Goal: Task Accomplishment & Management: Manage account settings

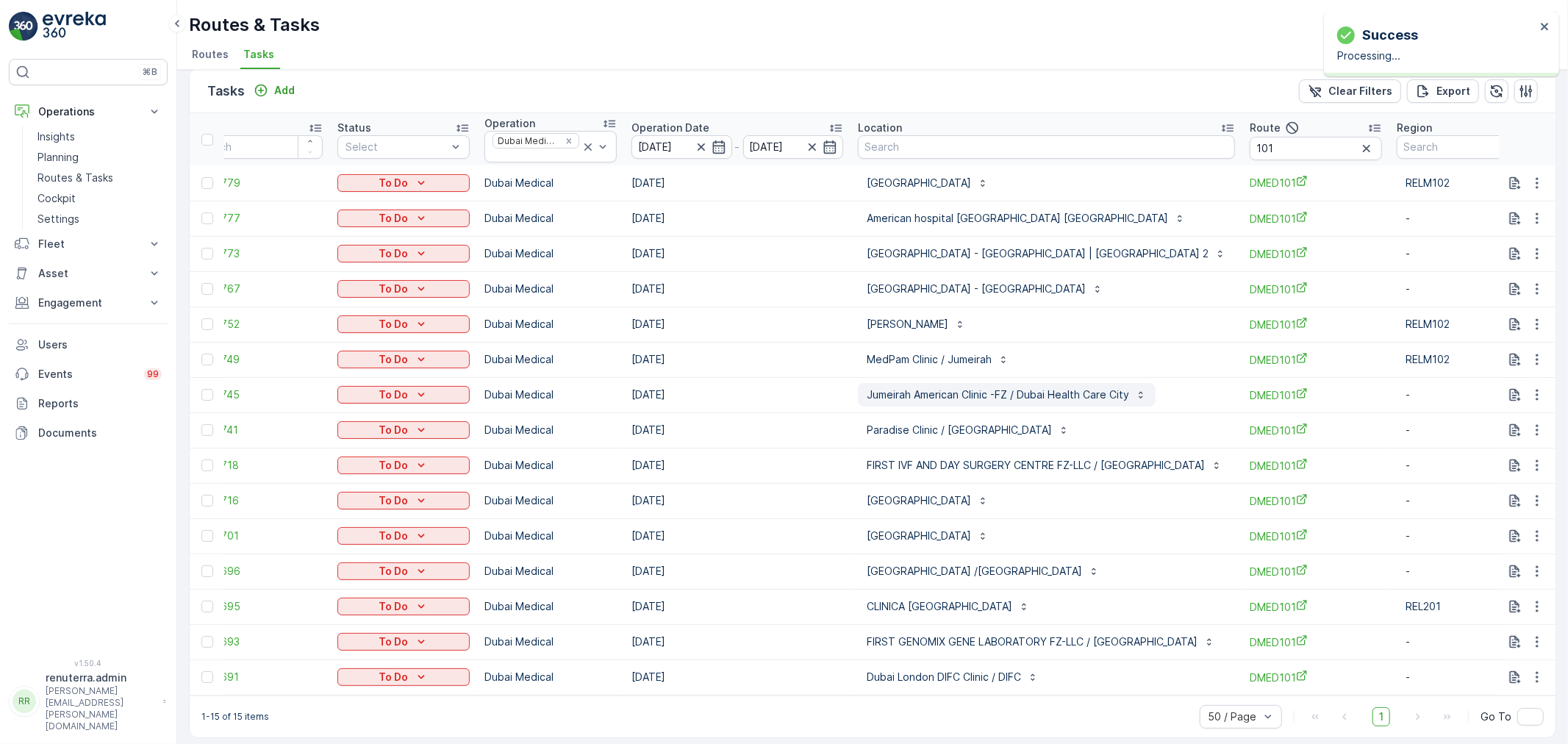
scroll to position [26, 0]
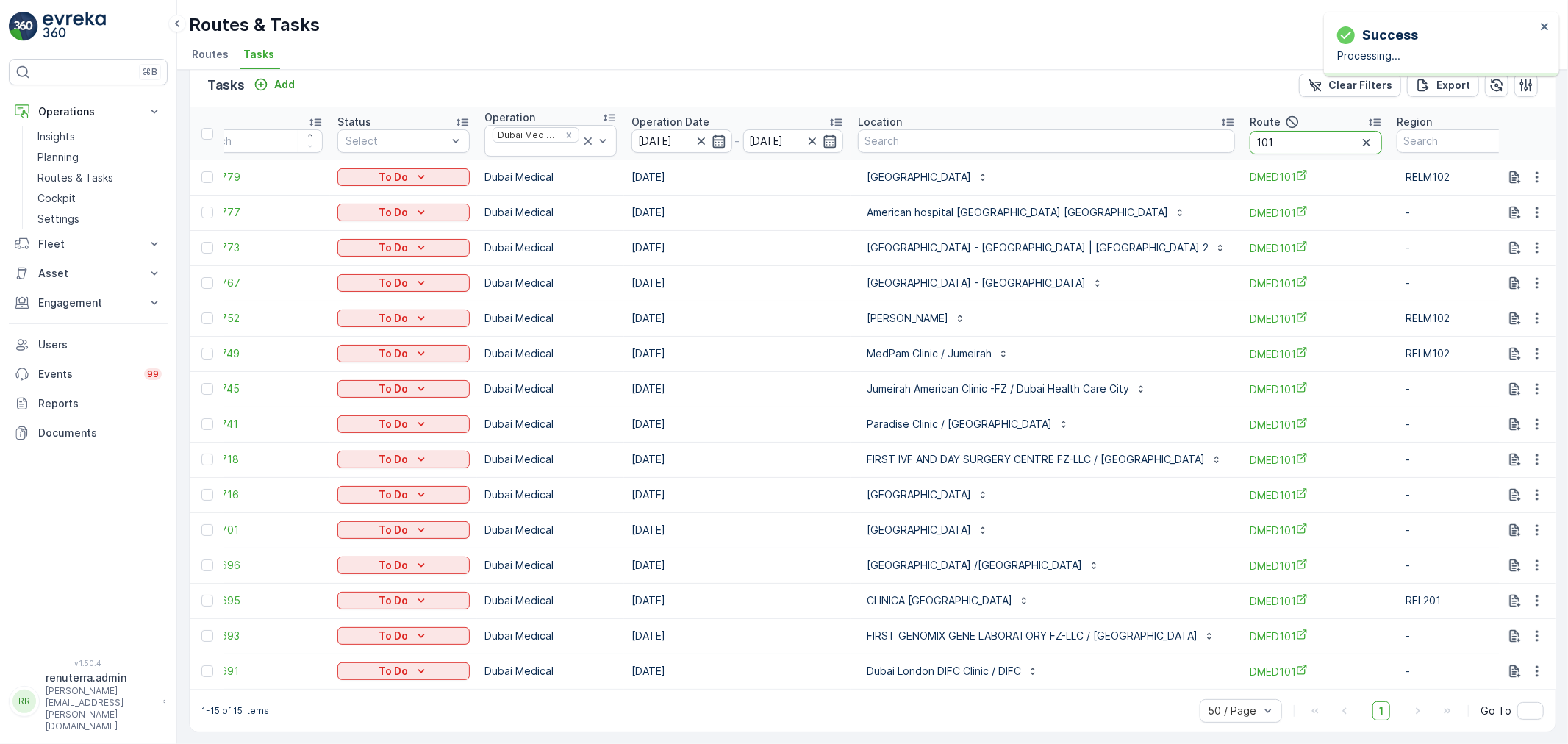
click at [1288, 137] on input "101" at bounding box center [1316, 142] width 132 height 23
type input "10"
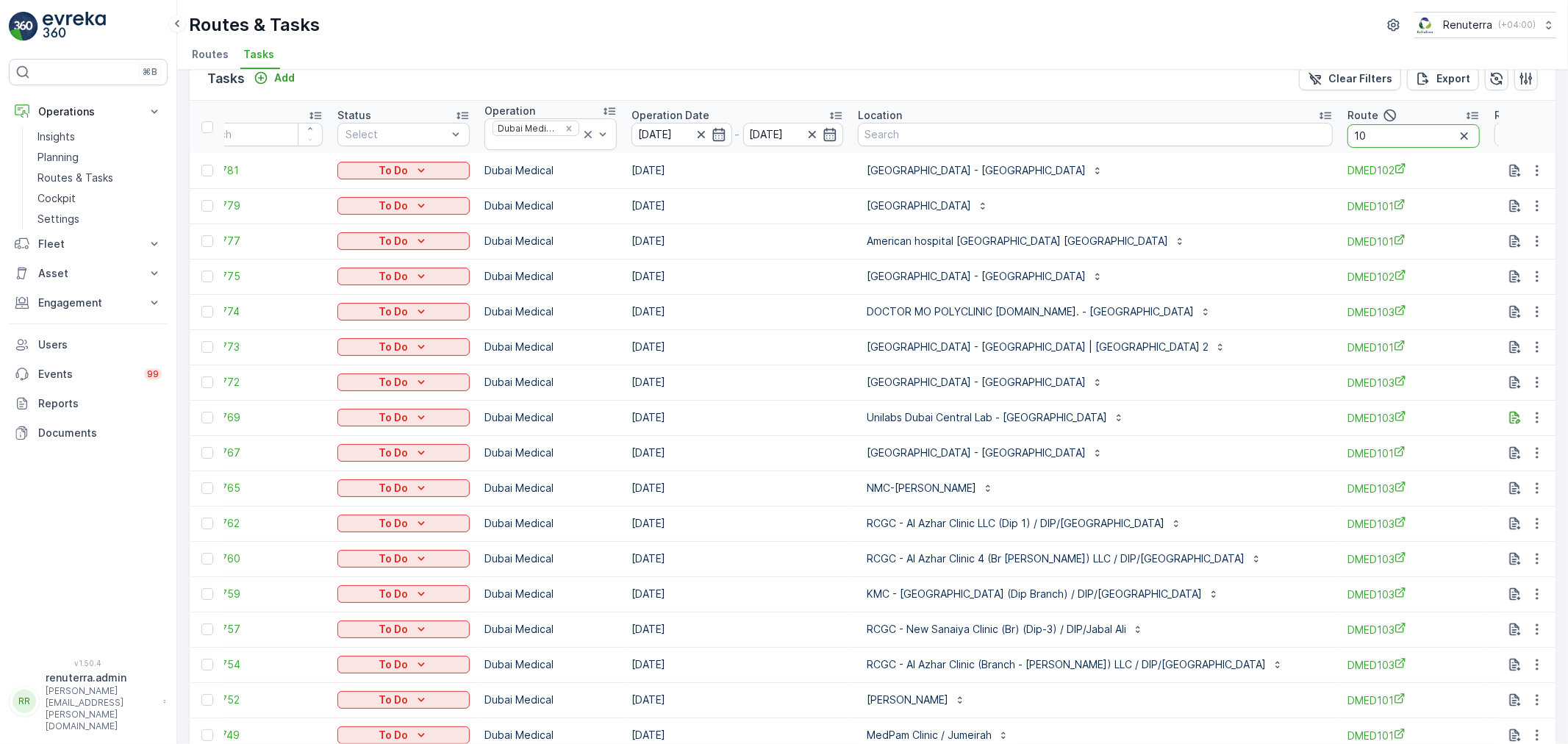
click at [1347, 135] on input "10" at bounding box center [1413, 136] width 132 height 23
type input "102"
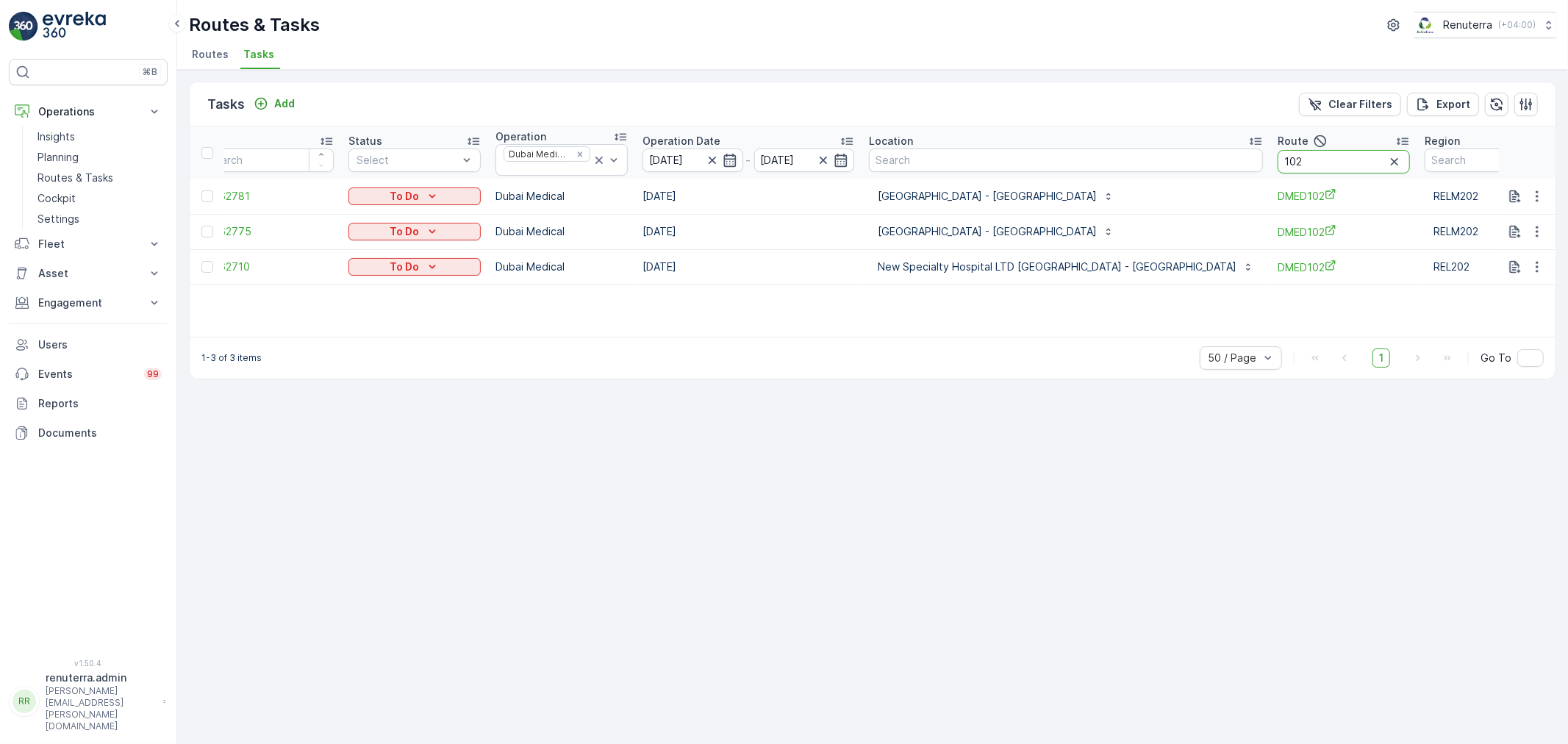
click at [1280, 162] on input "102" at bounding box center [1343, 161] width 132 height 23
type input "103"
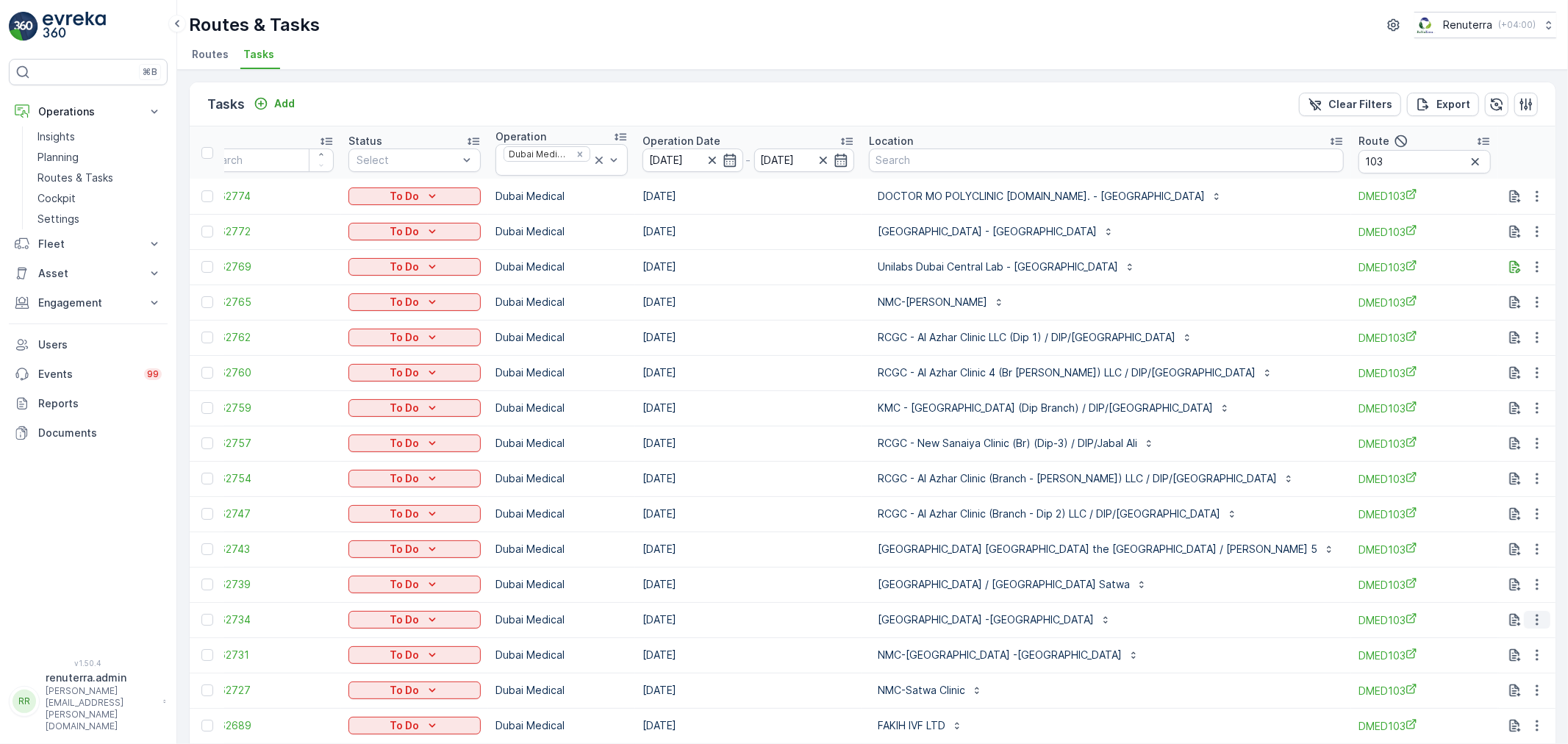
click at [1540, 613] on icon "button" at bounding box center [1537, 620] width 15 height 15
click at [1507, 664] on div "History" at bounding box center [1513, 662] width 111 height 21
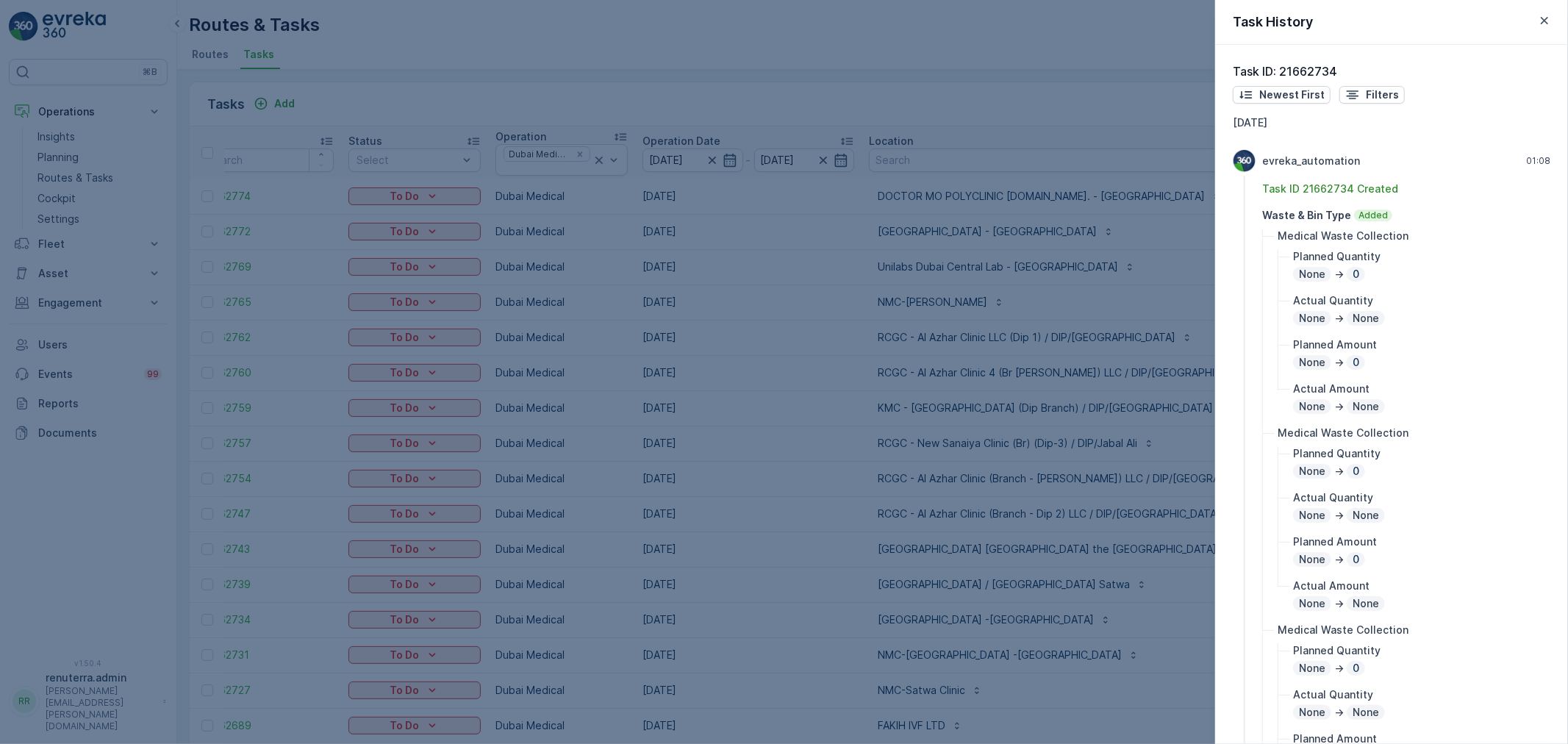
drag, startPoint x: 1537, startPoint y: 19, endPoint x: 1519, endPoint y: 41, distance: 28.4
click at [1540, 22] on icon "button" at bounding box center [1545, 21] width 15 height 15
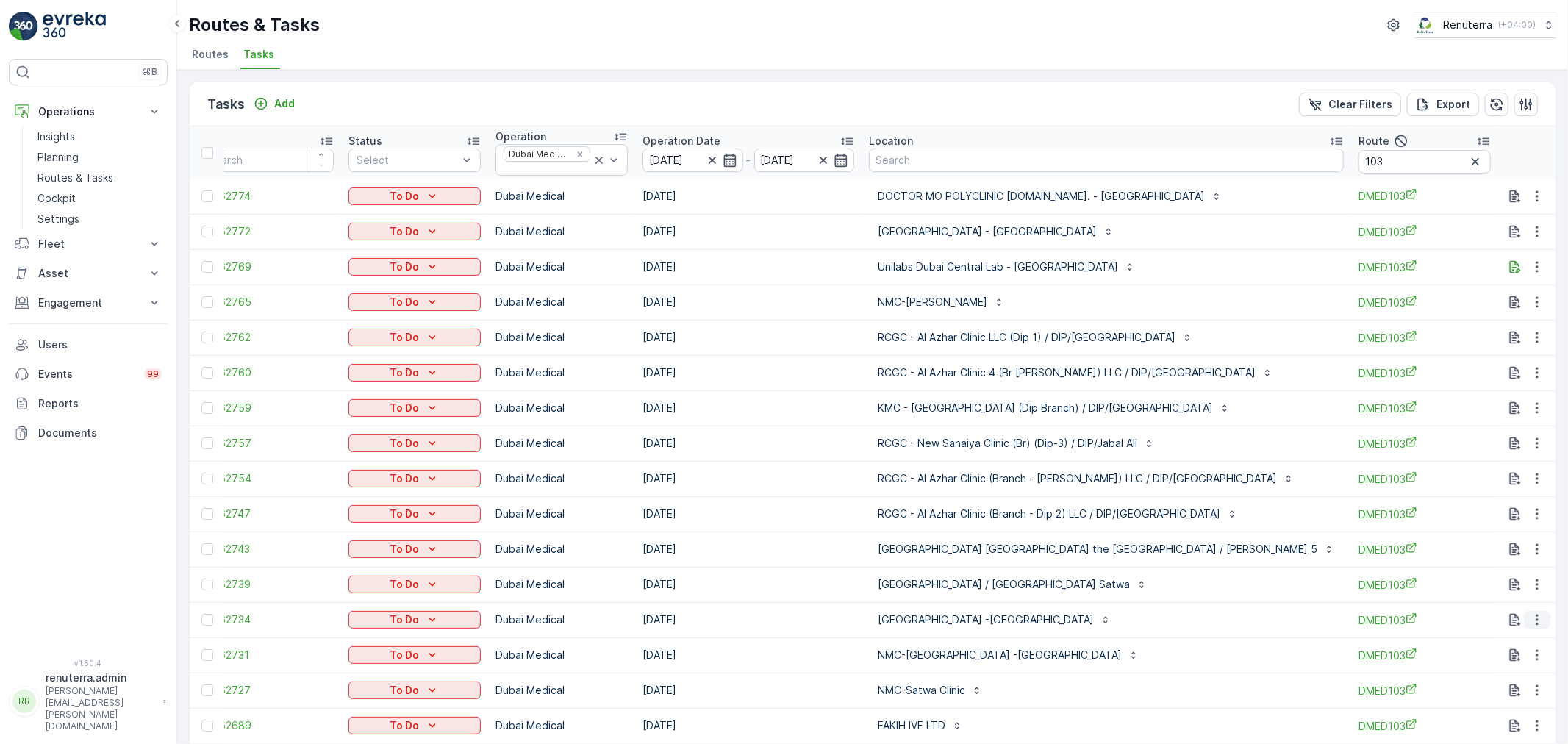
drag, startPoint x: 1539, startPoint y: 618, endPoint x: 1538, endPoint y: 627, distance: 9.1
click at [1541, 618] on button "button" at bounding box center [1537, 619] width 27 height 17
click at [1526, 672] on div "Change Route" at bounding box center [1513, 682] width 111 height 21
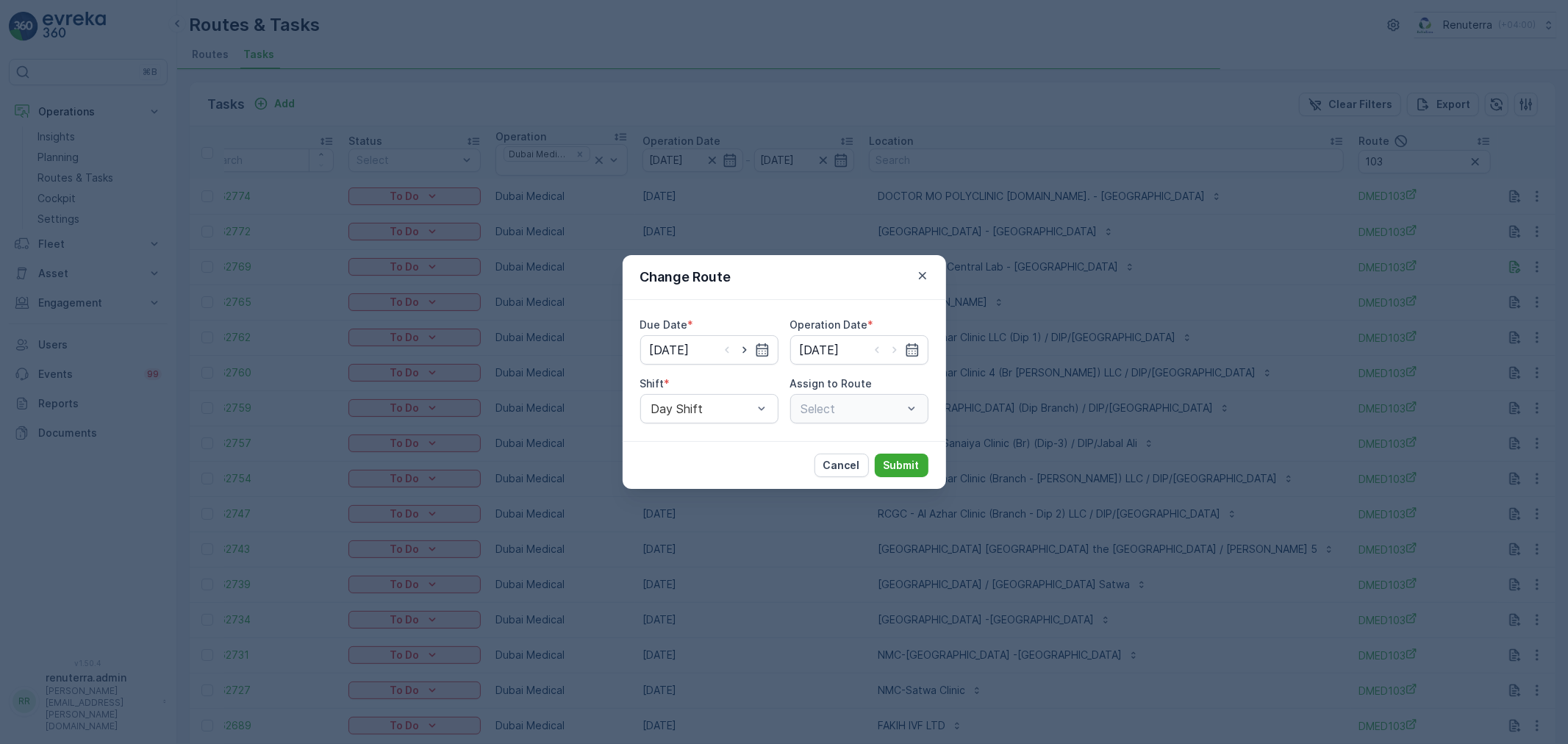
type input "[DATE]"
click at [862, 412] on div at bounding box center [851, 409] width 104 height 13
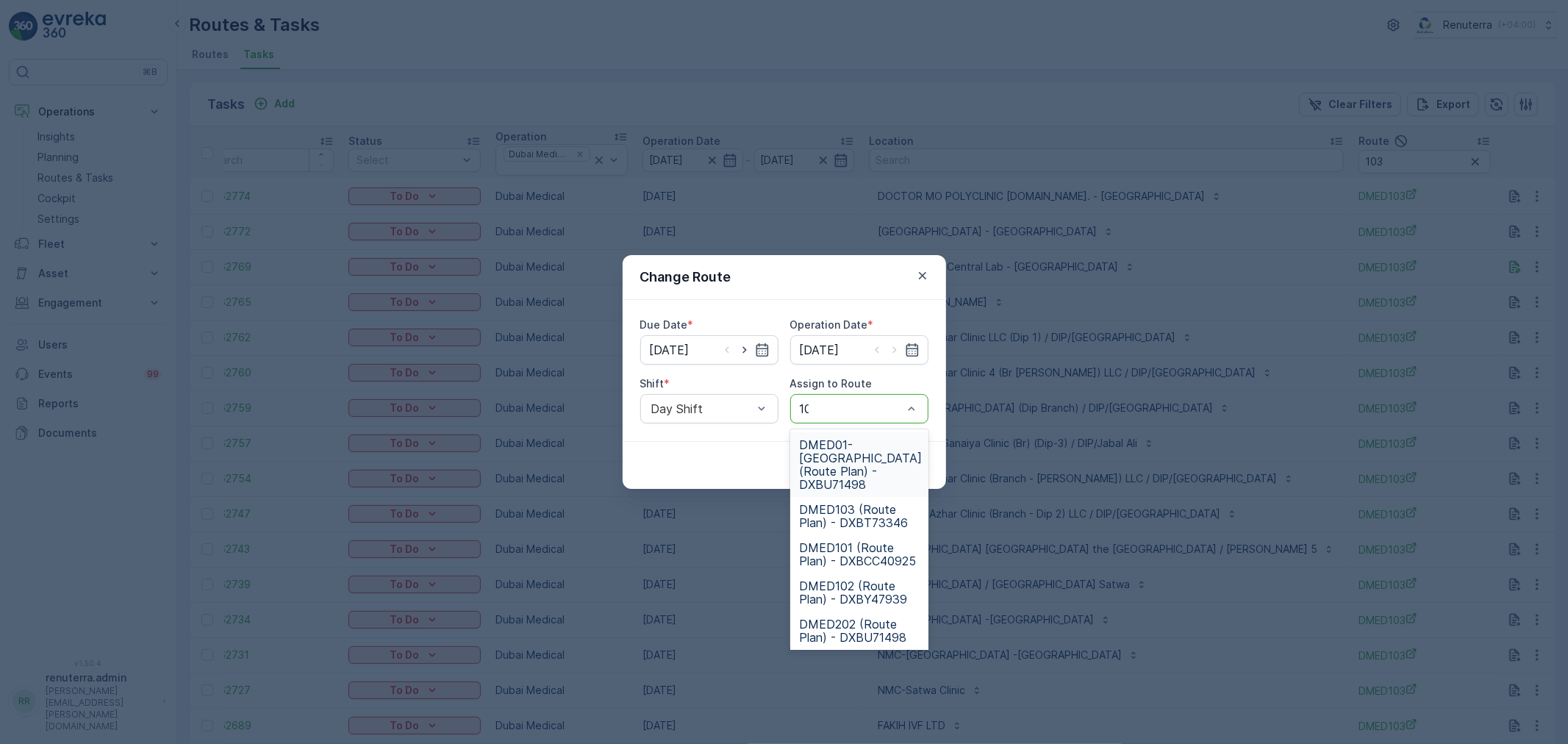
type input "102"
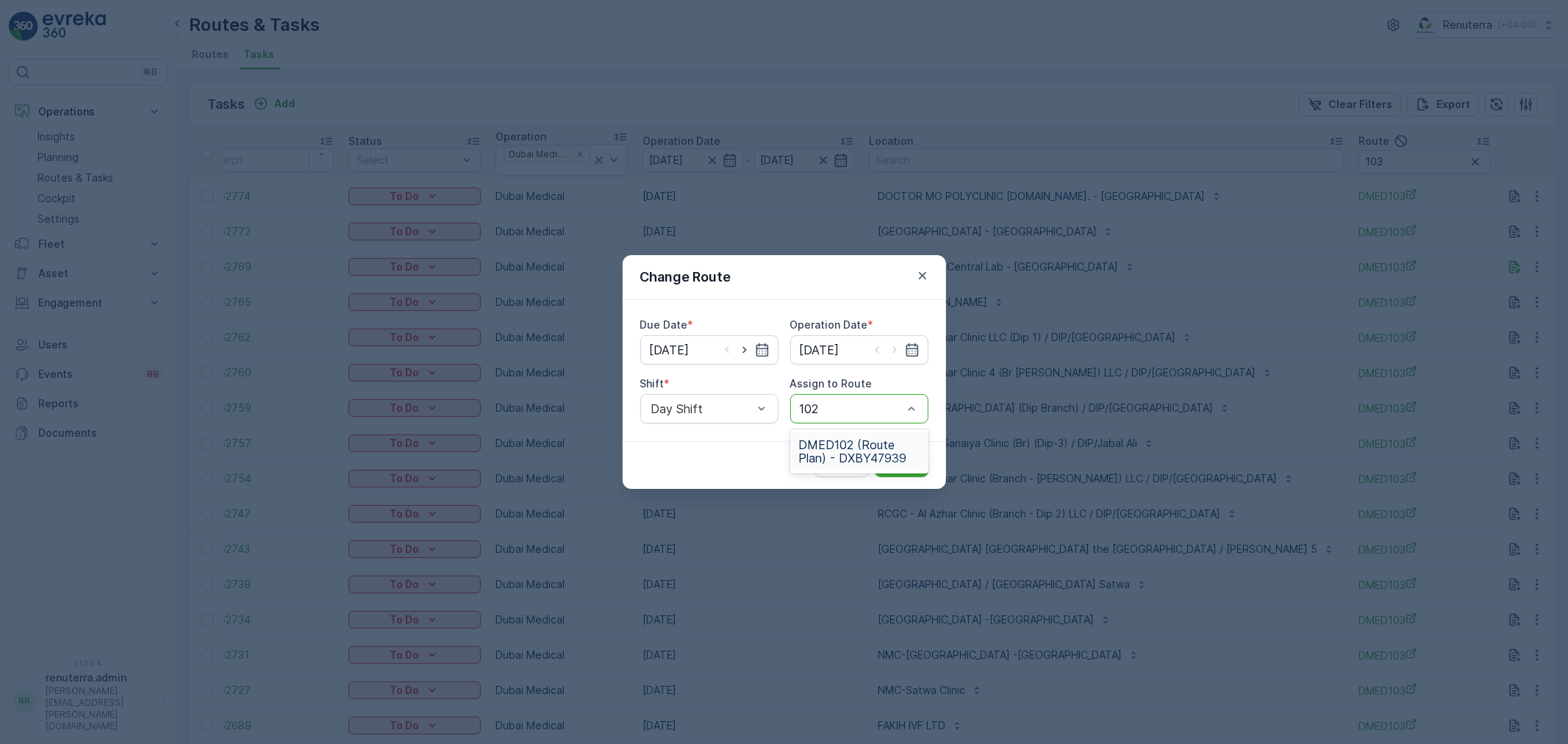
drag, startPoint x: 856, startPoint y: 441, endPoint x: 929, endPoint y: 456, distance: 74.5
click at [858, 450] on span "DMED102 (Route Plan) - DXBY47939" at bounding box center [859, 451] width 121 height 27
drag, startPoint x: 943, startPoint y: 452, endPoint x: 935, endPoint y: 457, distance: 9.4
click at [943, 454] on div "Cancel Submit" at bounding box center [784, 464] width 324 height 47
click at [913, 463] on p "Submit" at bounding box center [901, 465] width 36 height 15
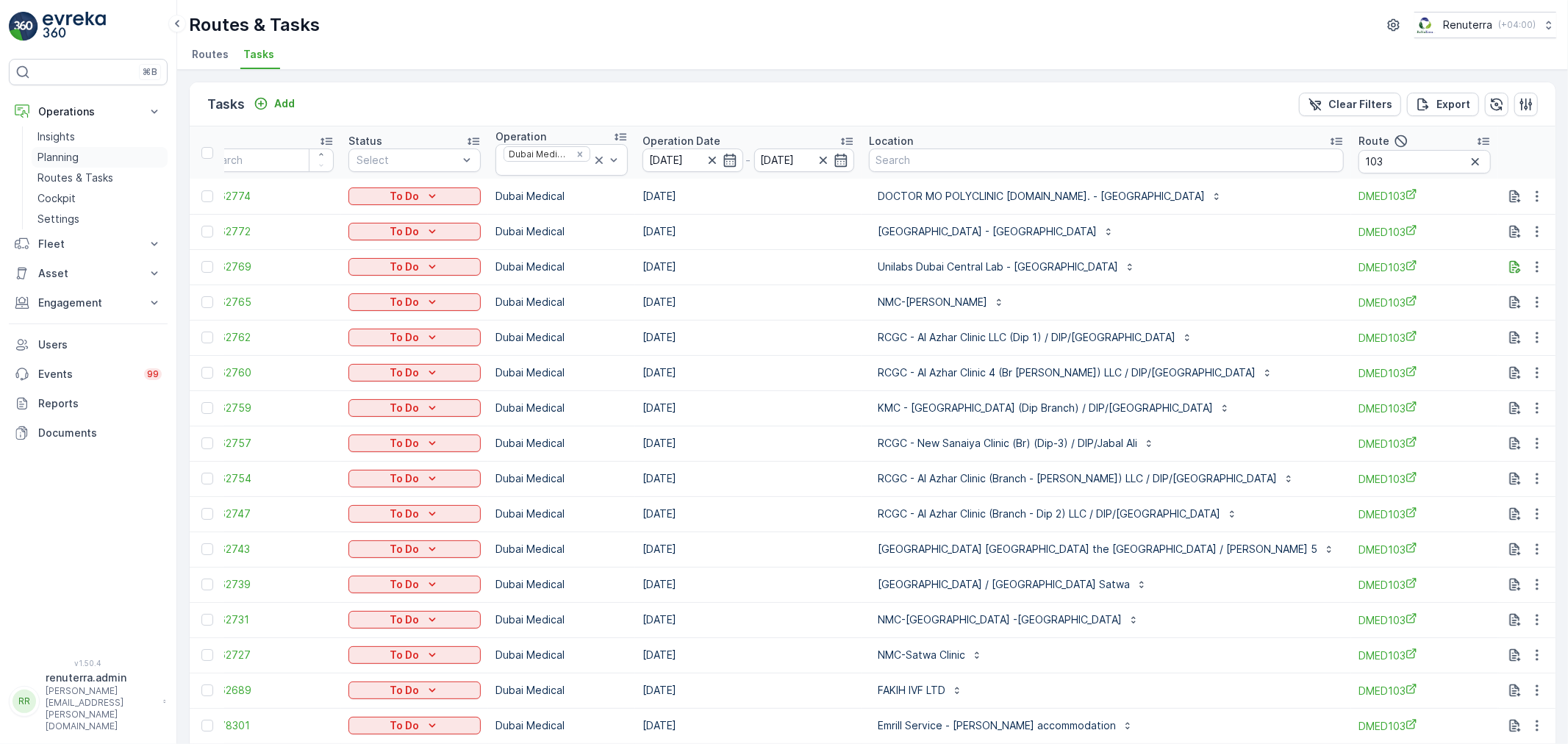
click at [61, 157] on p "Planning" at bounding box center [57, 157] width 41 height 15
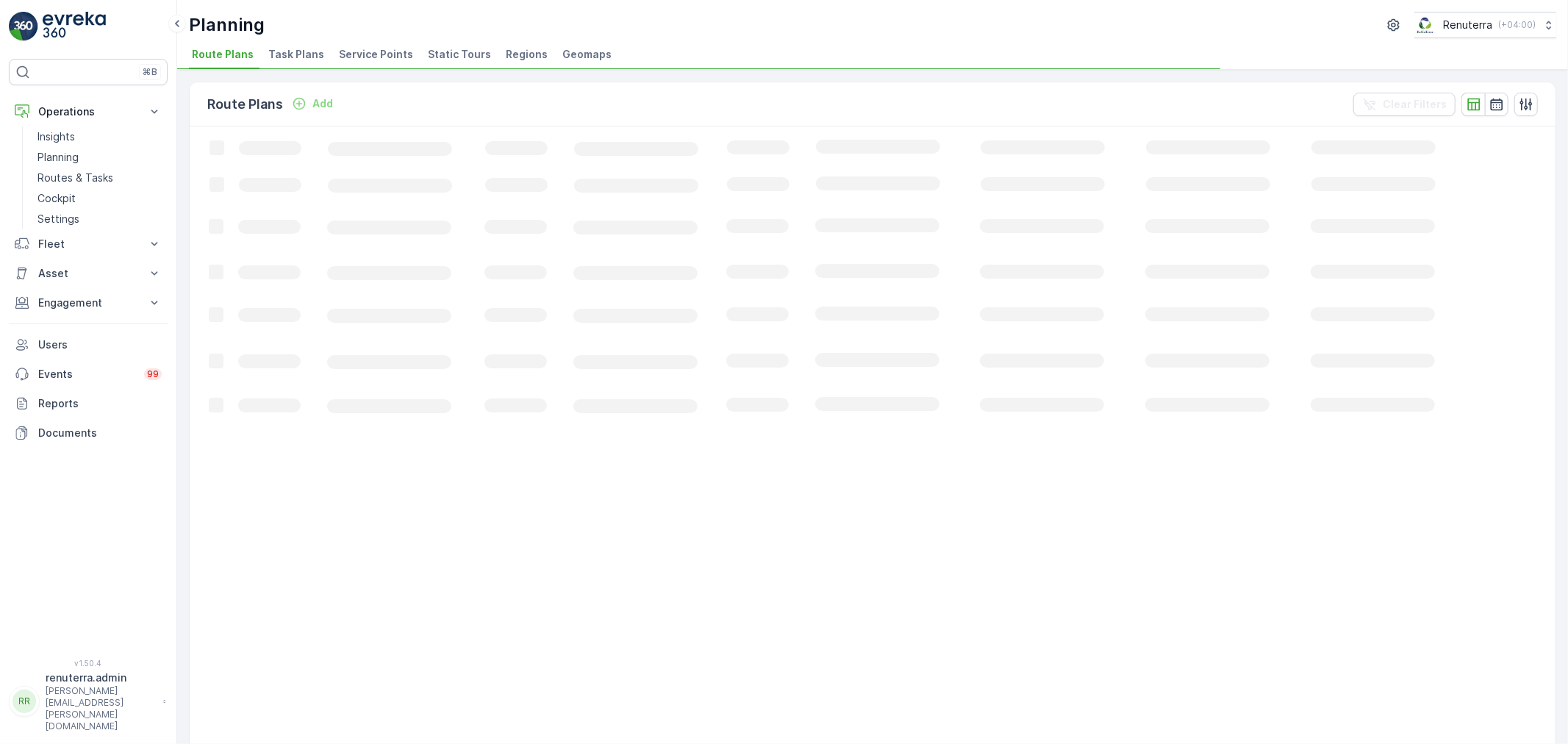
click at [405, 52] on li "Service Points" at bounding box center [378, 57] width 83 height 25
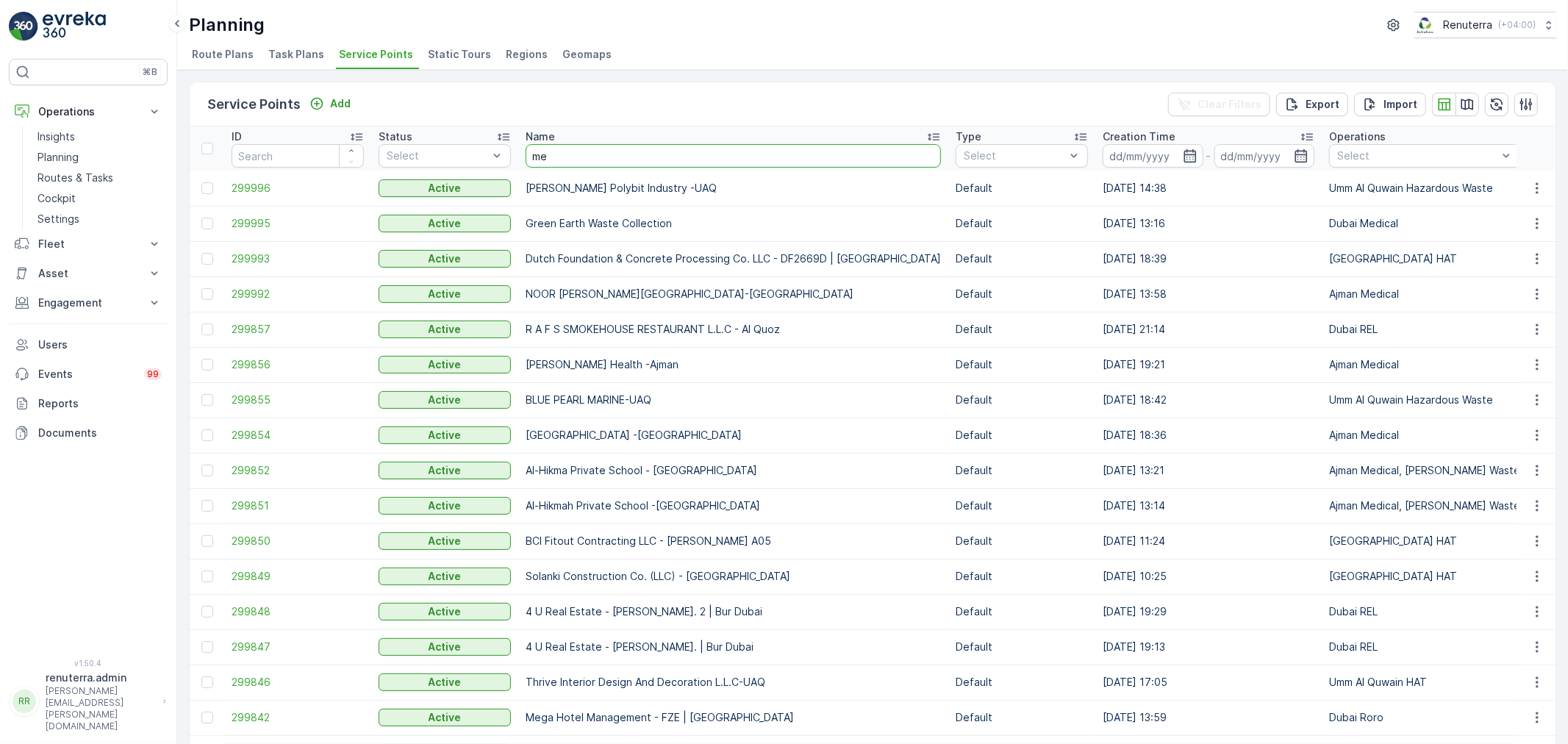
type input "med"
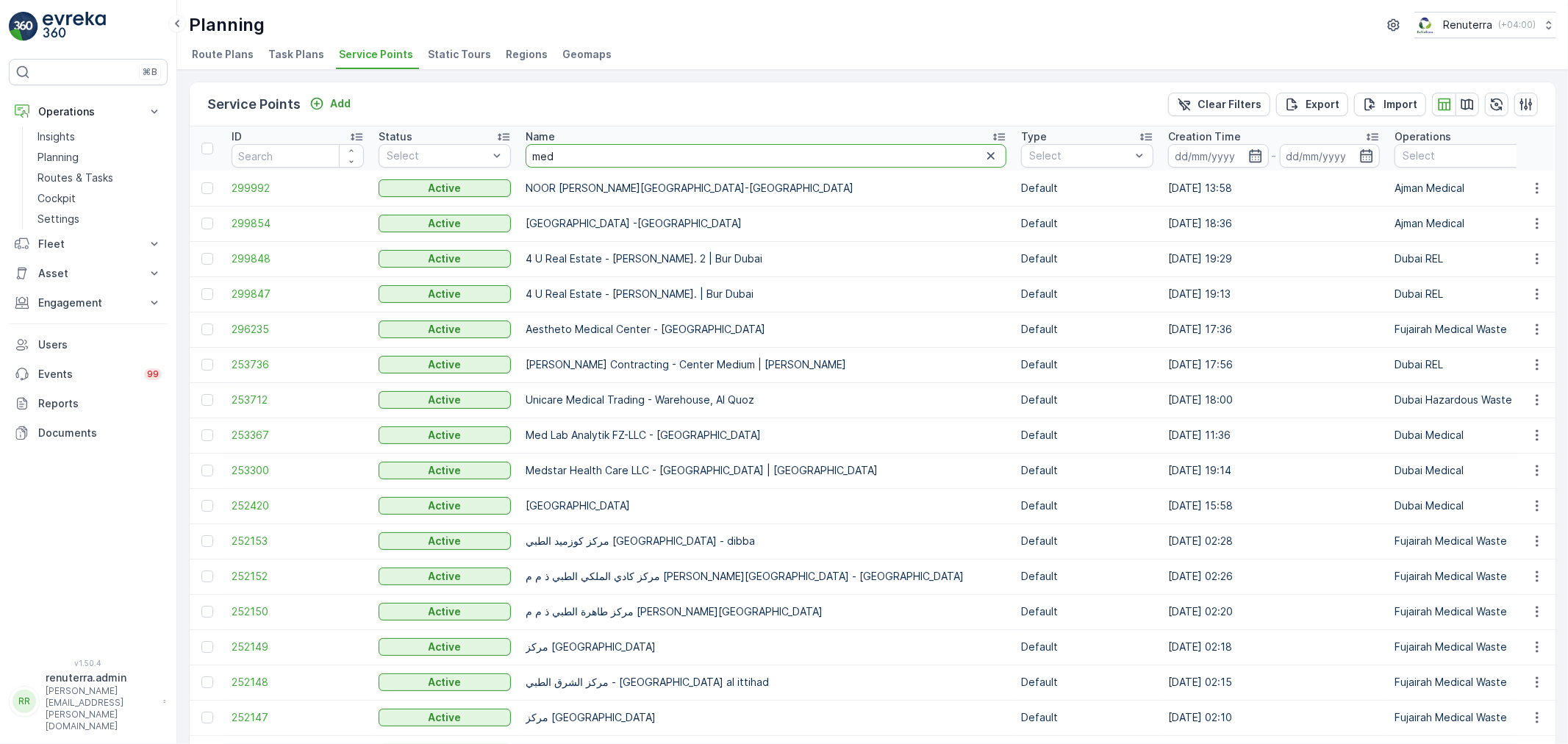
click at [591, 155] on input "med" at bounding box center [767, 156] width 481 height 23
type input "meds"
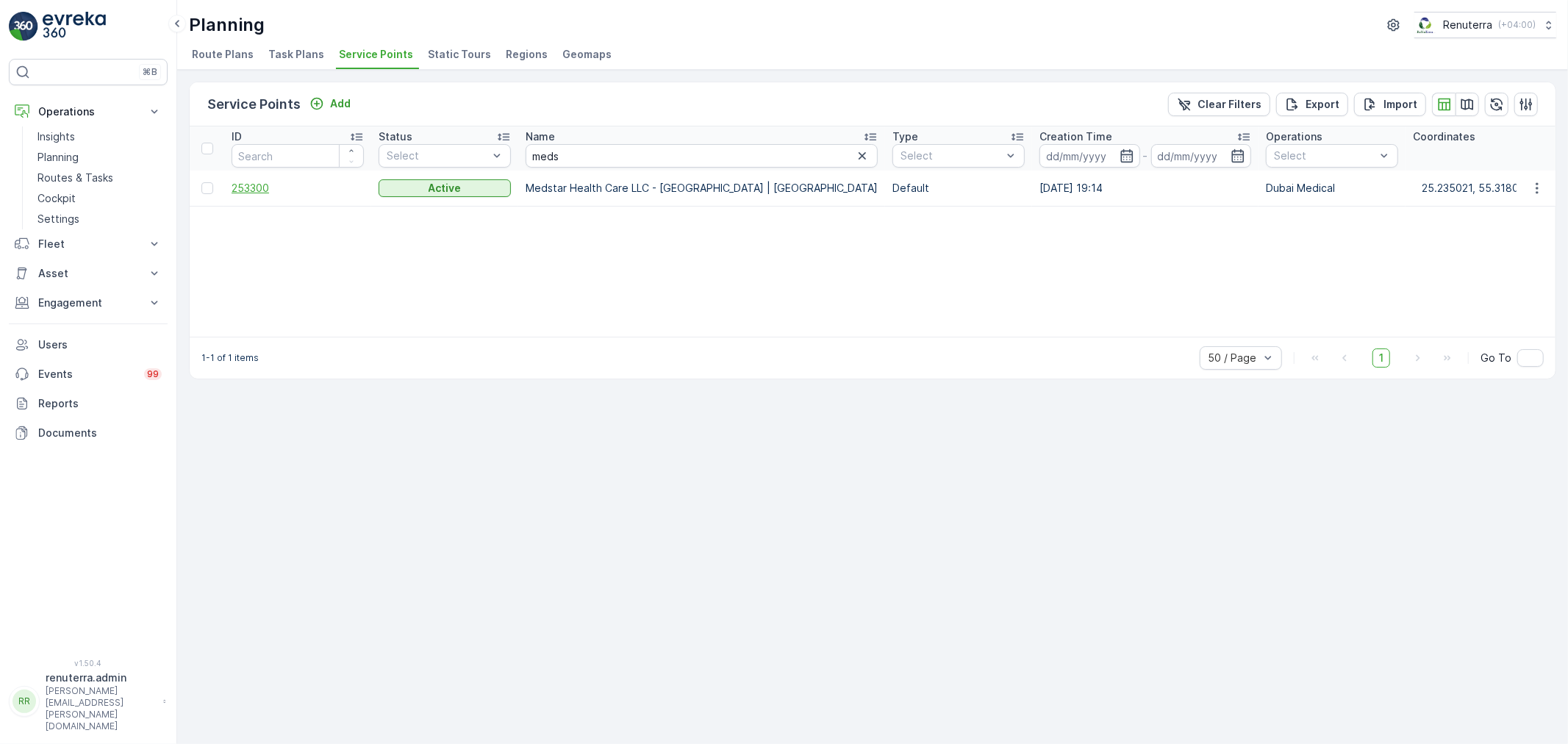
click at [249, 184] on span "253300" at bounding box center [297, 188] width 132 height 15
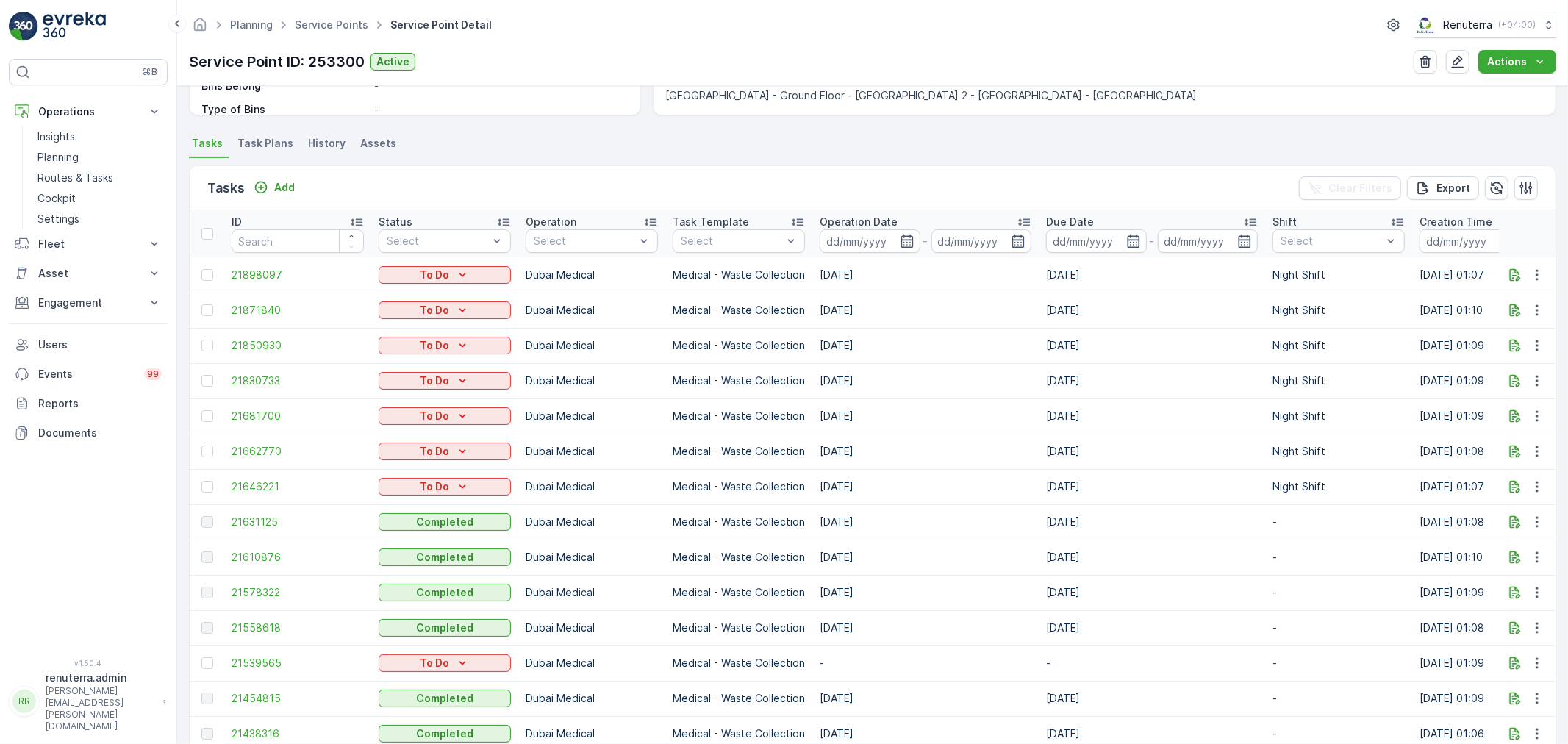
scroll to position [408, 0]
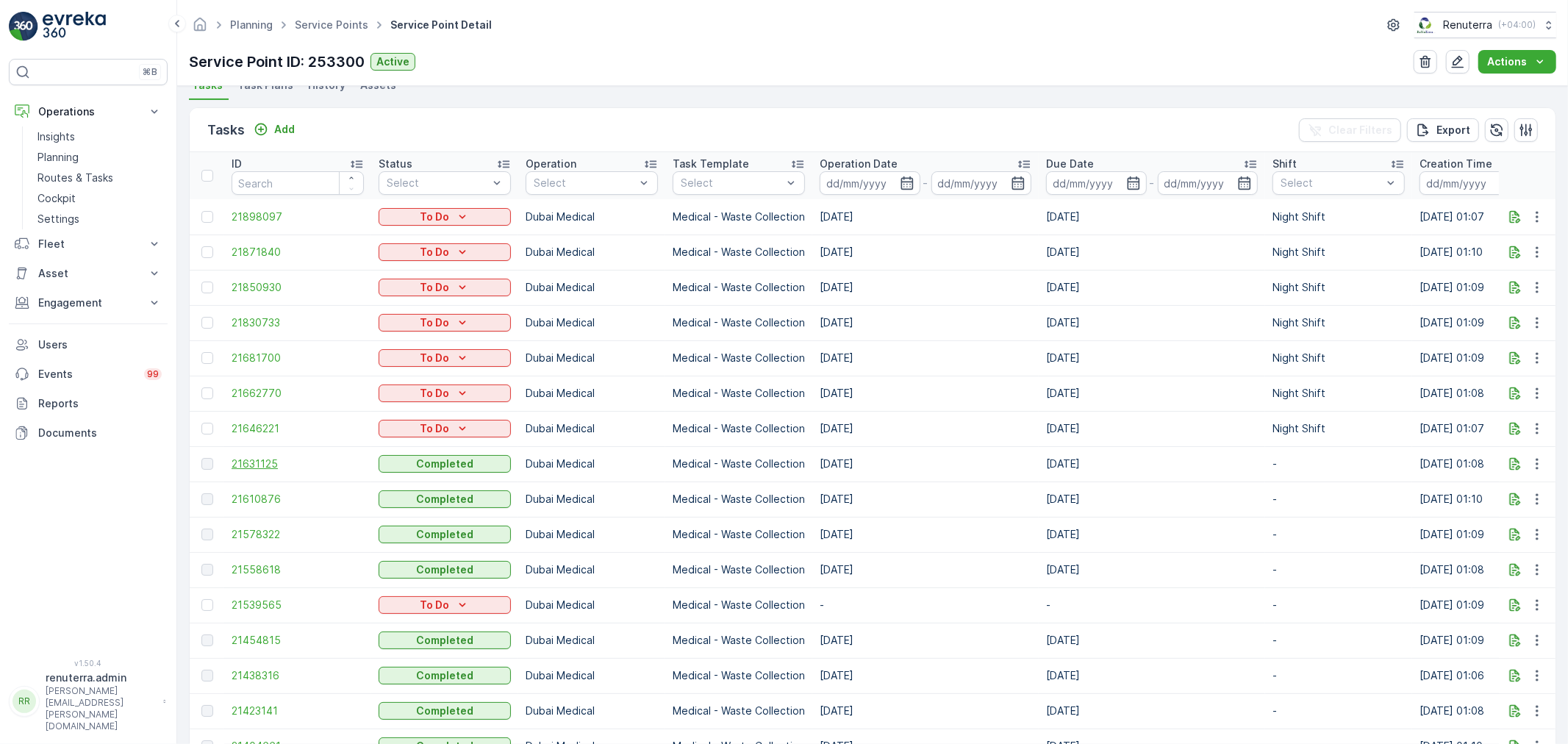
click at [260, 464] on span "21631125" at bounding box center [297, 464] width 132 height 15
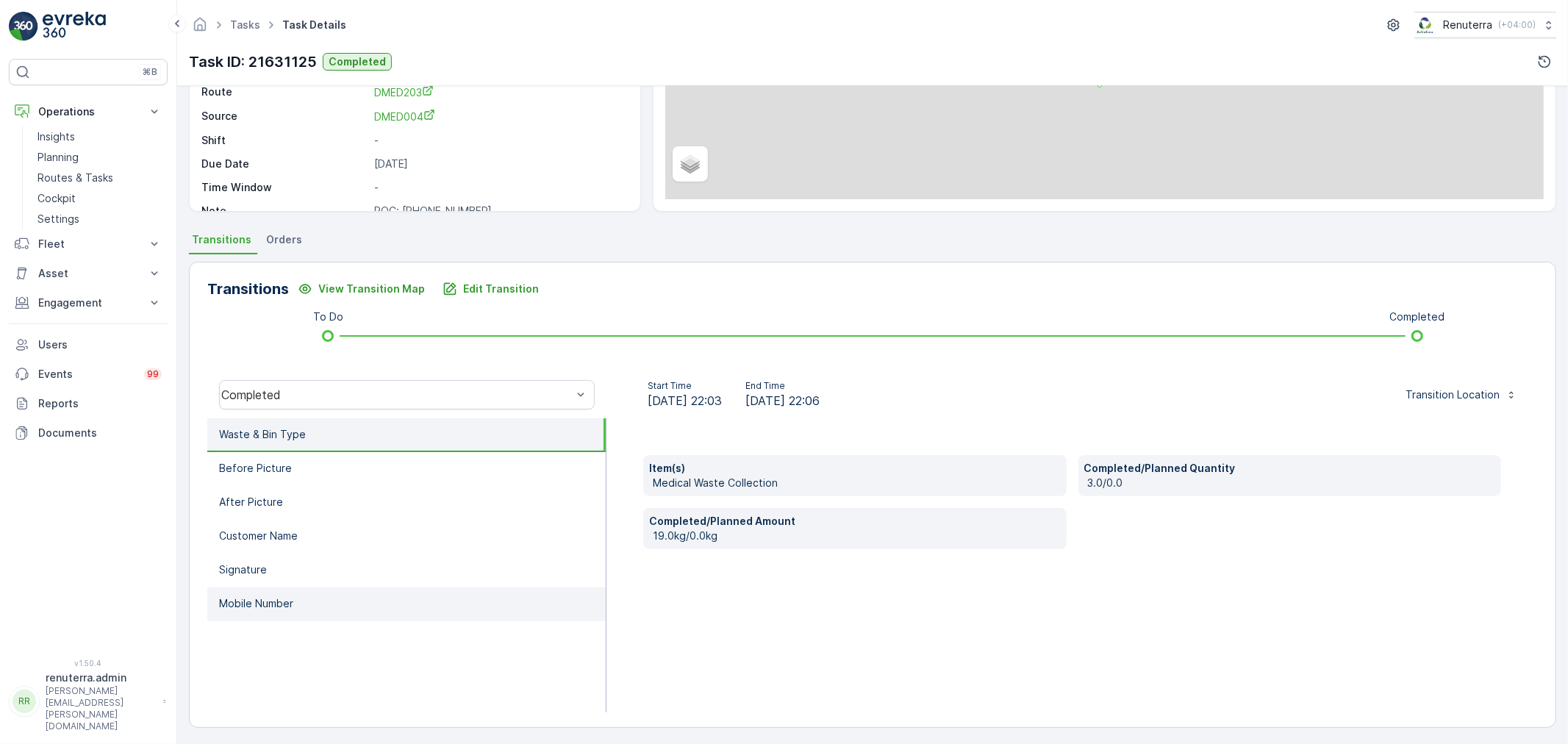
scroll to position [181, 0]
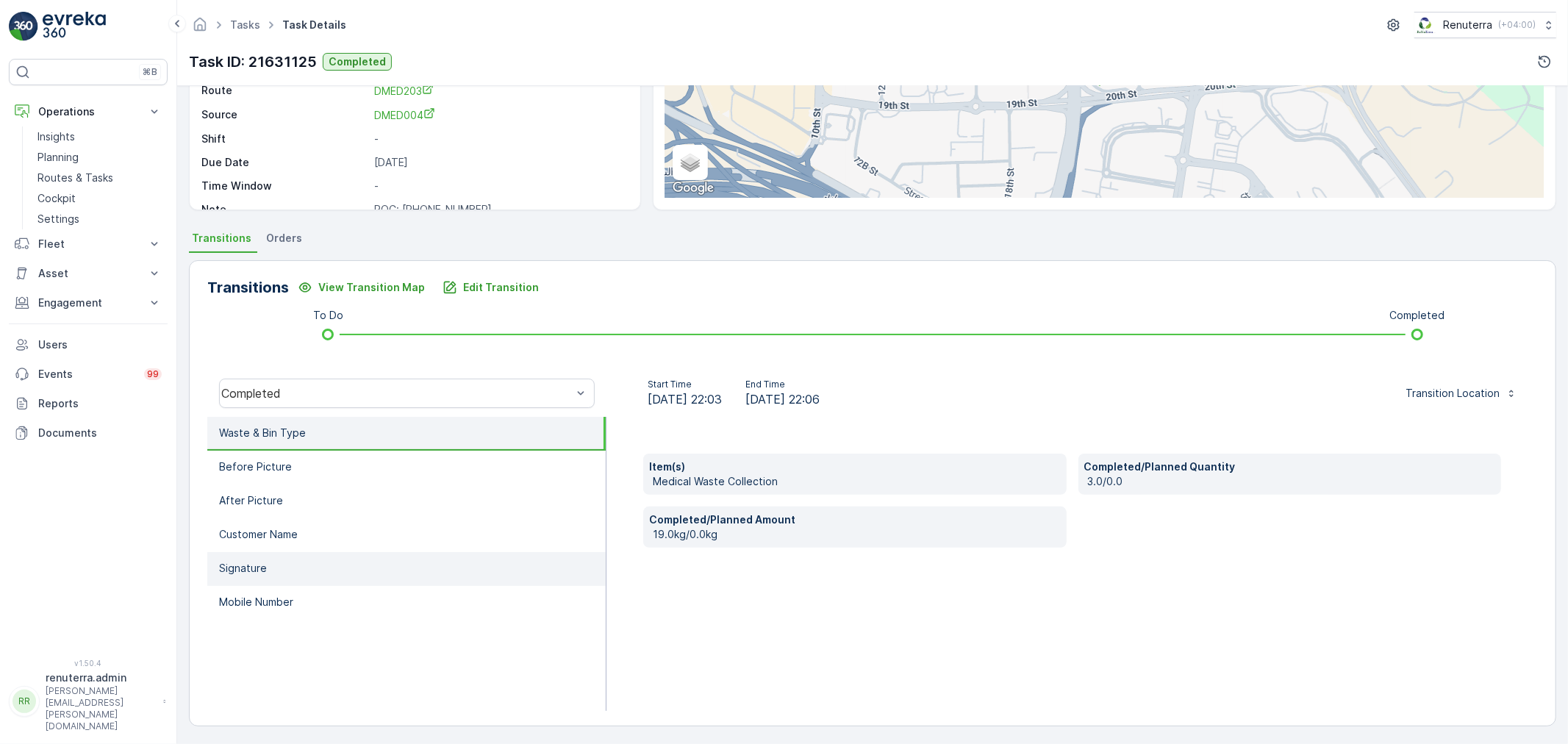
click at [286, 564] on li "Signature" at bounding box center [406, 568] width 399 height 34
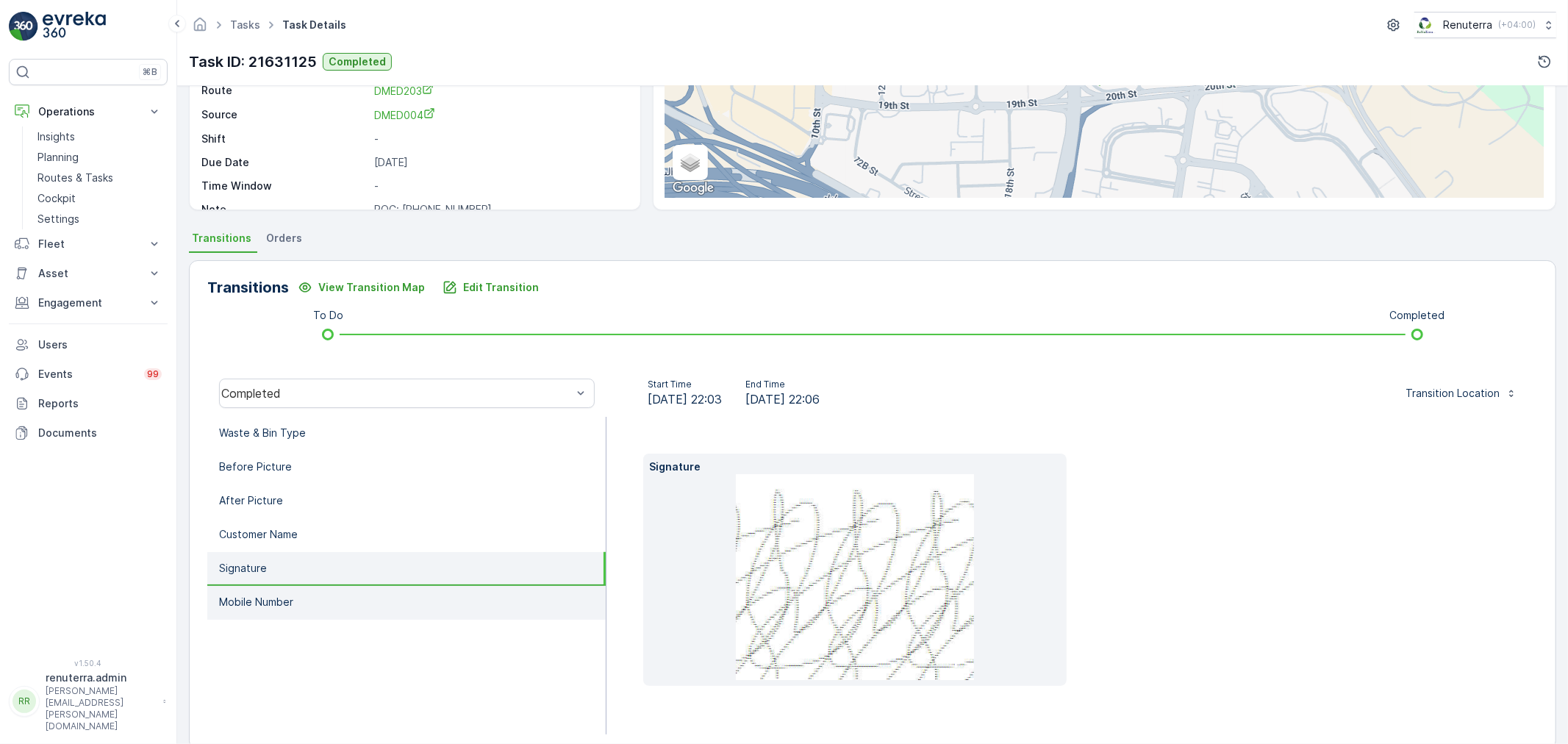
click at [268, 595] on p "Mobile Number" at bounding box center [256, 603] width 74 height 15
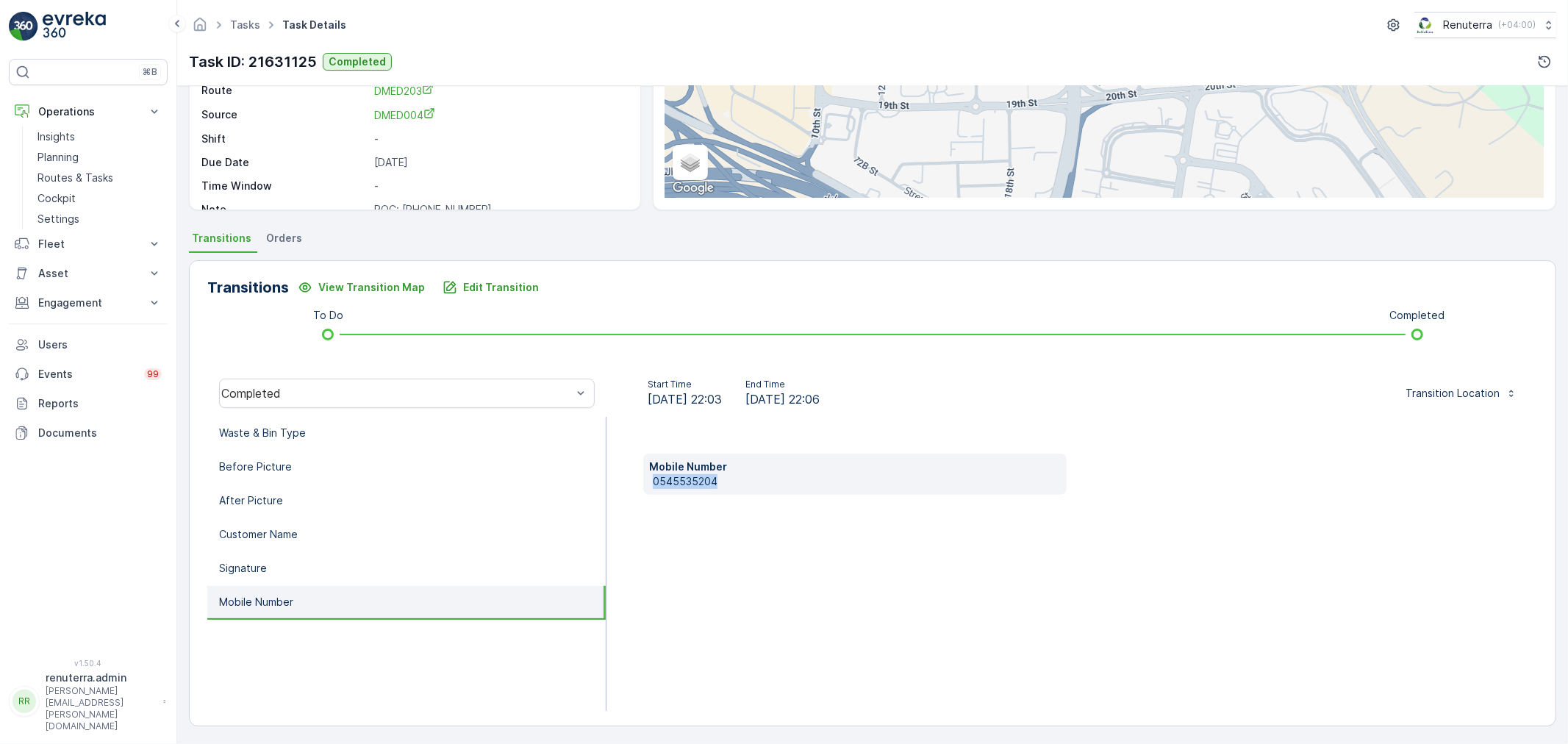
drag, startPoint x: 652, startPoint y: 478, endPoint x: 752, endPoint y: 487, distance: 100.4
click at [752, 487] on p "0545535204" at bounding box center [856, 482] width 408 height 15
copy p "0545535204"
click at [292, 567] on li "Signature" at bounding box center [406, 568] width 399 height 34
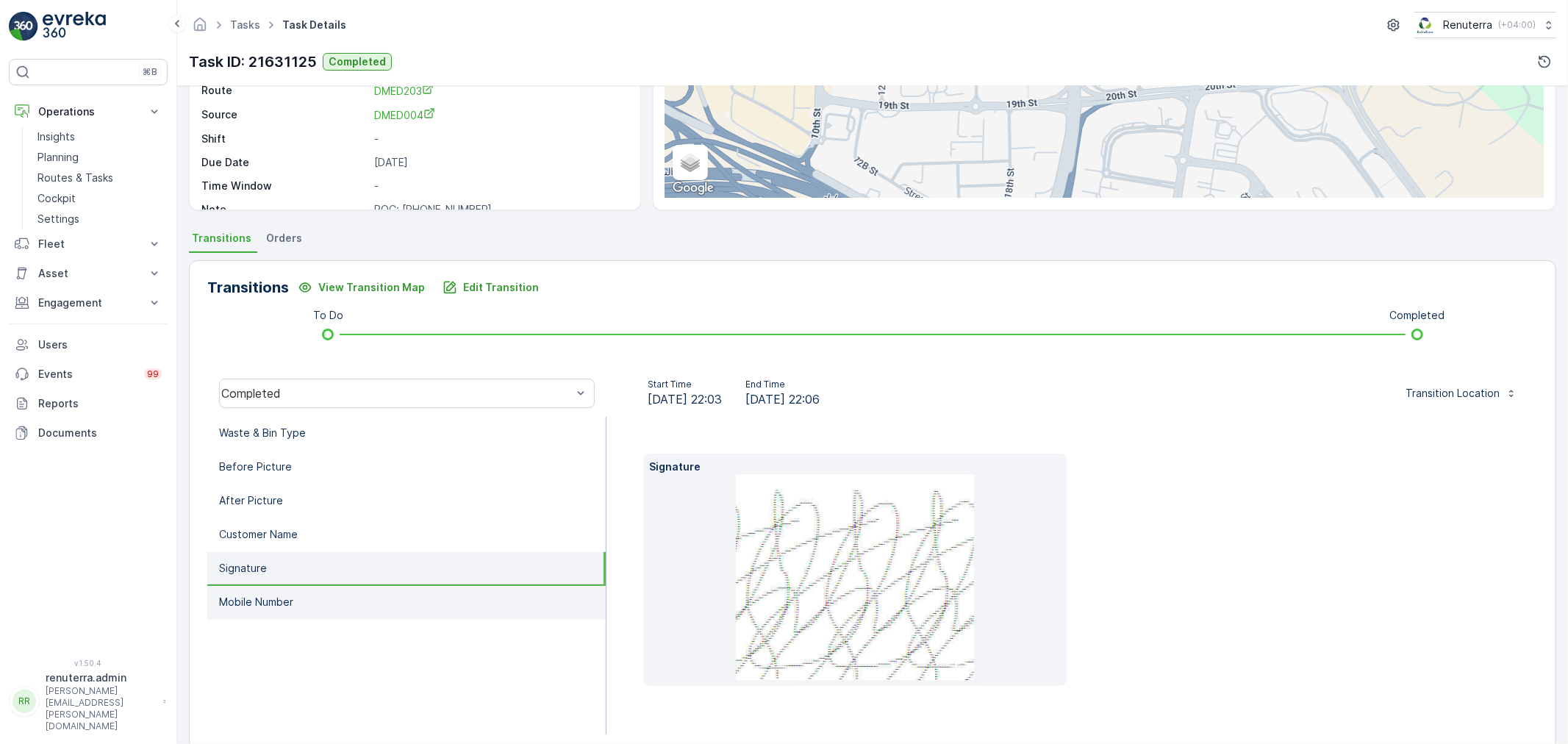
drag, startPoint x: 262, startPoint y: 592, endPoint x: 292, endPoint y: 594, distance: 30.1
click at [267, 595] on p "Mobile Number" at bounding box center [256, 603] width 74 height 15
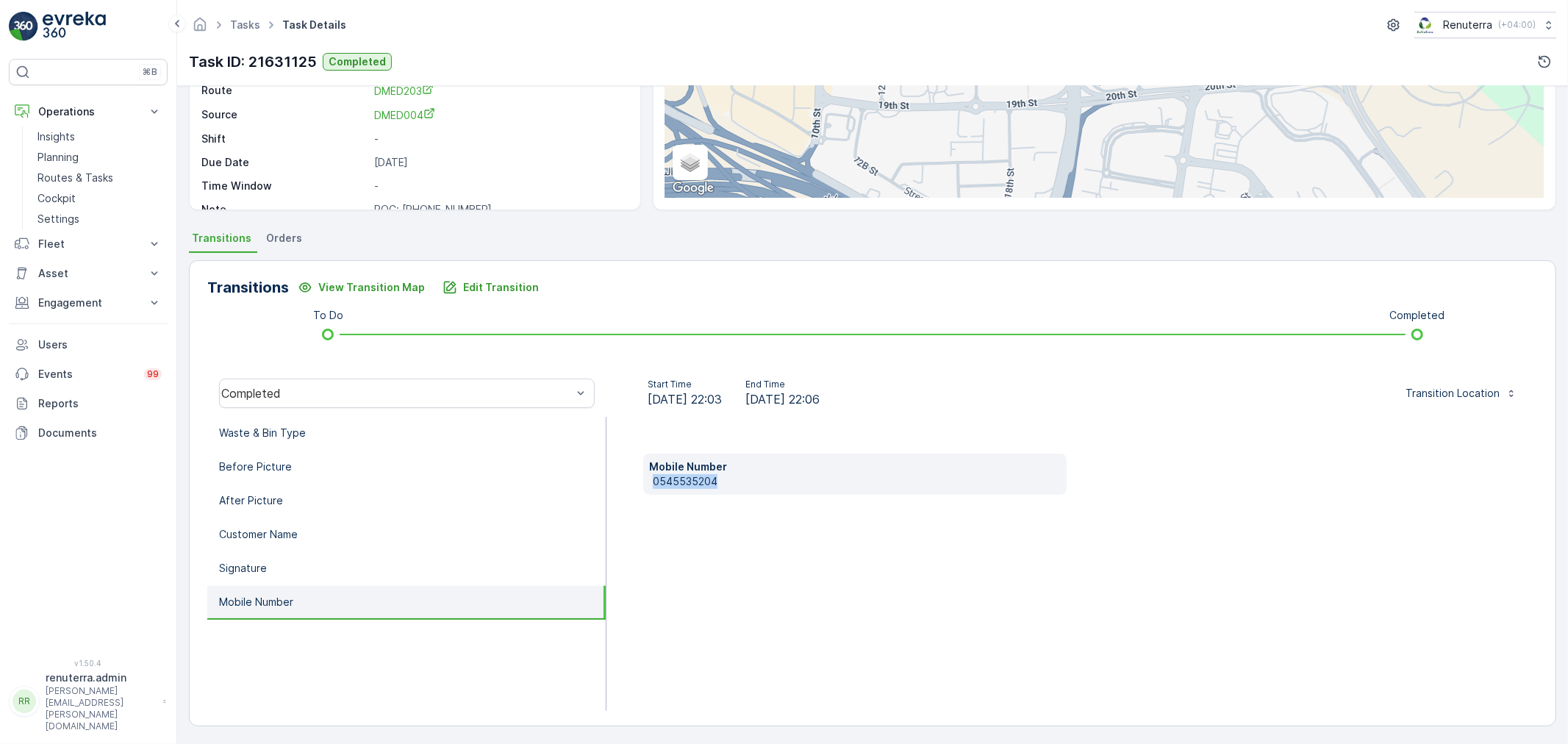
drag, startPoint x: 652, startPoint y: 479, endPoint x: 736, endPoint y: 482, distance: 84.1
click at [755, 482] on p "0545535204" at bounding box center [856, 482] width 408 height 15
copy p "0545535204"
click at [278, 527] on p "Customer Name" at bounding box center [258, 534] width 79 height 15
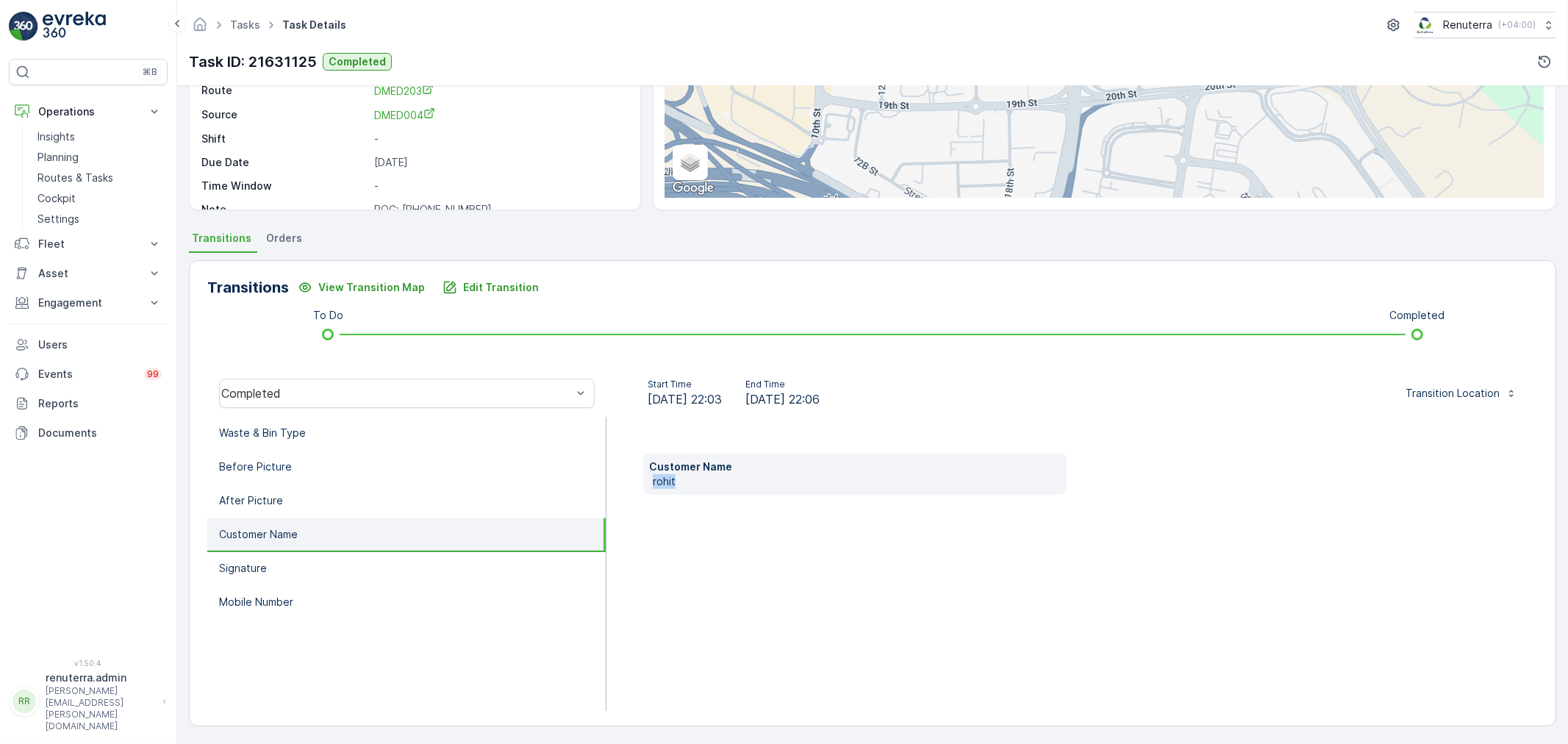
drag, startPoint x: 652, startPoint y: 482, endPoint x: 677, endPoint y: 484, distance: 25.1
click at [702, 482] on p "rohit" at bounding box center [856, 482] width 408 height 15
copy p "rohit"
drag, startPoint x: 289, startPoint y: 559, endPoint x: 292, endPoint y: 543, distance: 16.3
click at [289, 557] on li "Signature" at bounding box center [406, 568] width 399 height 34
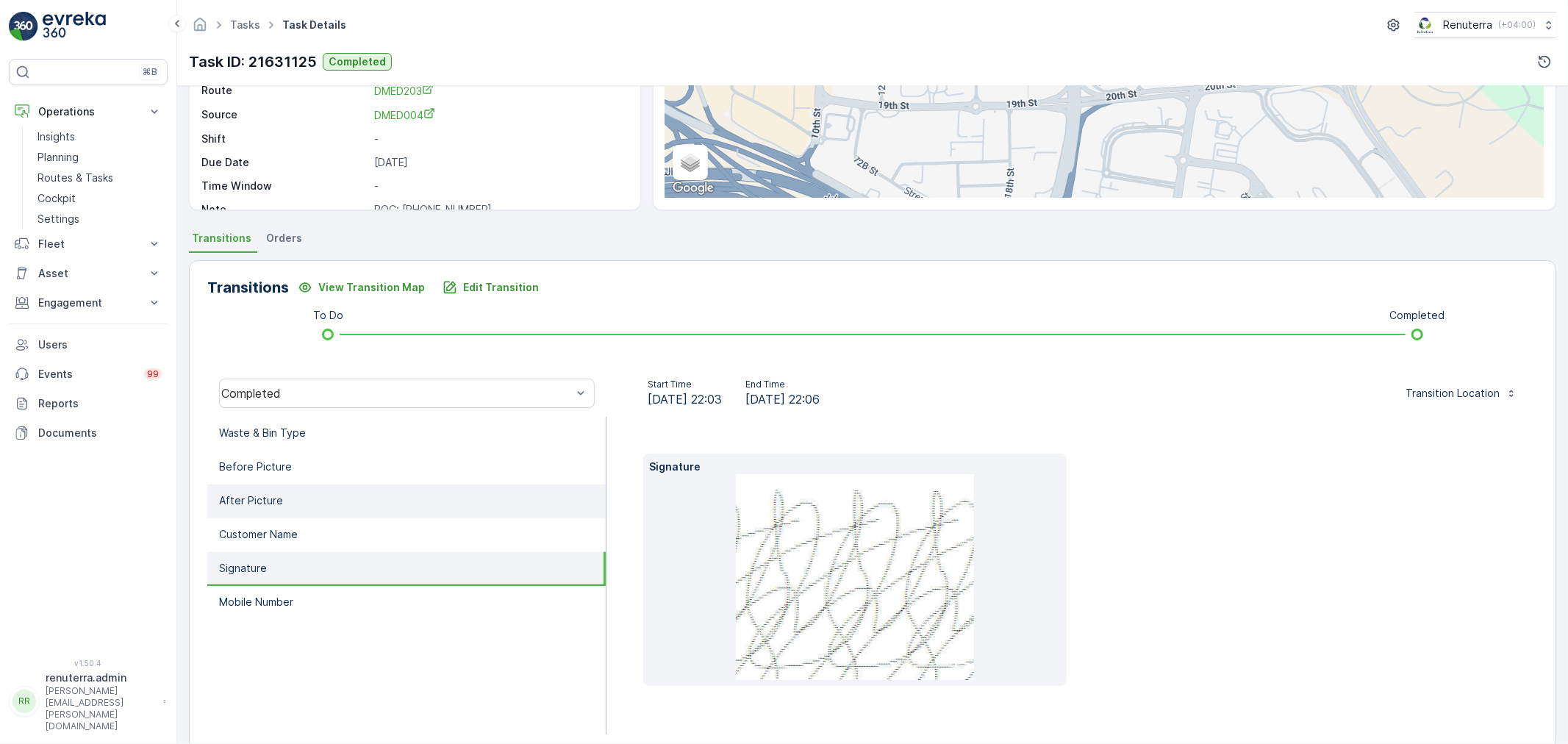
drag, startPoint x: 305, startPoint y: 489, endPoint x: 305, endPoint y: 496, distance: 7.0
click at [305, 489] on li "After Picture" at bounding box center [406, 501] width 399 height 34
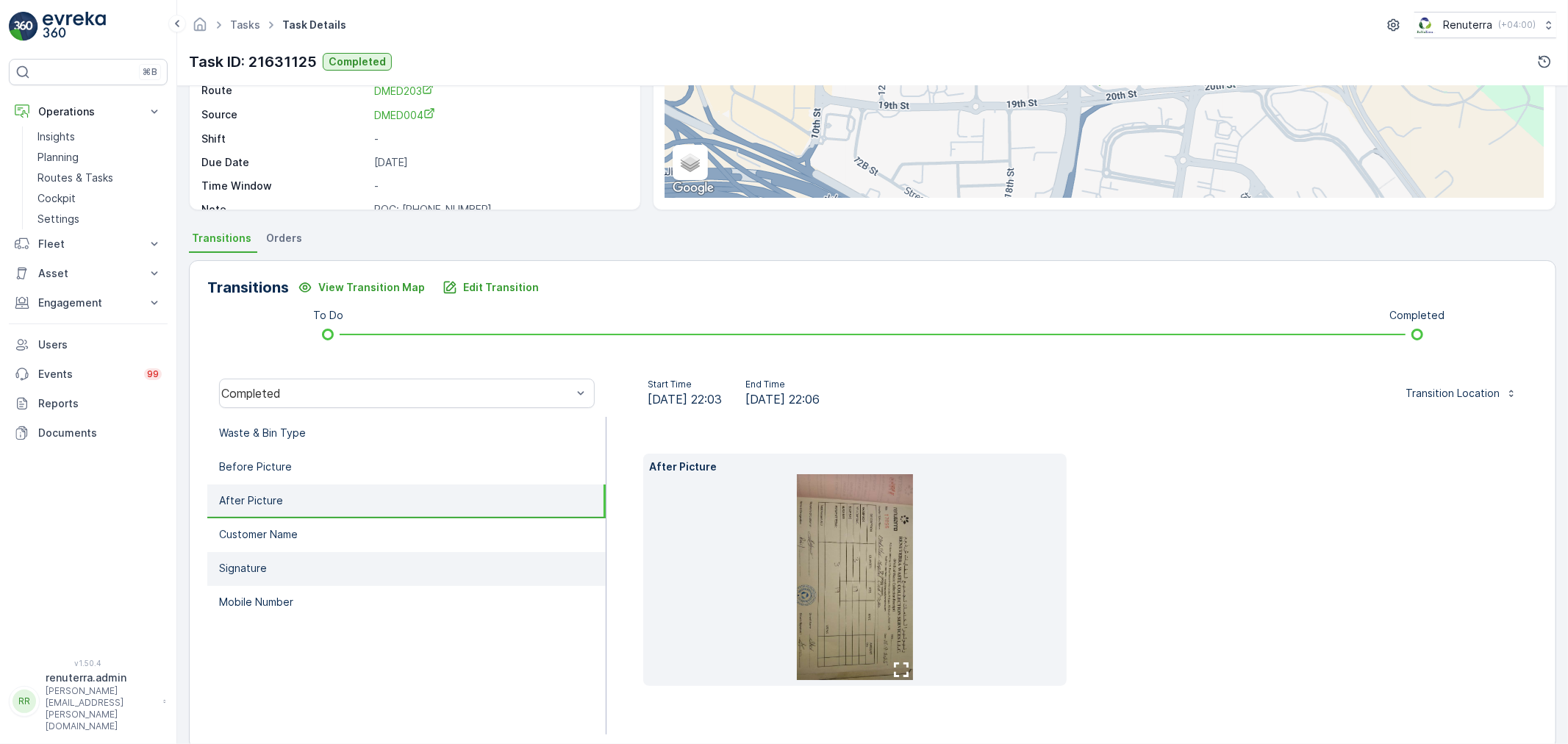
click at [297, 552] on li "Signature" at bounding box center [406, 568] width 399 height 34
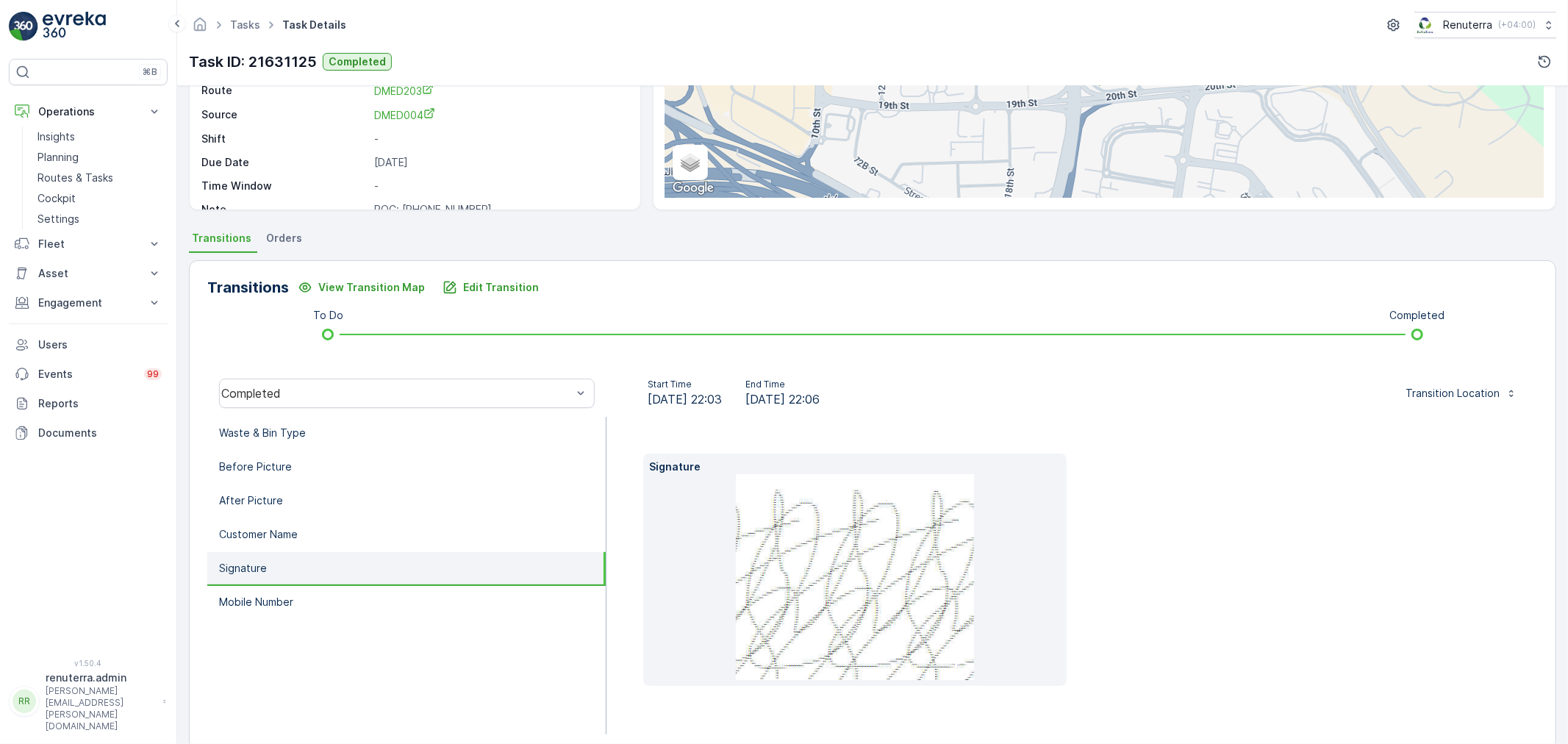
click at [827, 546] on img at bounding box center [855, 577] width 238 height 206
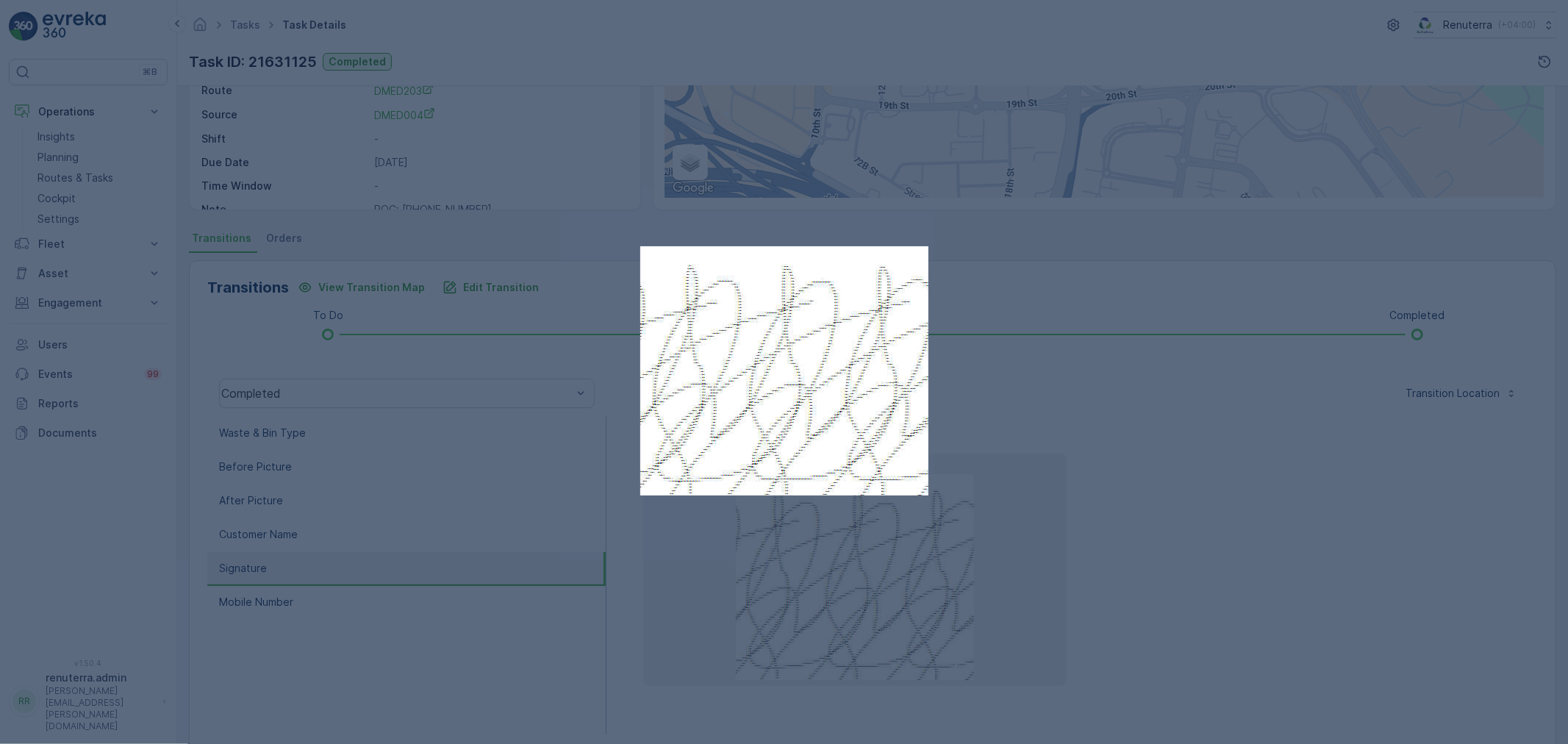
drag, startPoint x: 1069, startPoint y: 362, endPoint x: 1045, endPoint y: 373, distance: 26.4
click at [1064, 363] on div at bounding box center [784, 372] width 1568 height 744
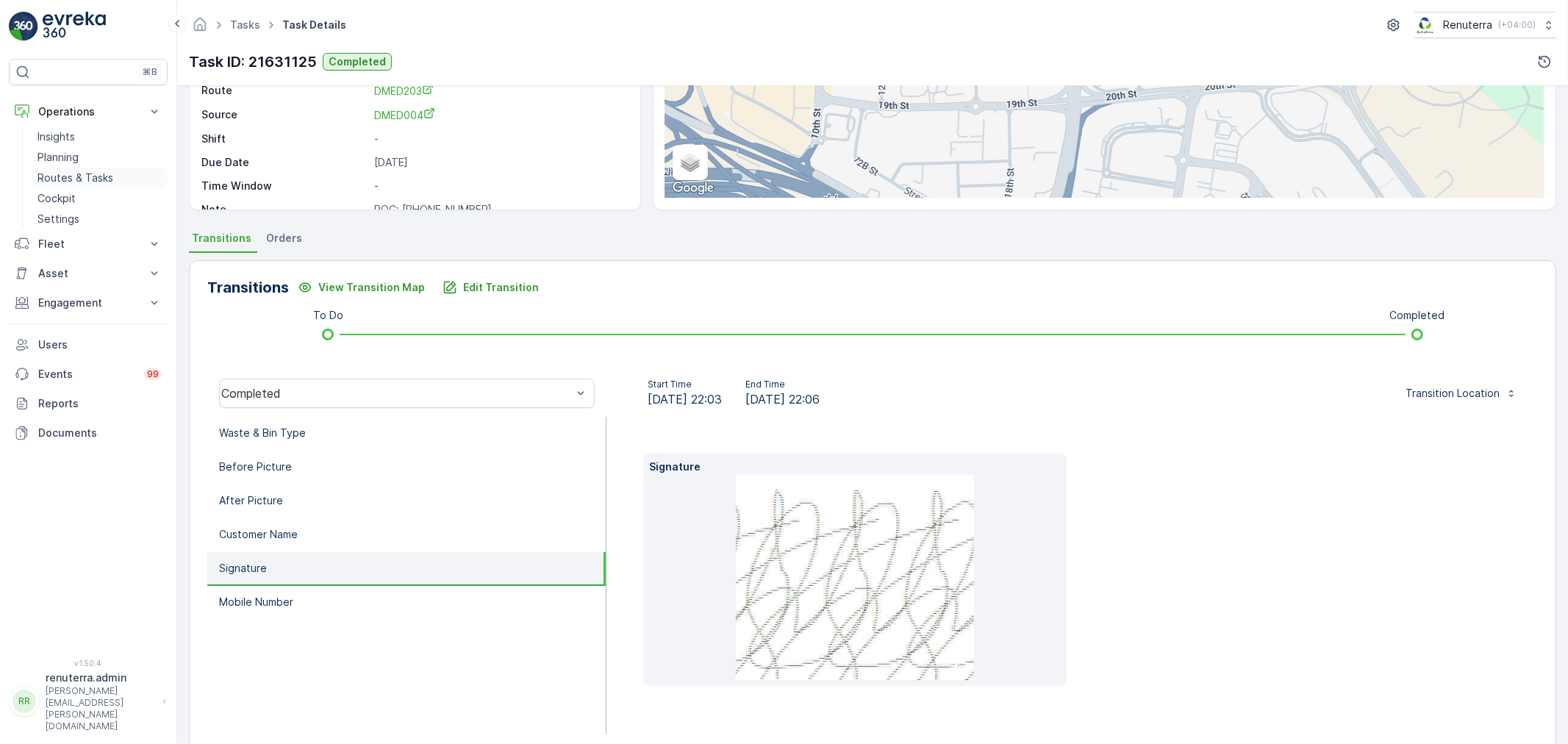
click at [47, 166] on div "Insights Planning Routes & Tasks Cockpit Settings" at bounding box center [99, 178] width 136 height 103
click at [92, 177] on p "Routes & Tasks" at bounding box center [75, 178] width 76 height 15
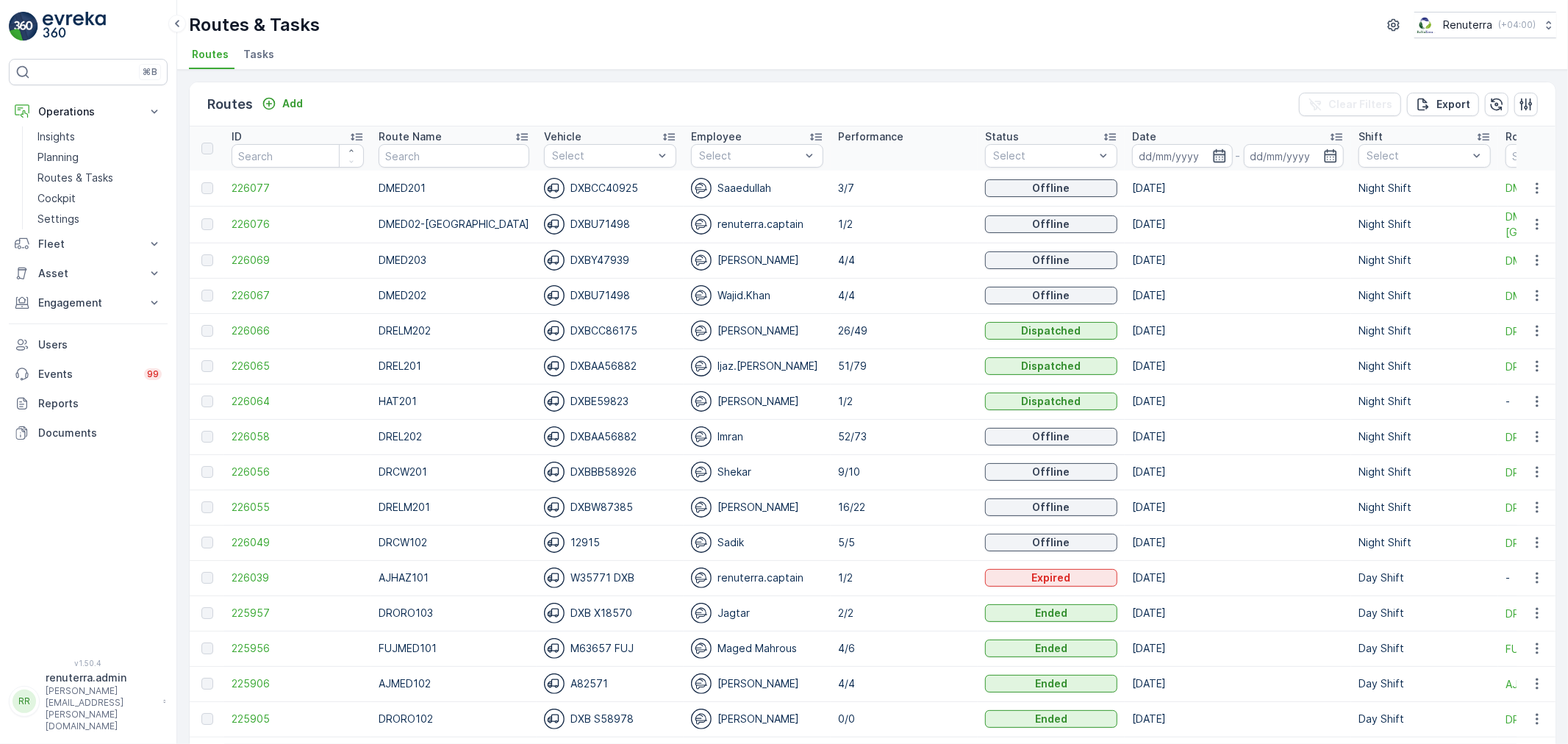
click at [1213, 151] on icon "button" at bounding box center [1218, 156] width 12 height 13
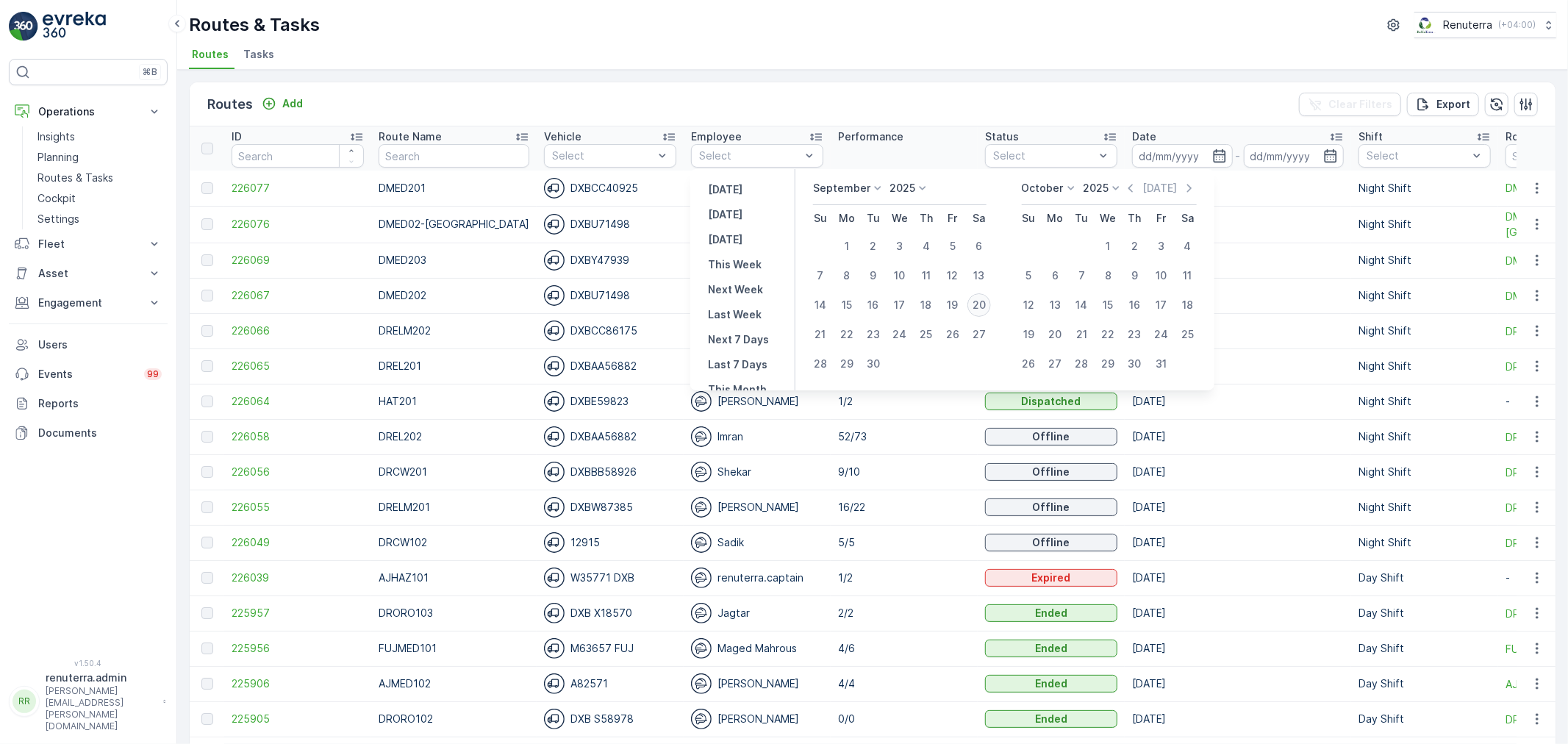
click at [985, 310] on div "20" at bounding box center [979, 305] width 23 height 23
type input "[DATE]"
click at [986, 310] on div "20" at bounding box center [979, 305] width 23 height 23
type input "[DATE]"
click at [986, 310] on div "20" at bounding box center [979, 305] width 23 height 23
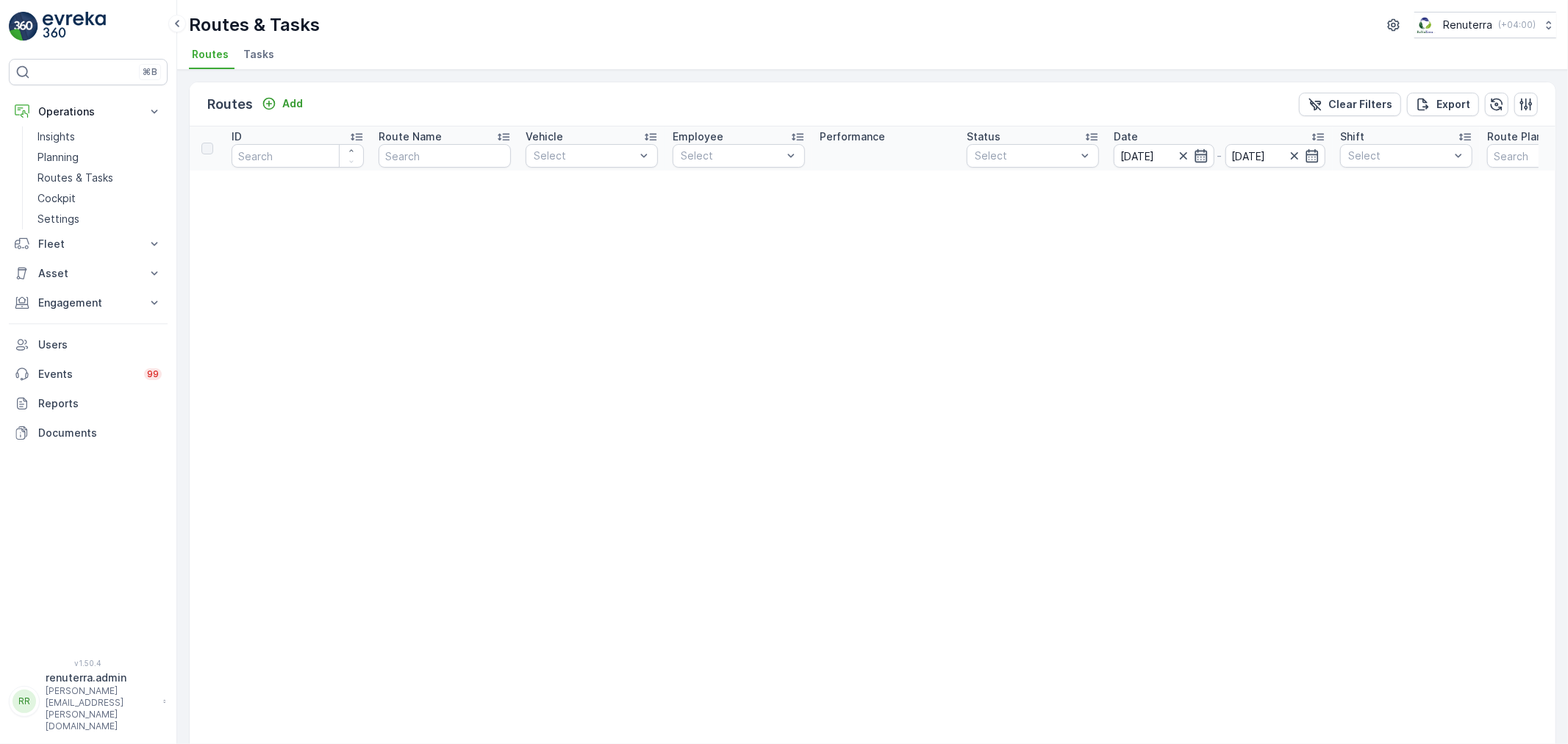
drag, startPoint x: 1193, startPoint y: 148, endPoint x: 1197, endPoint y: 161, distance: 13.6
click at [1193, 150] on div at bounding box center [1192, 156] width 32 height 15
click at [1200, 141] on div "Date" at bounding box center [1219, 136] width 211 height 15
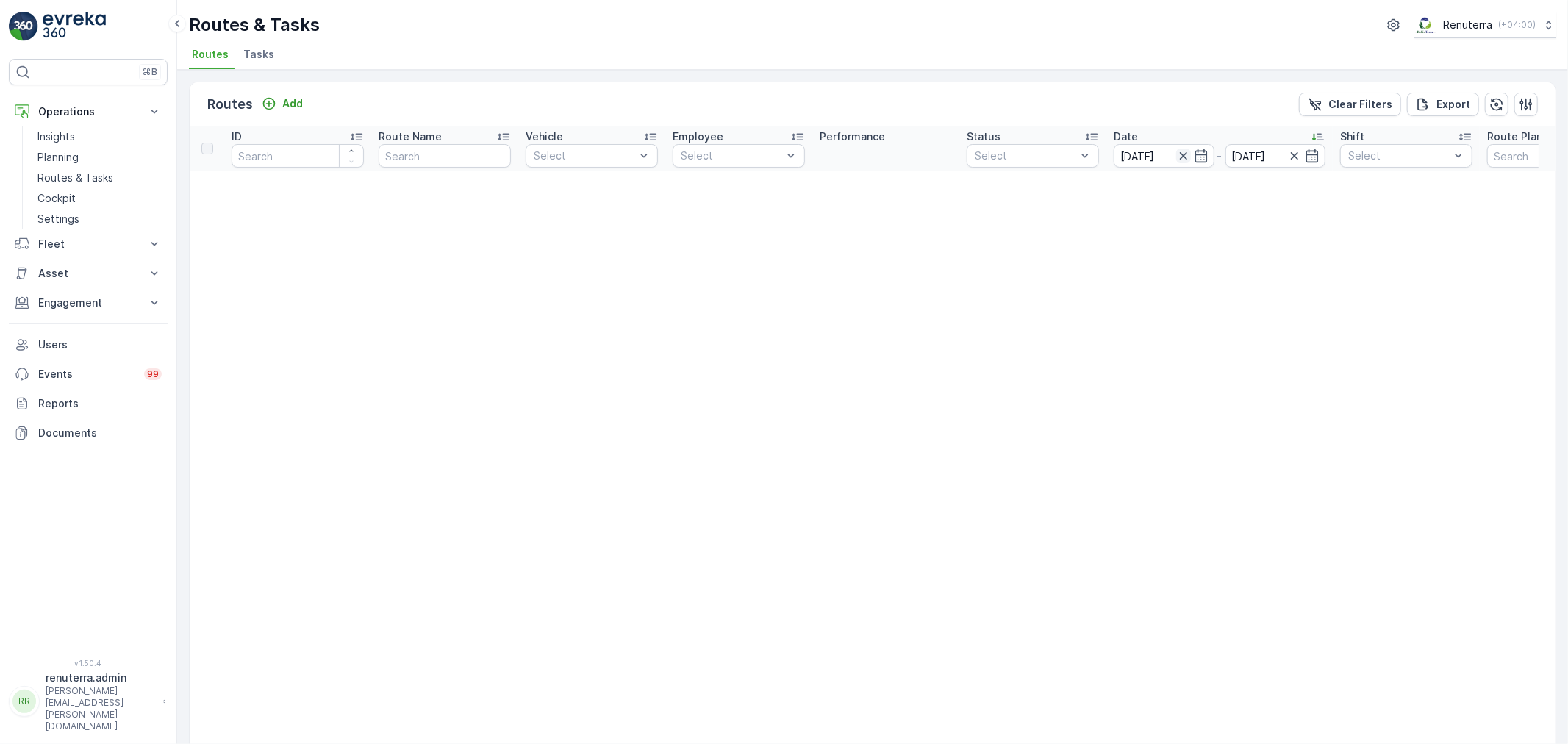
click at [1191, 155] on div at bounding box center [1192, 156] width 32 height 15
click at [1185, 156] on icon "button" at bounding box center [1183, 156] width 15 height 15
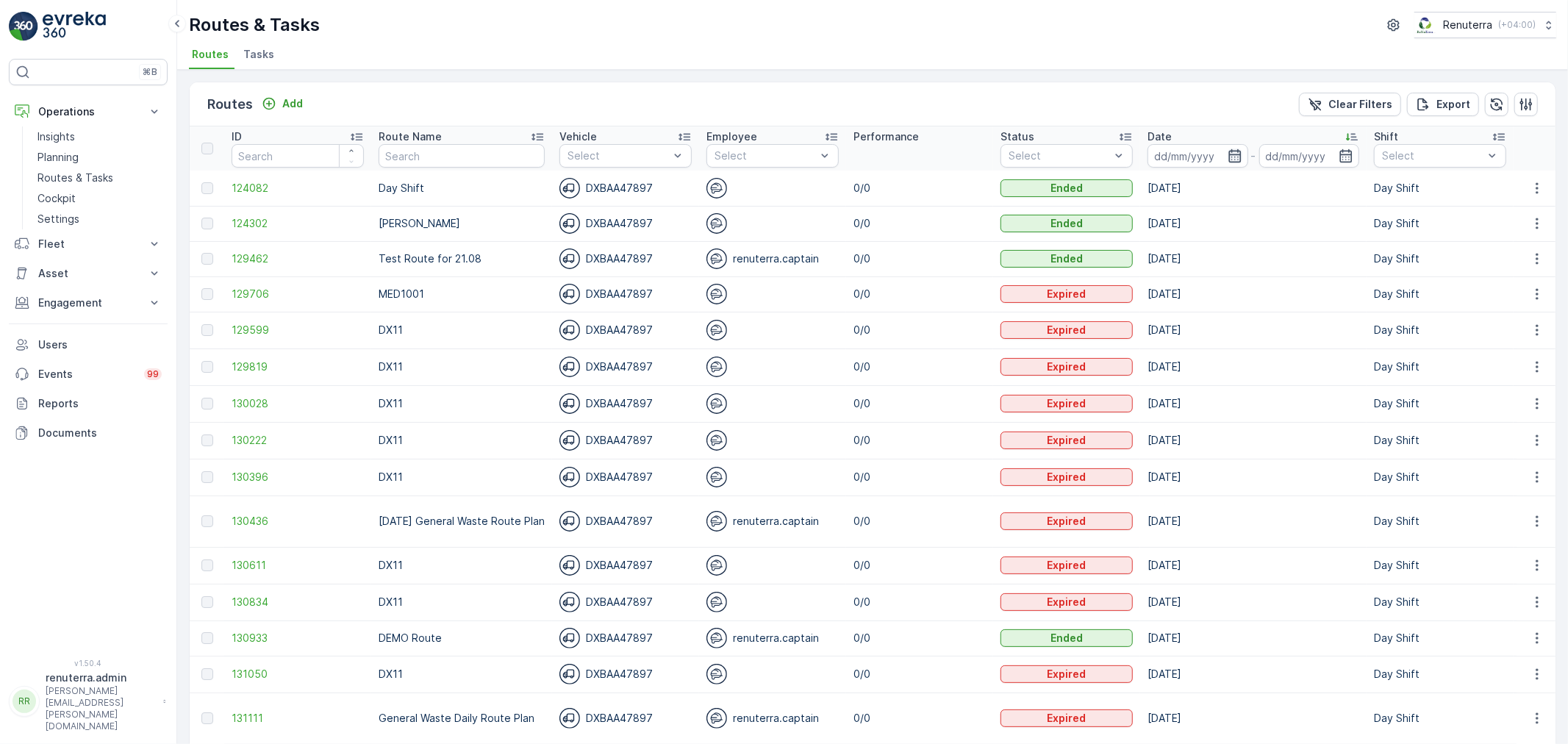
drag, startPoint x: 1225, startPoint y: 151, endPoint x: 1233, endPoint y: 161, distance: 12.8
click at [1228, 151] on input at bounding box center [1198, 156] width 101 height 23
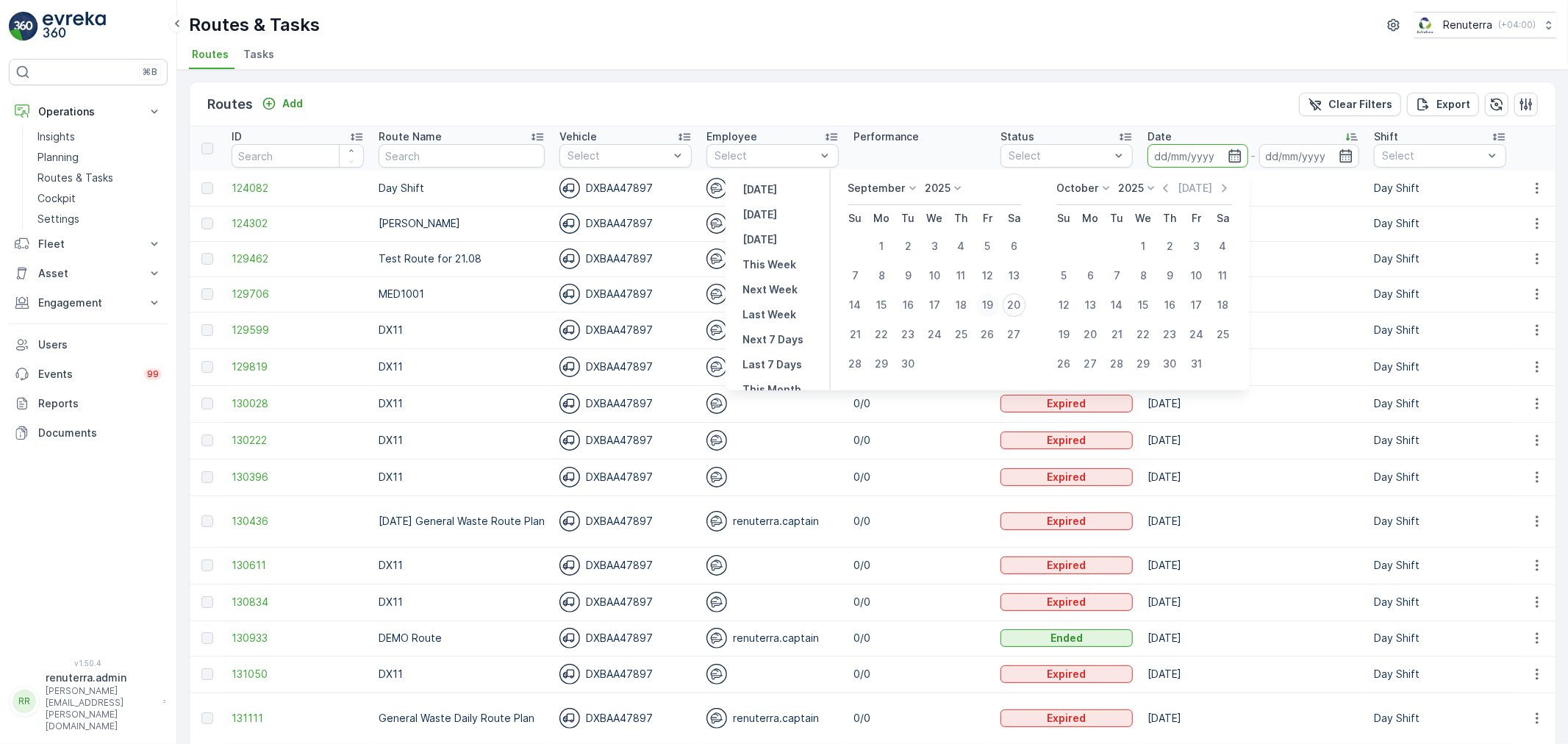
click at [989, 301] on div "19" at bounding box center [987, 305] width 23 height 23
type input "[DATE]"
click at [989, 301] on div "19" at bounding box center [987, 305] width 23 height 23
type input "[DATE]"
click at [989, 301] on td "0/0" at bounding box center [920, 294] width 147 height 35
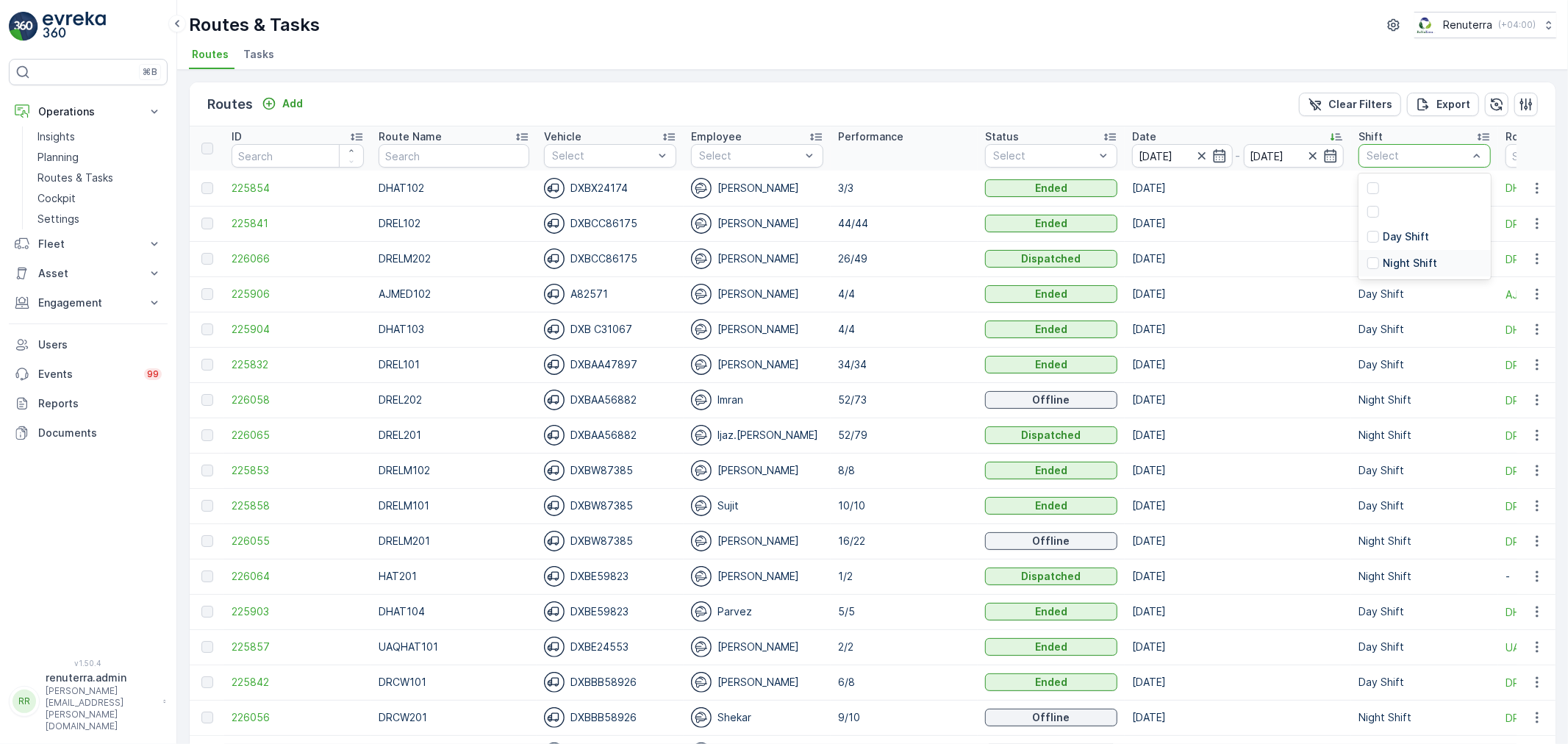
click at [1388, 260] on p "Night Shift" at bounding box center [1409, 263] width 54 height 15
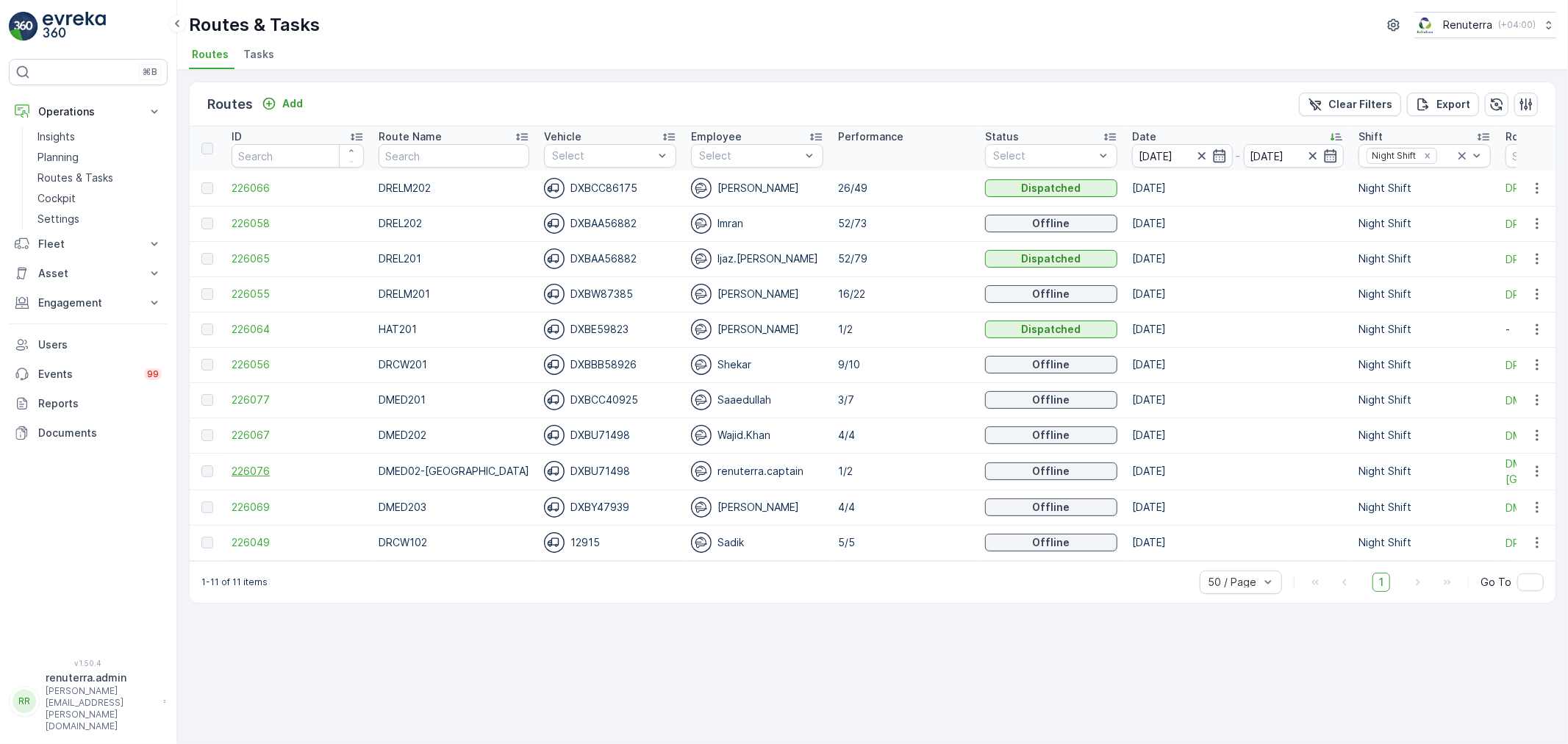
click at [270, 468] on span "226076" at bounding box center [297, 471] width 132 height 15
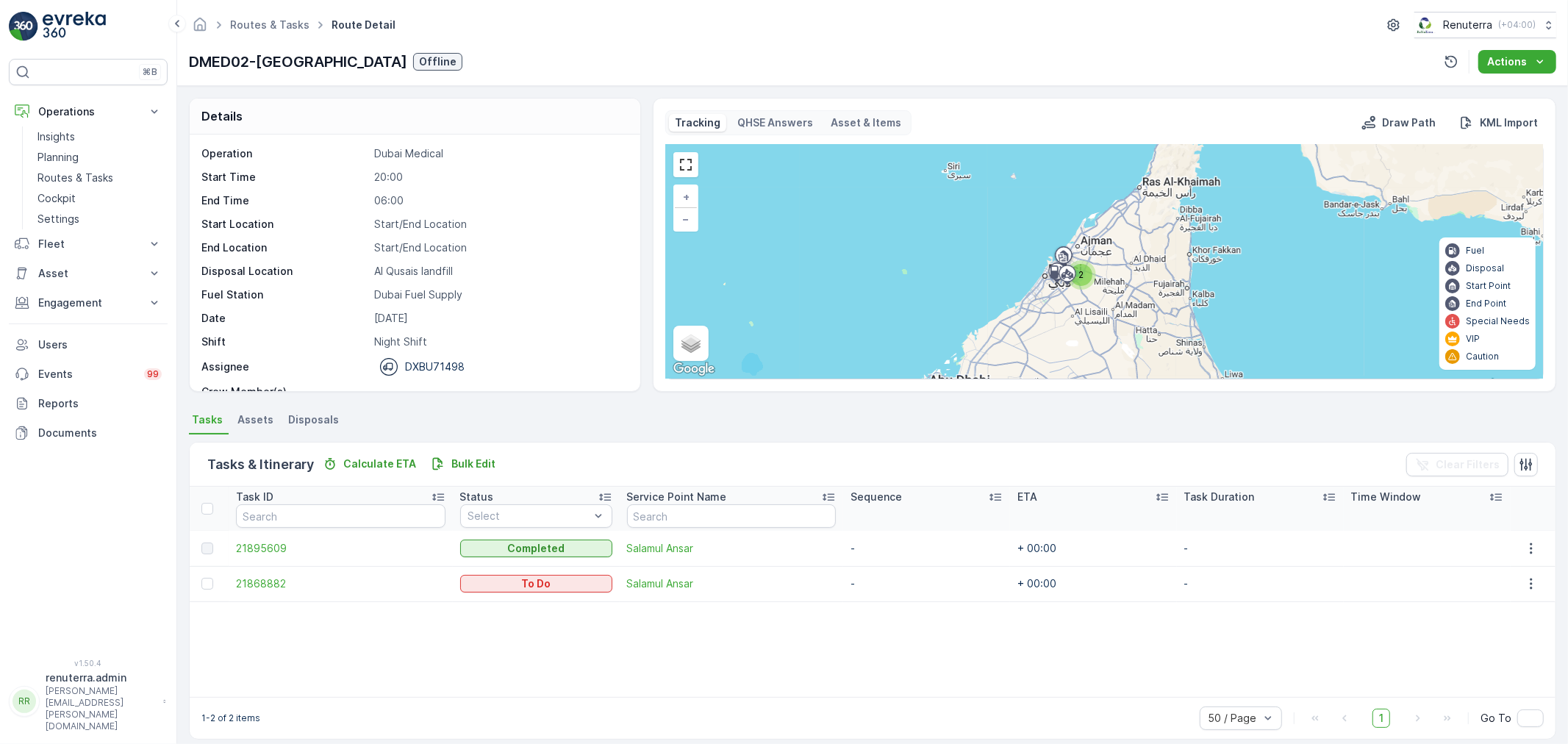
drag, startPoint x: 1533, startPoint y: 589, endPoint x: 1527, endPoint y: 597, distance: 10.0
click at [1532, 593] on td at bounding box center [1533, 583] width 45 height 35
click at [1537, 576] on button "button" at bounding box center [1531, 583] width 27 height 17
click at [1489, 637] on div "Change Route" at bounding box center [1513, 646] width 111 height 21
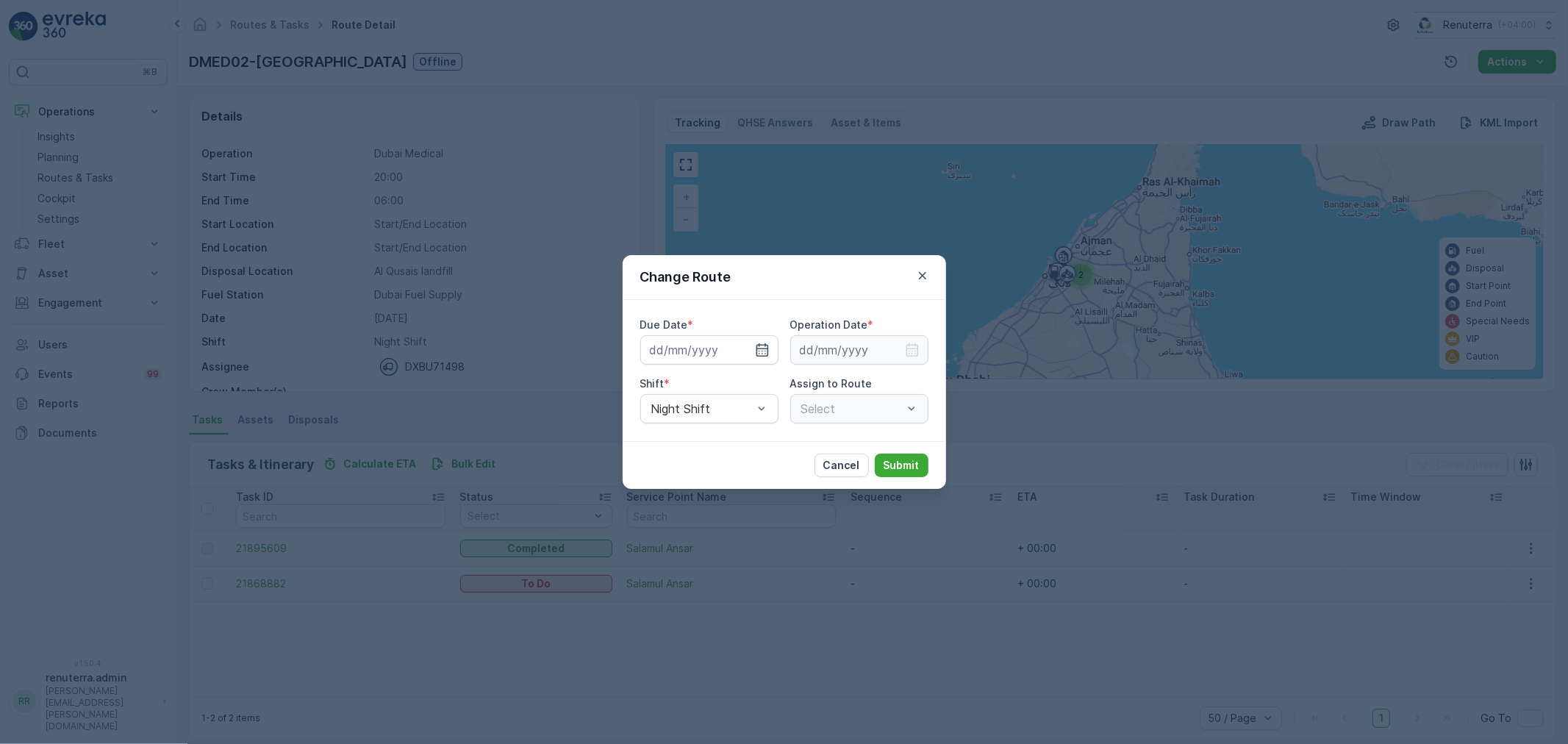
type input "[DATE]"
click at [740, 347] on icon "button" at bounding box center [745, 350] width 15 height 15
type input "[DATE]"
drag, startPoint x: 916, startPoint y: 350, endPoint x: 906, endPoint y: 364, distance: 17.2
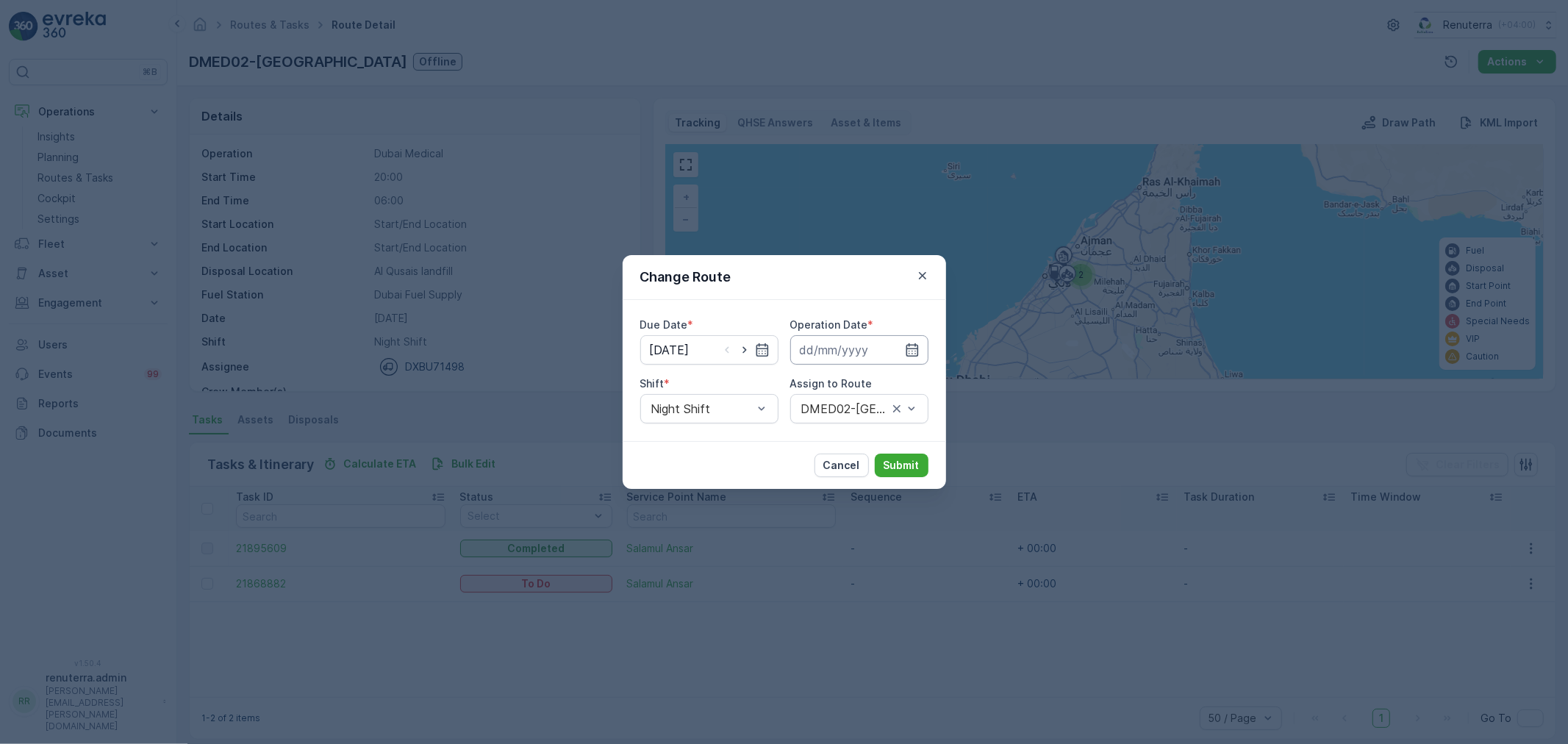
click at [915, 350] on icon "button" at bounding box center [912, 350] width 15 height 15
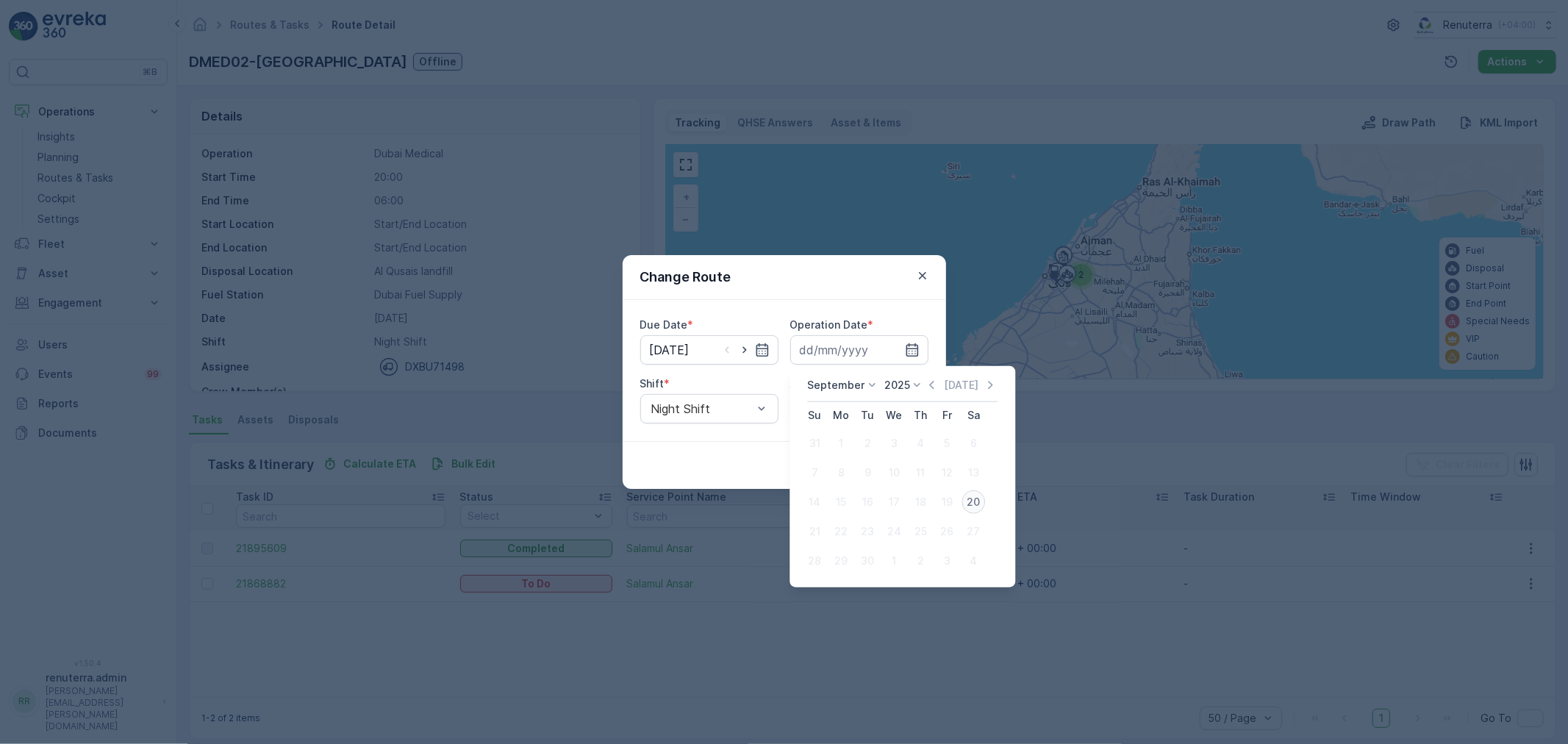
click at [974, 502] on div "20" at bounding box center [973, 502] width 23 height 23
type input "[DATE]"
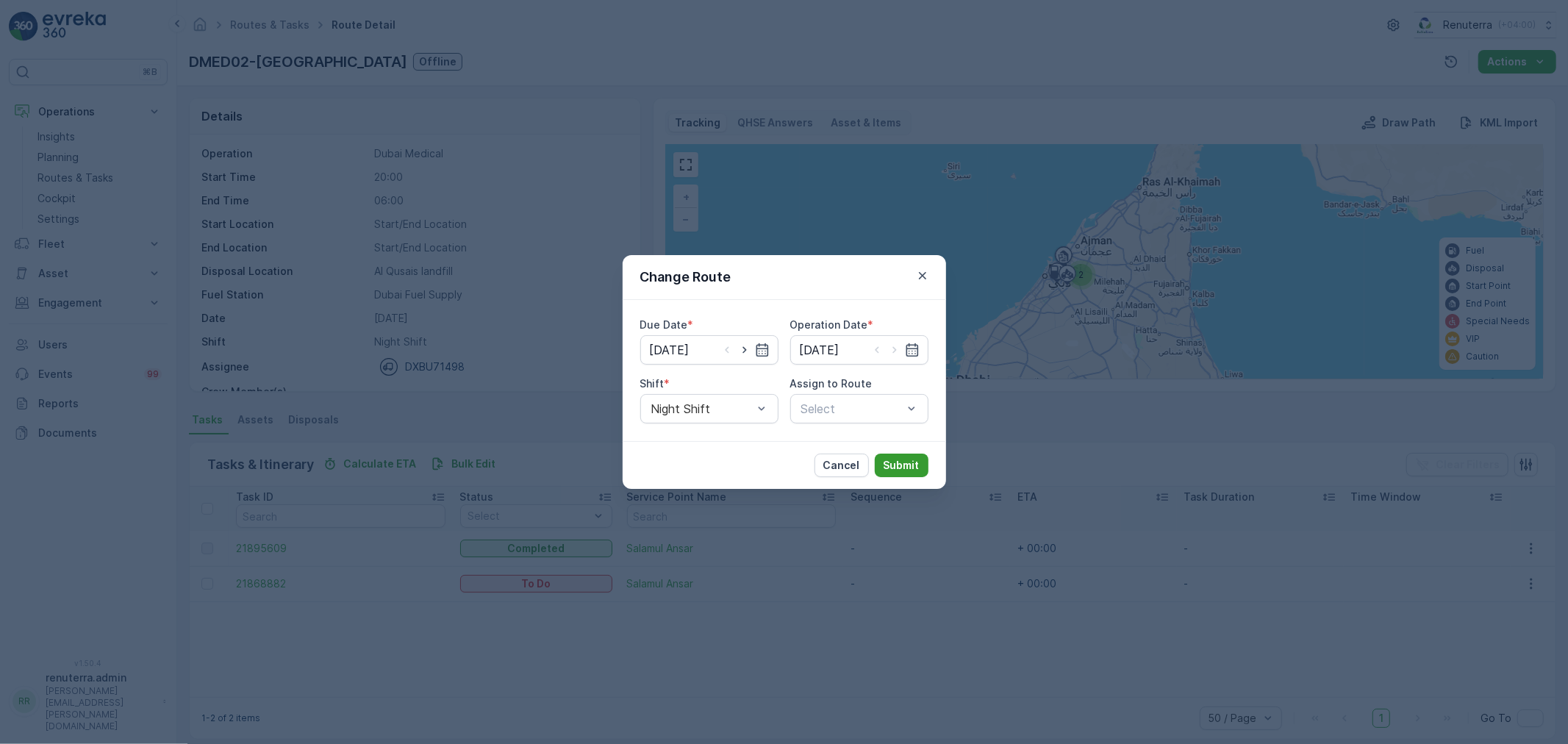
click at [899, 459] on p "Submit" at bounding box center [901, 465] width 36 height 15
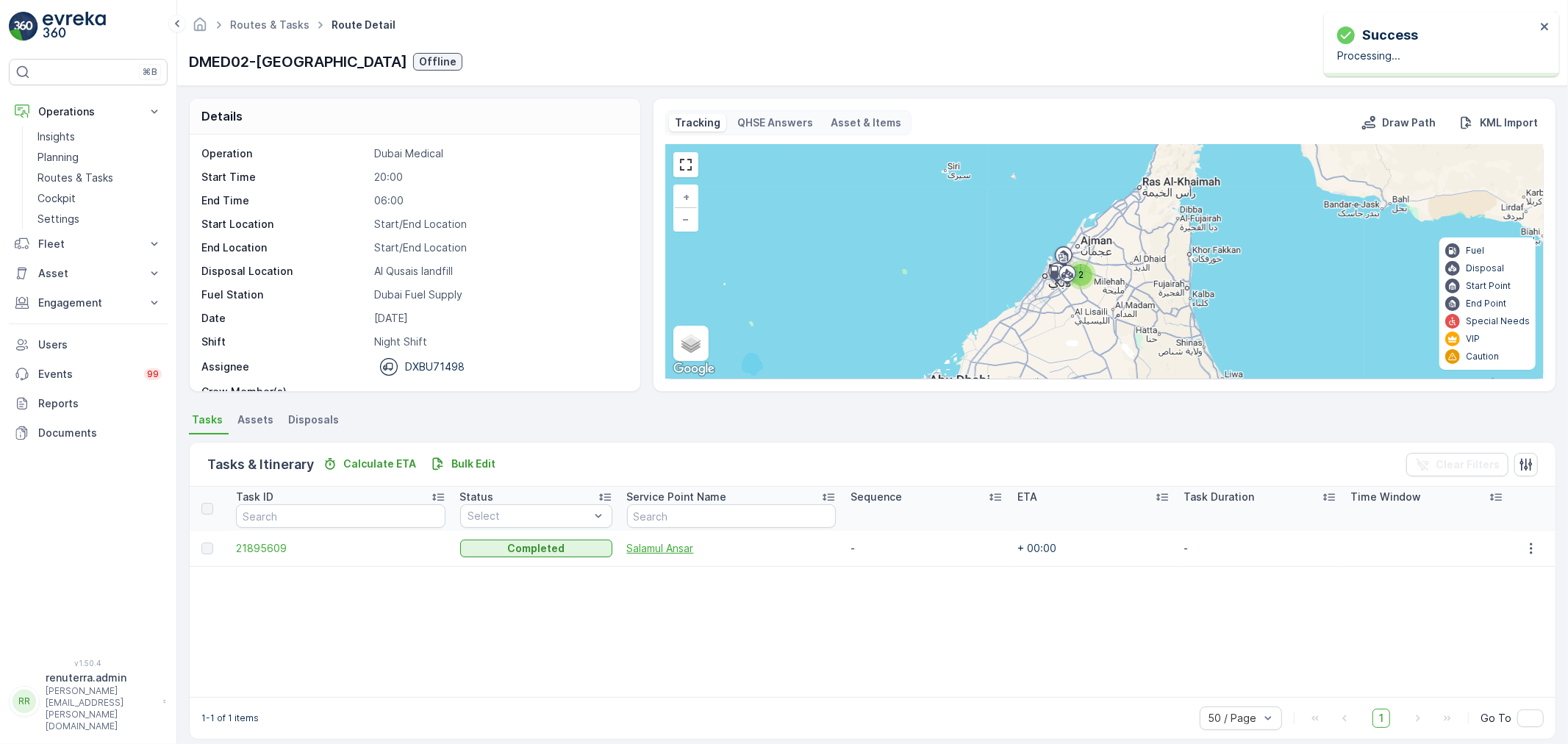
click at [673, 549] on span "Salamul Ansar" at bounding box center [731, 548] width 209 height 15
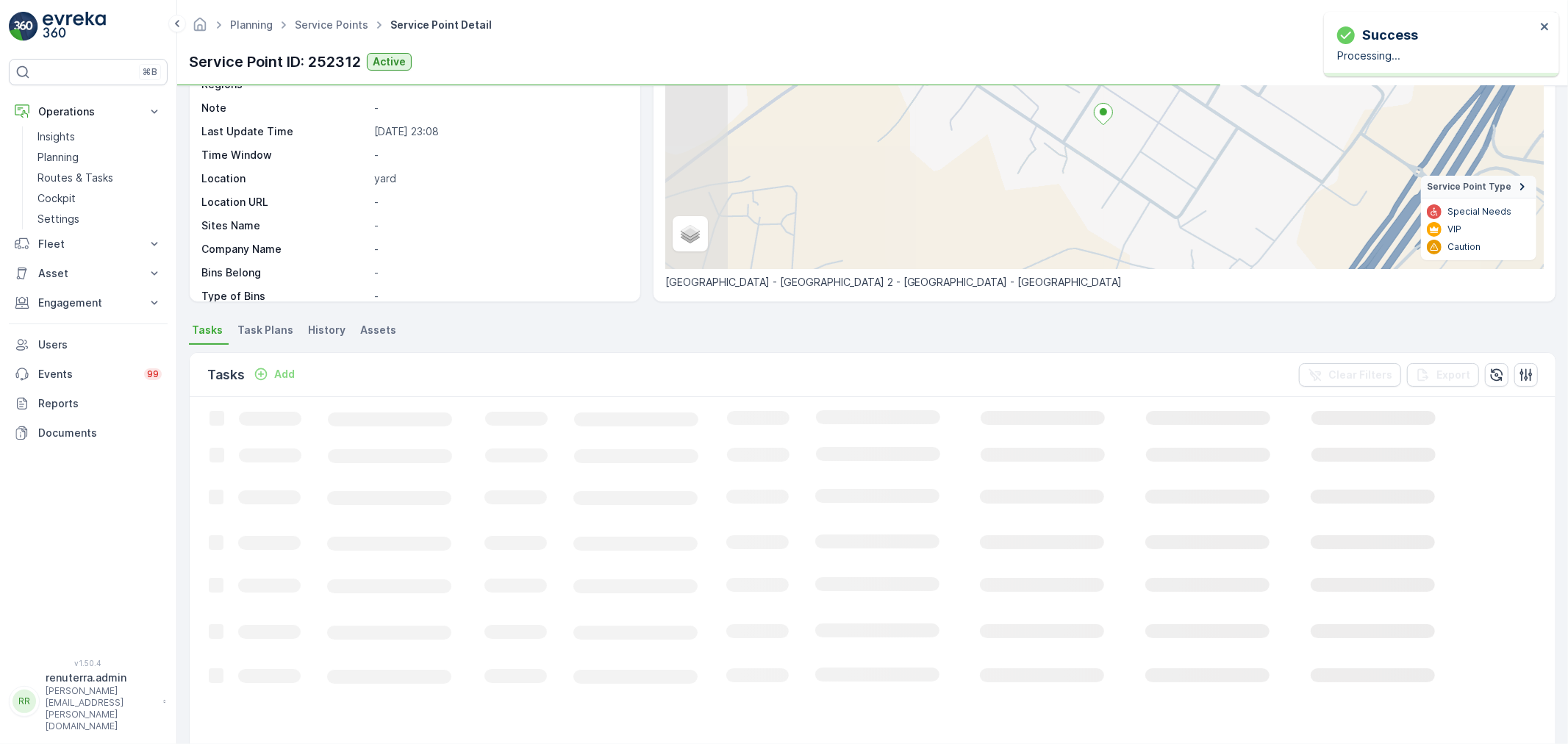
scroll to position [163, 0]
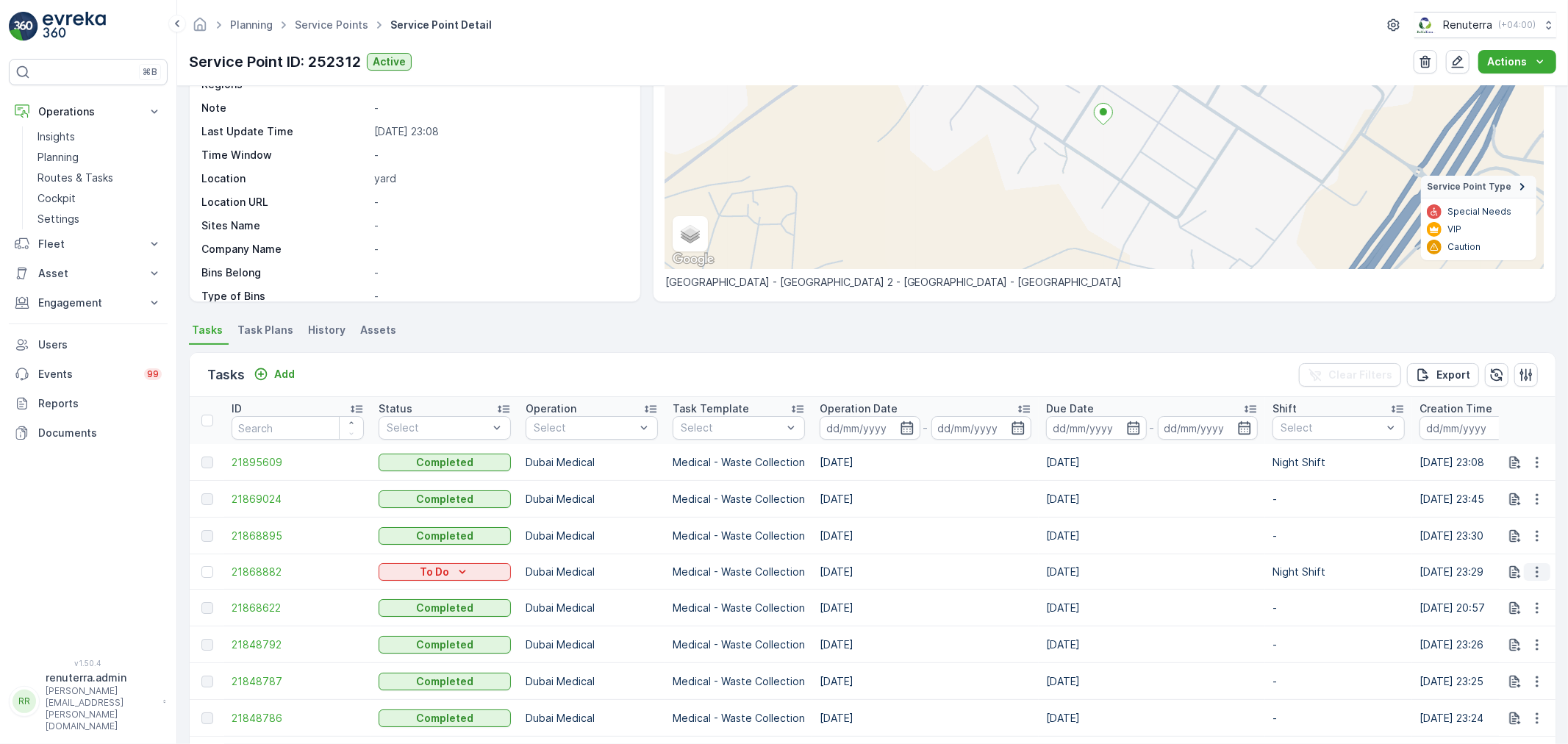
click at [1530, 570] on icon "button" at bounding box center [1537, 572] width 15 height 15
click at [1496, 623] on div "History" at bounding box center [1513, 614] width 111 height 21
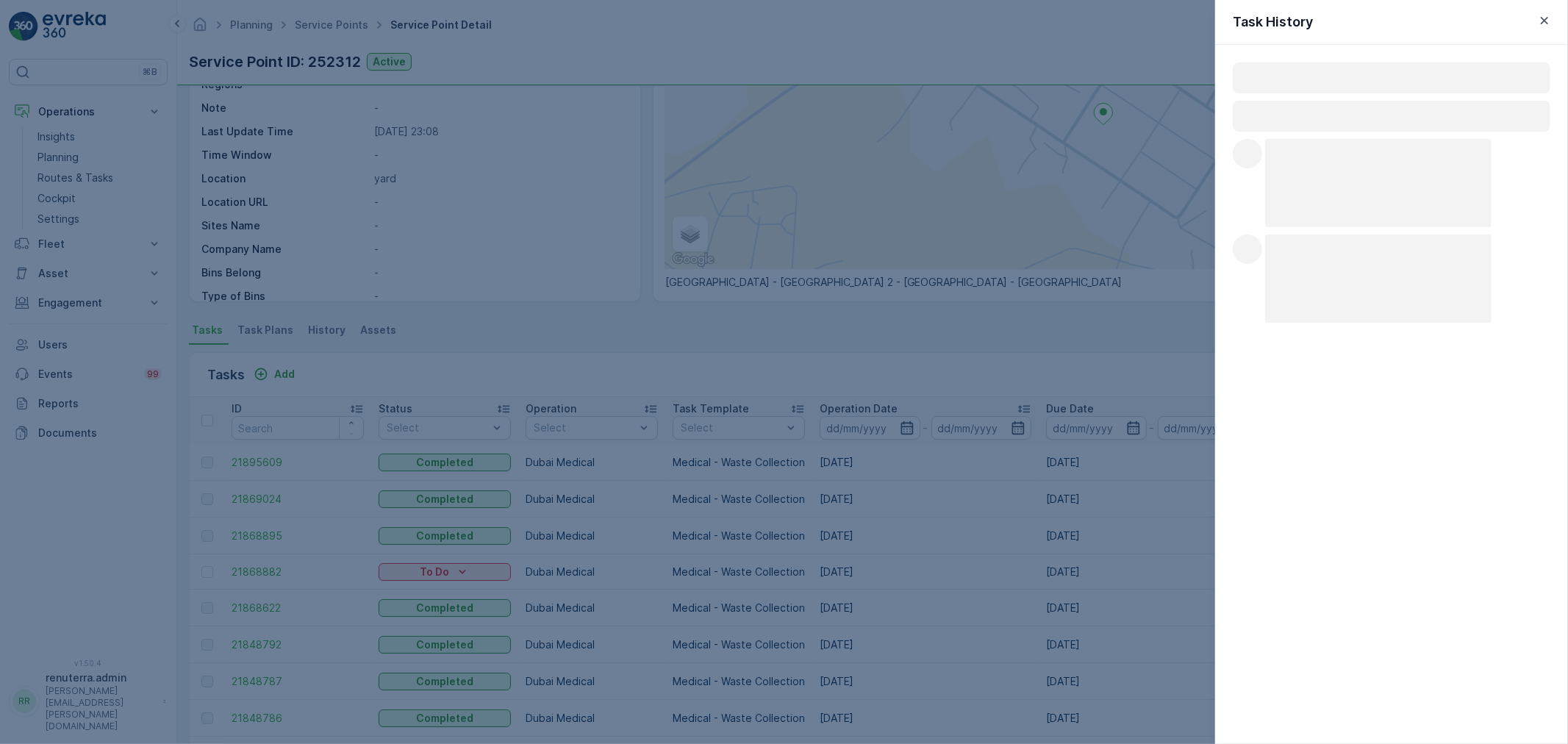
click at [1496, 630] on div "Loading... Loading... Loading... Loading... Loading... Loading..." at bounding box center [1392, 394] width 353 height 699
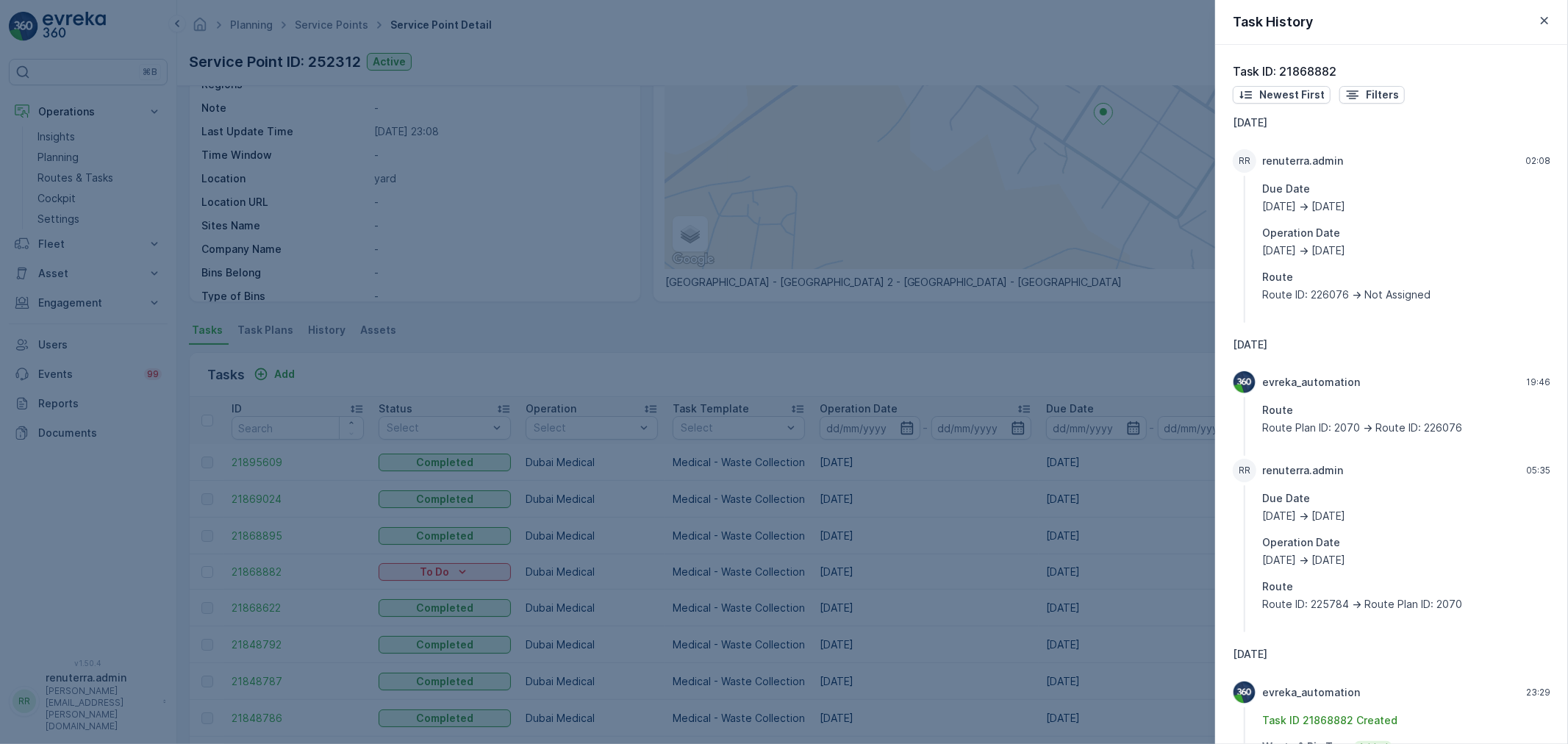
click at [1553, 22] on div "Task History" at bounding box center [1392, 22] width 353 height 45
drag, startPoint x: 1552, startPoint y: 22, endPoint x: 1412, endPoint y: 138, distance: 181.8
click at [1546, 24] on button "button" at bounding box center [1544, 20] width 17 height 17
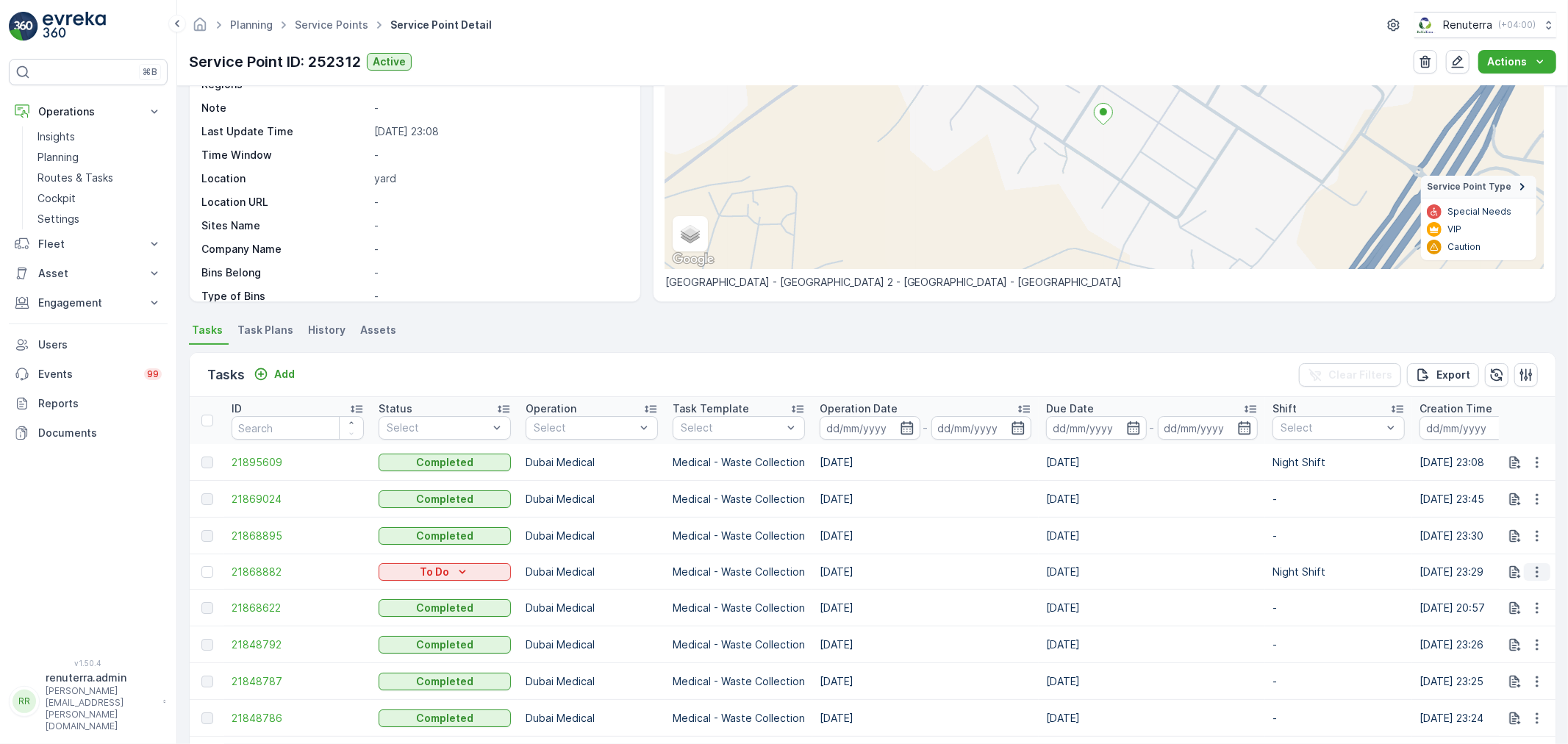
click at [1530, 571] on icon "button" at bounding box center [1537, 572] width 15 height 15
click at [1489, 630] on span "Change Route" at bounding box center [1500, 635] width 72 height 15
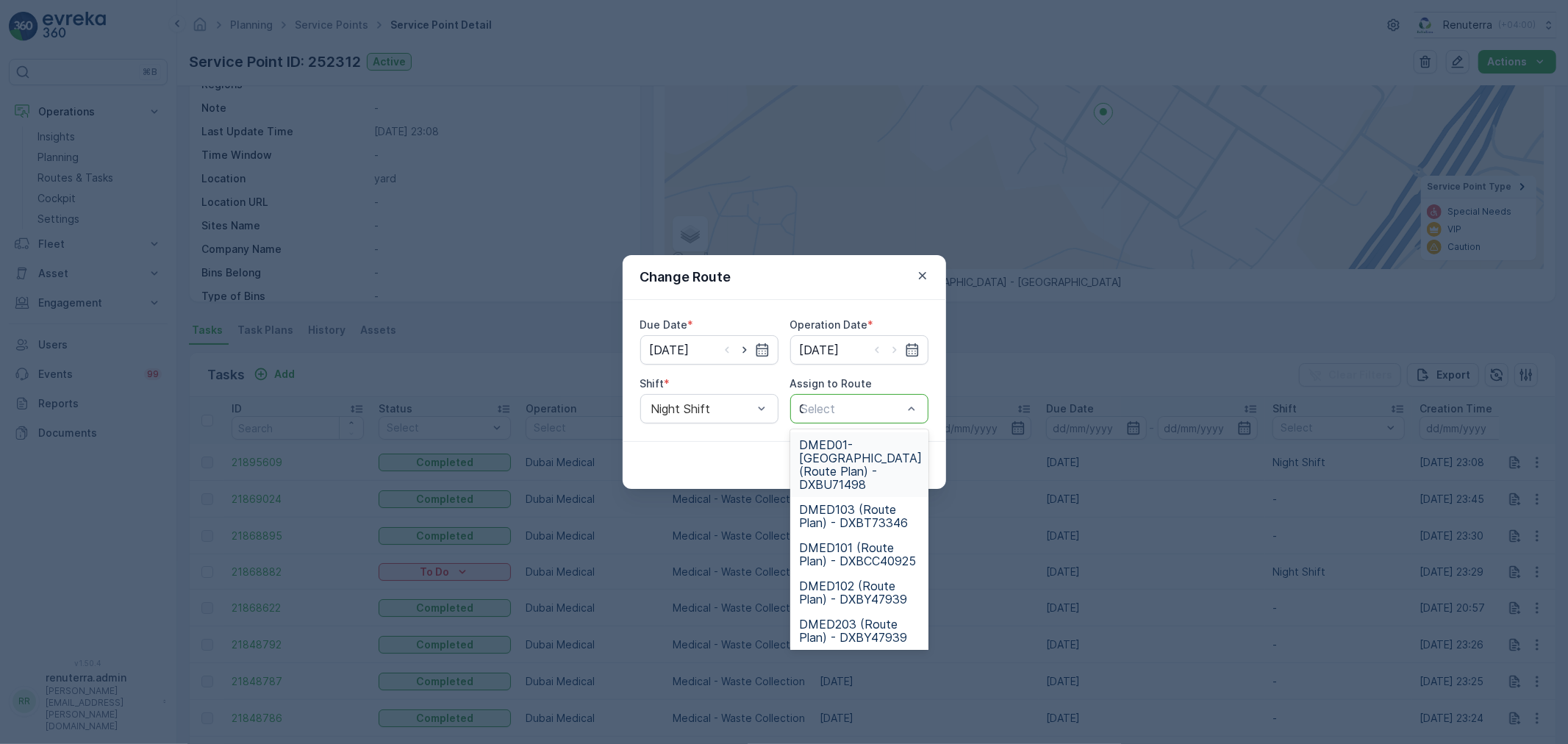
type input "02"
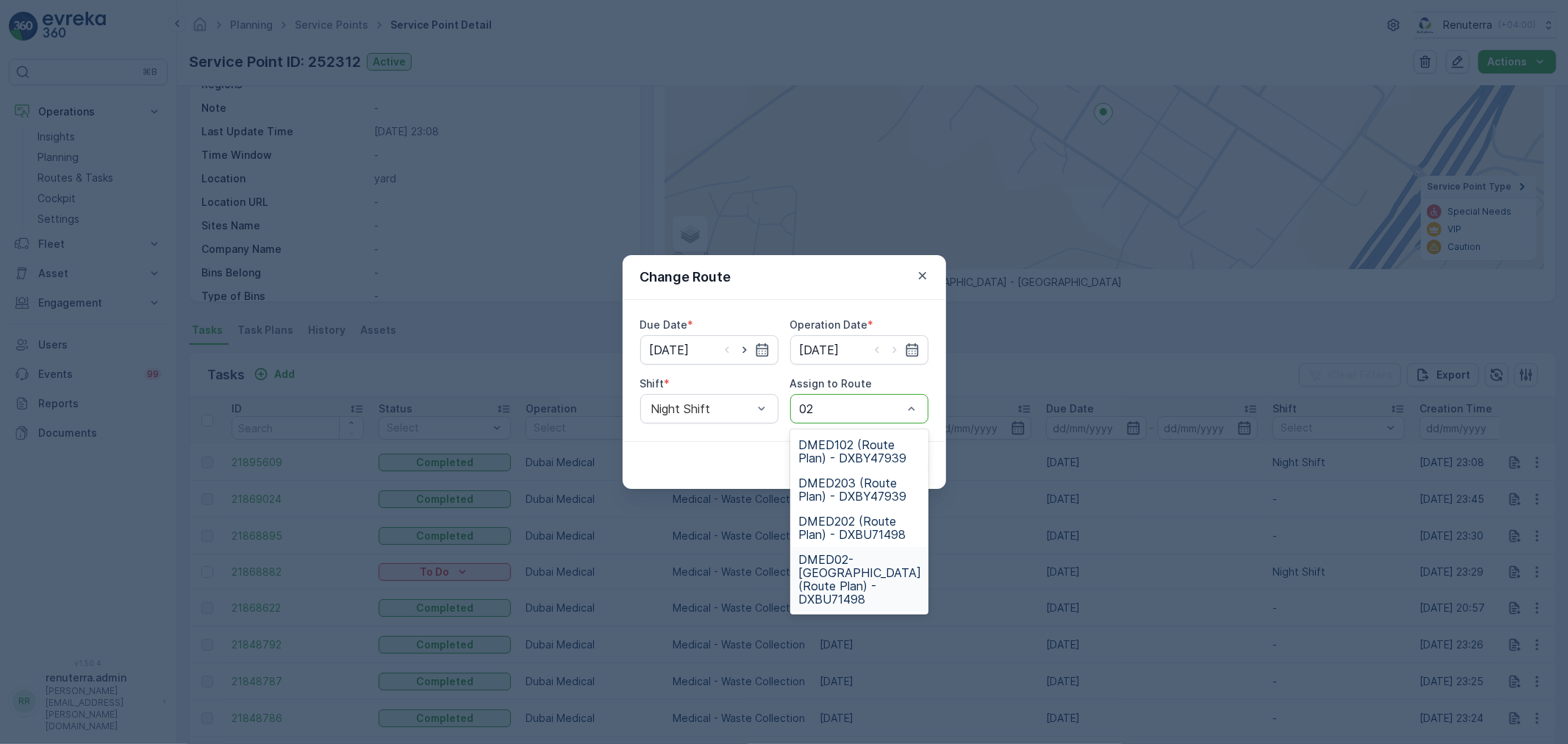
click at [834, 570] on span "DMED02-[GEOGRAPHIC_DATA] (Route Plan) - DXBU71498" at bounding box center [861, 579] width 123 height 53
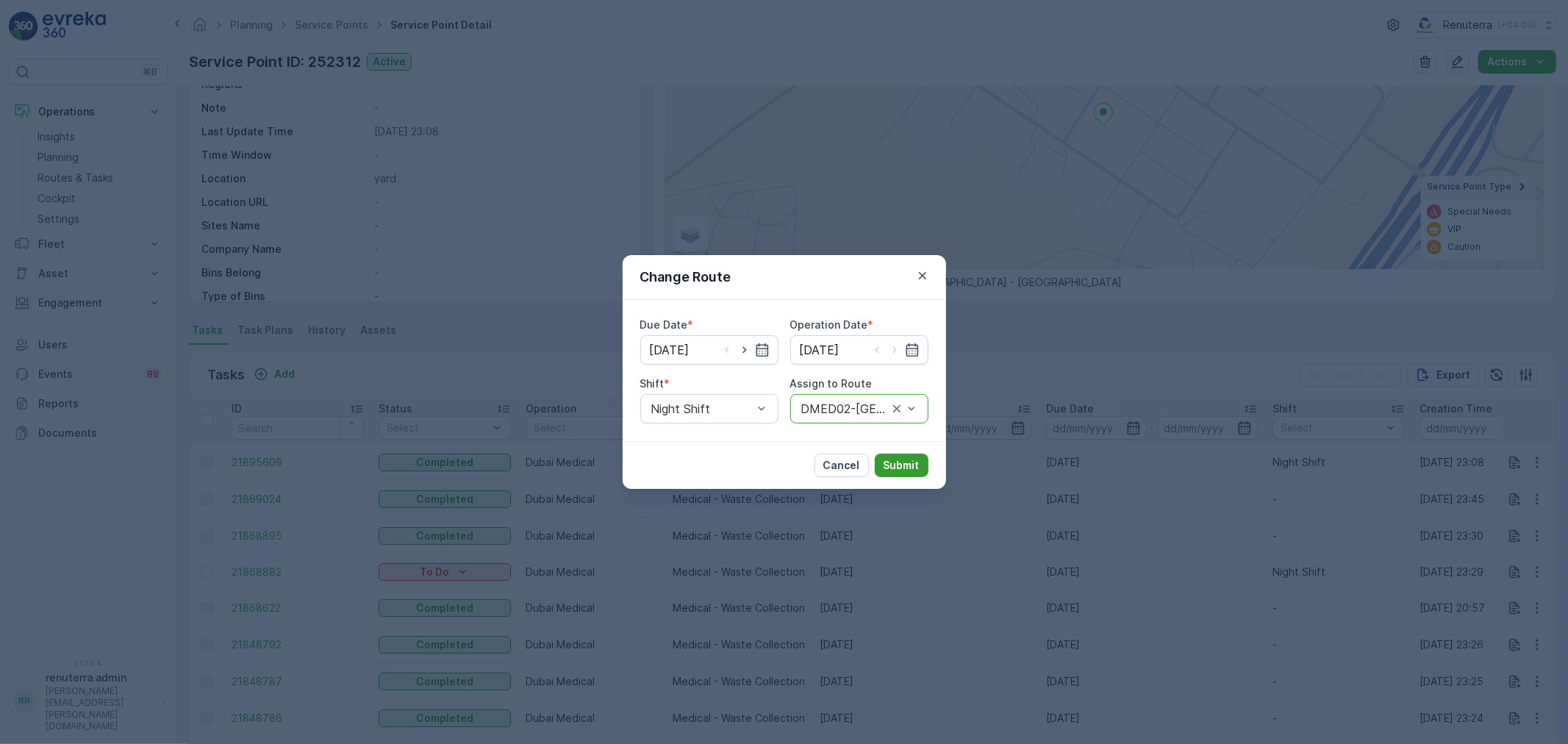
click at [913, 454] on button "Submit" at bounding box center [901, 465] width 53 height 23
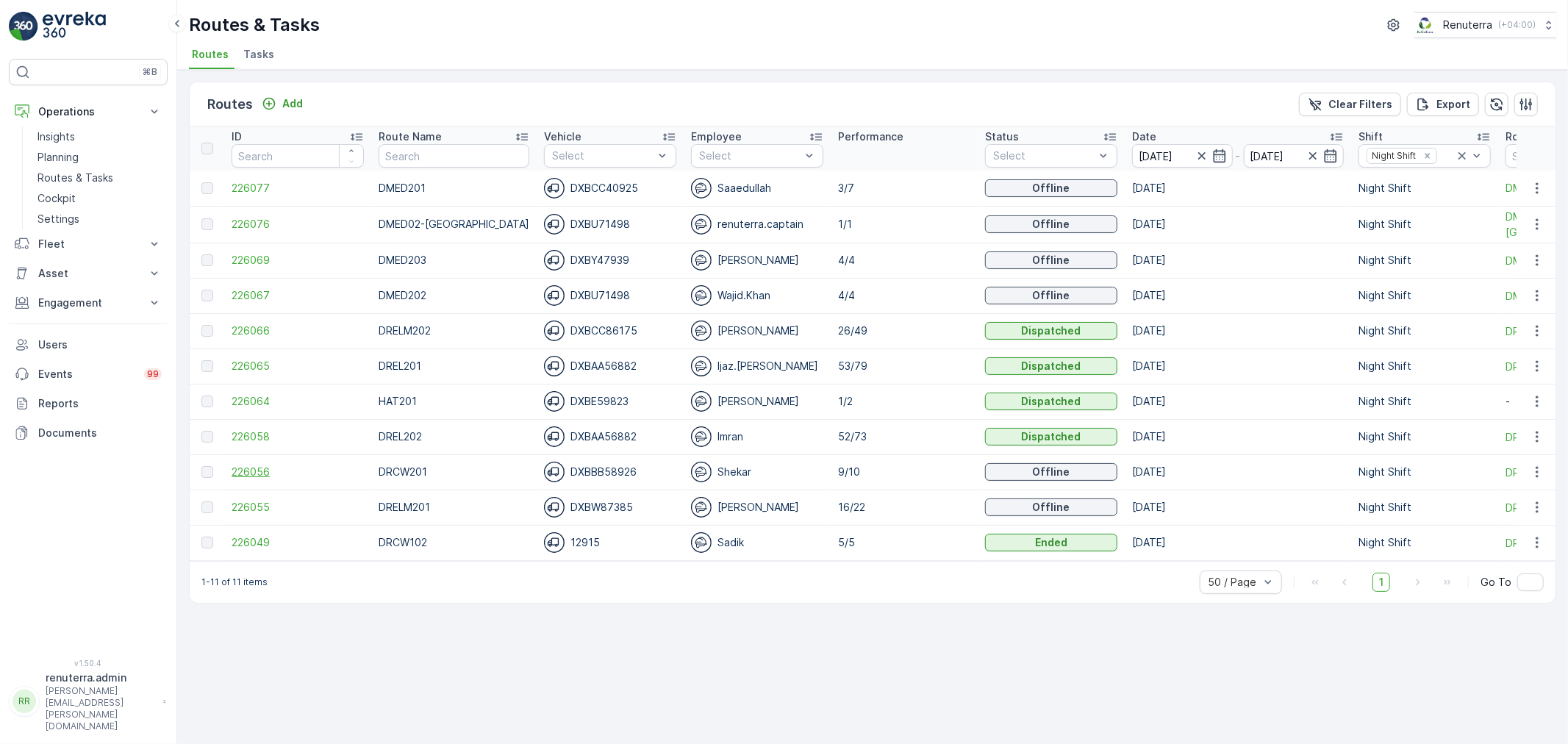
click at [242, 465] on span "226056" at bounding box center [297, 472] width 132 height 15
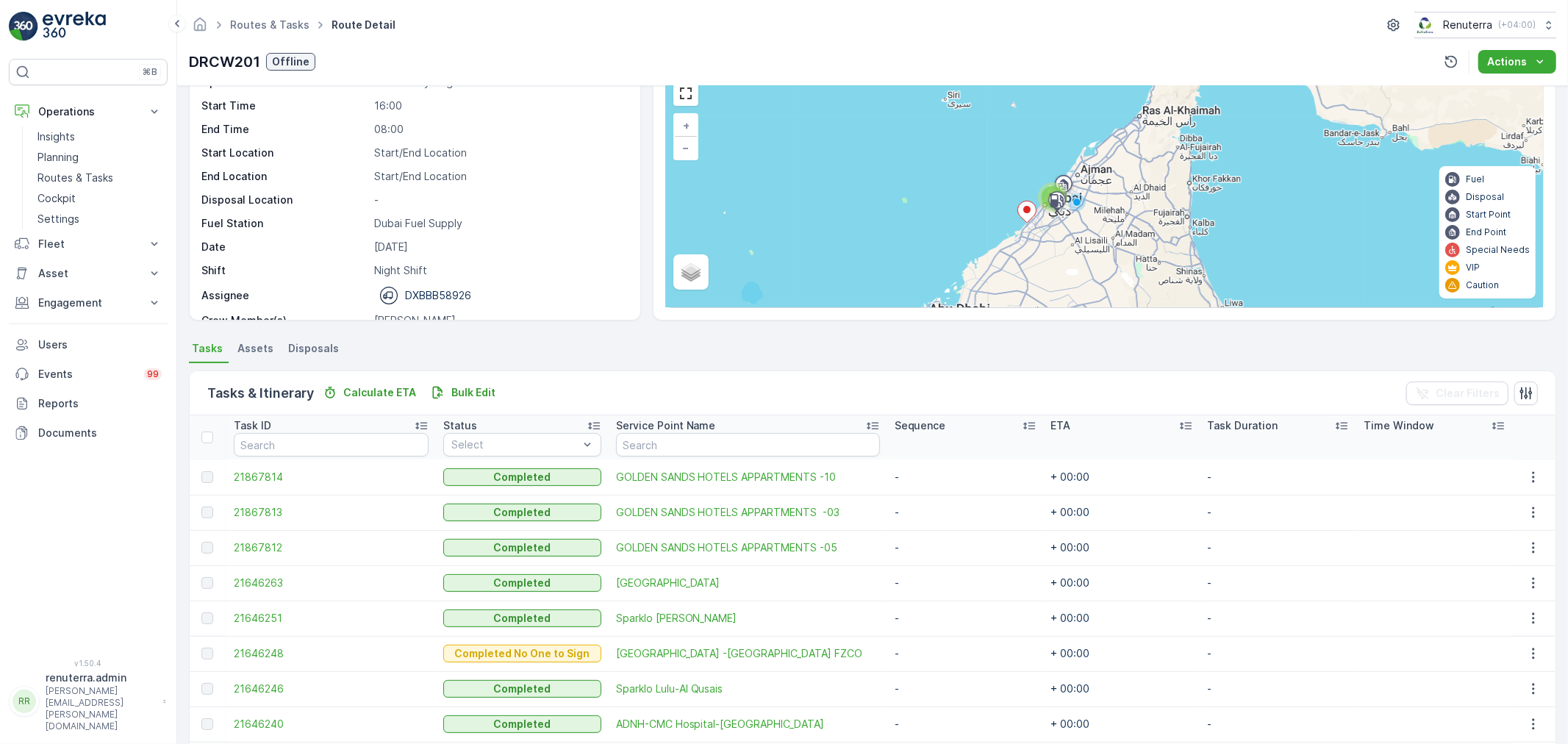
scroll to position [201, 0]
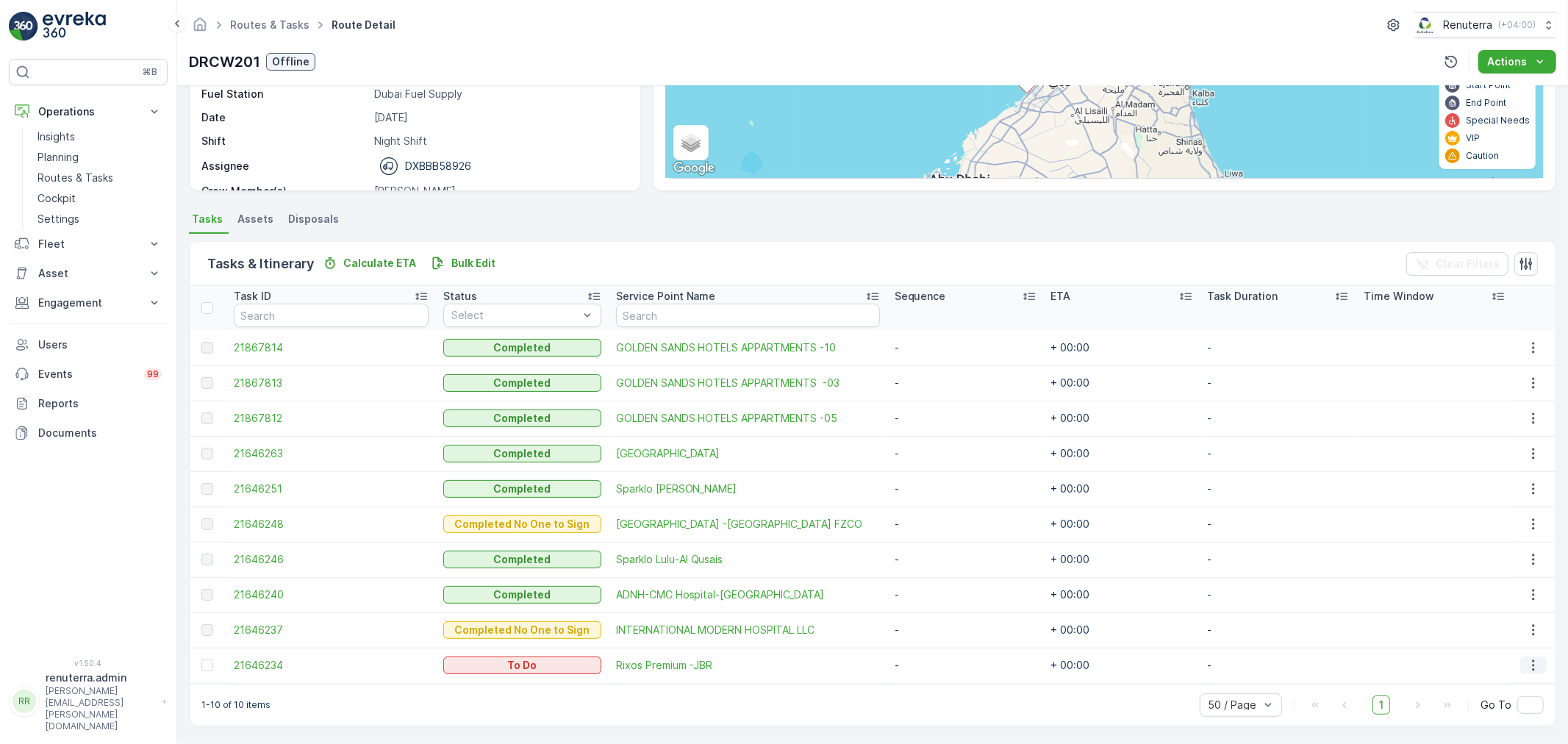
click at [1527, 667] on icon "button" at bounding box center [1534, 666] width 15 height 15
click at [1501, 588] on span "Change Route" at bounding box center [1500, 595] width 72 height 15
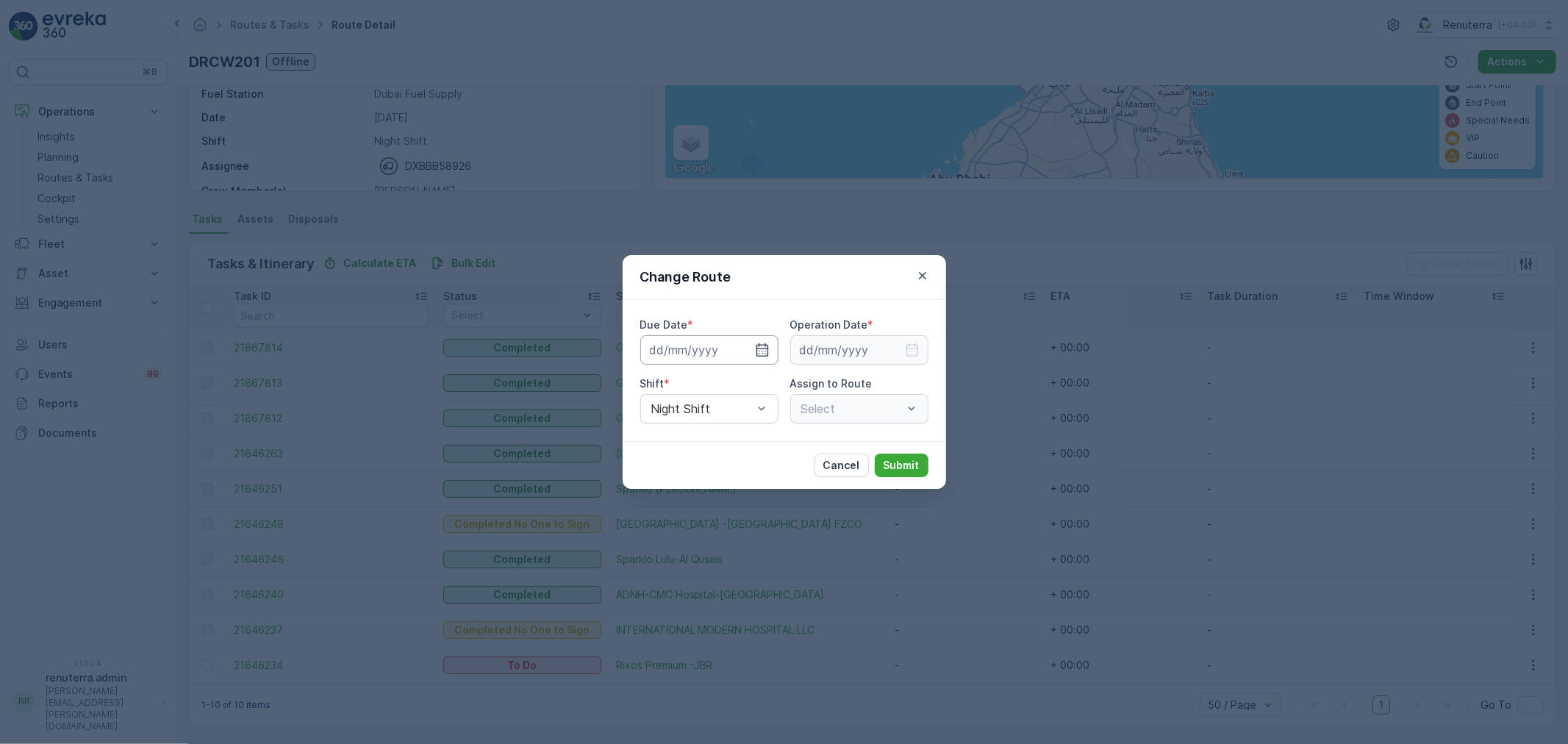
type input "[DATE]"
click at [737, 348] on icon "button" at bounding box center [745, 350] width 15 height 15
type input "[DATE]"
click at [908, 355] on icon "button" at bounding box center [912, 350] width 15 height 15
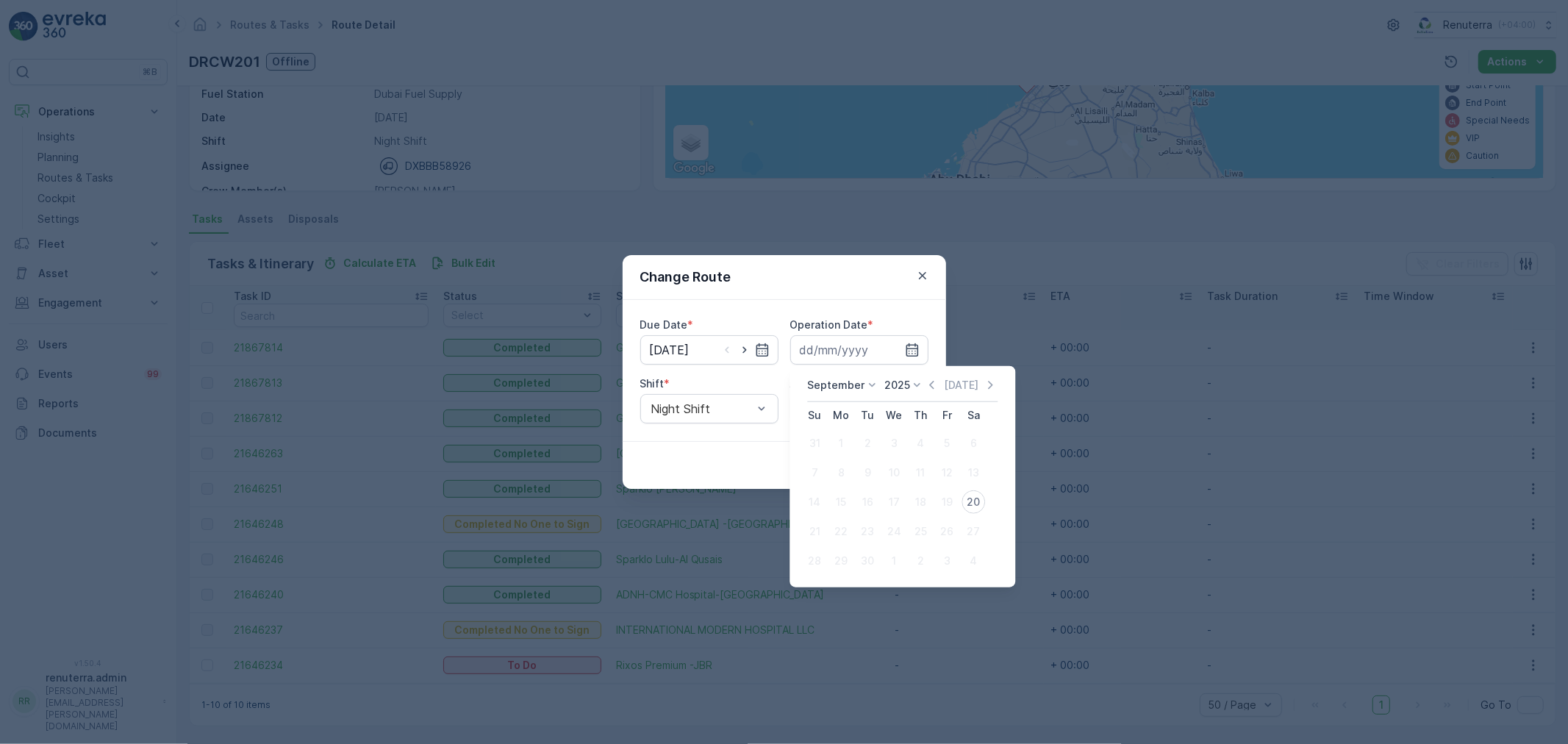
drag, startPoint x: 976, startPoint y: 506, endPoint x: 950, endPoint y: 494, distance: 28.6
click at [975, 505] on div "20" at bounding box center [973, 502] width 23 height 23
type input "[DATE]"
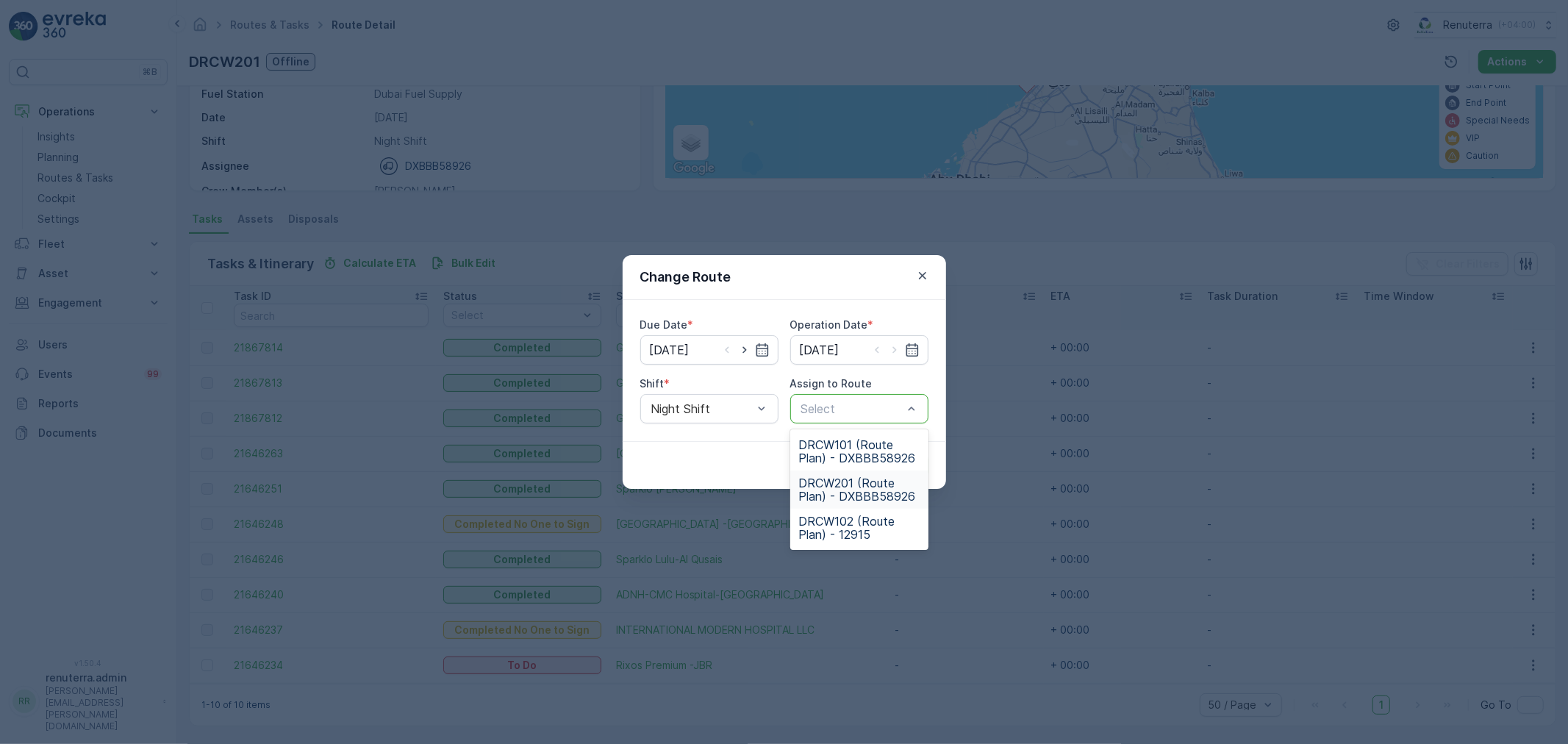
click at [836, 489] on span "DRCW201 (Route Plan) - DXBBB58926" at bounding box center [859, 489] width 121 height 27
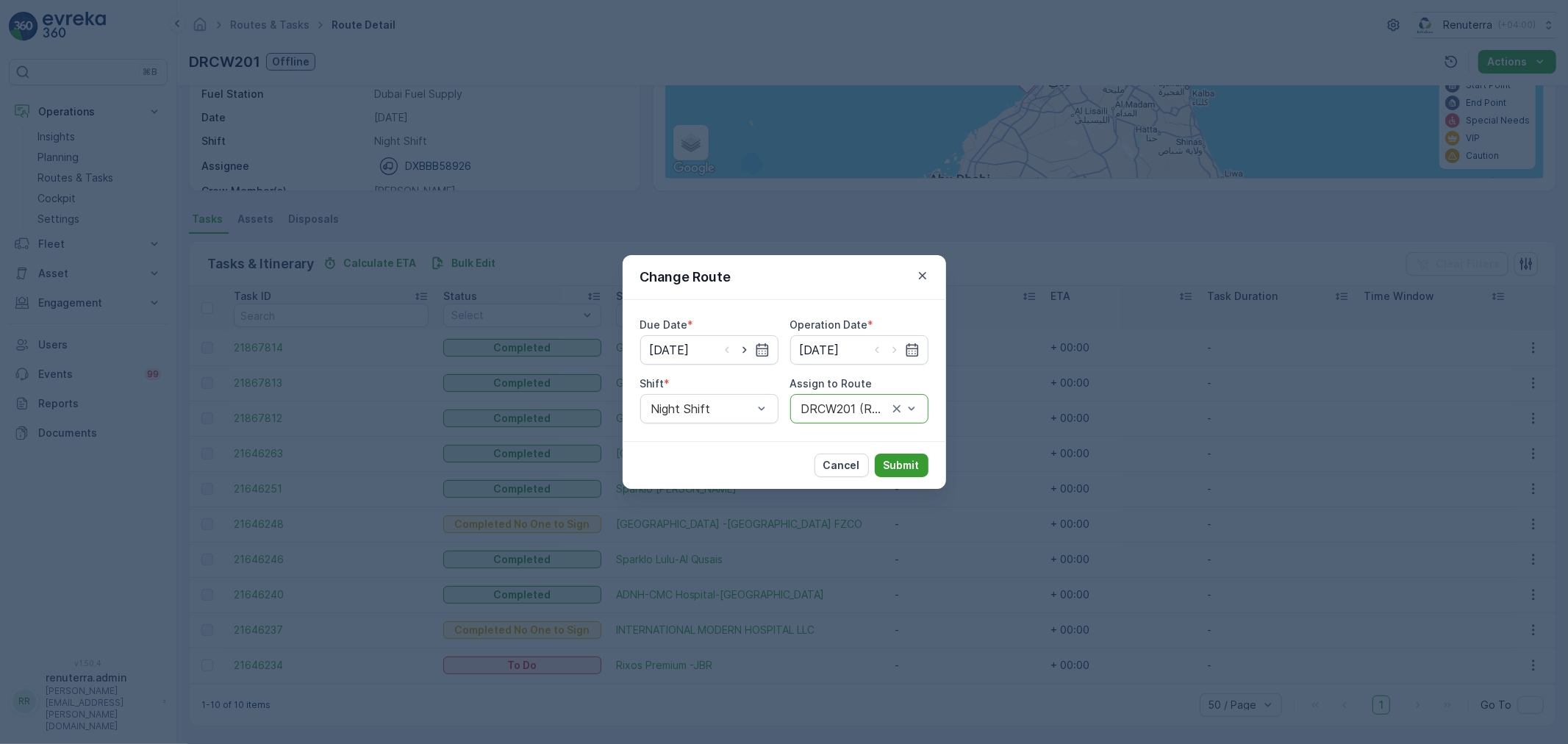
click at [903, 461] on p "Submit" at bounding box center [901, 465] width 36 height 15
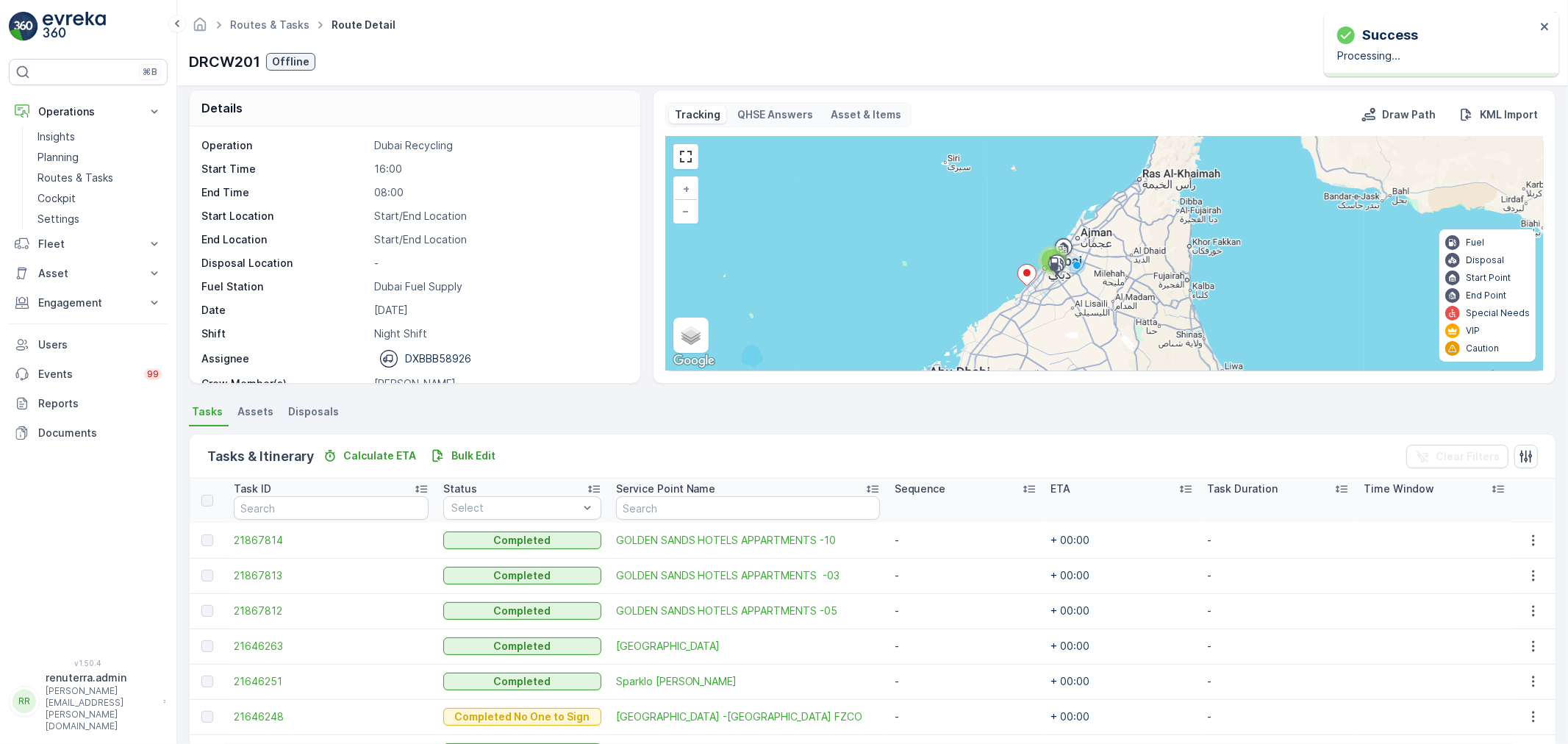
scroll to position [0, 0]
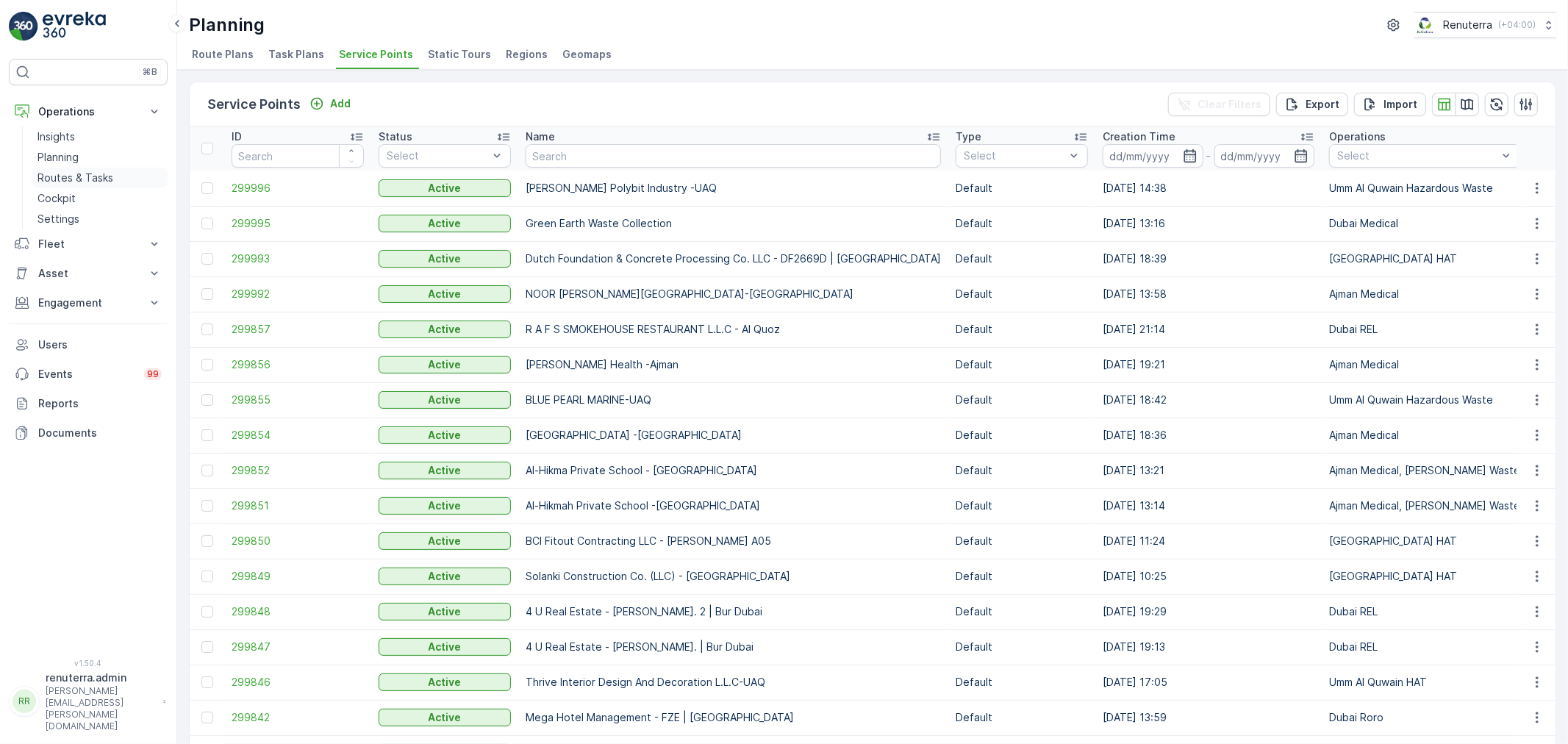
click at [47, 184] on p "Routes & Tasks" at bounding box center [75, 178] width 76 height 15
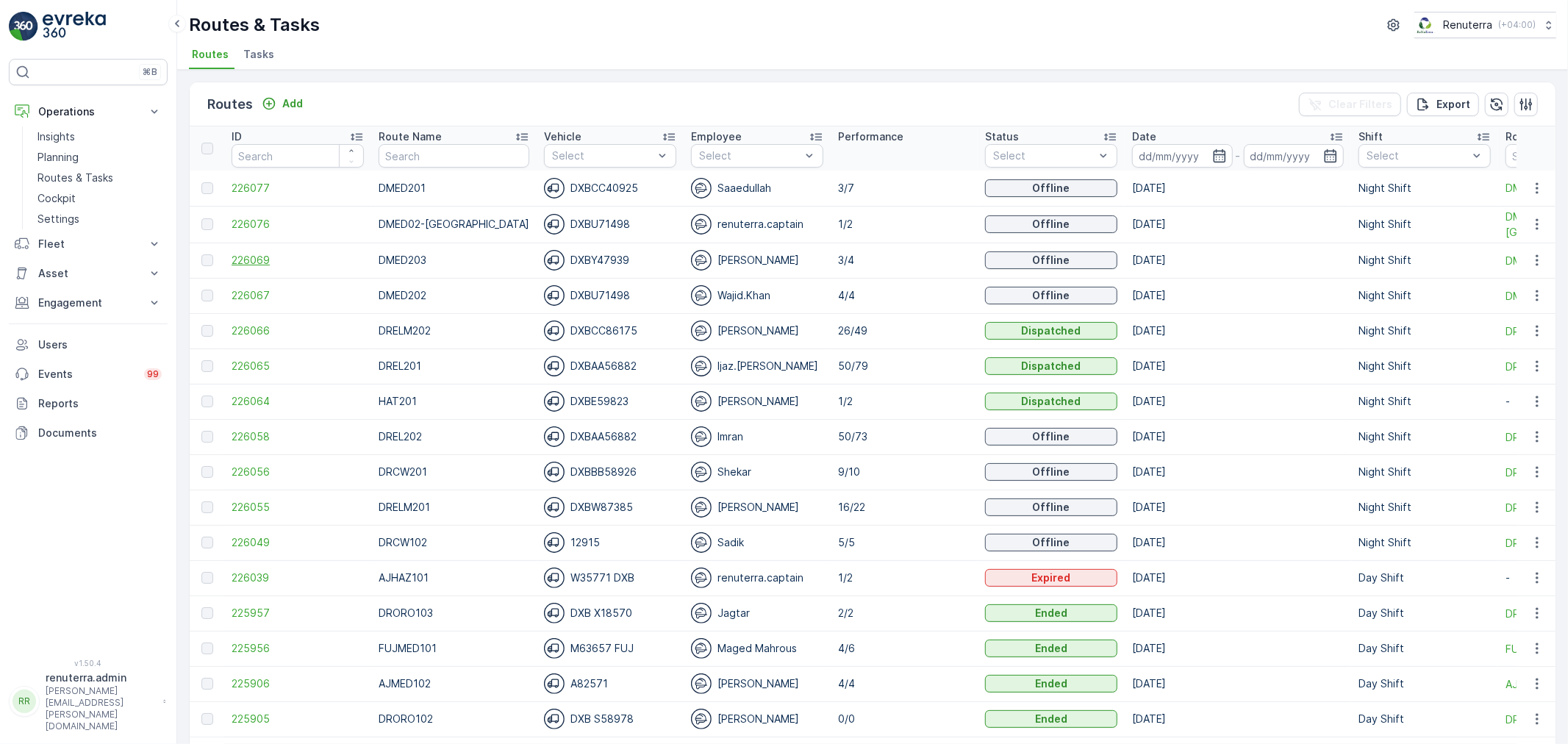
click at [261, 257] on span "226069" at bounding box center [297, 260] width 132 height 15
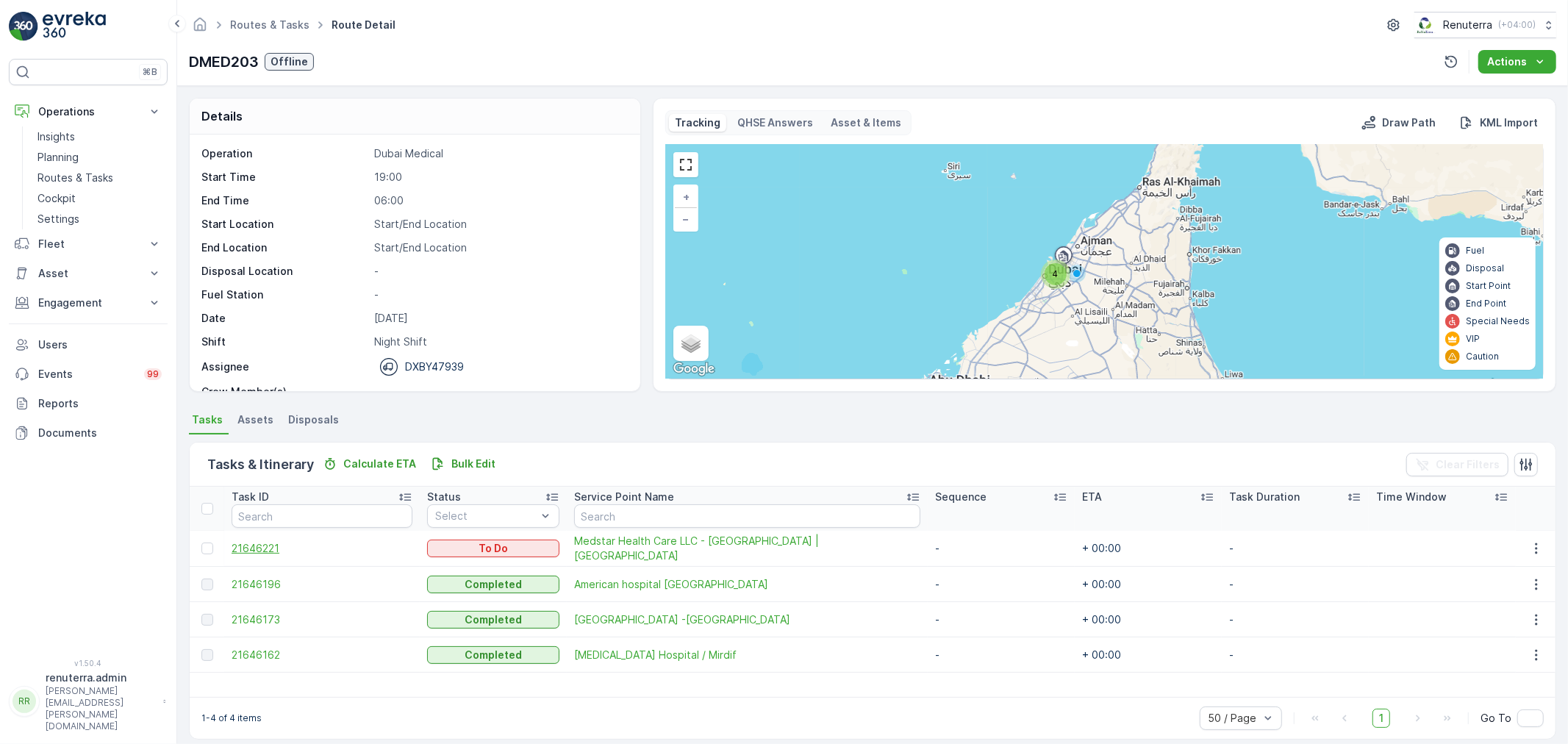
click at [280, 544] on span "21646221" at bounding box center [321, 548] width 181 height 15
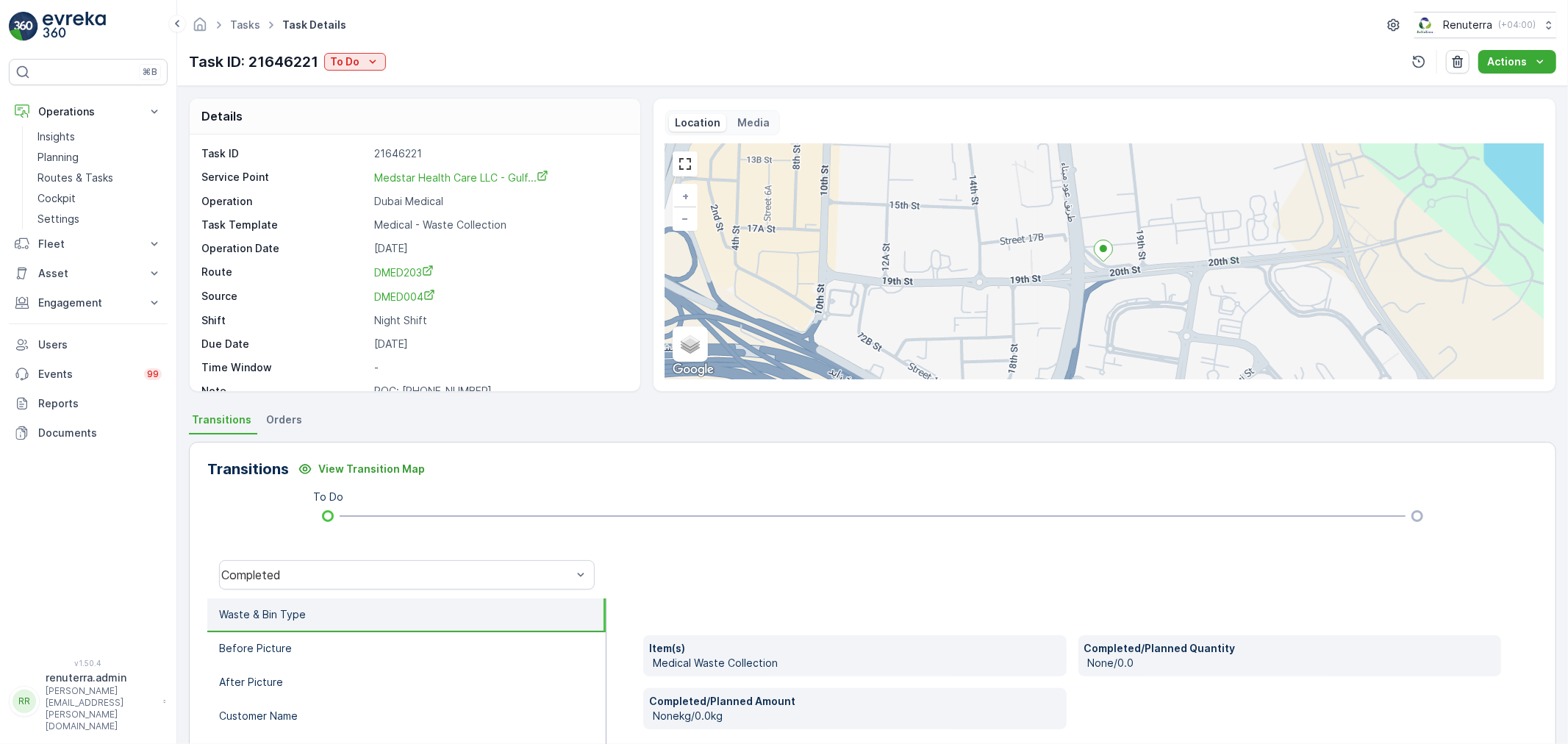
click at [337, 47] on div "Tasks Task Details Renuterra ( +04:00 ) Task ID: 21646221 To Do Actions" at bounding box center [872, 42] width 1391 height 86
click at [341, 53] on div "Task ID: 21646221 To Do" at bounding box center [287, 62] width 197 height 22
drag, startPoint x: 342, startPoint y: 55, endPoint x: 343, endPoint y: 62, distance: 7.1
click at [343, 56] on p "To Do" at bounding box center [345, 62] width 29 height 15
click at [384, 105] on span "Completed No Waste" at bounding box center [386, 105] width 106 height 15
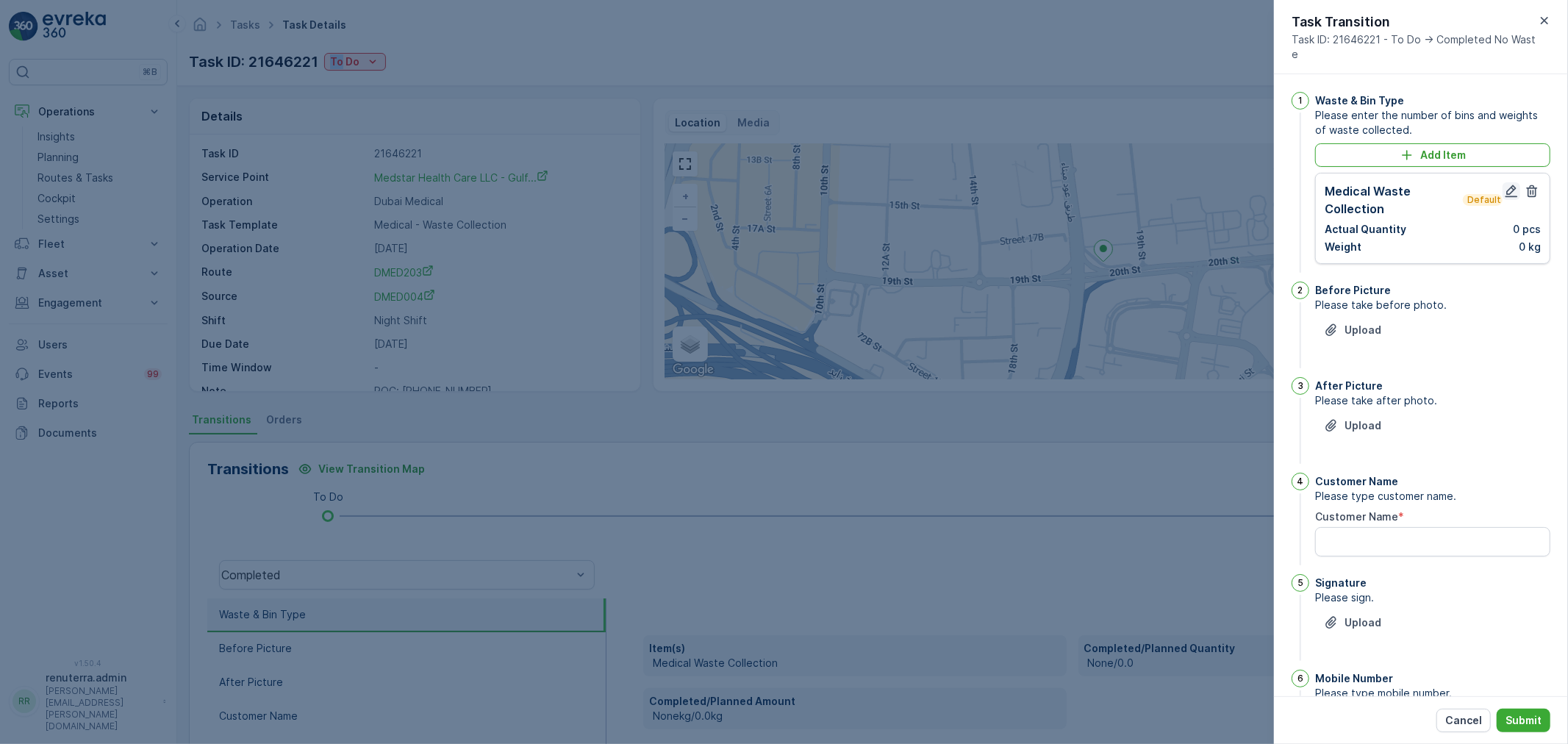
click at [1513, 189] on icon "button" at bounding box center [1511, 191] width 15 height 15
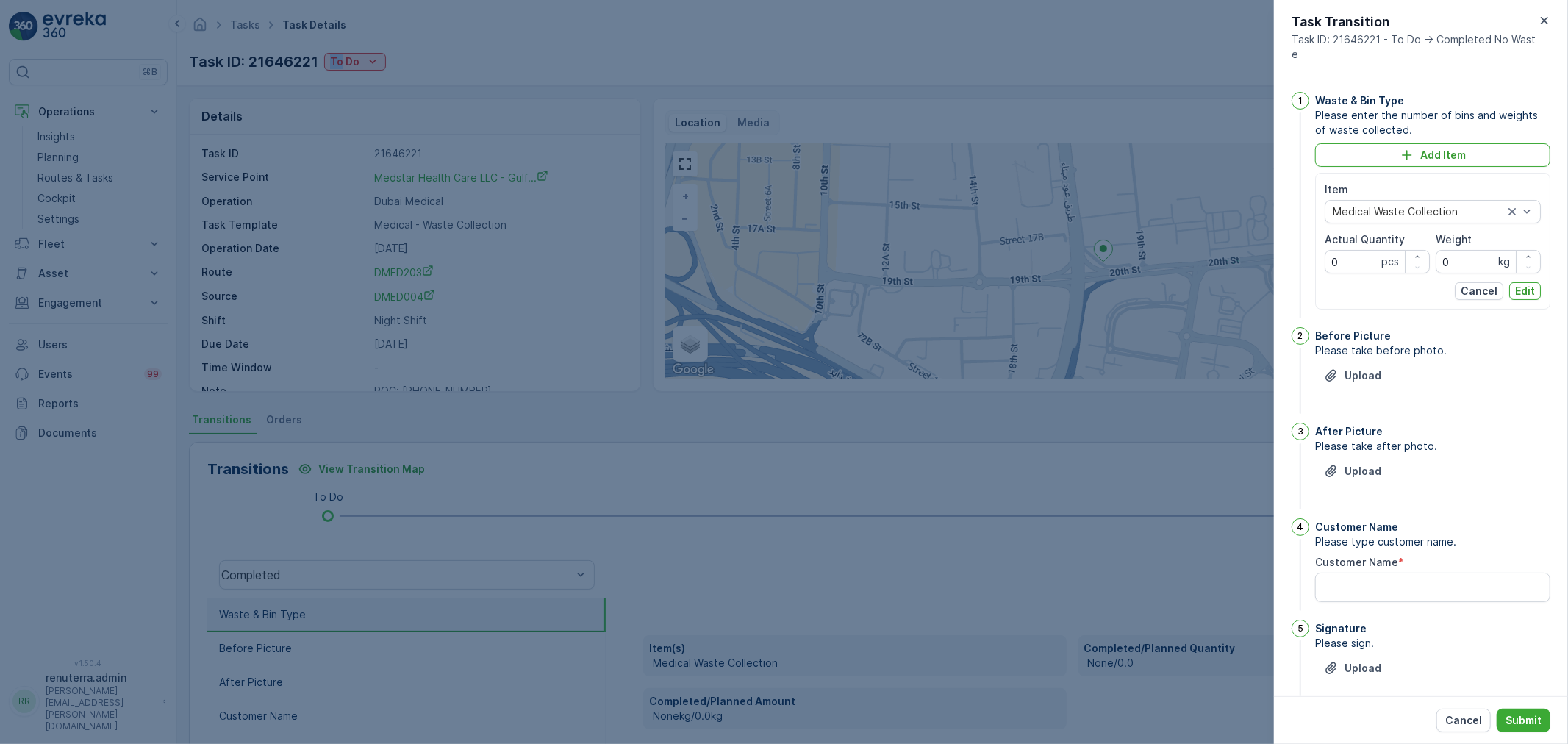
drag, startPoint x: 1518, startPoint y: 285, endPoint x: 1509, endPoint y: 298, distance: 15.8
click at [1518, 287] on p "Edit" at bounding box center [1525, 291] width 20 height 15
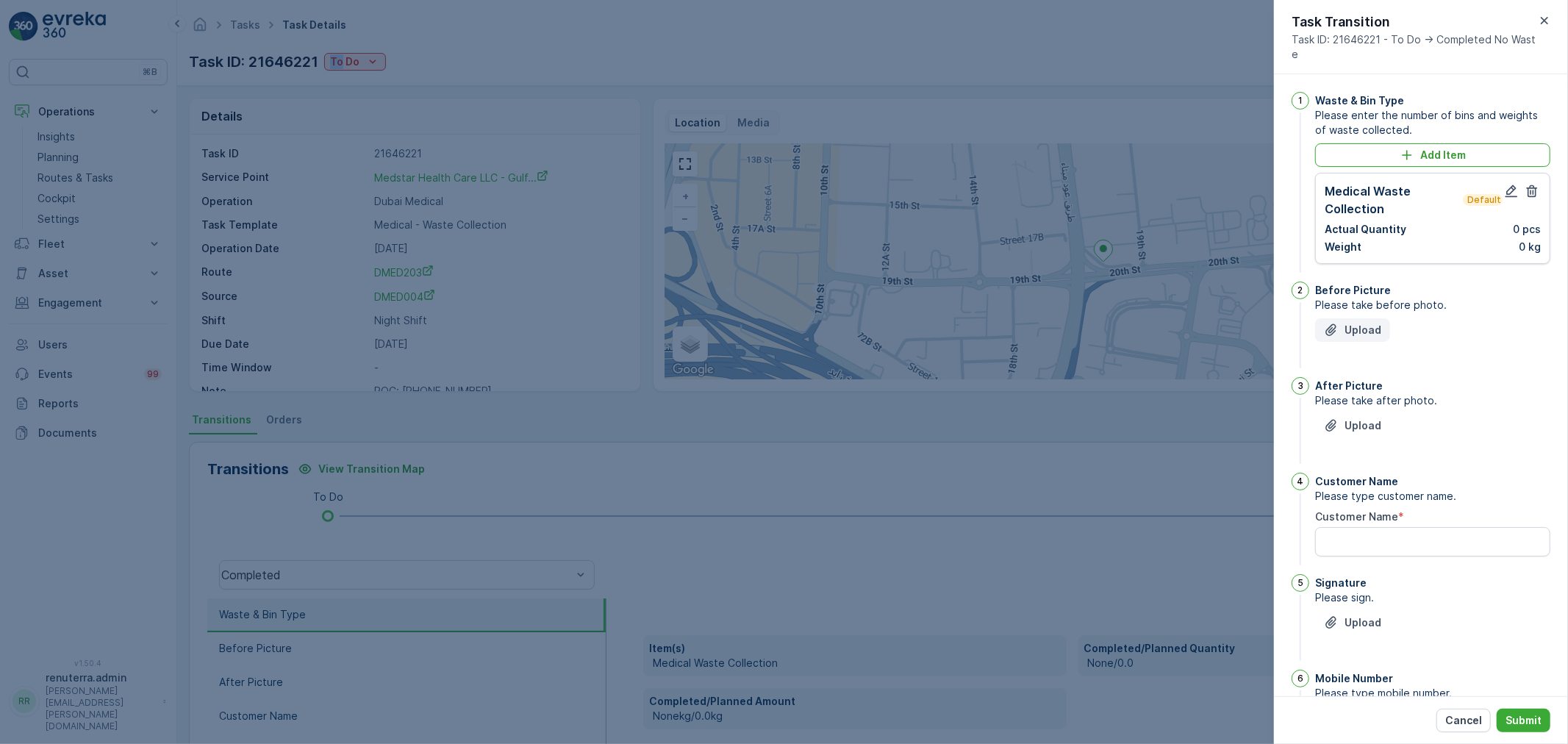
click at [1358, 332] on p "Upload" at bounding box center [1362, 330] width 37 height 15
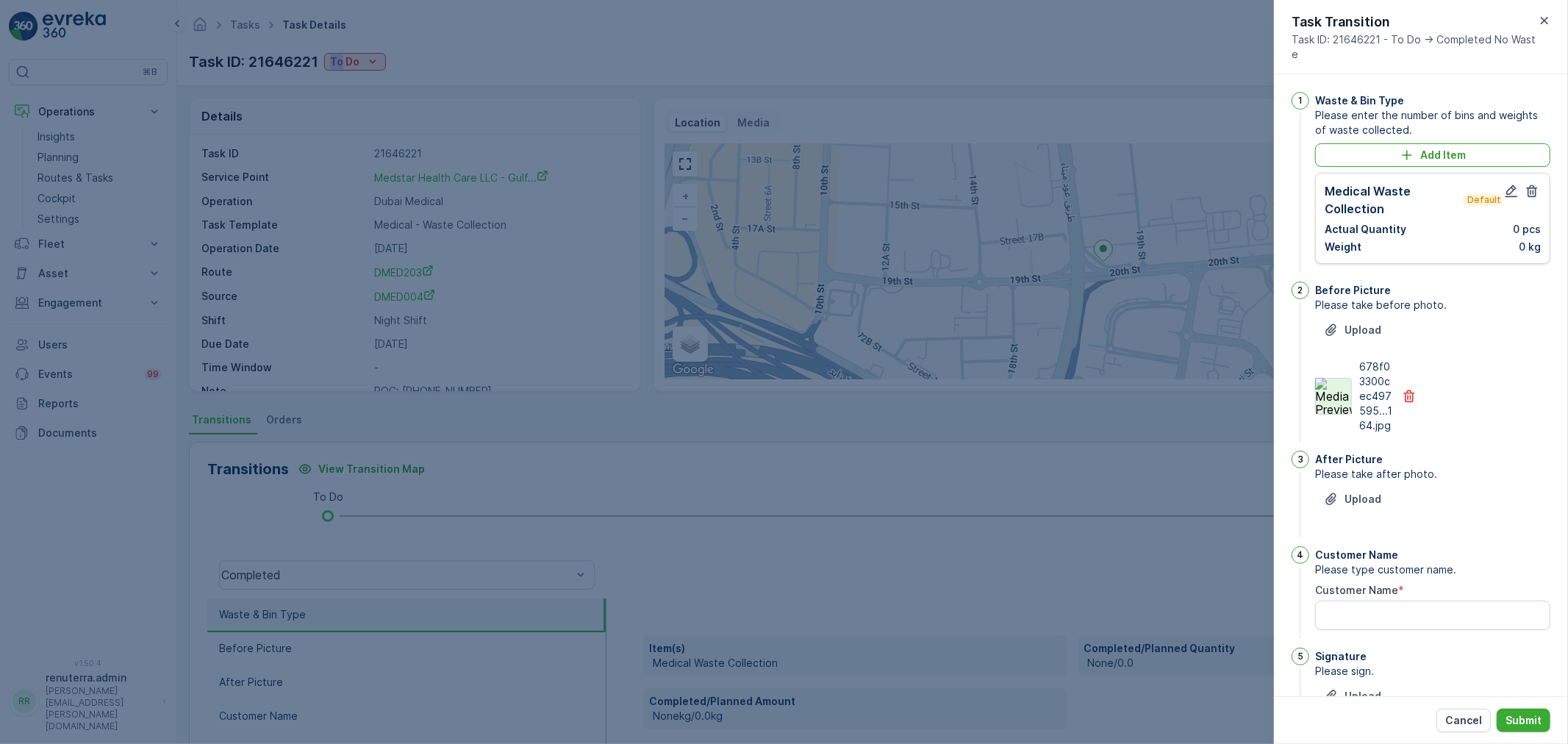
click at [1332, 395] on img at bounding box center [1333, 396] width 37 height 37
click at [1402, 397] on icon "button" at bounding box center [1409, 396] width 15 height 15
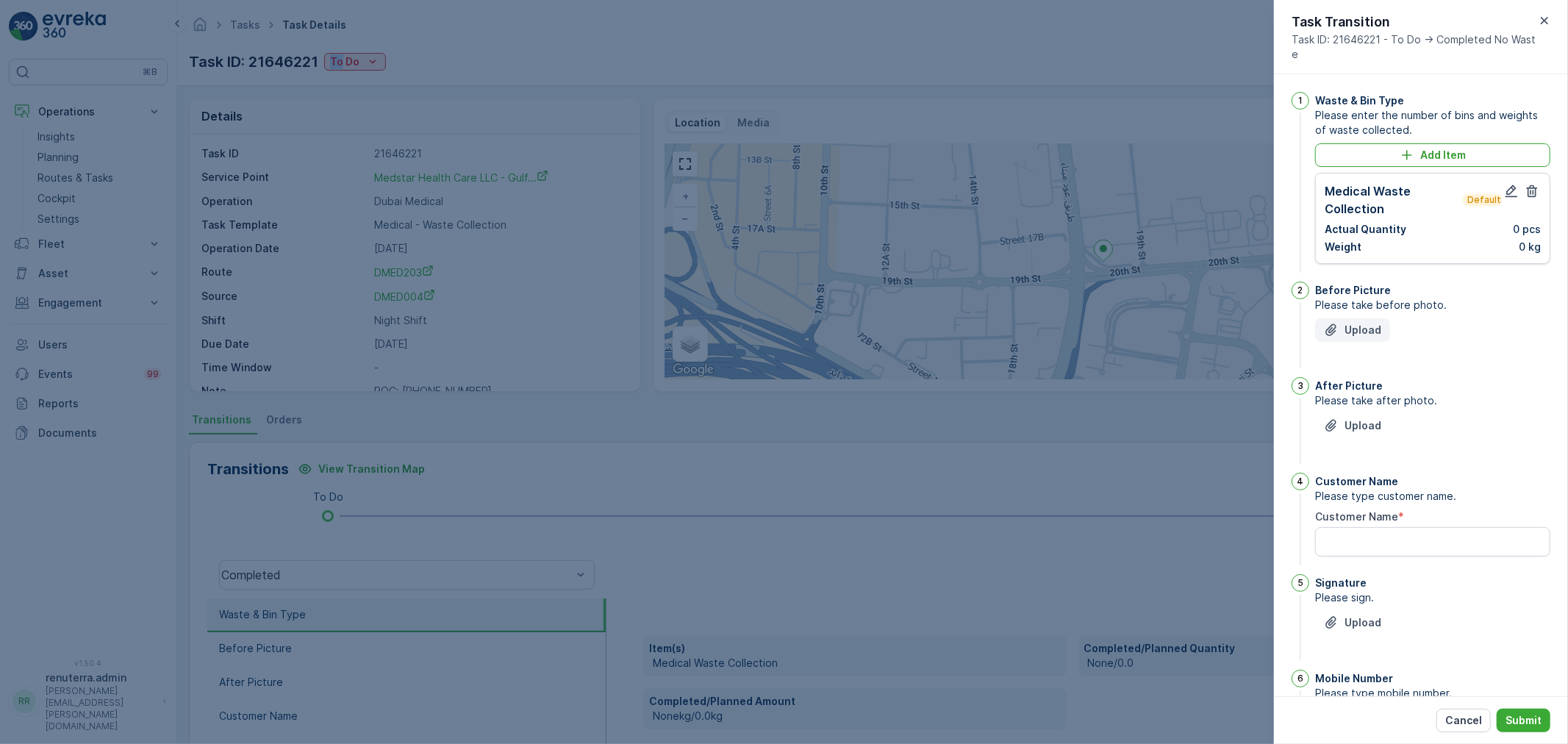
click at [1366, 327] on p "Upload" at bounding box center [1362, 330] width 37 height 15
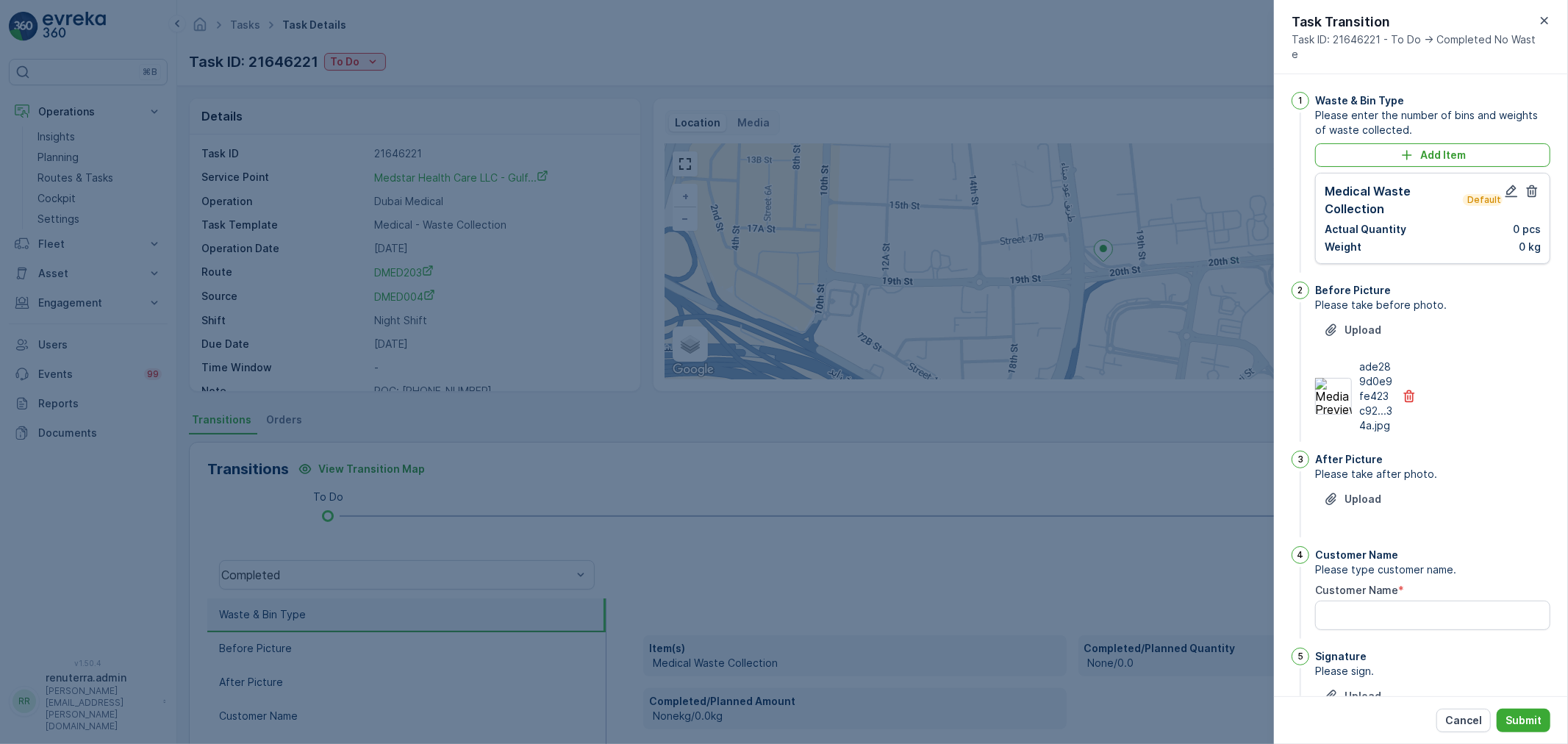
click at [1357, 498] on div "After Picture Please take after photo. Upload" at bounding box center [1432, 495] width 236 height 90
click at [1357, 500] on div "After Picture Please take after photo. Upload" at bounding box center [1432, 495] width 236 height 90
click at [1351, 507] on p "Upload" at bounding box center [1362, 499] width 37 height 15
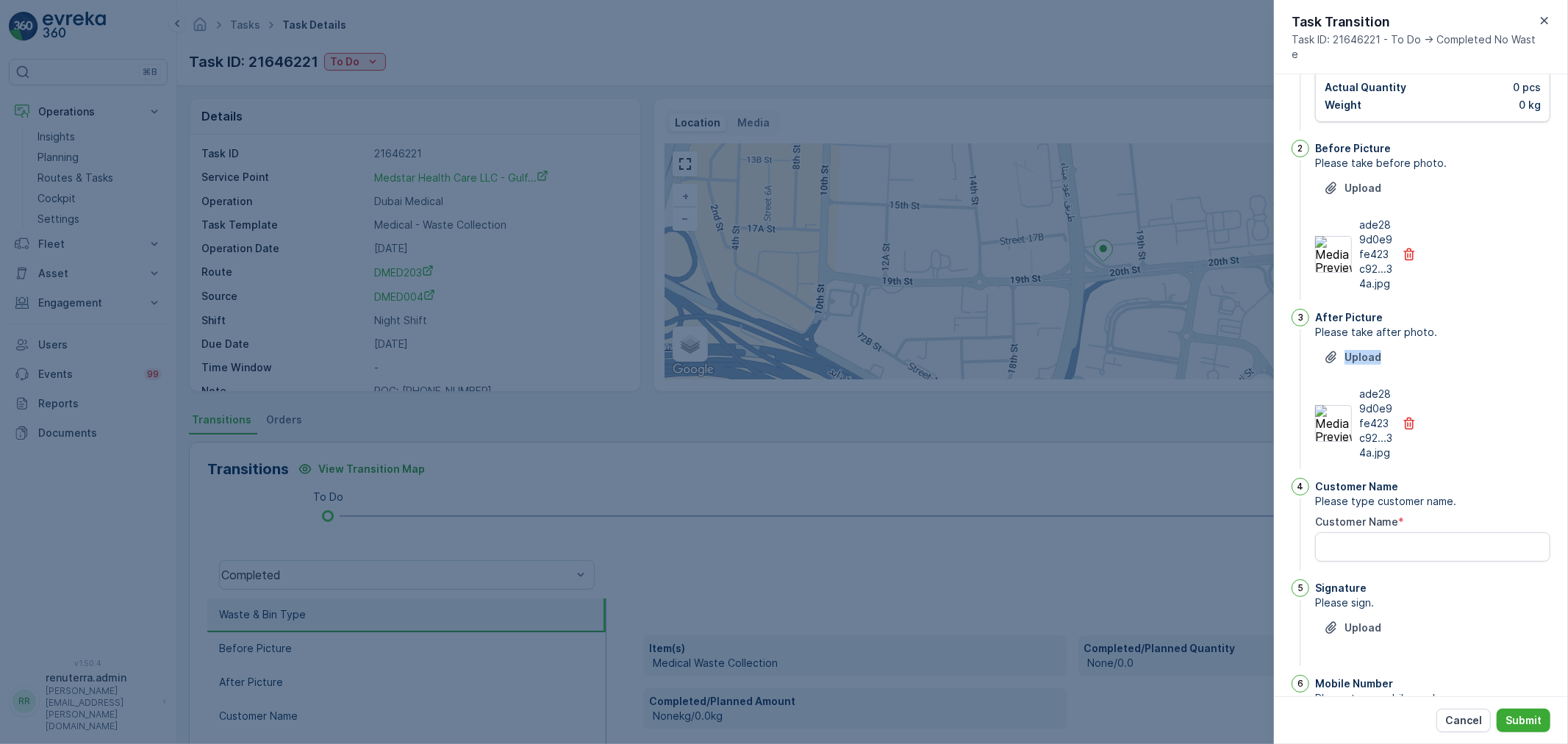
scroll to position [163, 0]
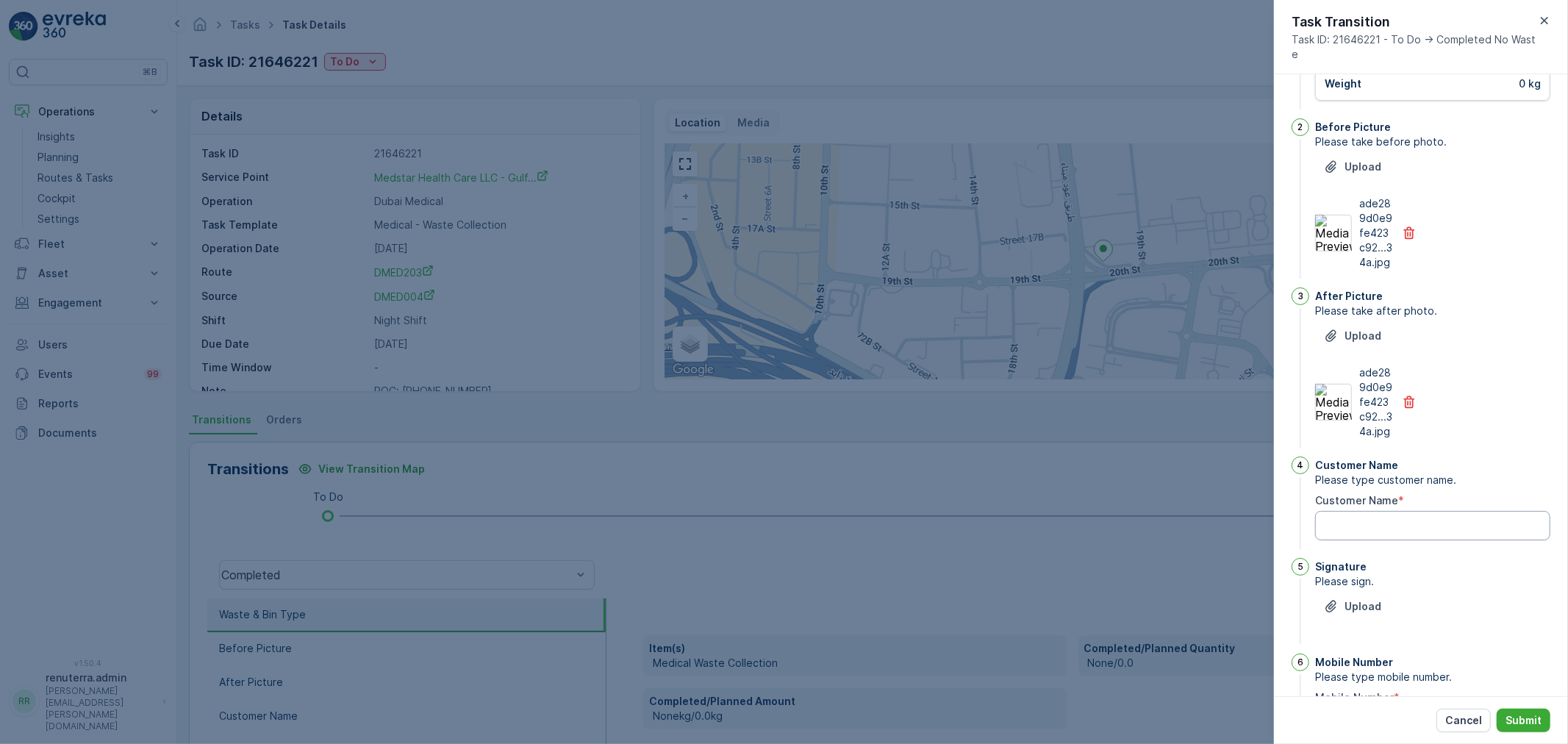
click at [1394, 540] on Name "Customer Name" at bounding box center [1432, 525] width 236 height 29
click at [1373, 540] on Name "Customer Name" at bounding box center [1432, 525] width 236 height 29
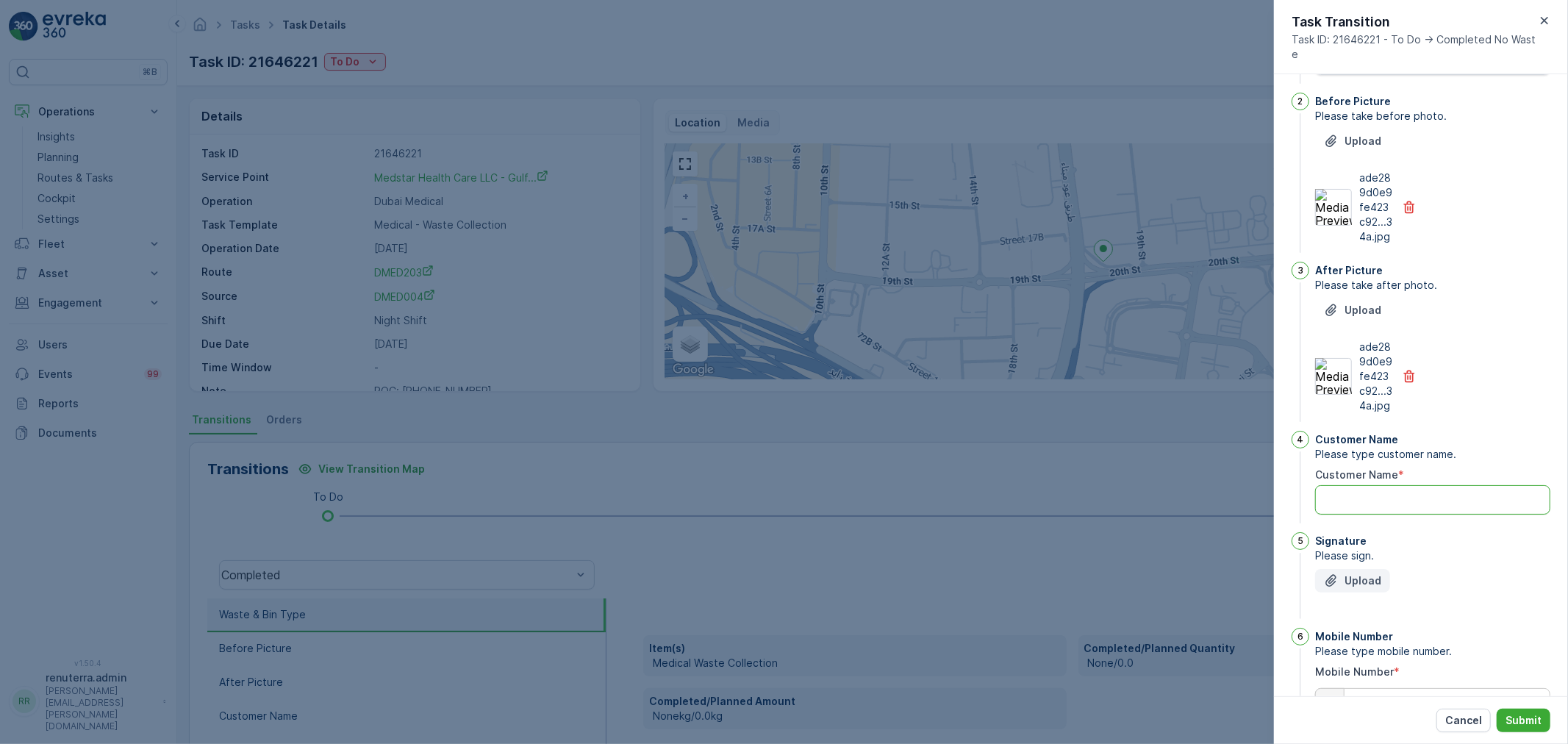
scroll to position [275, 0]
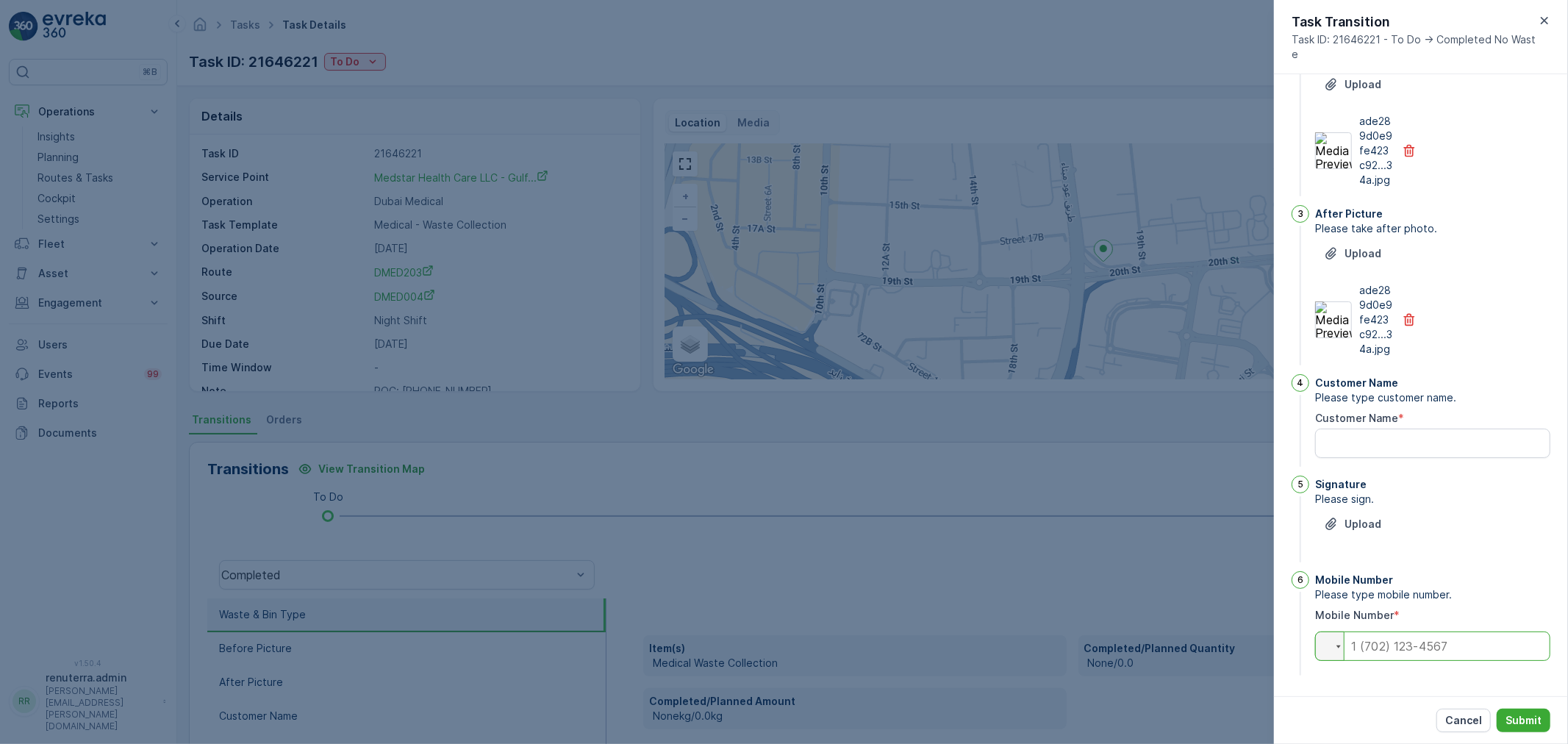
click at [1388, 651] on input "tel" at bounding box center [1432, 646] width 236 height 29
paste input "0545535204"
type input "0545535204"
drag, startPoint x: 1342, startPoint y: 449, endPoint x: 1324, endPoint y: 451, distance: 18.1
click at [1342, 449] on Name "Customer Name" at bounding box center [1432, 443] width 236 height 29
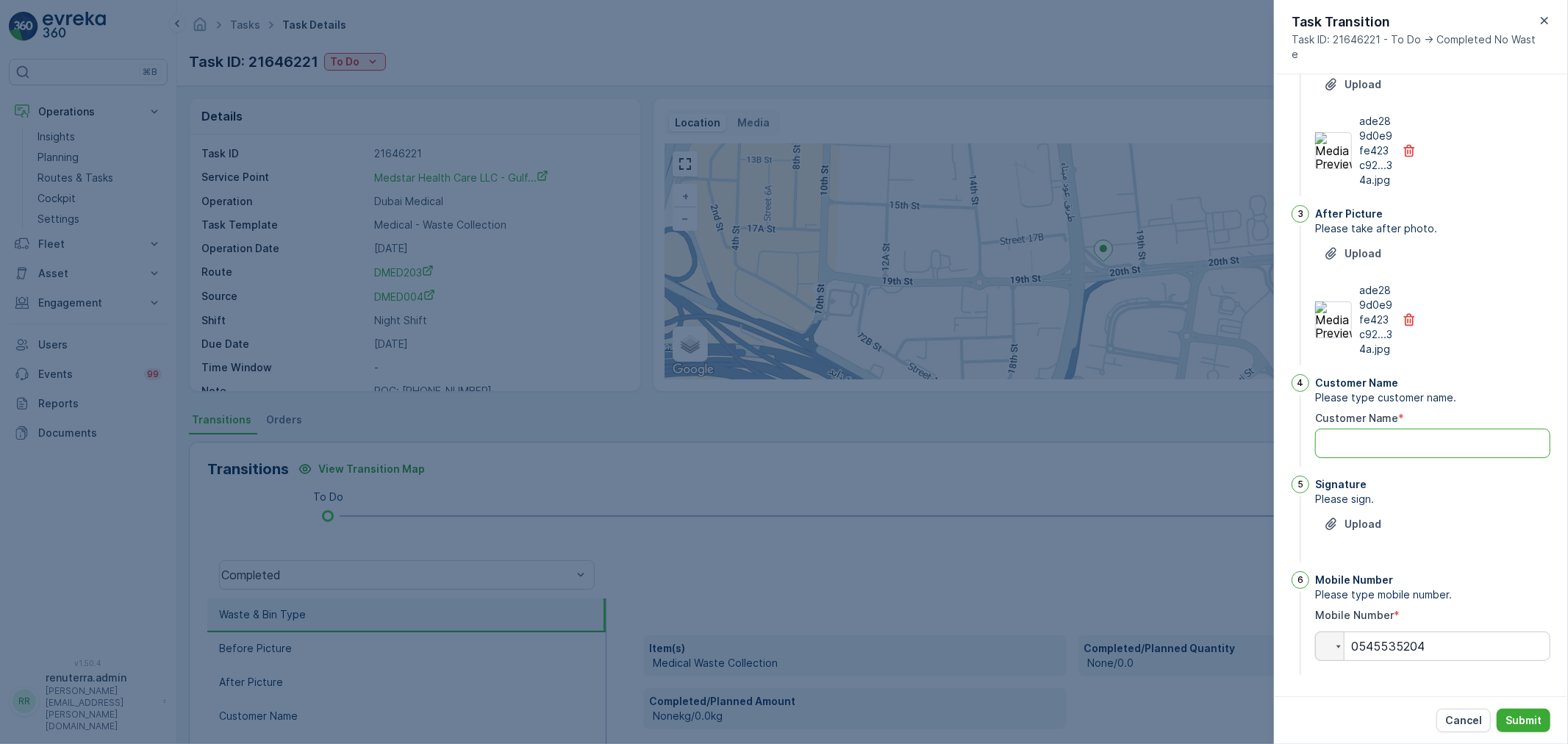
paste Name "rohit"
type Name "rohit"
click at [1365, 522] on p "Upload" at bounding box center [1362, 524] width 37 height 15
click at [1372, 524] on p "Upload" at bounding box center [1362, 524] width 37 height 15
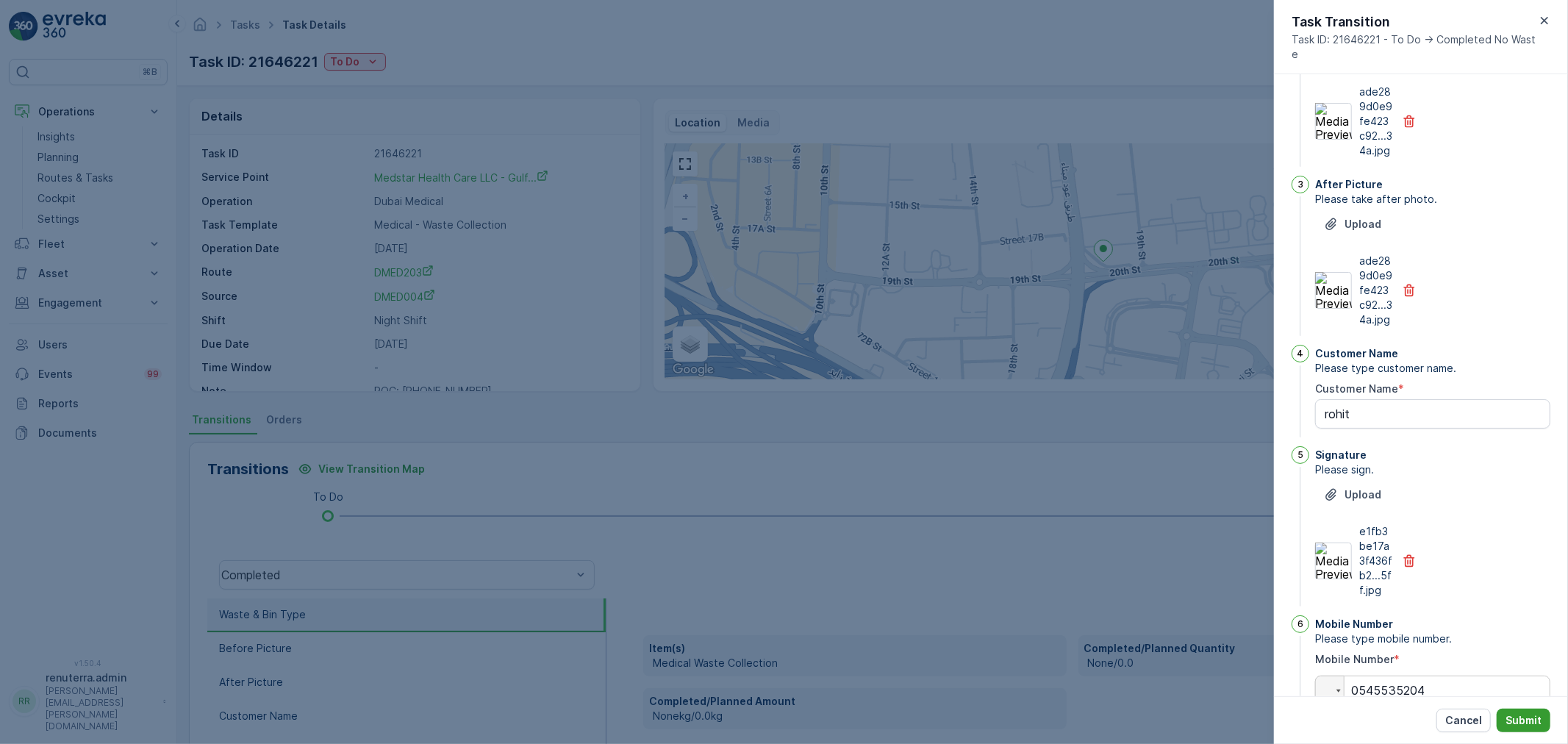
click at [1540, 724] on p "Submit" at bounding box center [1523, 721] width 36 height 15
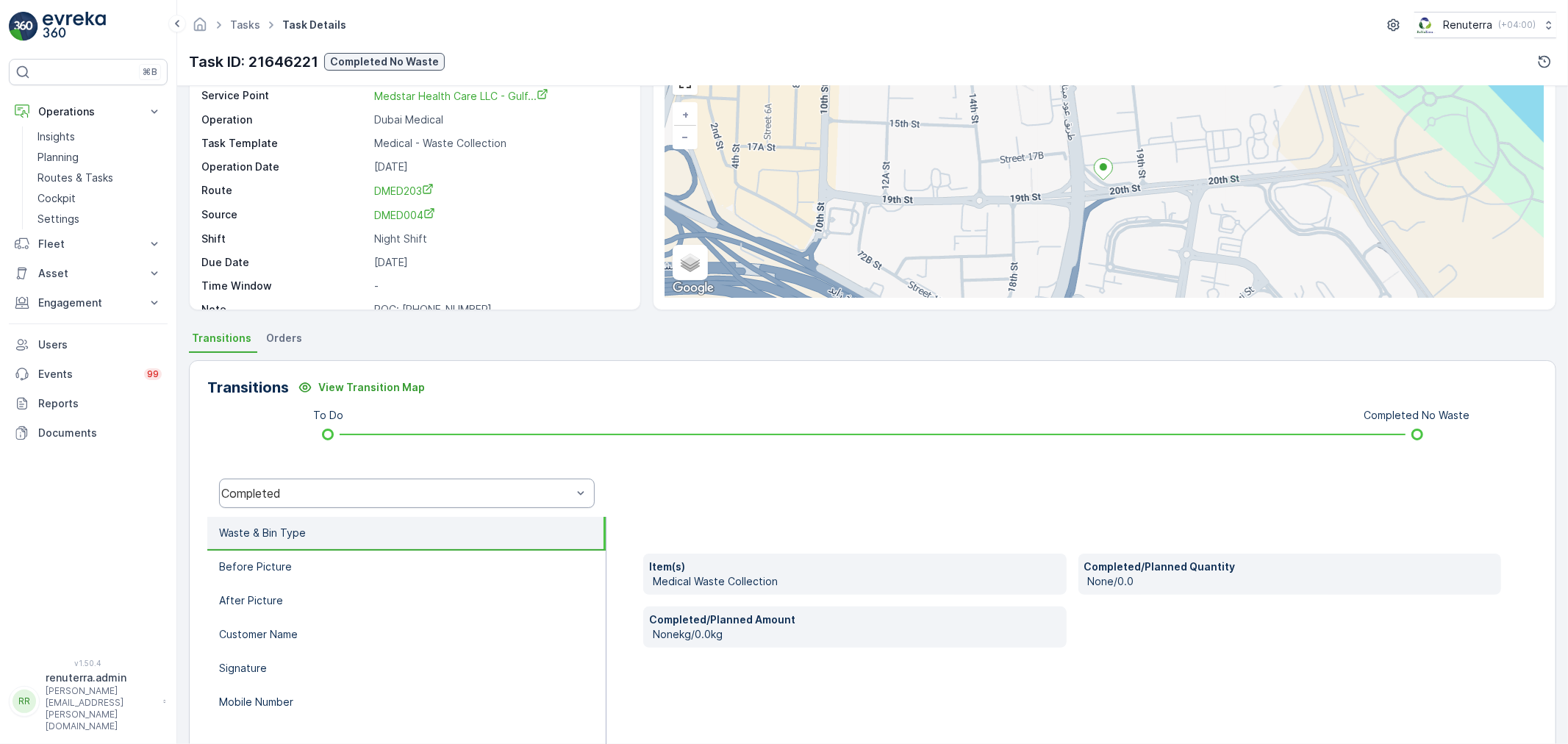
scroll to position [0, 0]
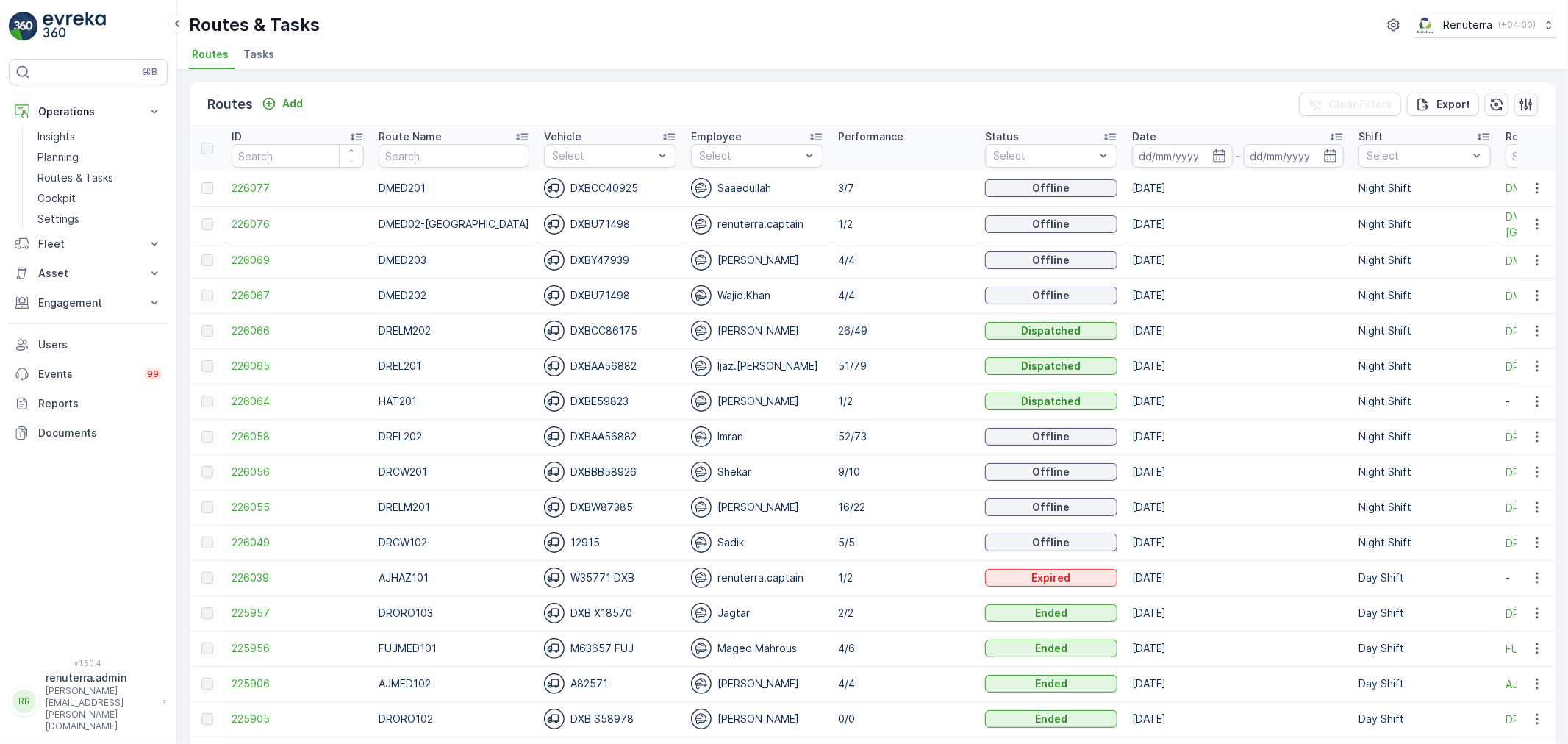
click at [252, 54] on span "Tasks" at bounding box center [258, 55] width 31 height 15
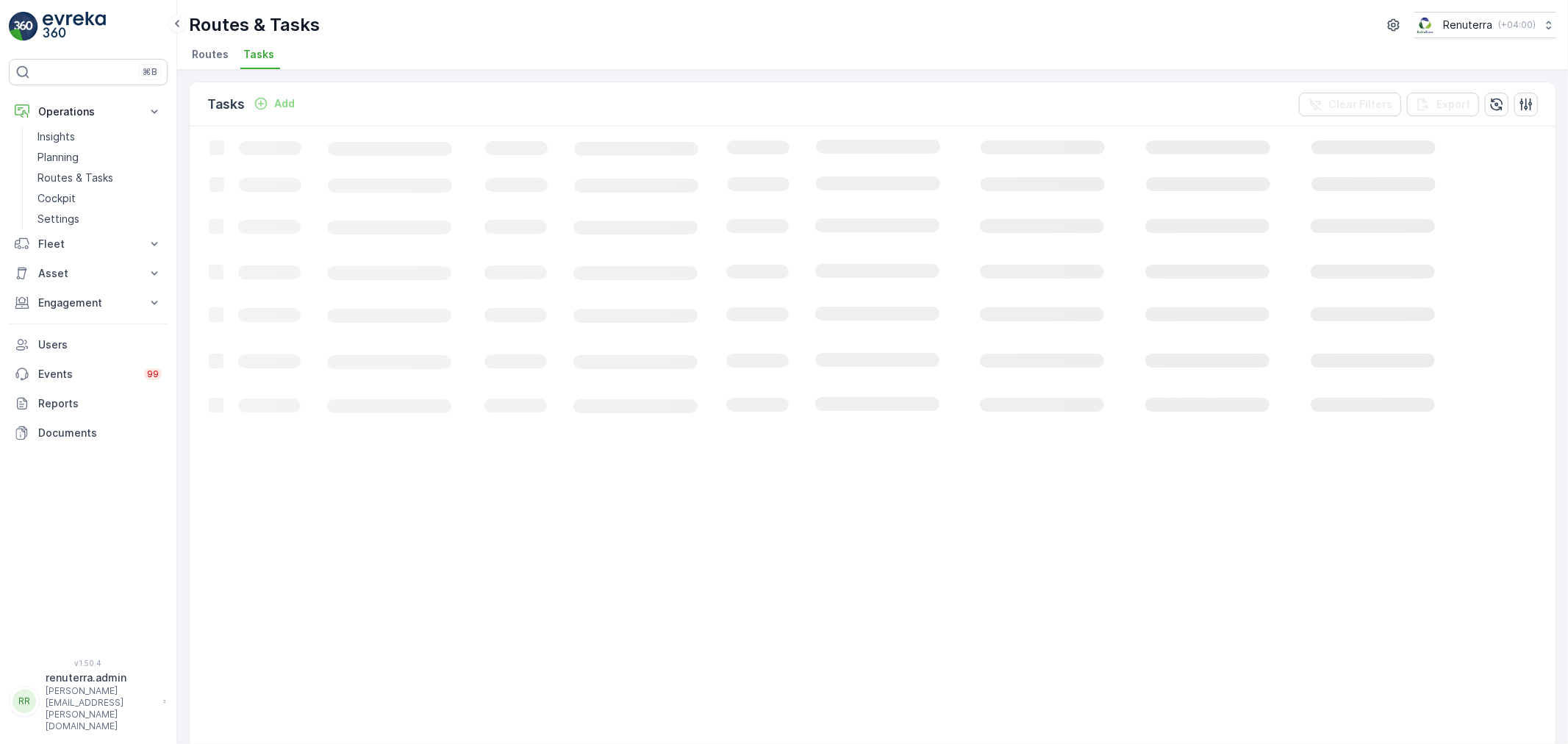
click at [196, 50] on span "Routes" at bounding box center [211, 55] width 37 height 15
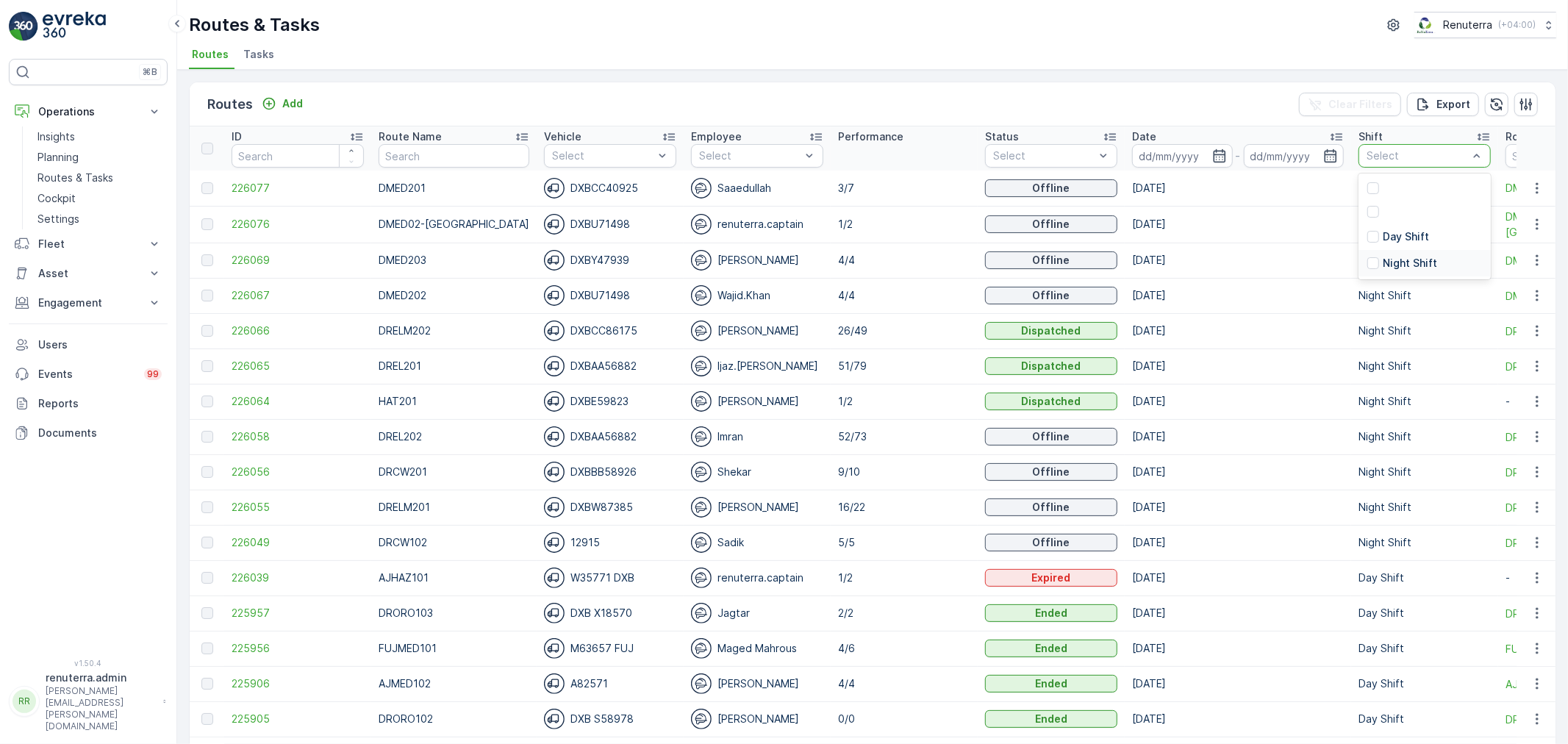
click at [1407, 265] on p "Night Shift" at bounding box center [1409, 263] width 54 height 15
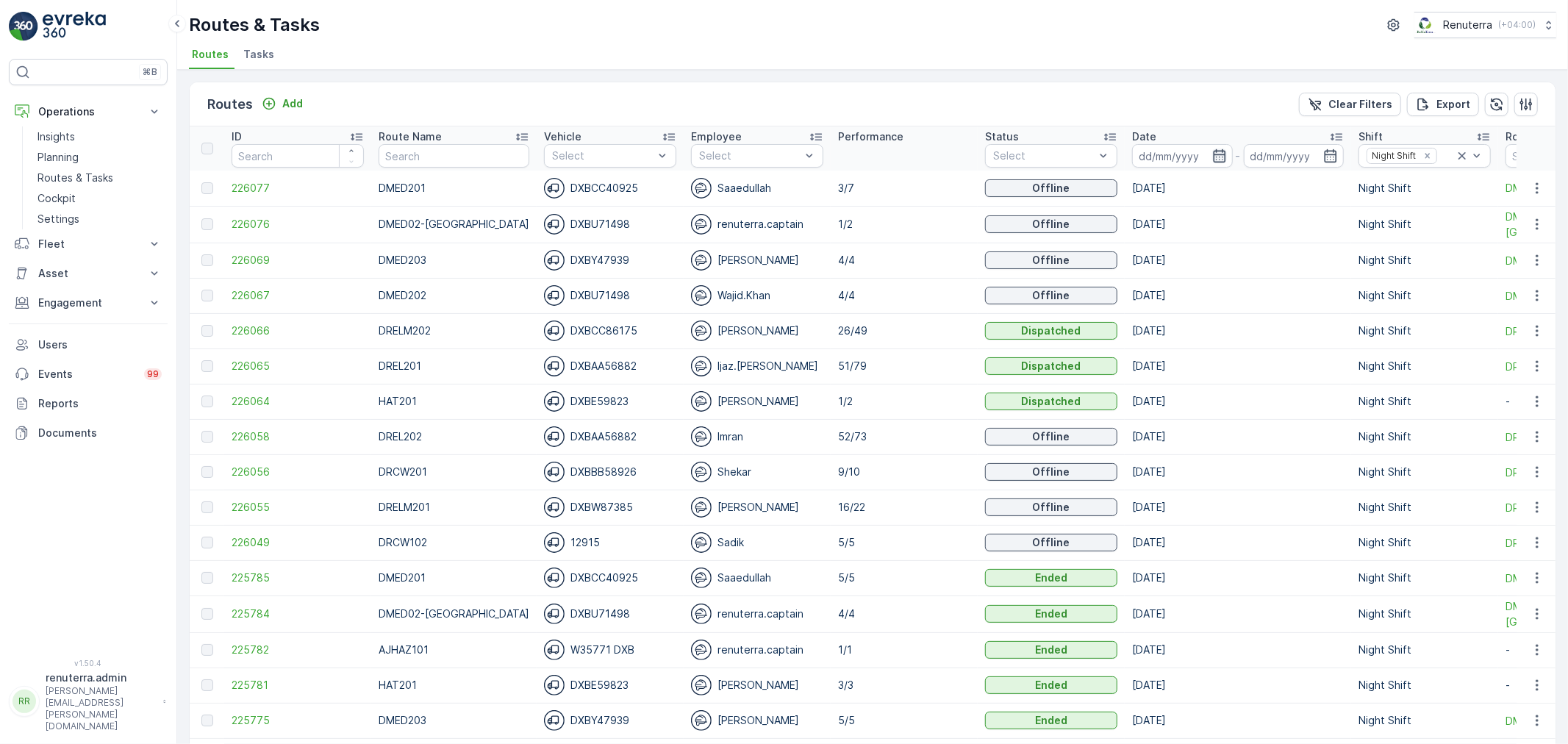
drag, startPoint x: 1204, startPoint y: 150, endPoint x: 1206, endPoint y: 161, distance: 11.2
click at [1213, 151] on icon "button" at bounding box center [1218, 156] width 12 height 13
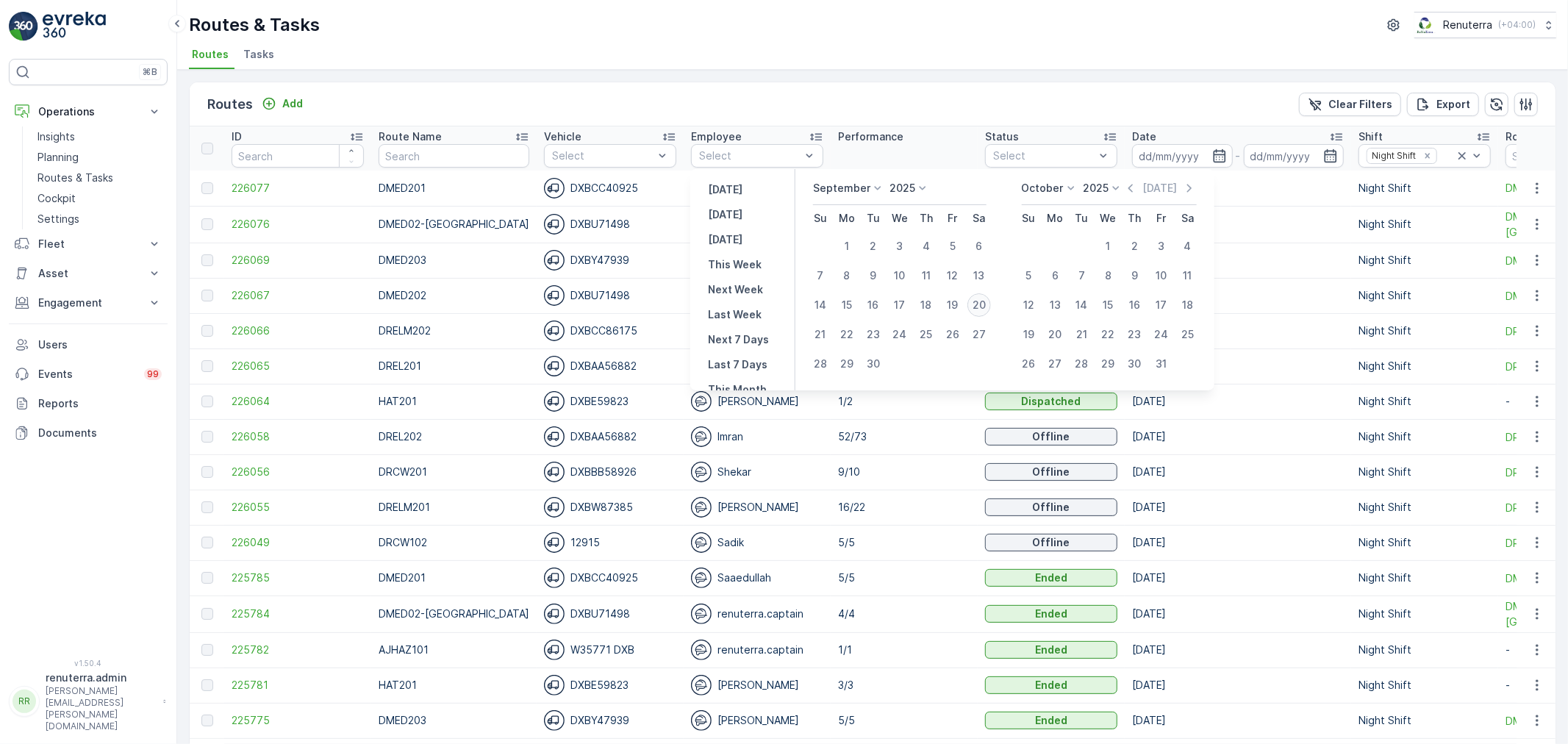
click at [982, 300] on div "20" at bounding box center [979, 305] width 23 height 23
type input "[DATE]"
click at [982, 300] on div "20" at bounding box center [979, 305] width 23 height 23
type input "[DATE]"
click at [982, 301] on div "20" at bounding box center [979, 305] width 23 height 23
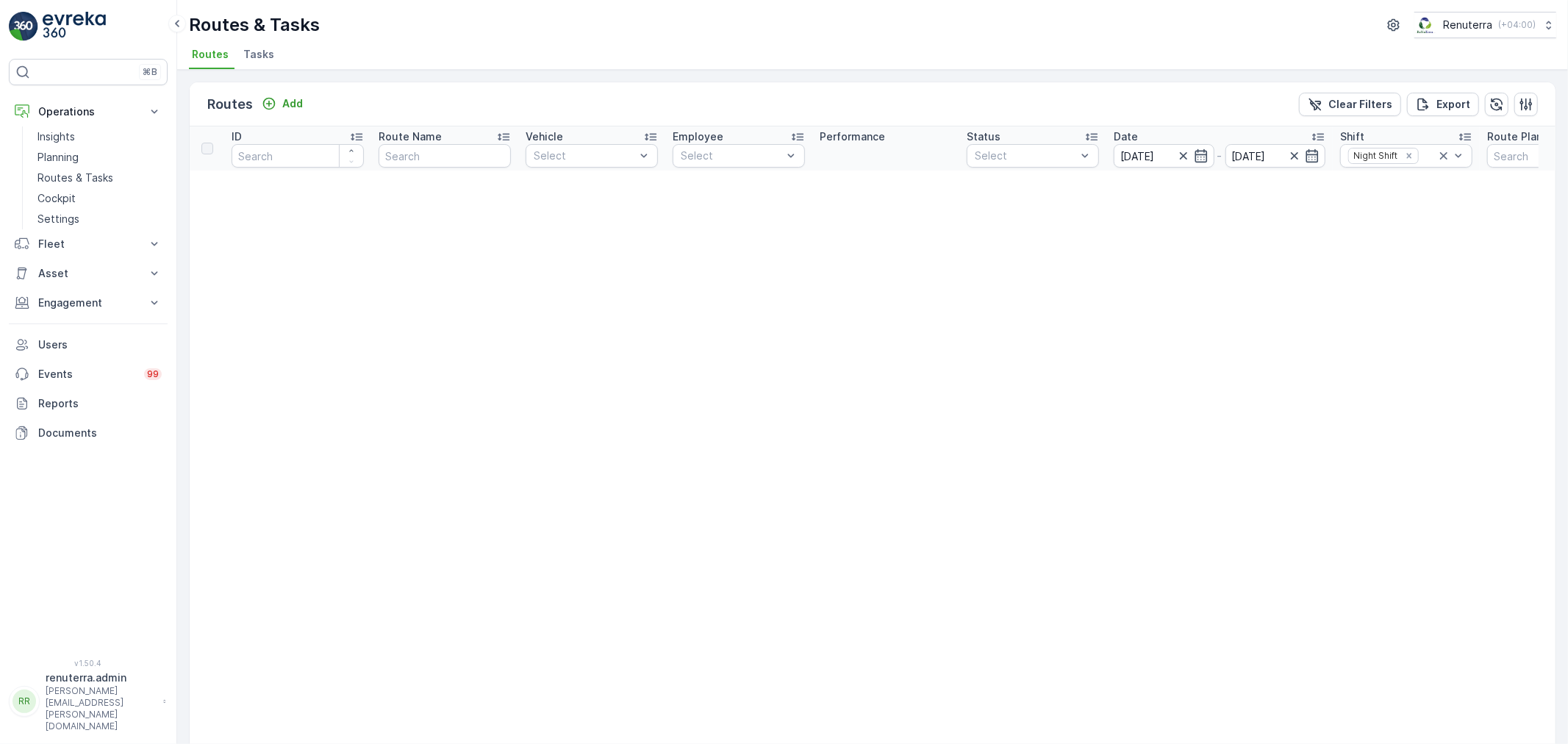
click at [265, 49] on span "Tasks" at bounding box center [258, 55] width 31 height 15
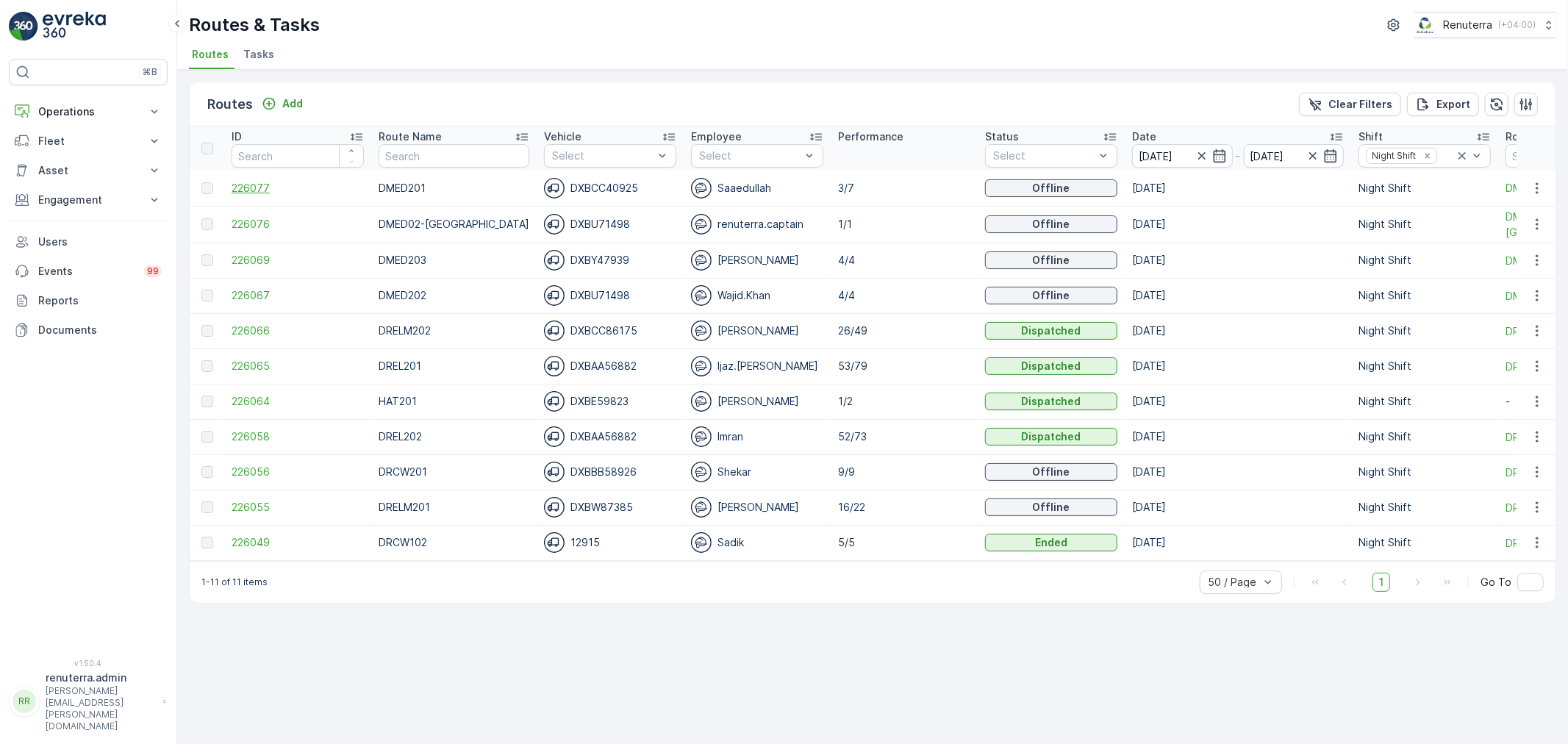
click at [259, 191] on span "226077" at bounding box center [297, 188] width 132 height 15
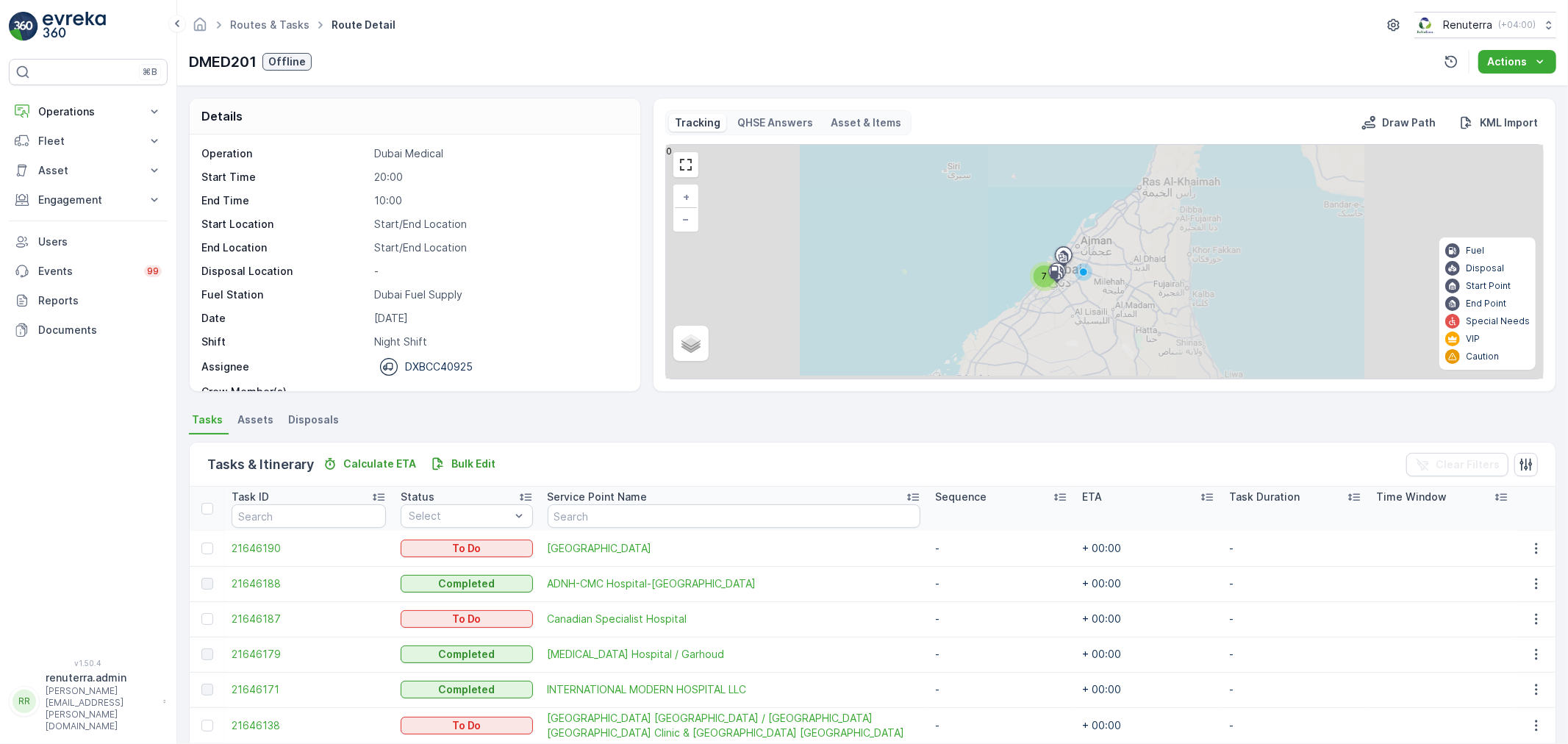
scroll to position [96, 0]
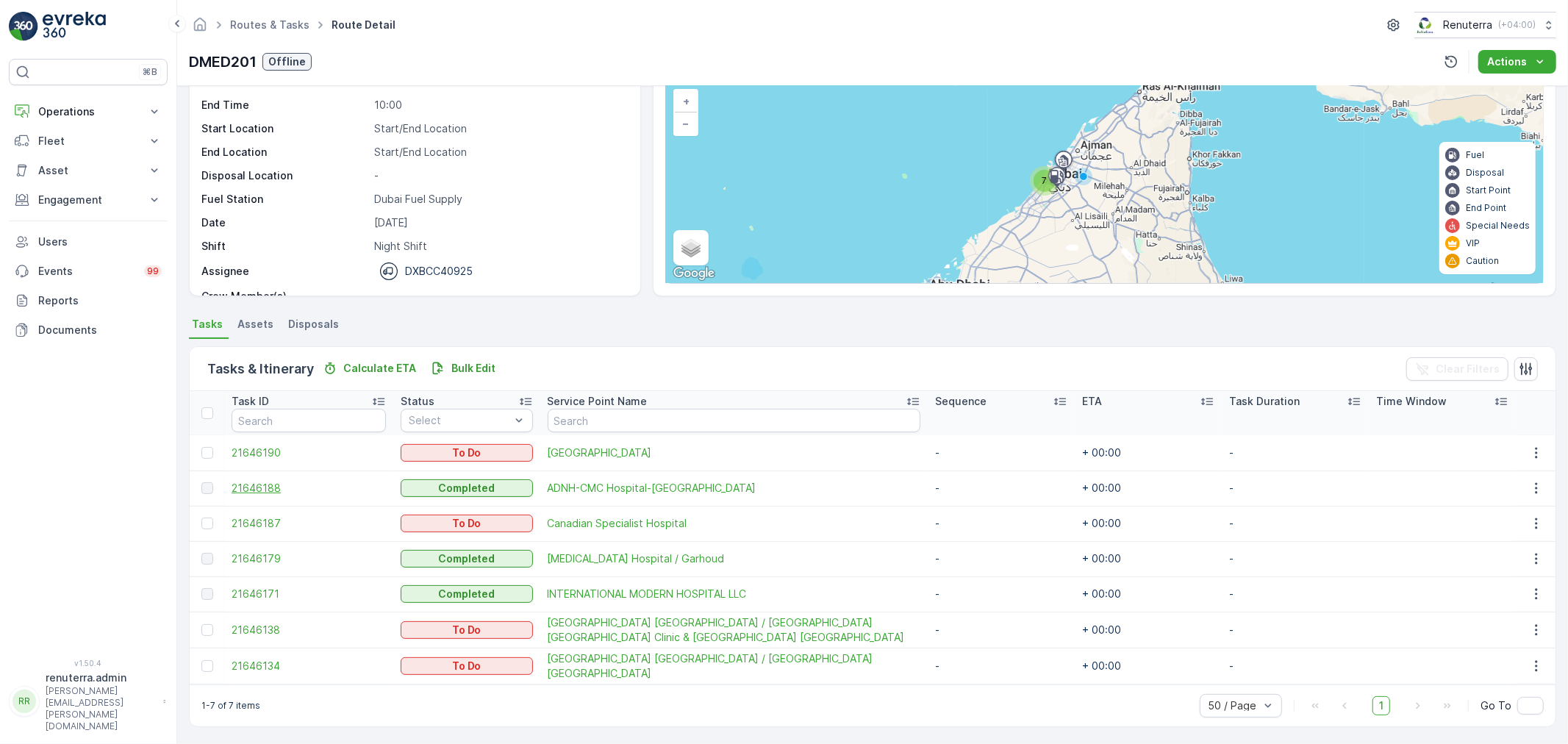
click at [236, 489] on span "21646188" at bounding box center [308, 489] width 154 height 15
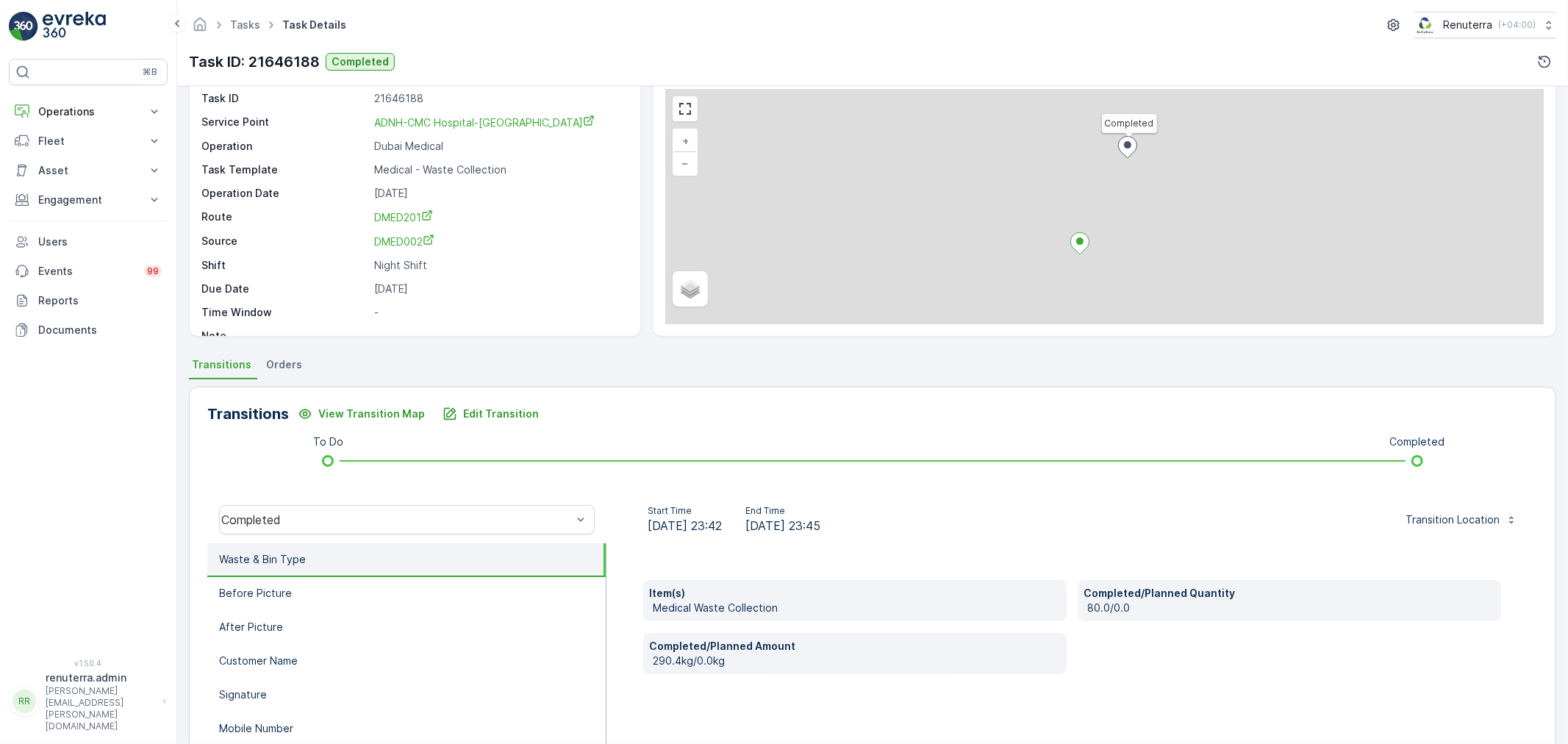
scroll to position [163, 0]
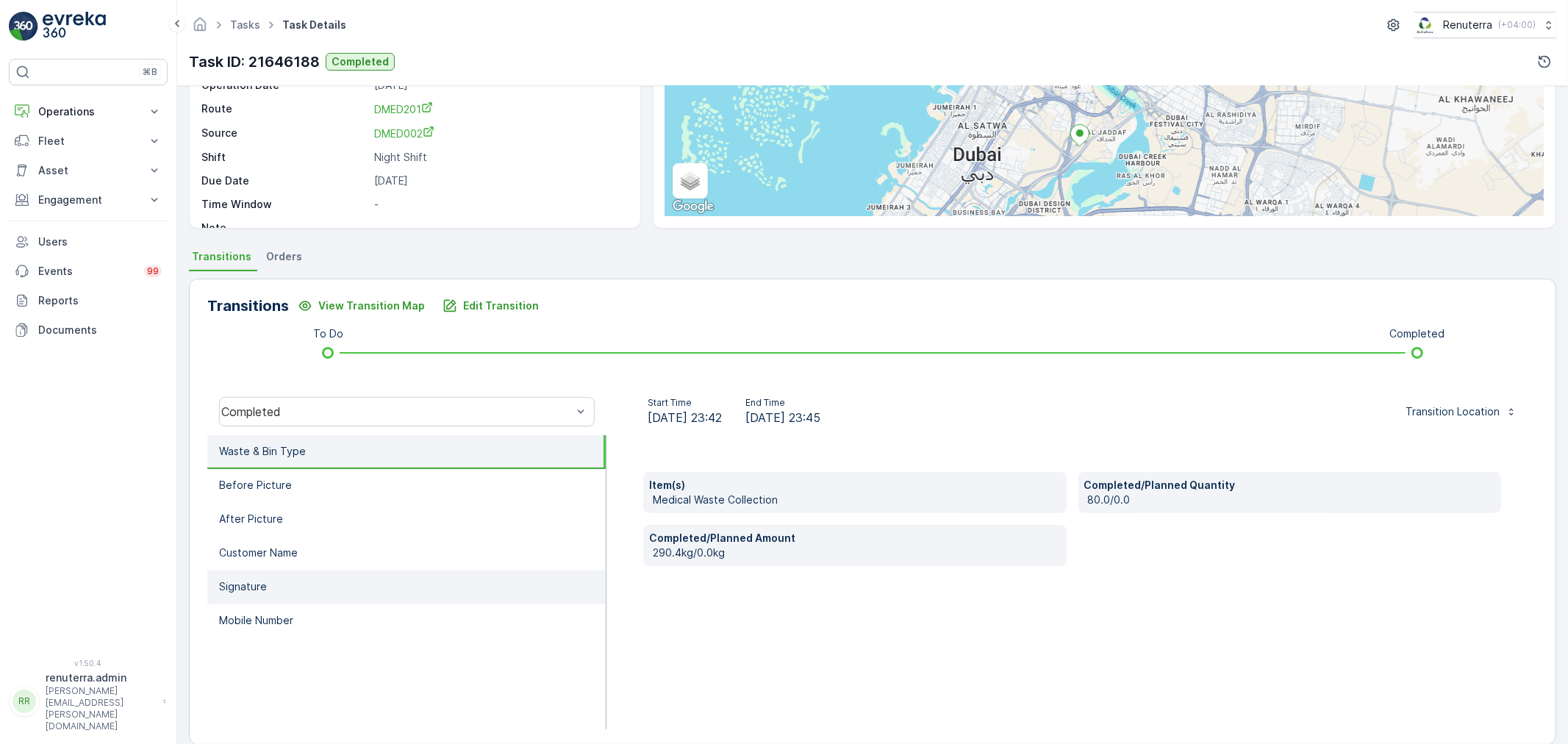
click at [283, 583] on li "Signature" at bounding box center [406, 587] width 399 height 34
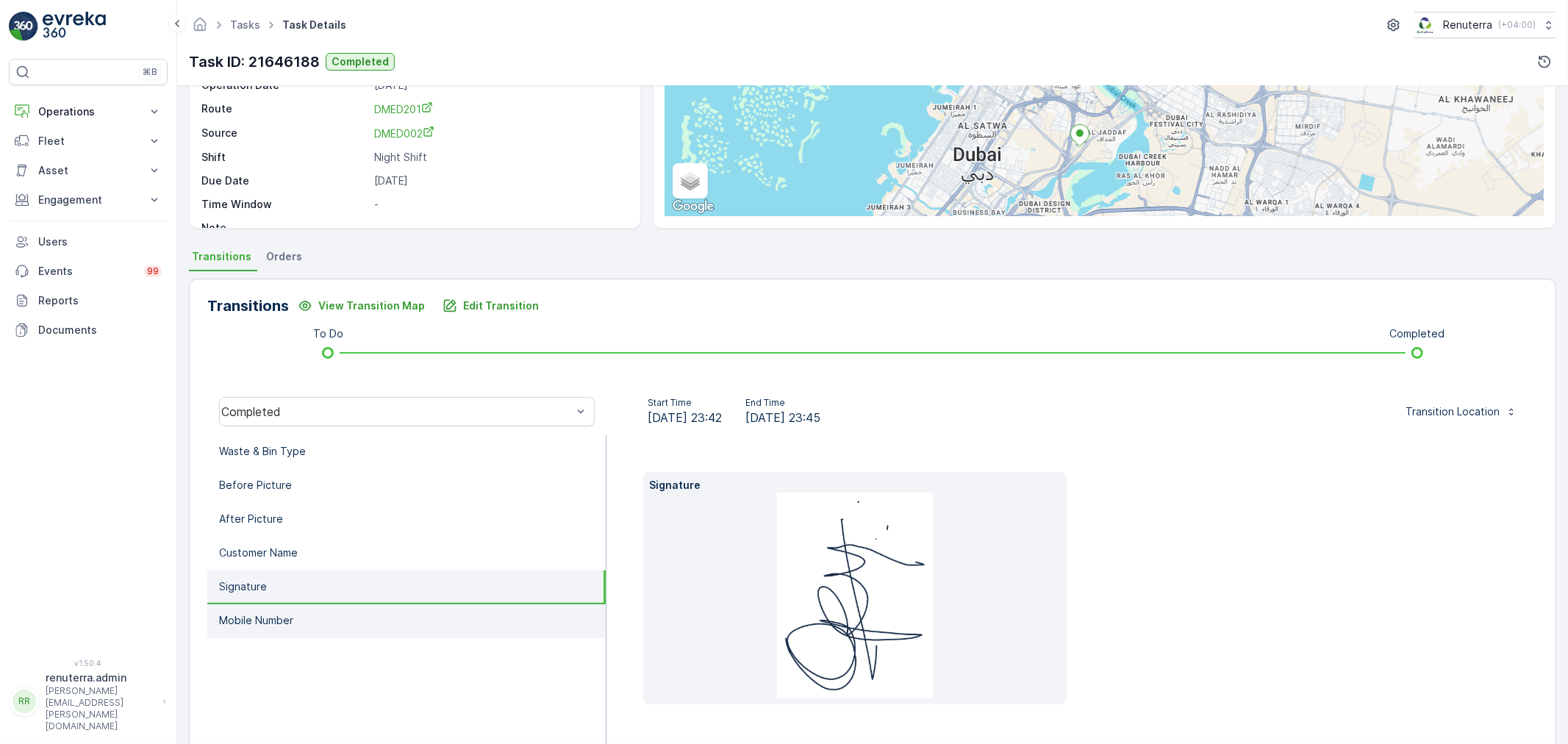
click at [283, 613] on p "Mobile Number" at bounding box center [256, 621] width 74 height 15
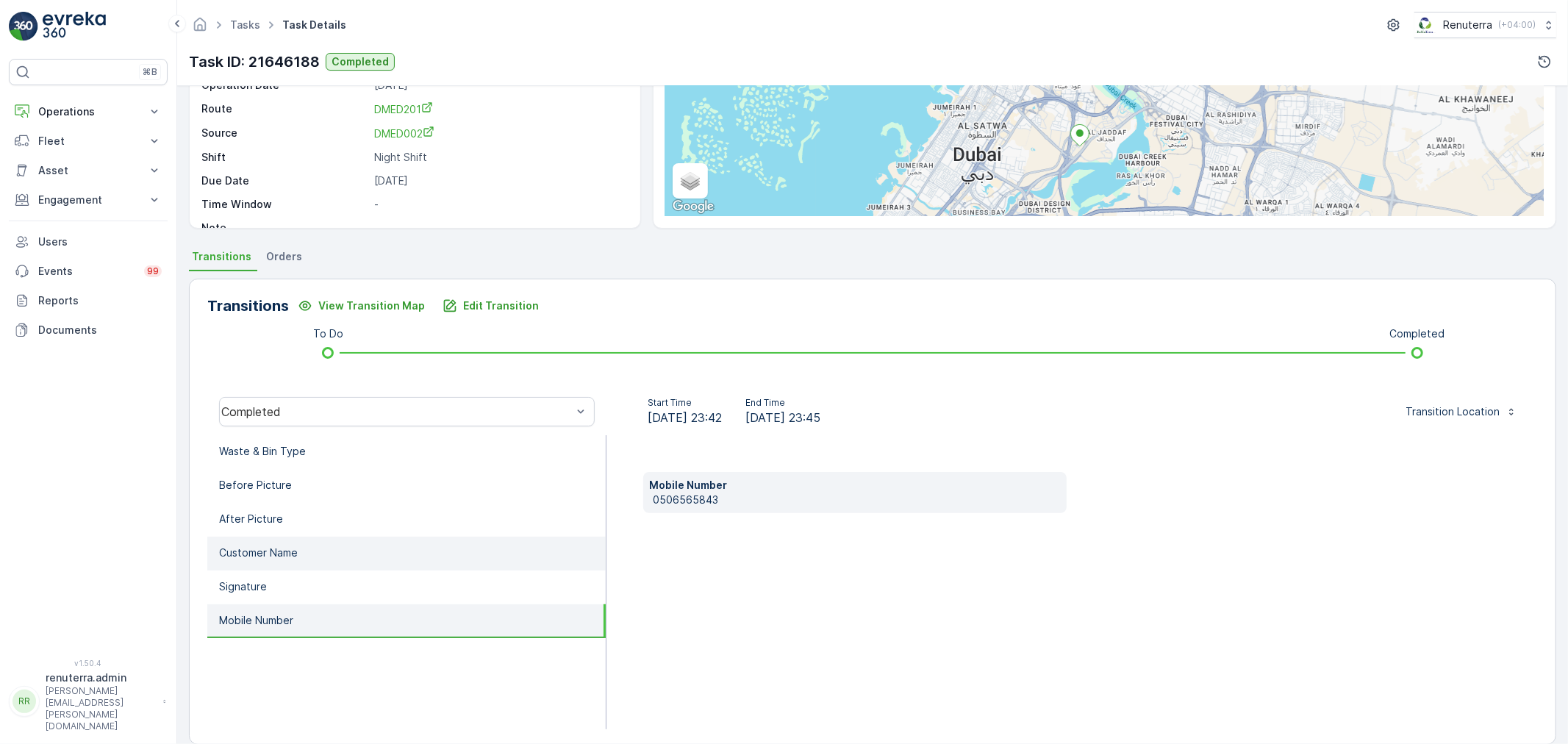
click at [285, 552] on p "Customer Name" at bounding box center [258, 553] width 79 height 15
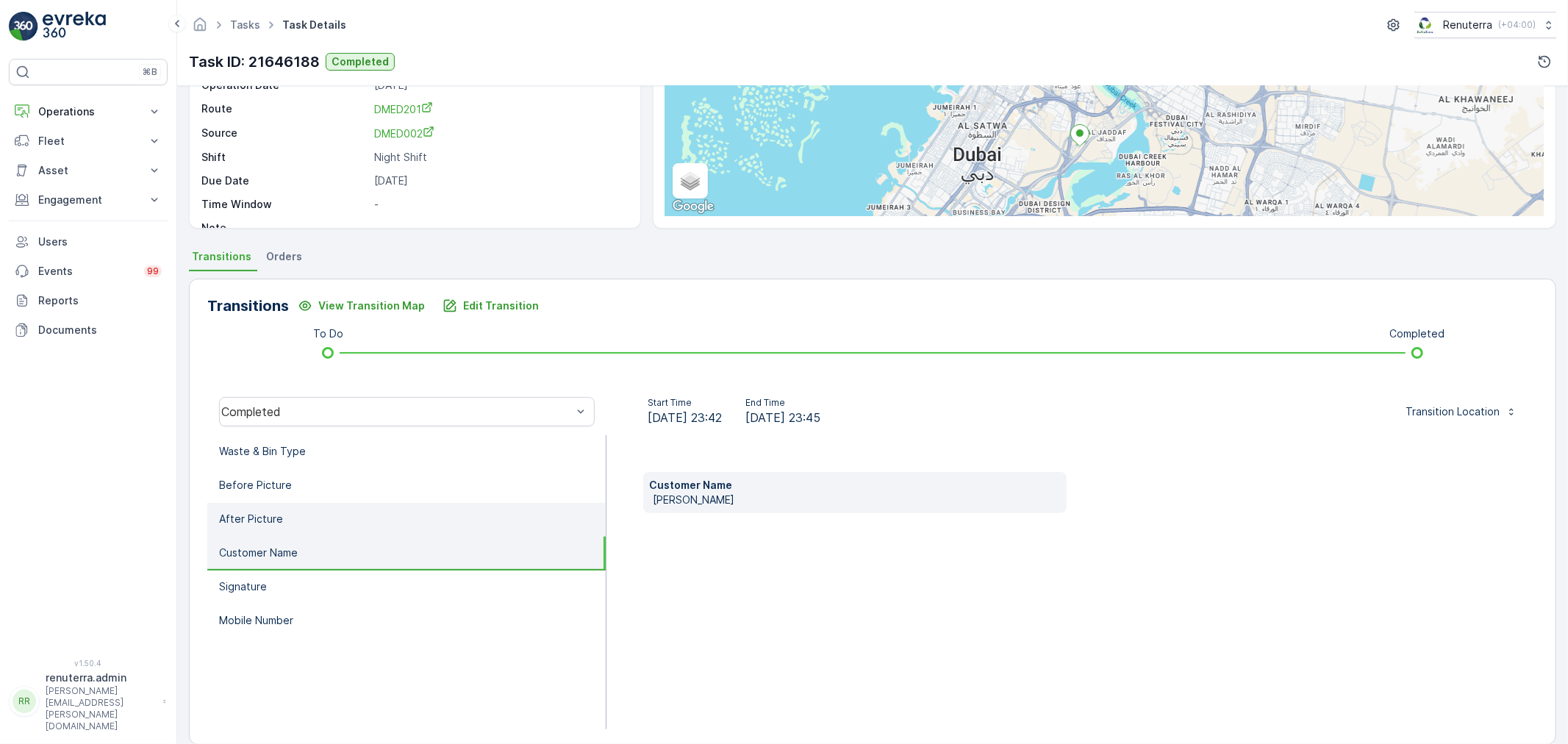
click at [295, 529] on li "After Picture" at bounding box center [406, 519] width 399 height 34
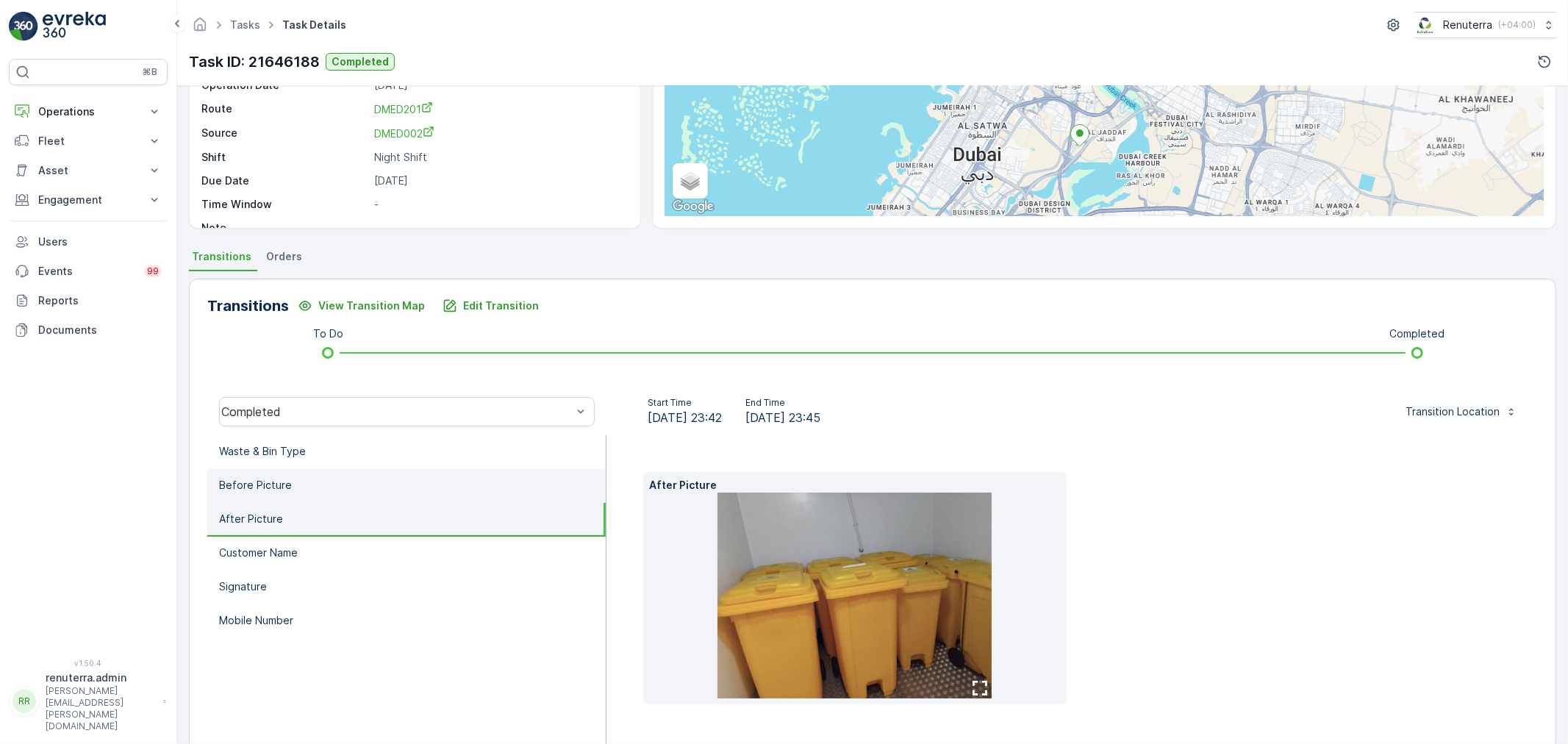
click at [296, 496] on li "Before Picture" at bounding box center [406, 486] width 399 height 34
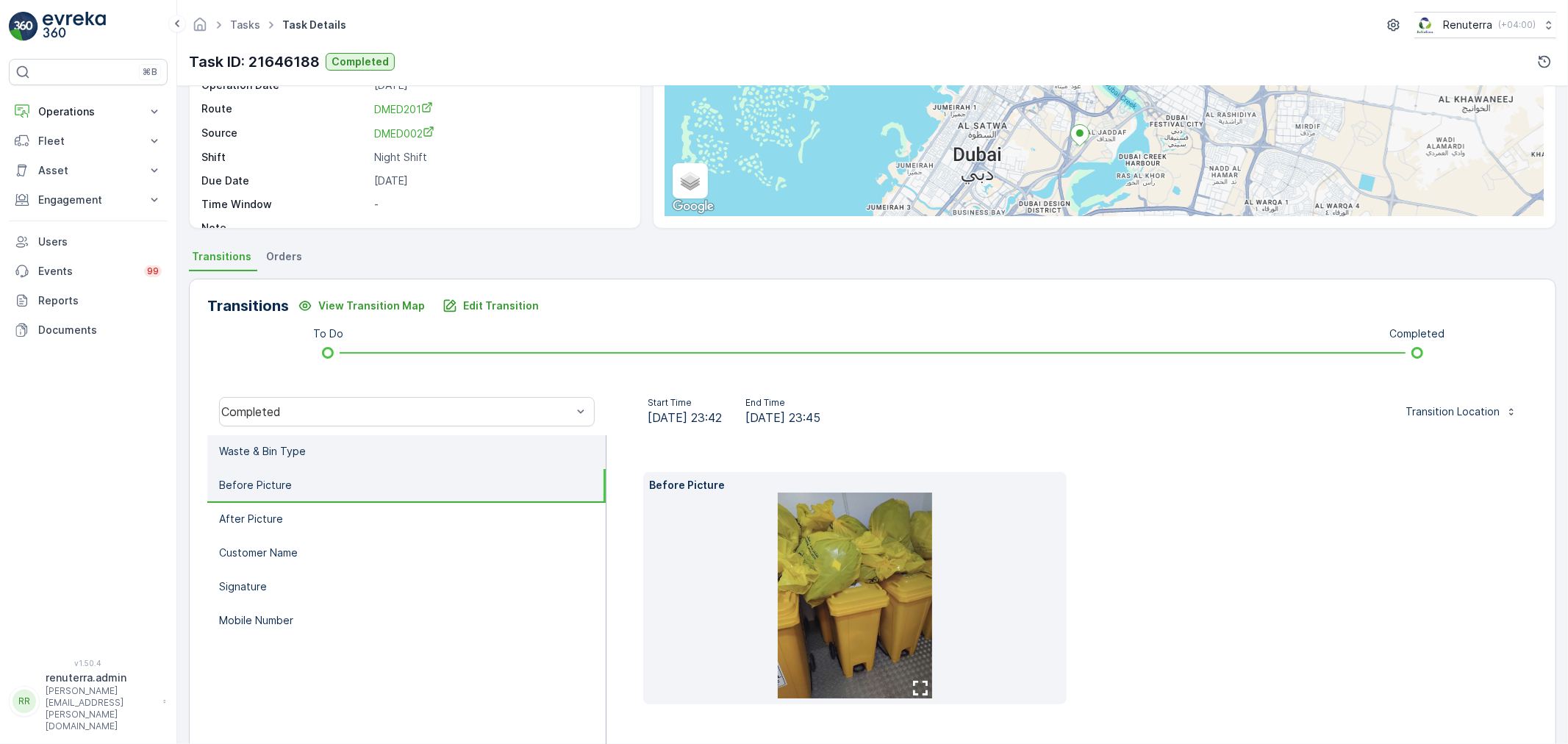
click at [321, 459] on li "Waste & Bin Type" at bounding box center [406, 452] width 399 height 34
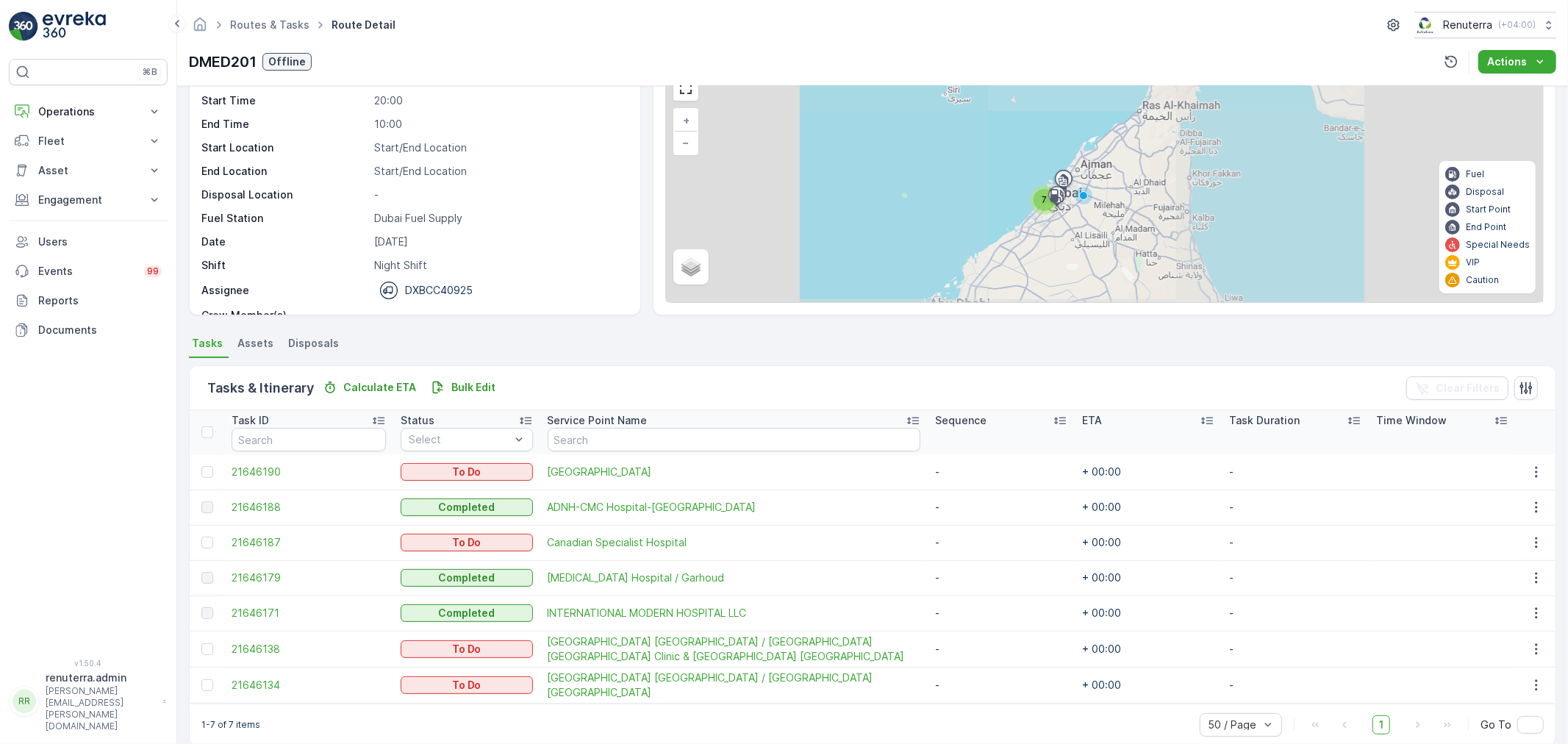
scroll to position [82, 0]
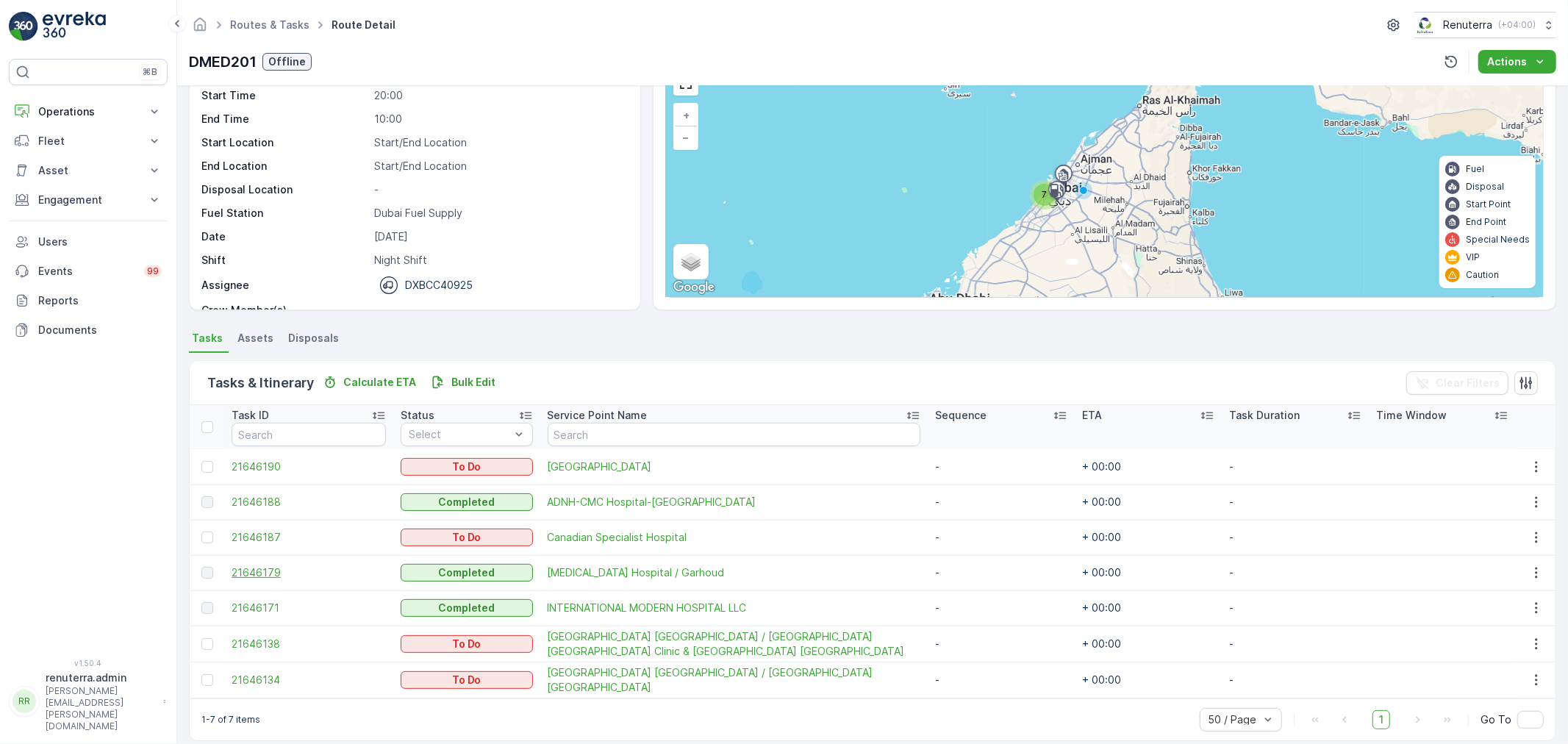
click at [251, 576] on span "21646179" at bounding box center [308, 573] width 154 height 15
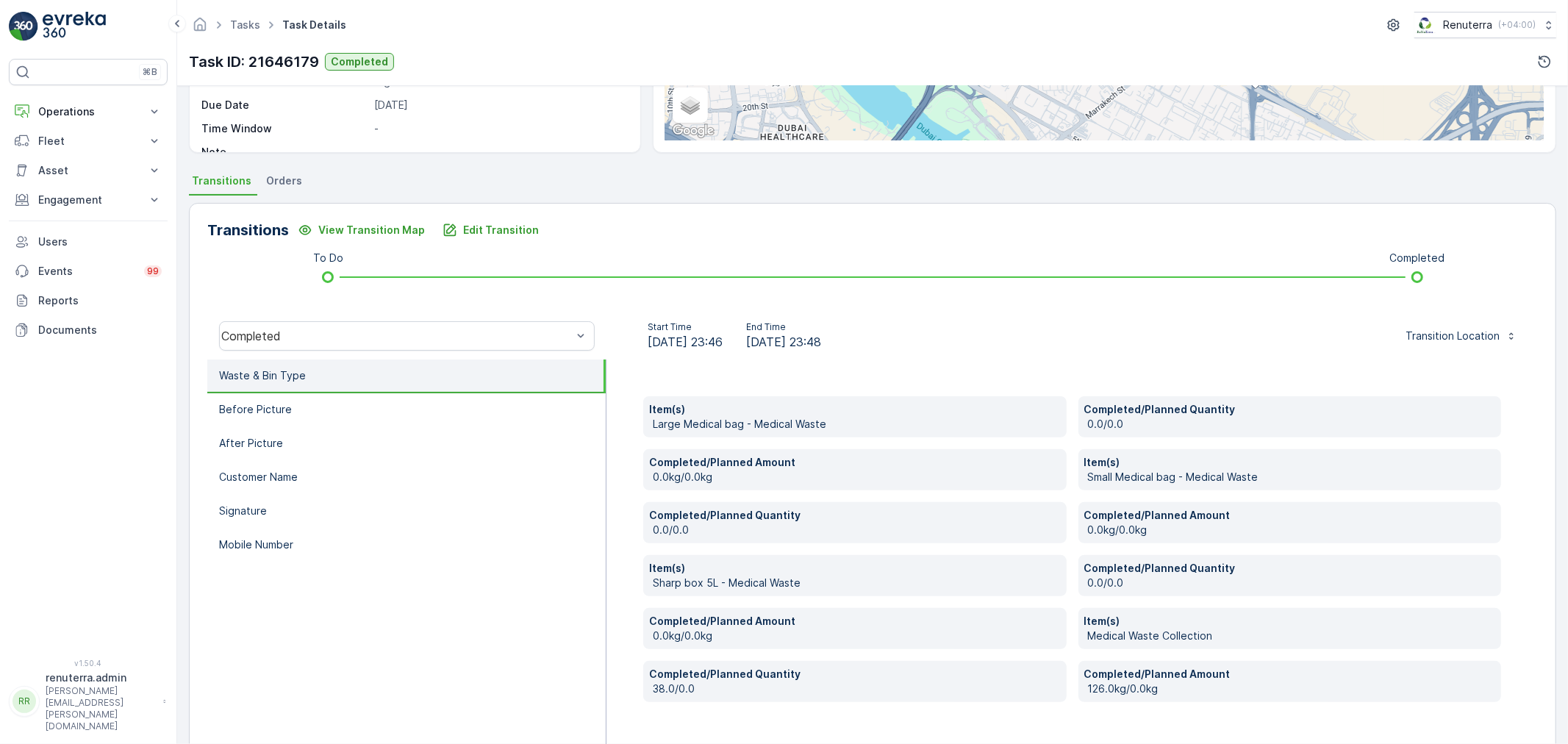
scroll to position [280, 0]
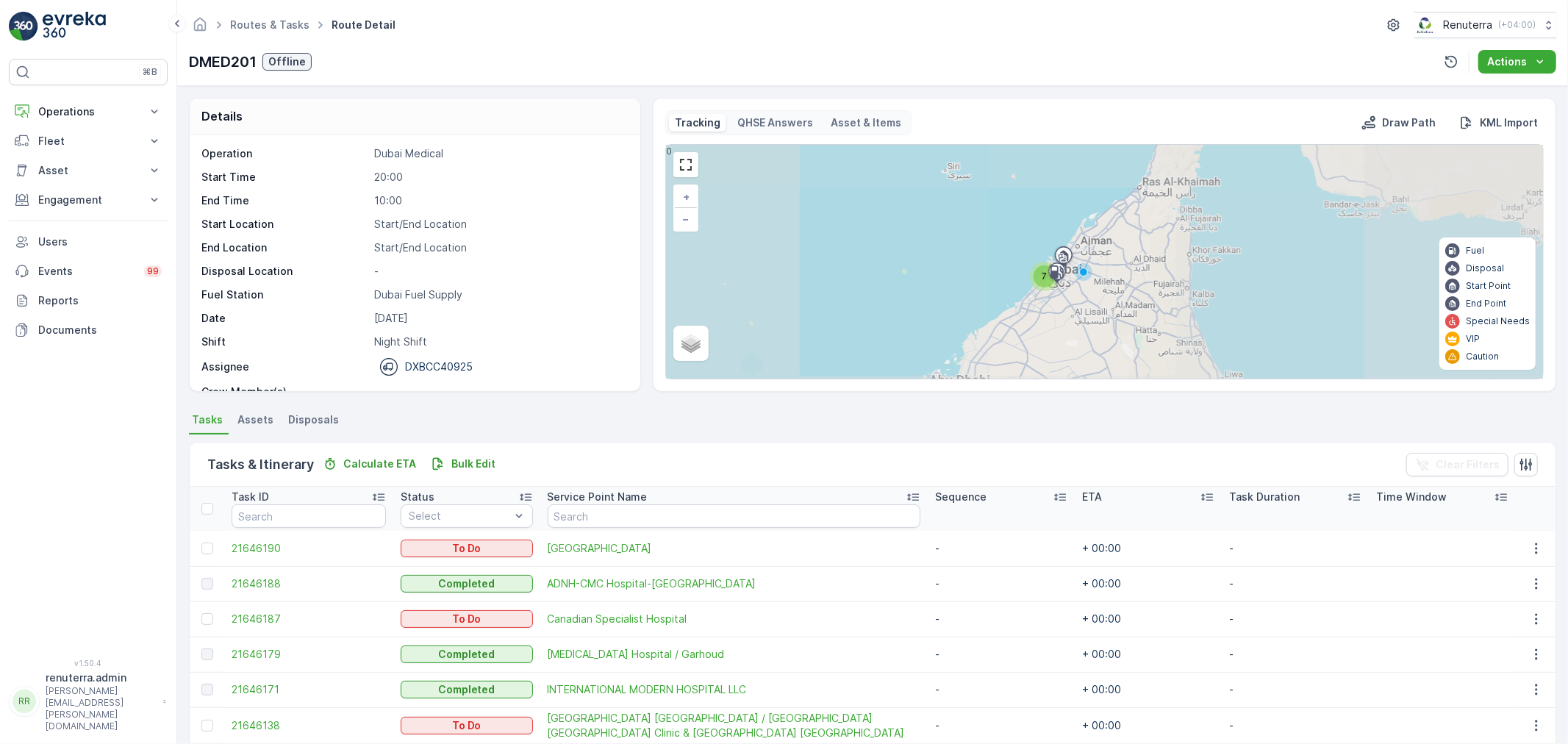
scroll to position [82, 0]
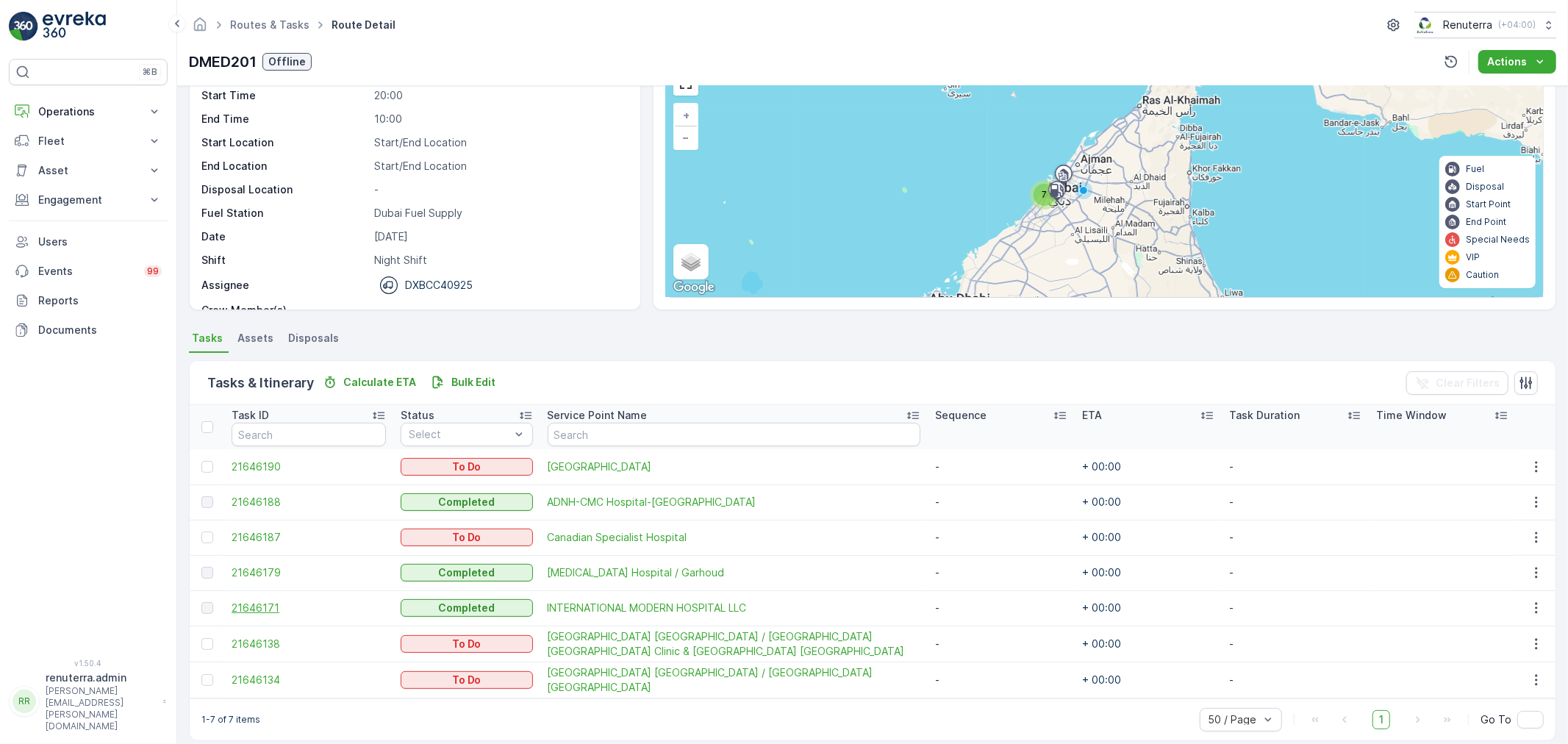
click at [262, 610] on span "21646171" at bounding box center [308, 608] width 154 height 15
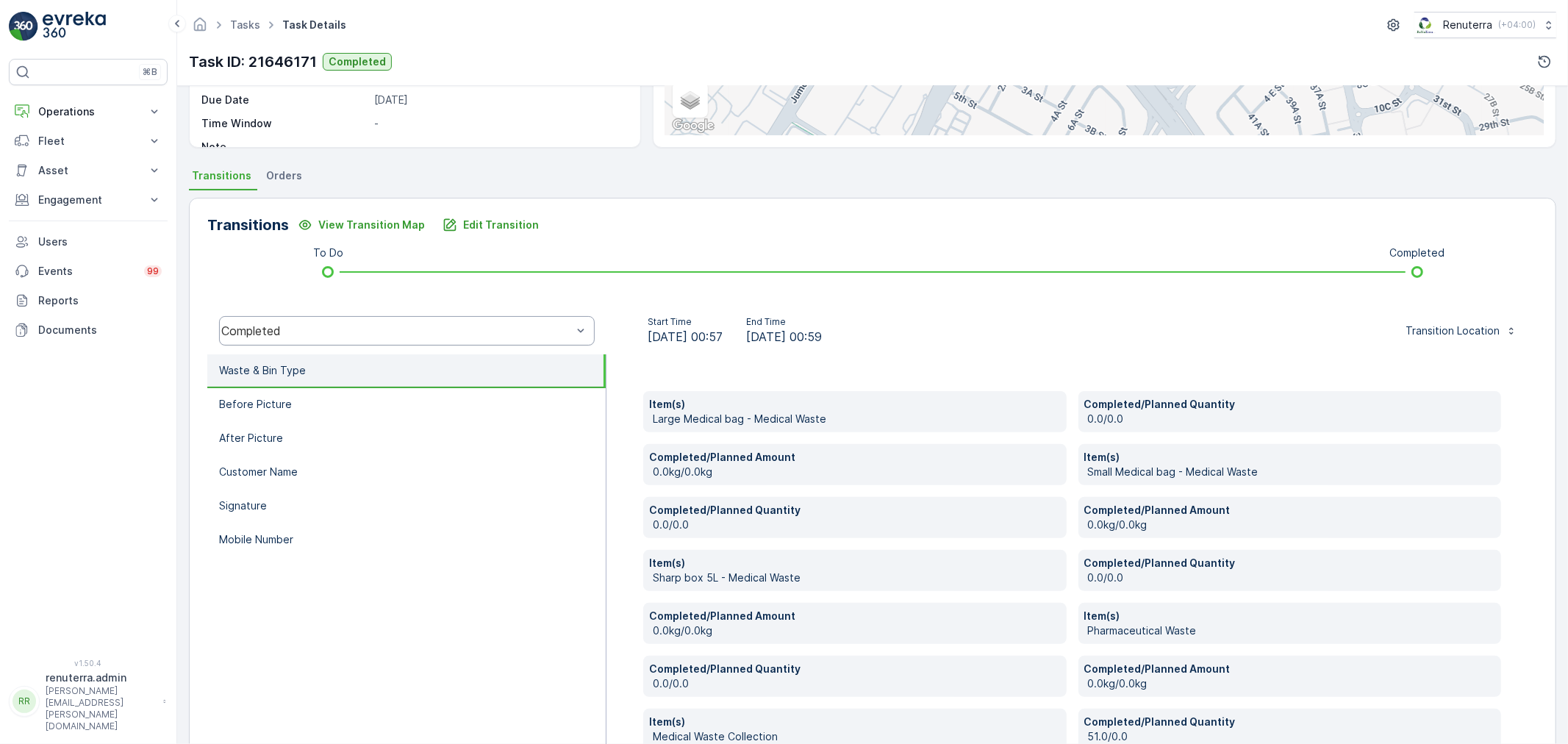
scroll to position [192, 0]
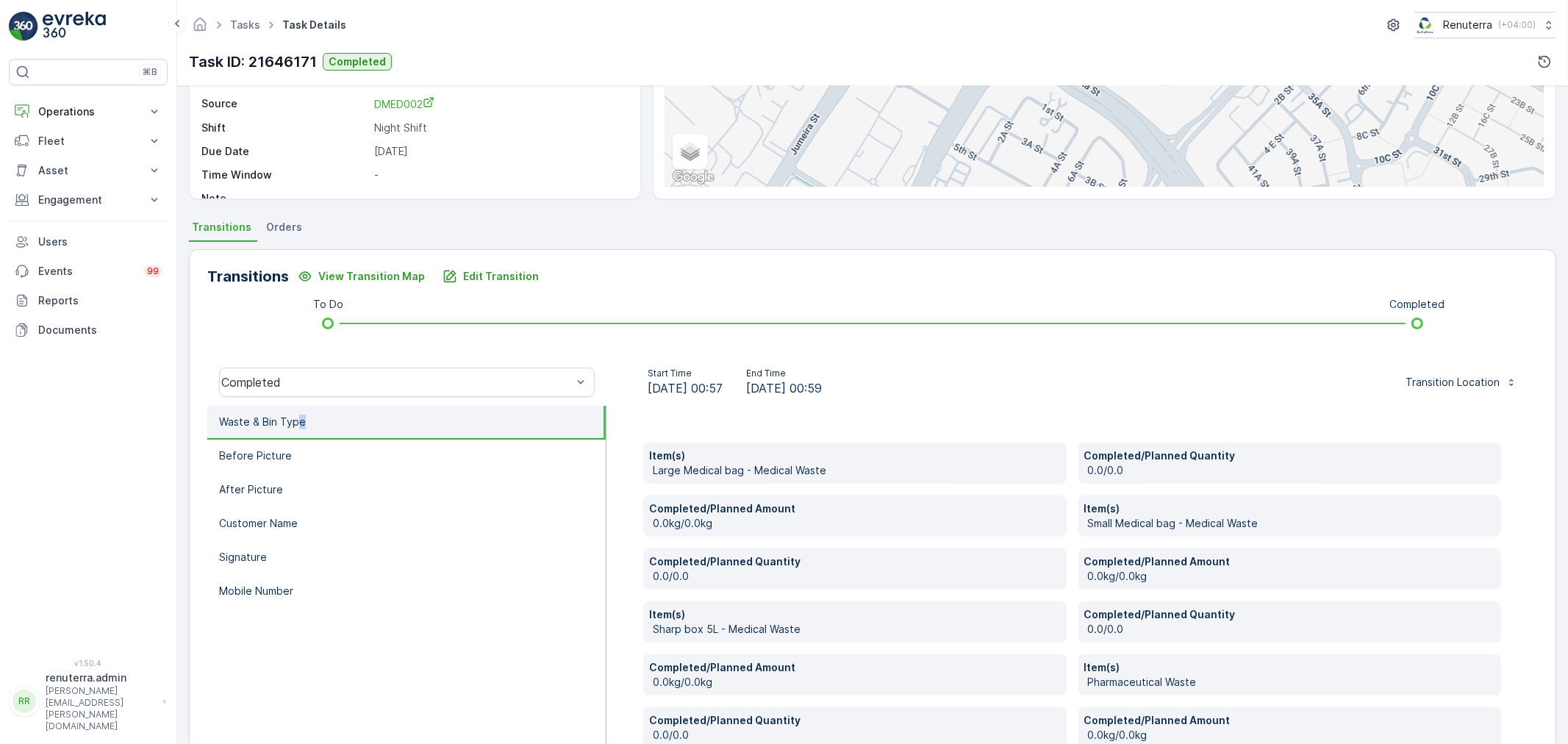
click at [301, 412] on li "Waste & Bin Type" at bounding box center [406, 423] width 399 height 34
click at [292, 444] on li "Before Picture" at bounding box center [406, 456] width 399 height 34
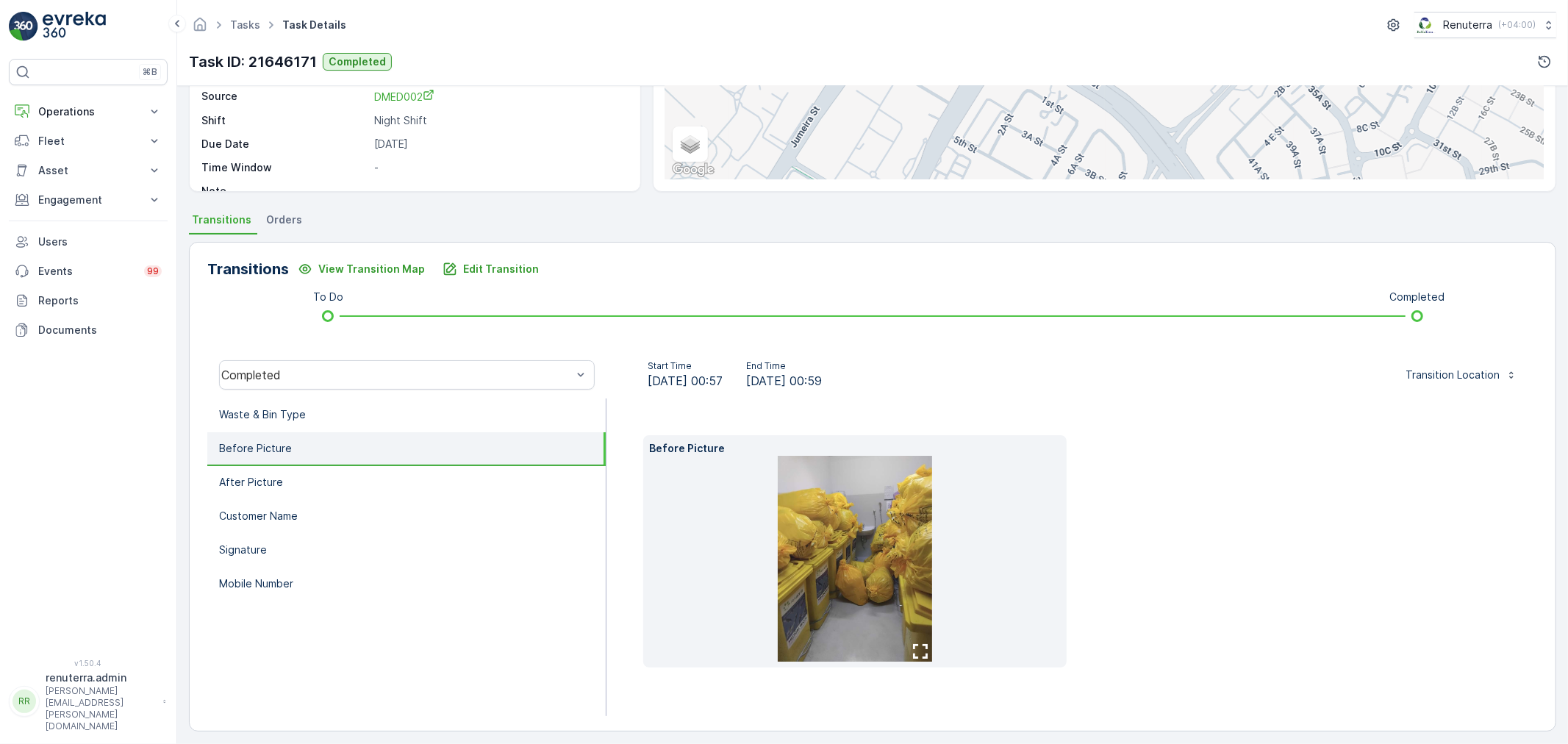
scroll to position [206, 0]
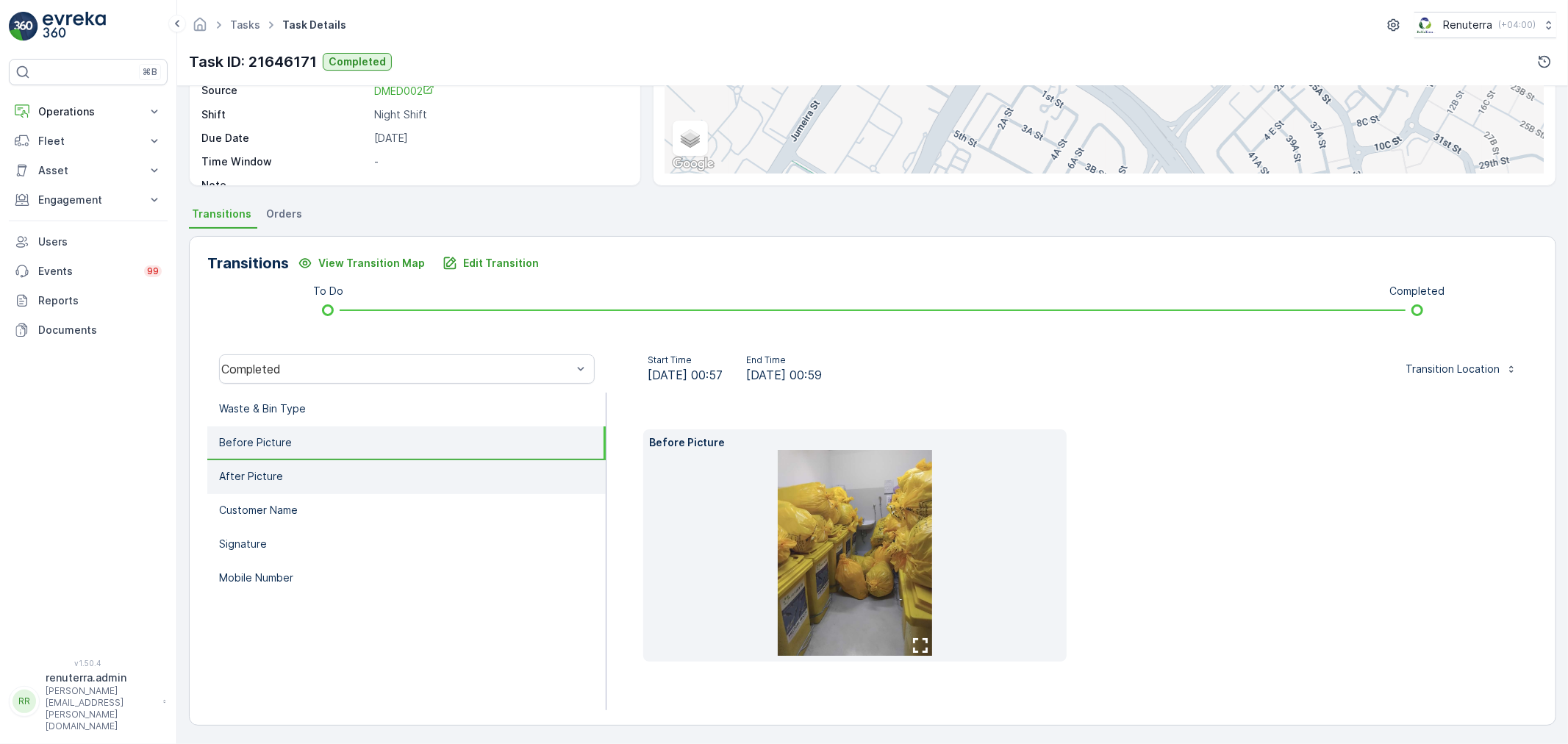
click at [307, 464] on li "After Picture" at bounding box center [406, 477] width 399 height 34
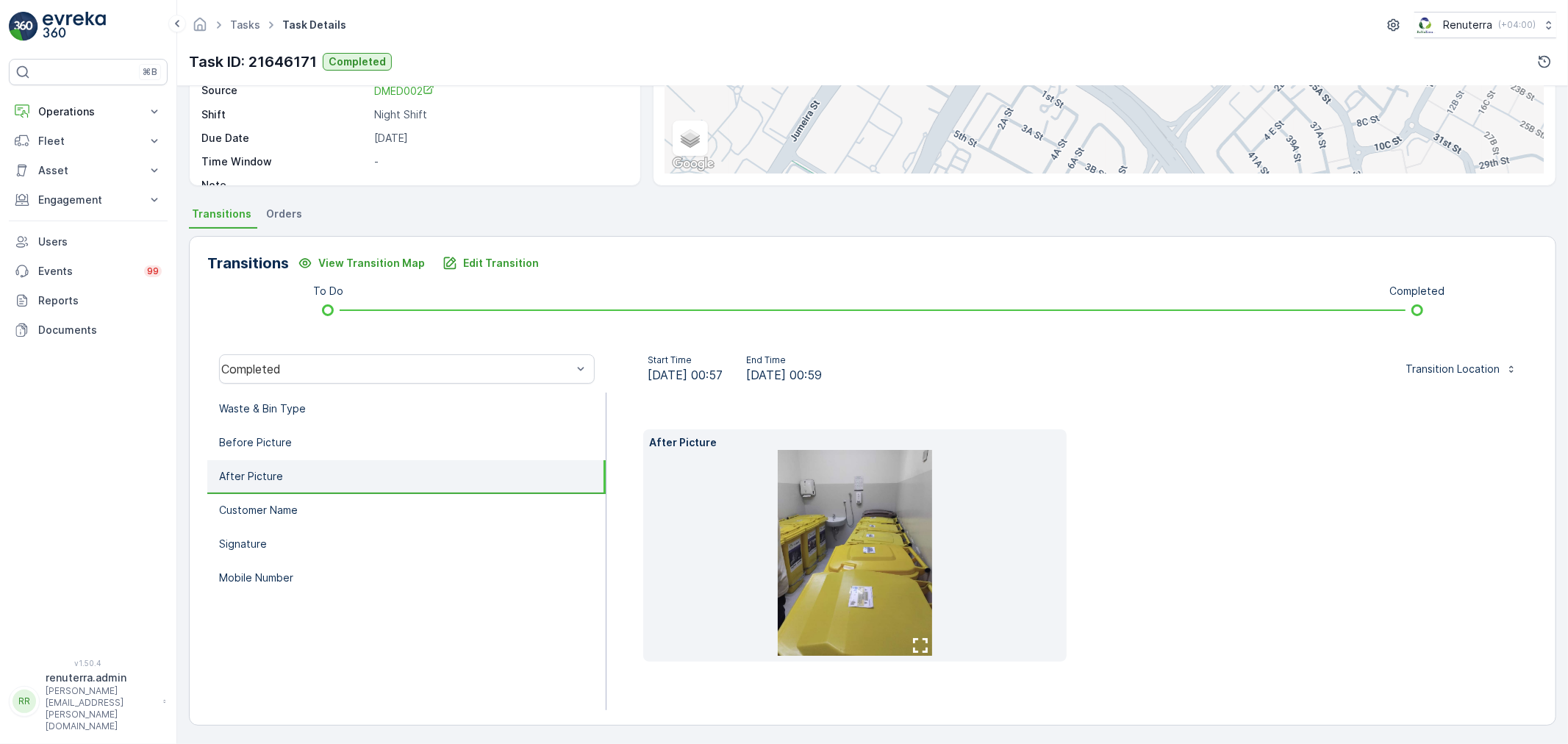
scroll to position [182, 0]
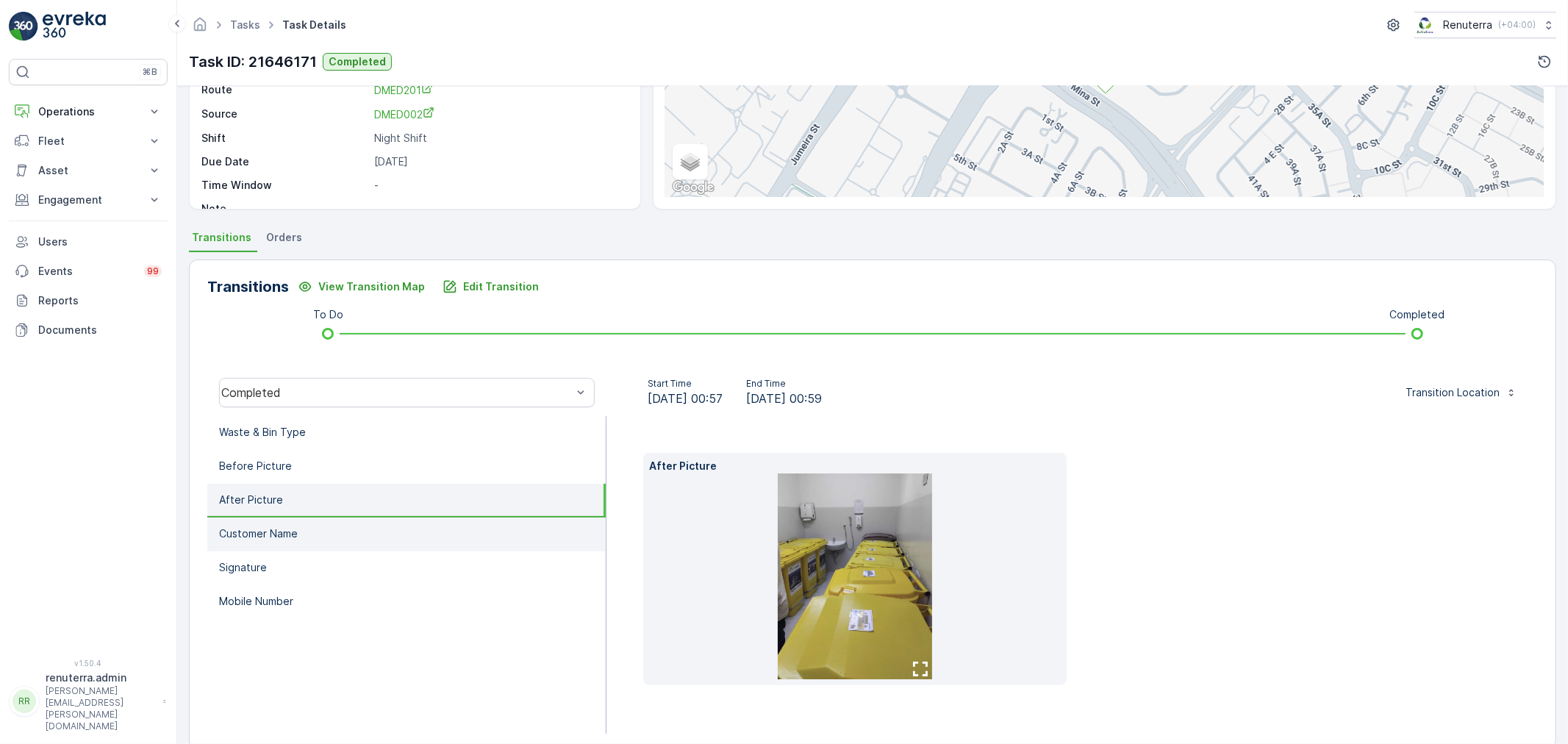
click at [324, 514] on ul "Waste & Bin Type Before Picture After Picture Customer Name Signature Mobile Nu…" at bounding box center [407, 575] width 399 height 318
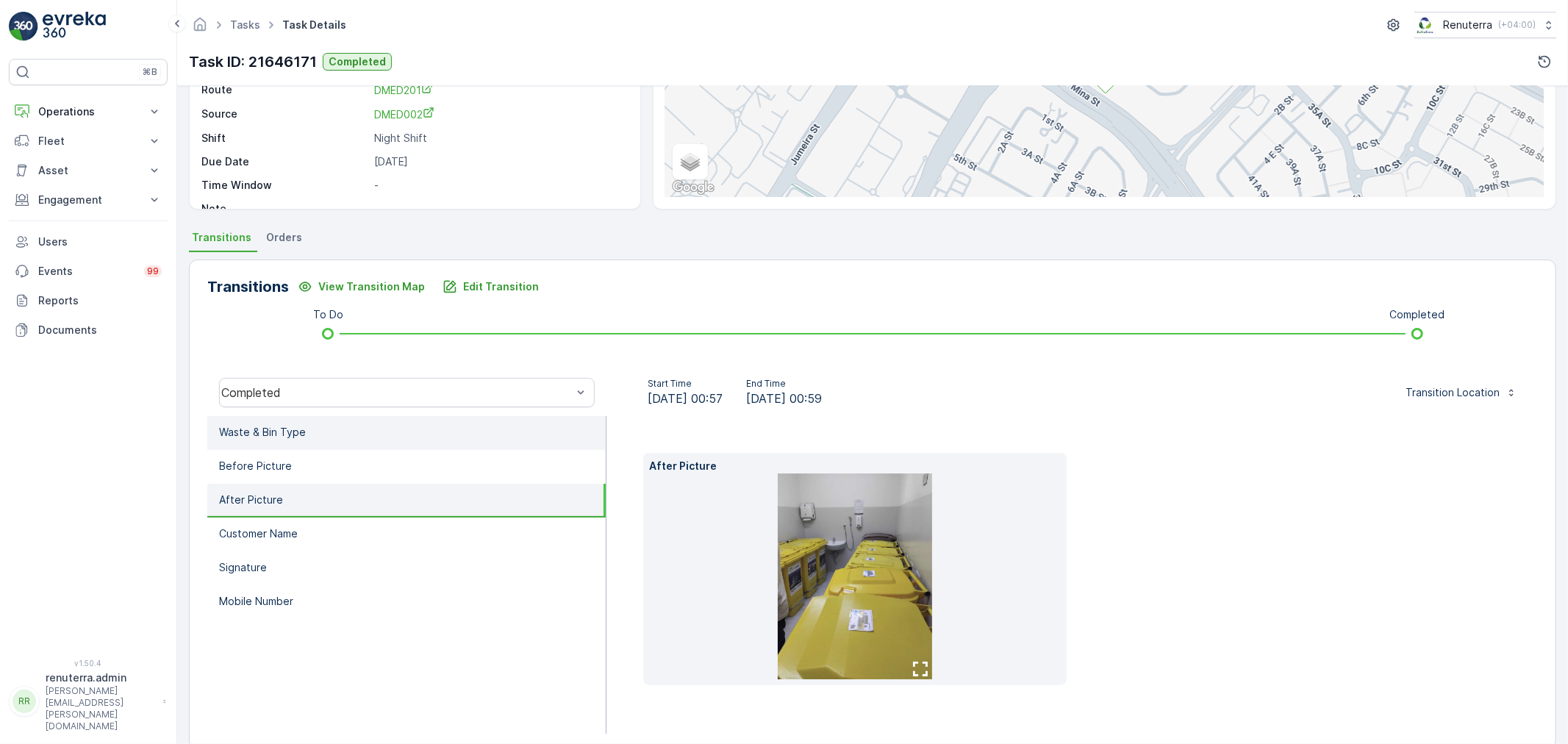
click at [325, 439] on li "Waste & Bin Type" at bounding box center [406, 433] width 399 height 34
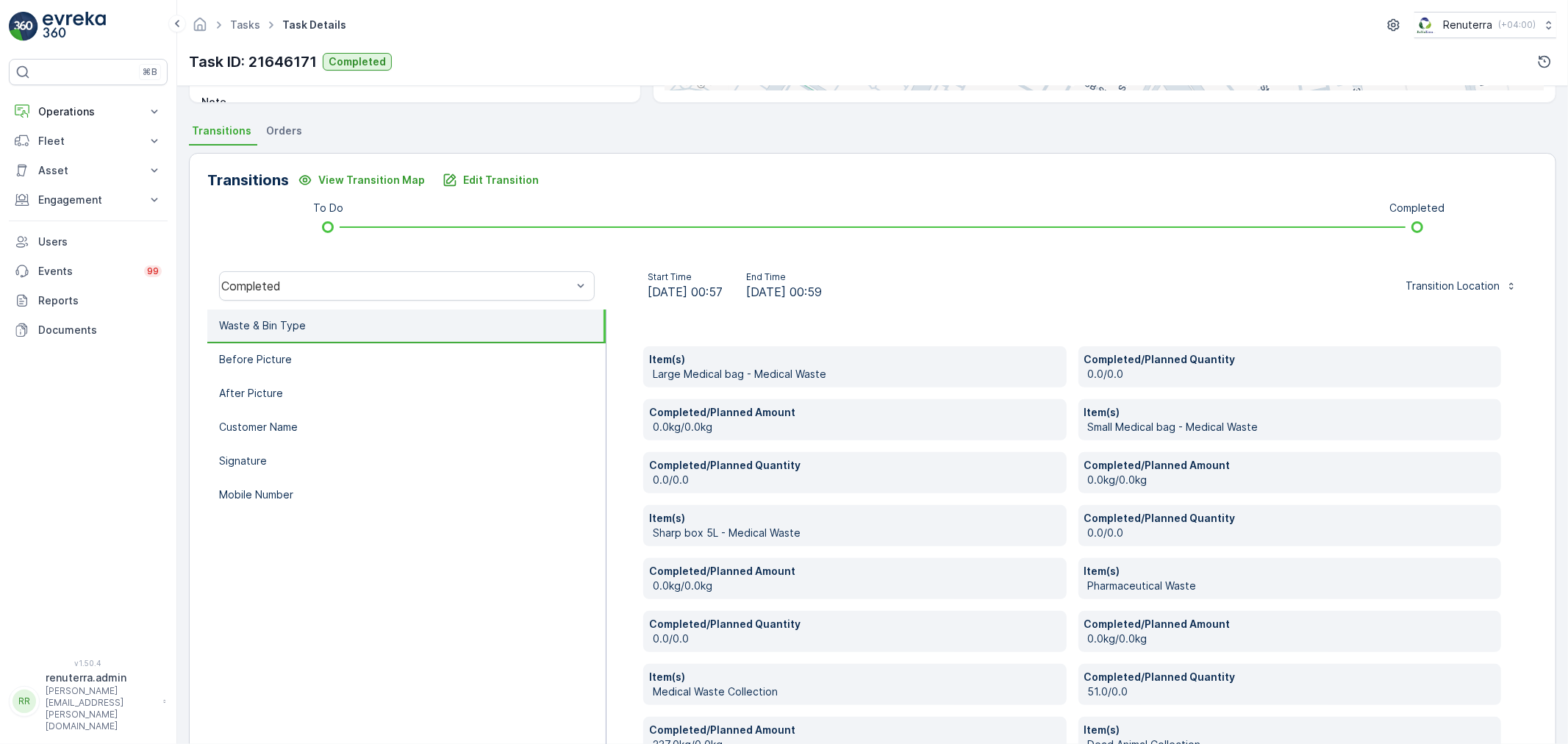
scroll to position [265, 0]
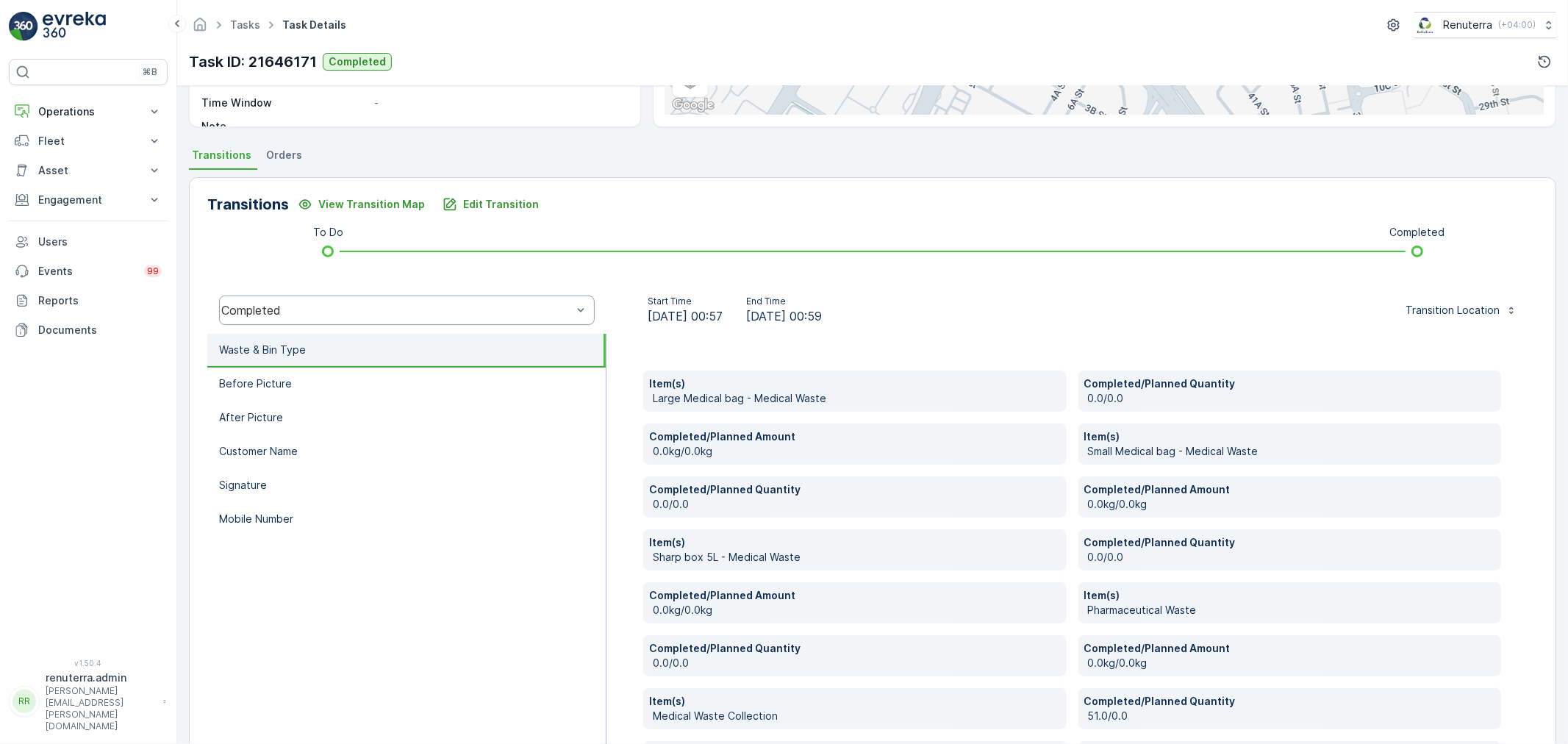
click at [305, 301] on div "Completed" at bounding box center [406, 310] width 375 height 29
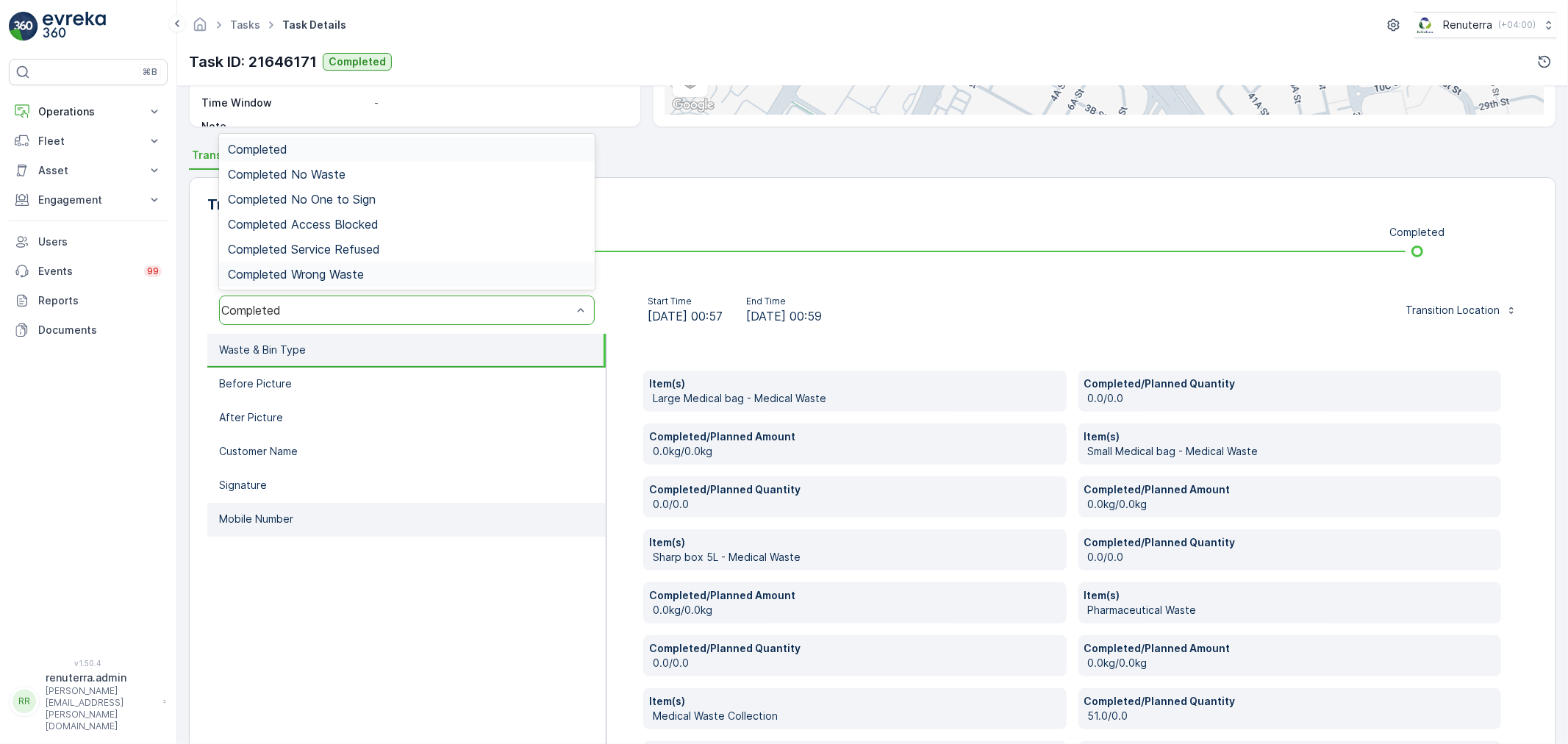
click at [375, 529] on li "Mobile Number" at bounding box center [406, 519] width 399 height 34
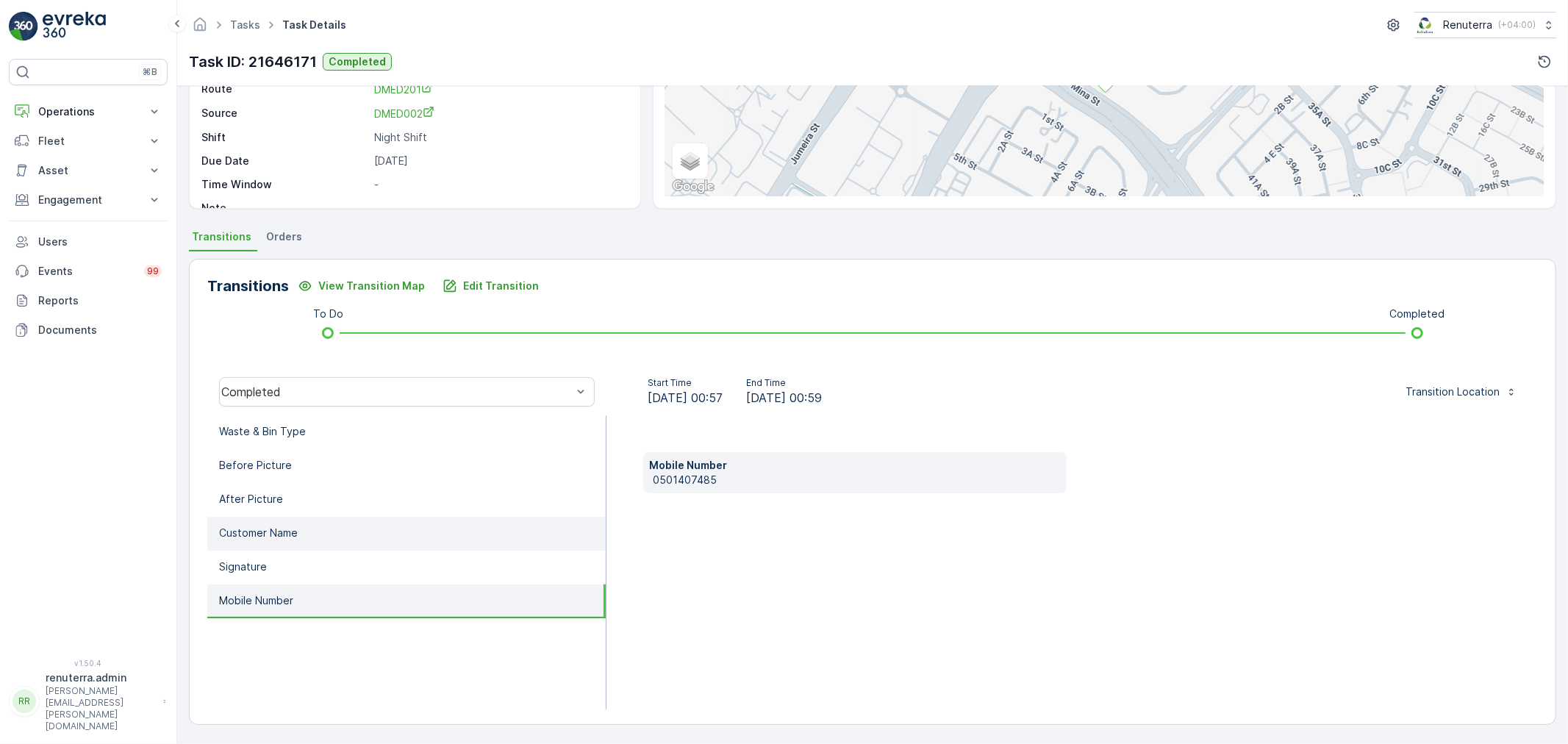
scroll to position [182, 0]
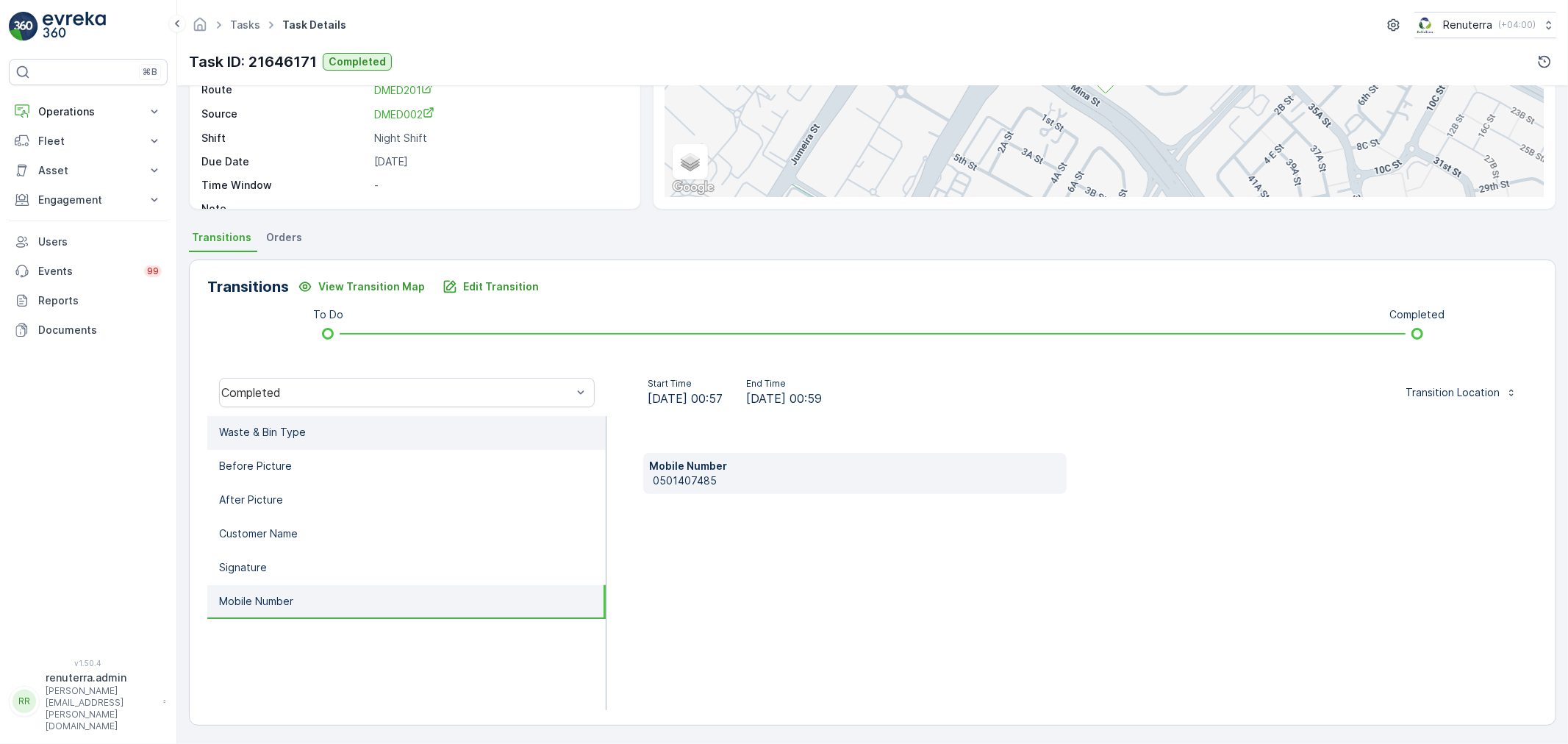
click at [422, 439] on li "Waste & Bin Type" at bounding box center [406, 433] width 399 height 34
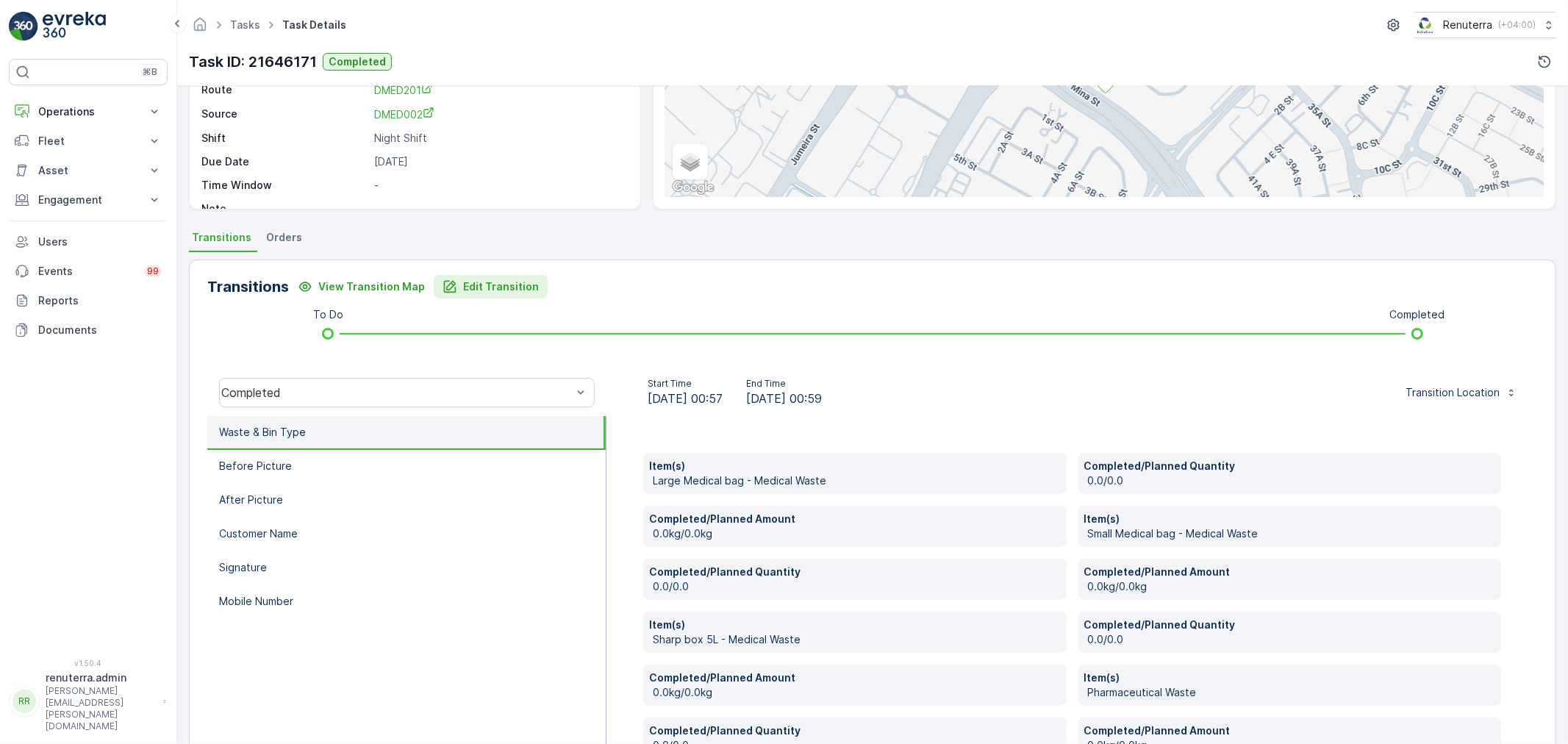
click at [517, 292] on button "Edit Transition" at bounding box center [490, 286] width 114 height 23
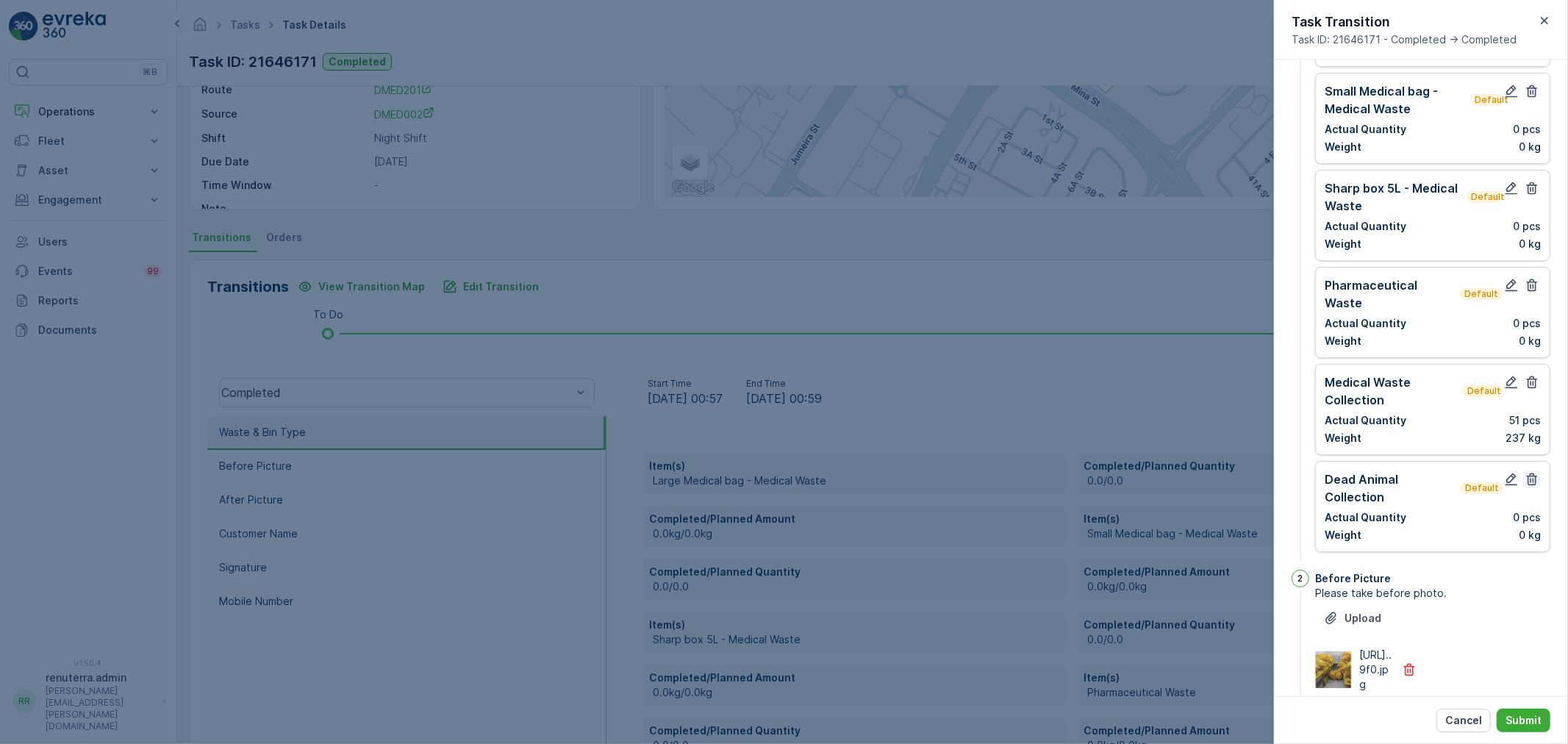
click at [1535, 472] on icon "button" at bounding box center [1532, 479] width 15 height 15
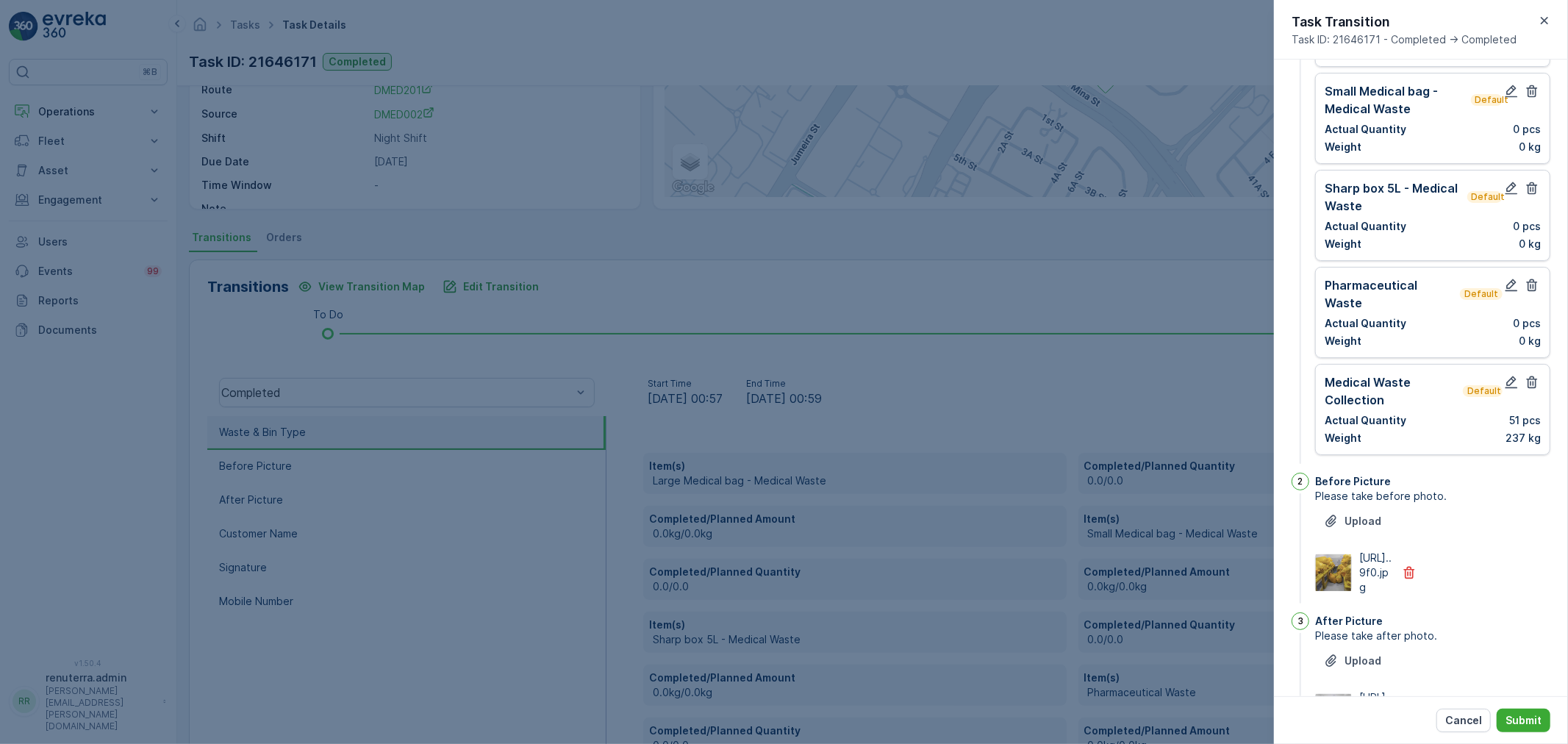
drag, startPoint x: 1526, startPoint y: 291, endPoint x: 1529, endPoint y: 268, distance: 23.2
click at [1526, 290] on icon "button" at bounding box center [1532, 285] width 15 height 15
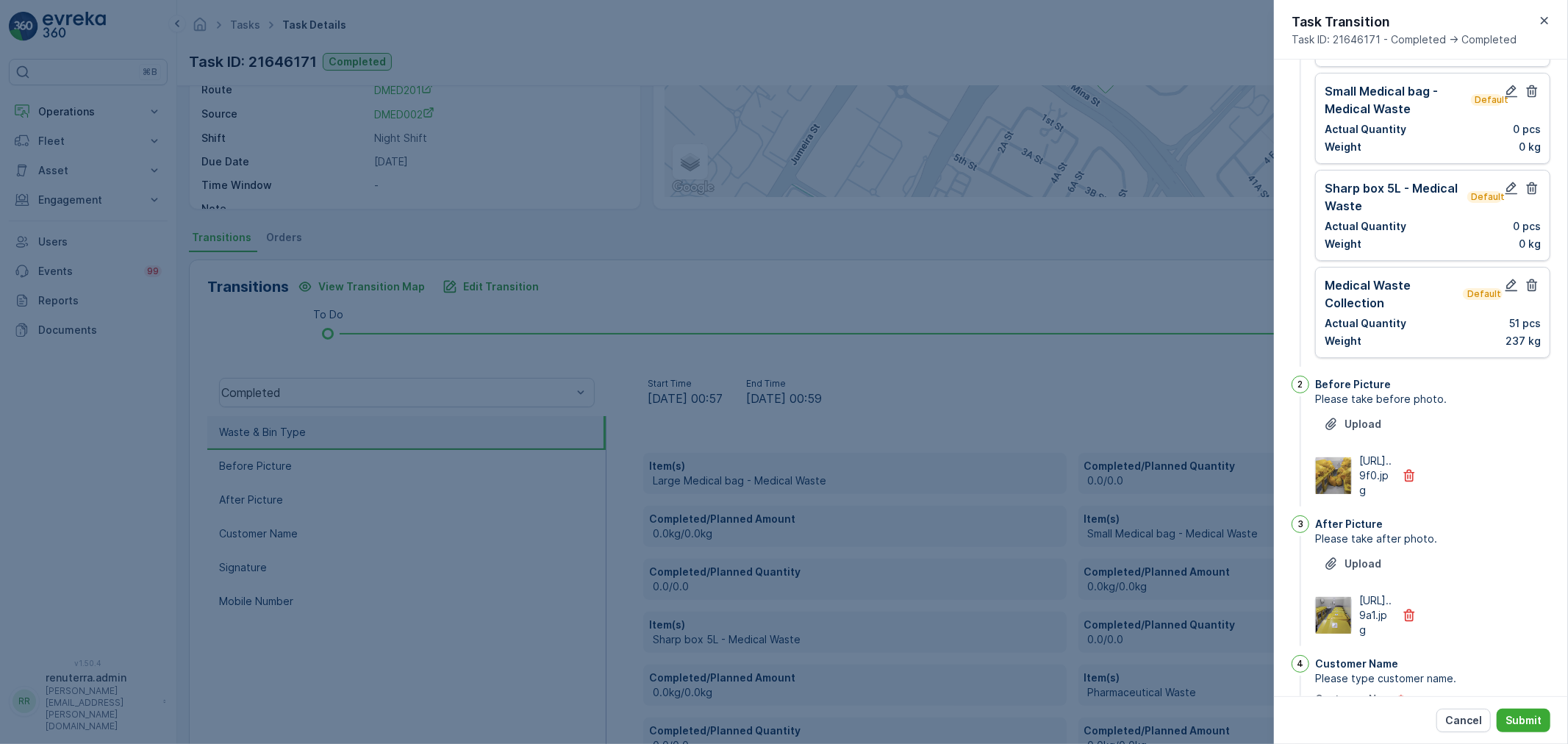
drag, startPoint x: 1536, startPoint y: 192, endPoint x: 1526, endPoint y: 141, distance: 52.0
click at [1537, 185] on button "button" at bounding box center [1531, 188] width 17 height 17
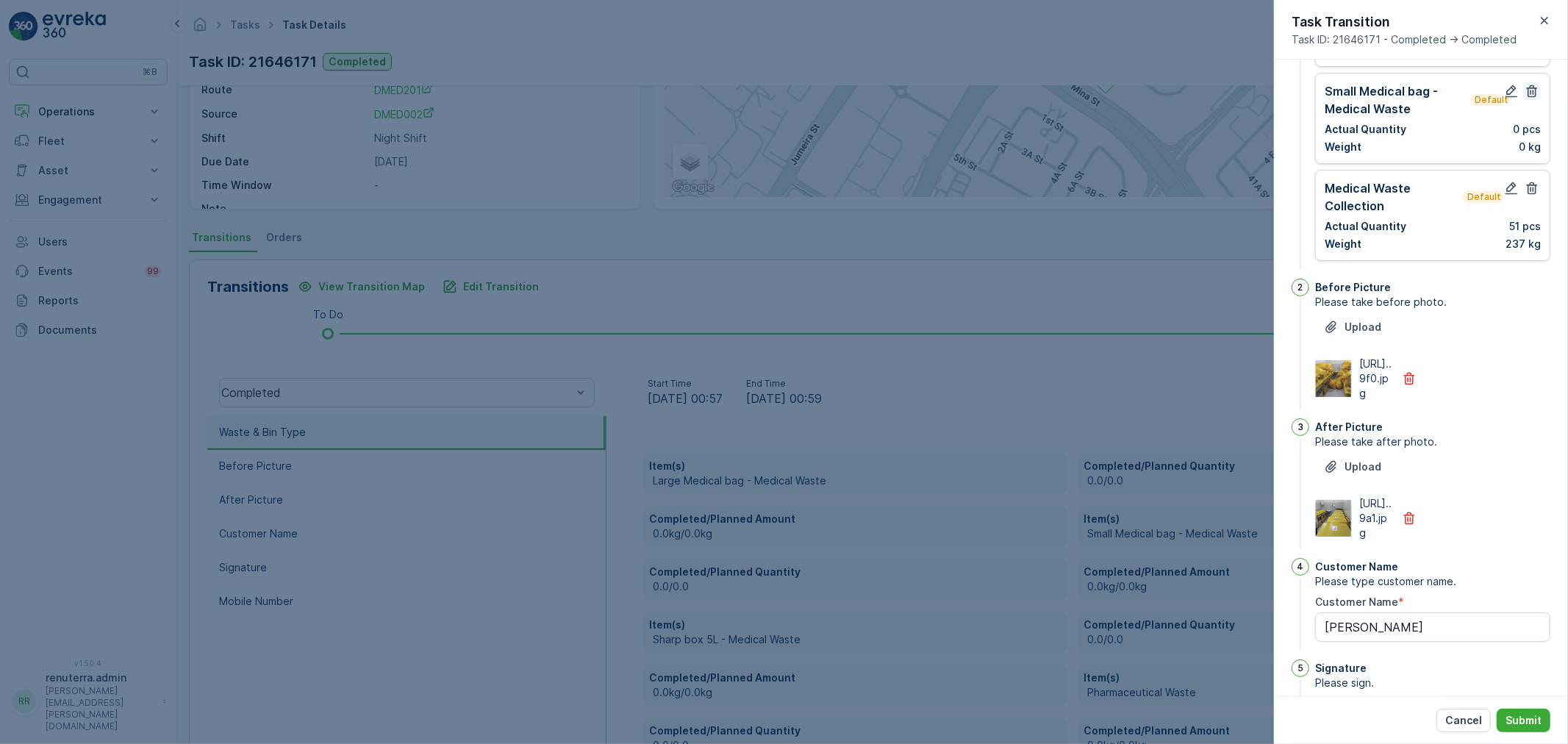
click at [1527, 98] on button "button" at bounding box center [1531, 91] width 17 height 17
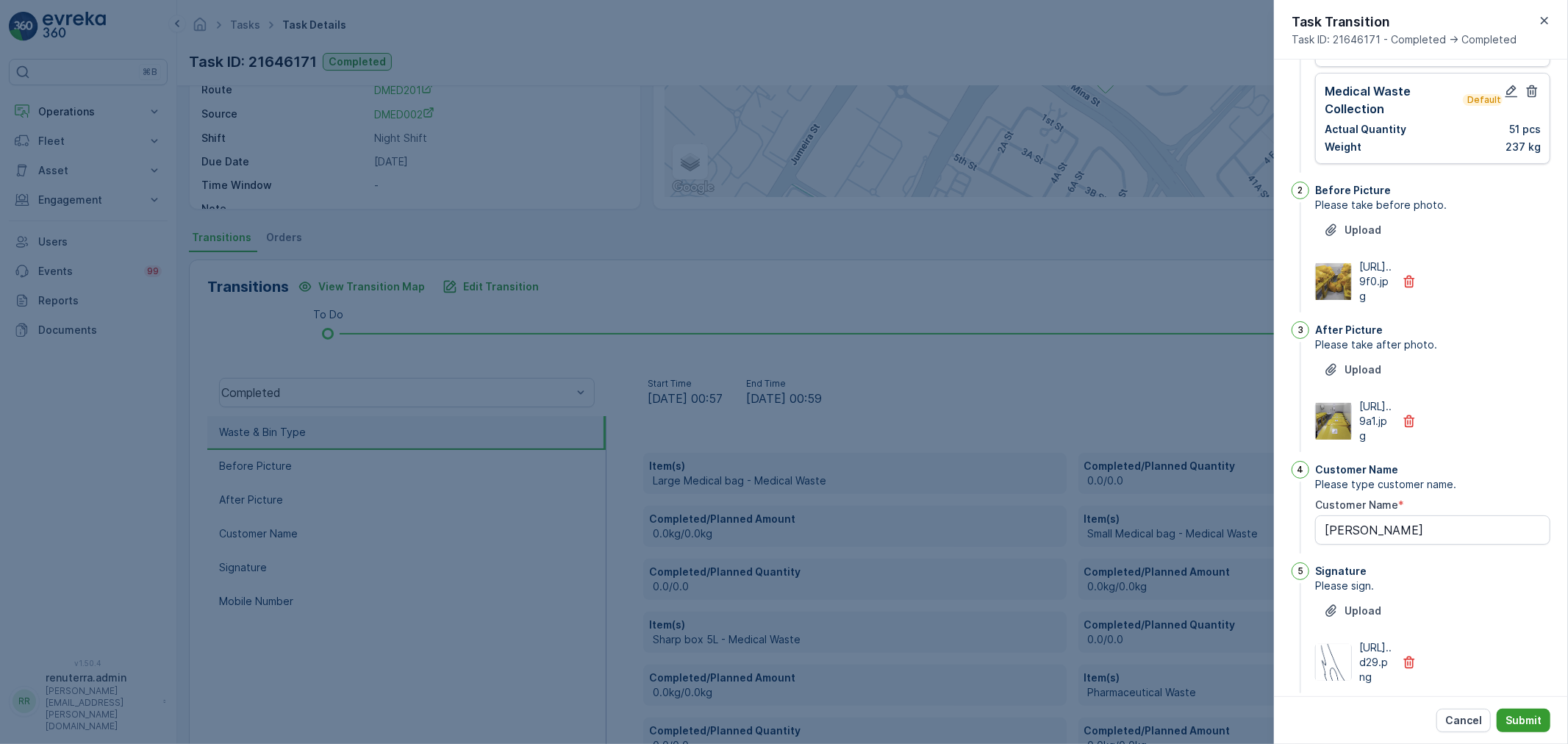
click at [1535, 719] on p "Submit" at bounding box center [1523, 721] width 36 height 15
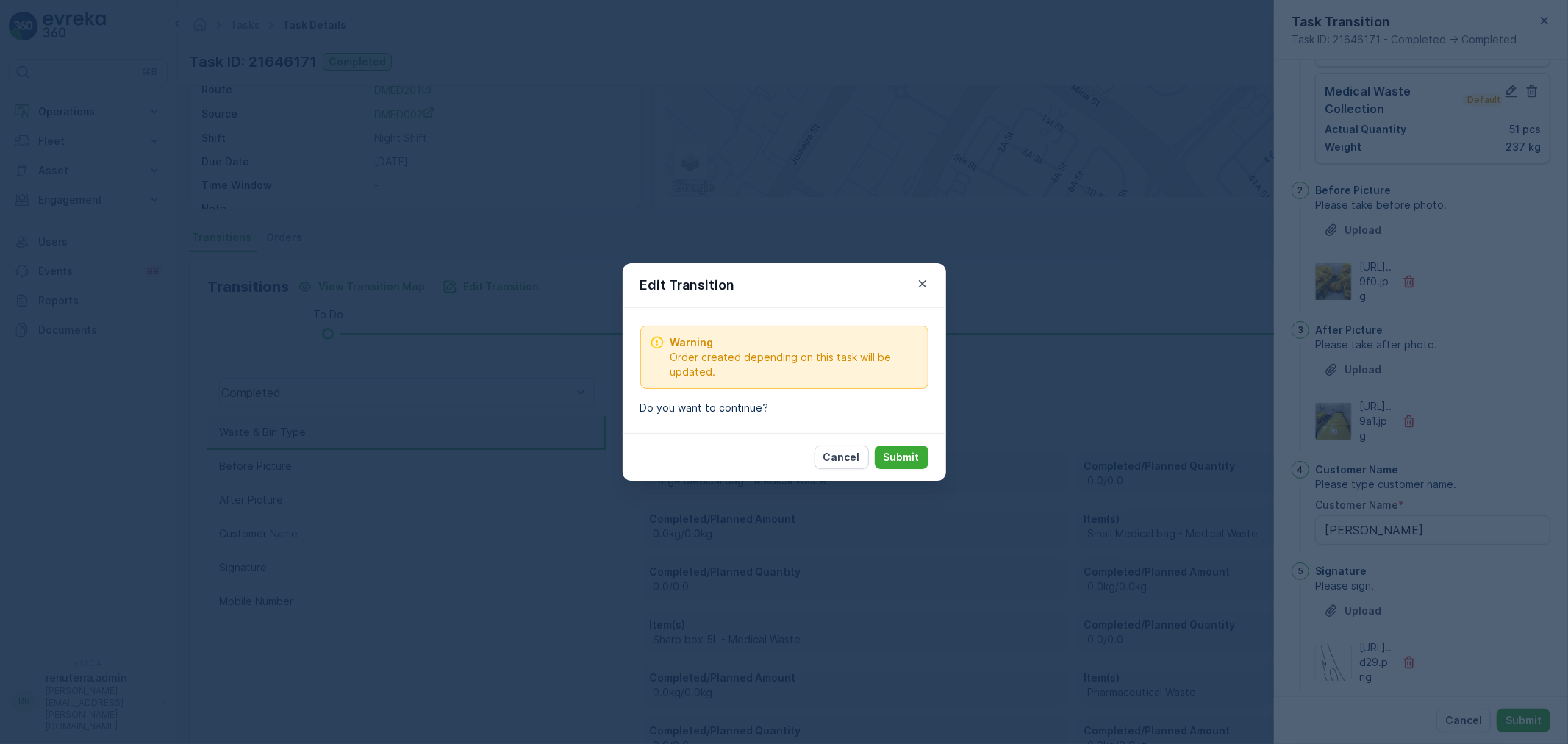
click at [920, 472] on div "Cancel Submit" at bounding box center [784, 456] width 324 height 47
click at [919, 456] on p "Submit" at bounding box center [901, 458] width 36 height 15
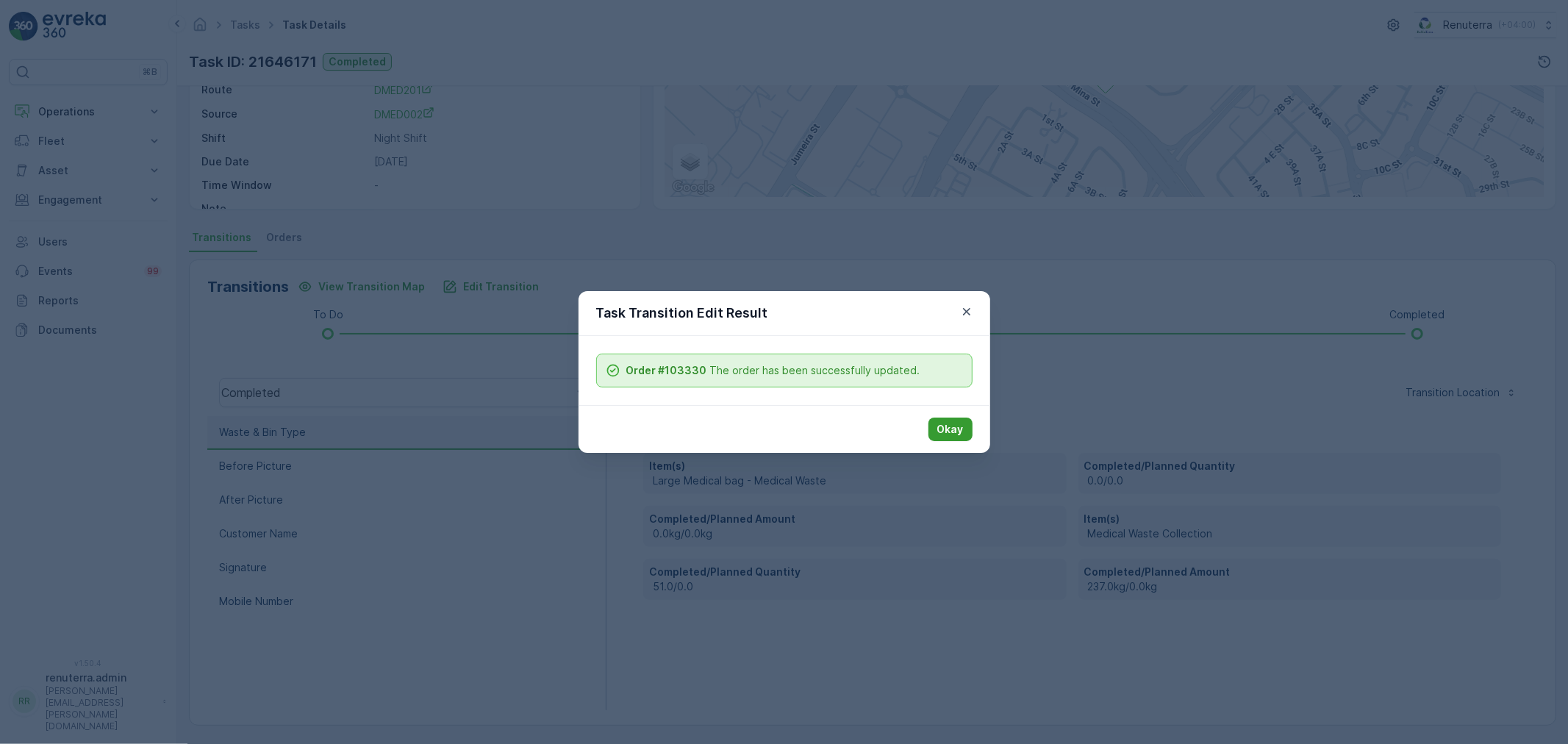
click at [969, 430] on button "Okay" at bounding box center [950, 429] width 44 height 23
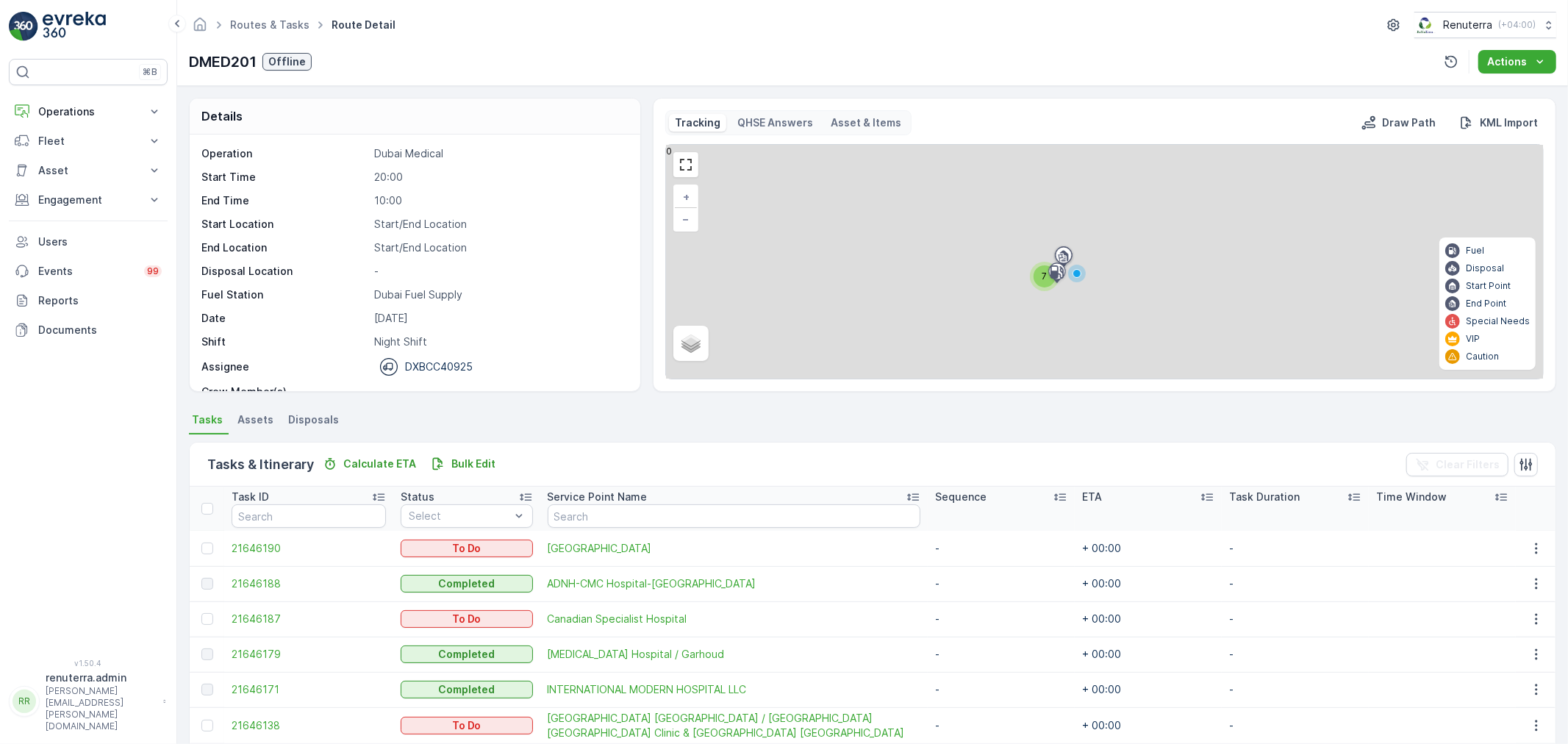
scroll to position [82, 0]
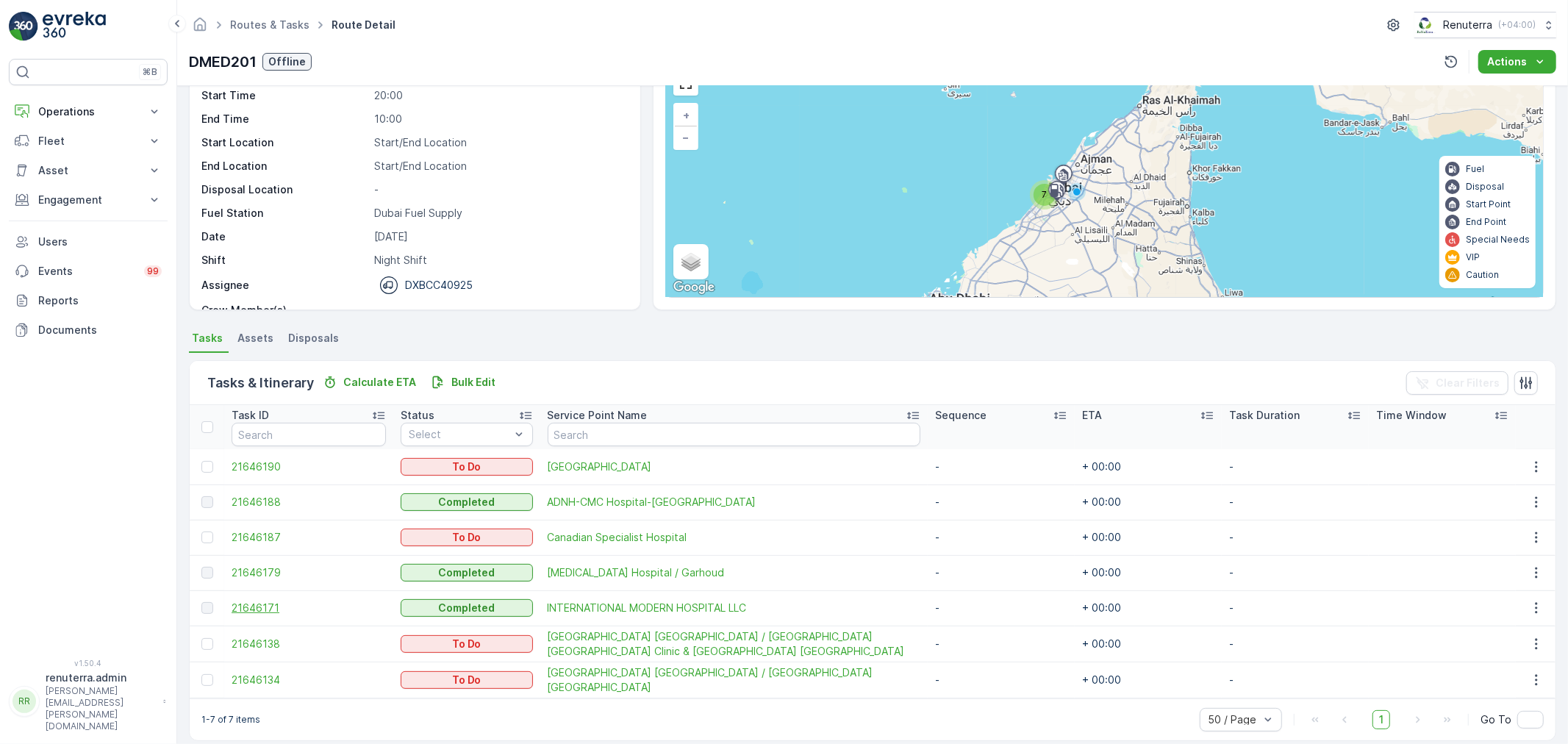
click at [251, 608] on span "21646171" at bounding box center [308, 608] width 154 height 15
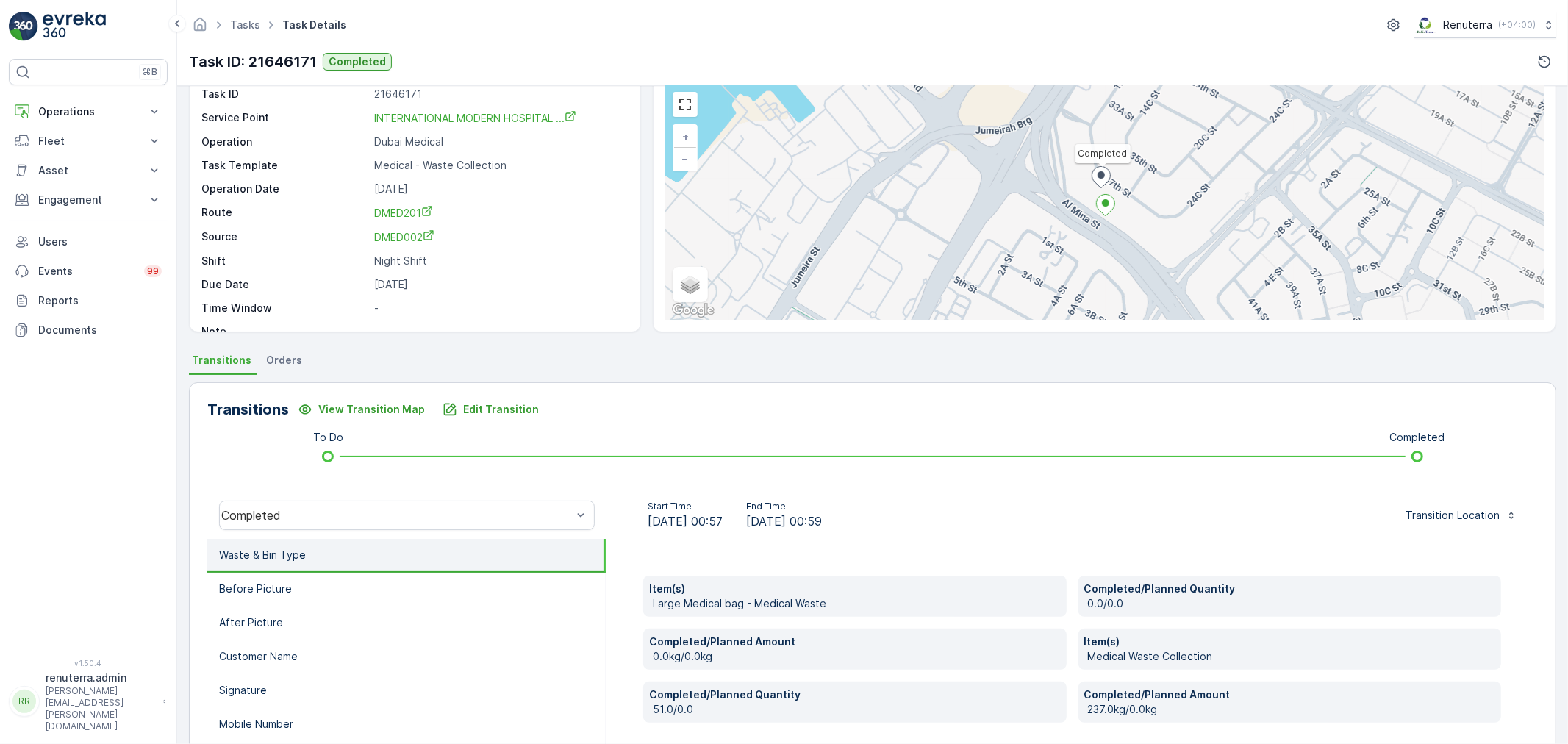
scroll to position [181, 0]
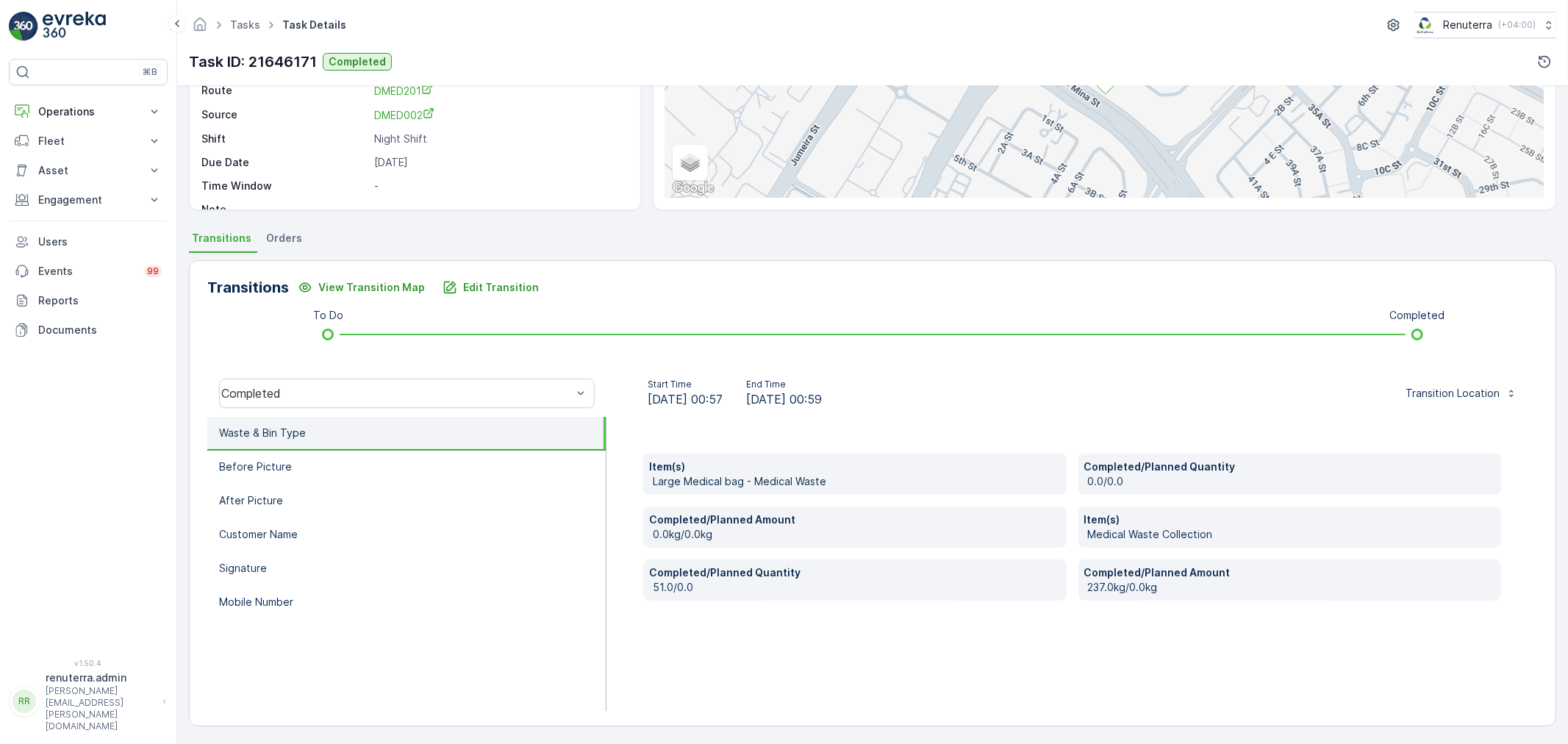
click at [76, 90] on div "⌘B Operations Insights Planning Routes & Tasks Cockpit Settings Fleet Live Trac…" at bounding box center [88, 350] width 159 height 583
click at [68, 100] on button "Operations" at bounding box center [88, 112] width 159 height 29
click at [76, 173] on p "Routes & Tasks" at bounding box center [75, 178] width 76 height 15
